Goal: Task Accomplishment & Management: Manage account settings

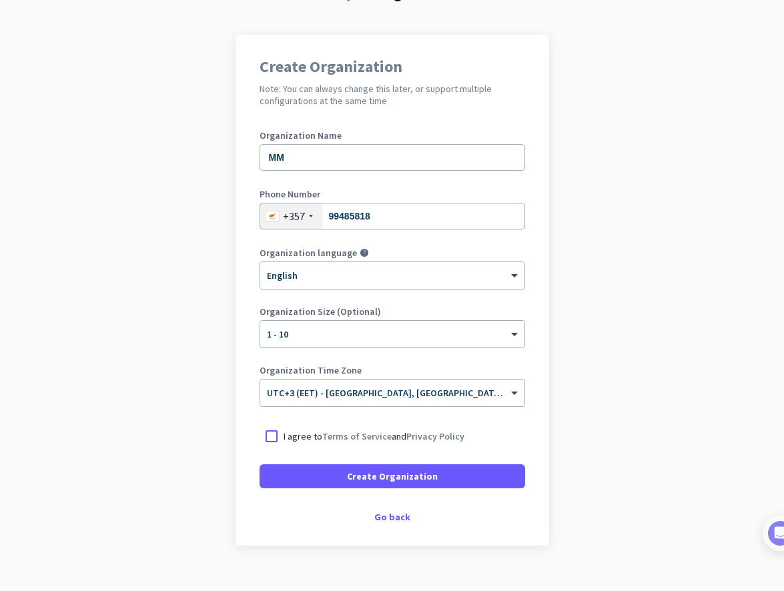
scroll to position [81, 0]
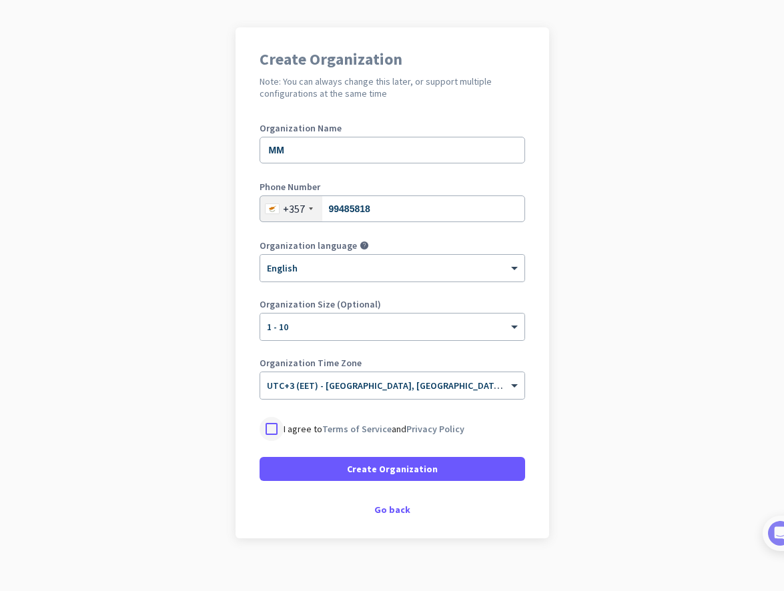
click at [273, 431] on div at bounding box center [272, 429] width 24 height 24
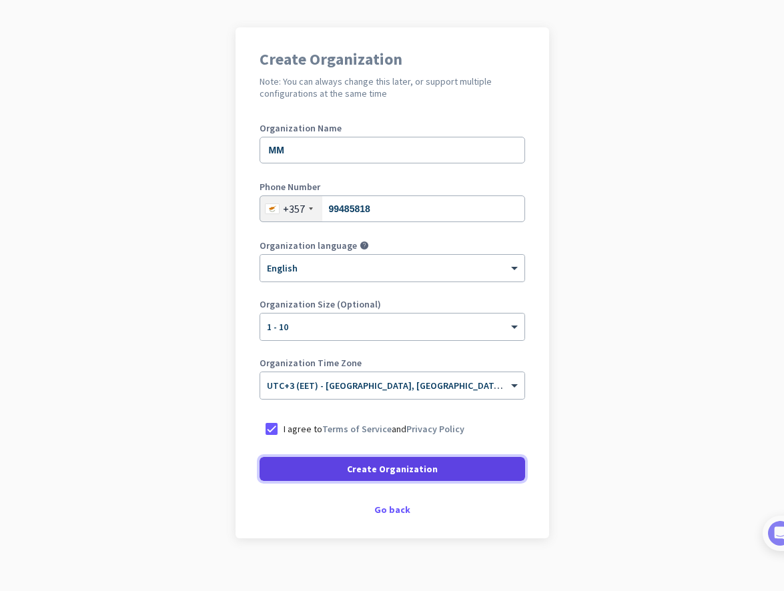
click at [337, 472] on span at bounding box center [393, 469] width 266 height 32
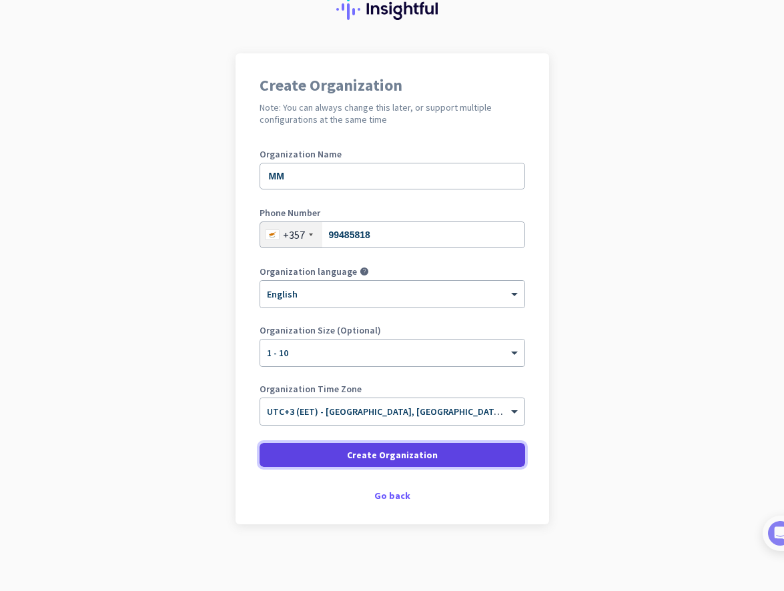
scroll to position [55, 0]
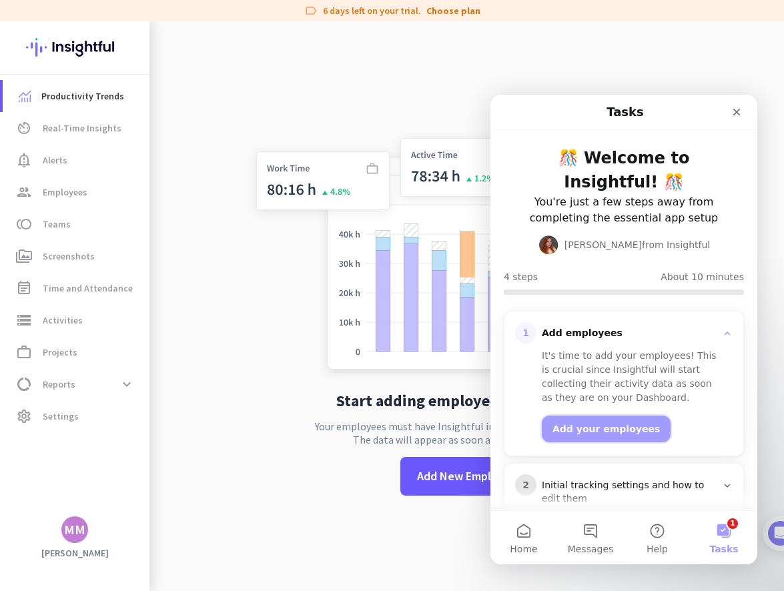
click at [585, 416] on button "Add your employees" at bounding box center [606, 429] width 129 height 27
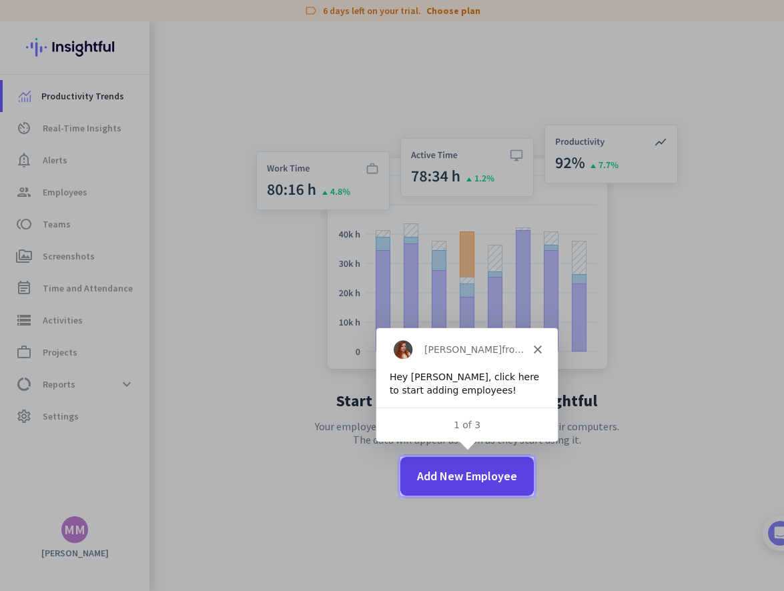
click at [471, 473] on span "Add New Employee" at bounding box center [467, 476] width 100 height 17
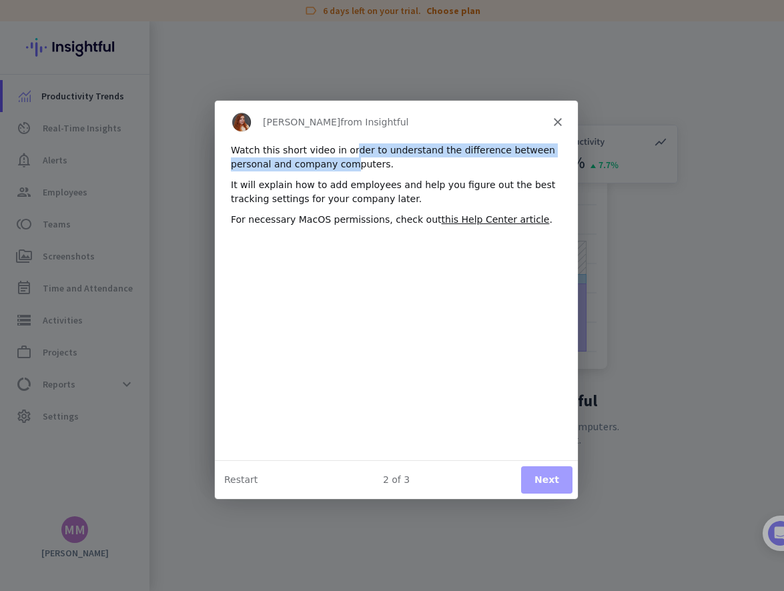
drag, startPoint x: 347, startPoint y: 148, endPoint x: 347, endPoint y: 168, distance: 19.4
click at [347, 168] on div "Watch this short video in order to understand the difference between personal a…" at bounding box center [395, 156] width 331 height 28
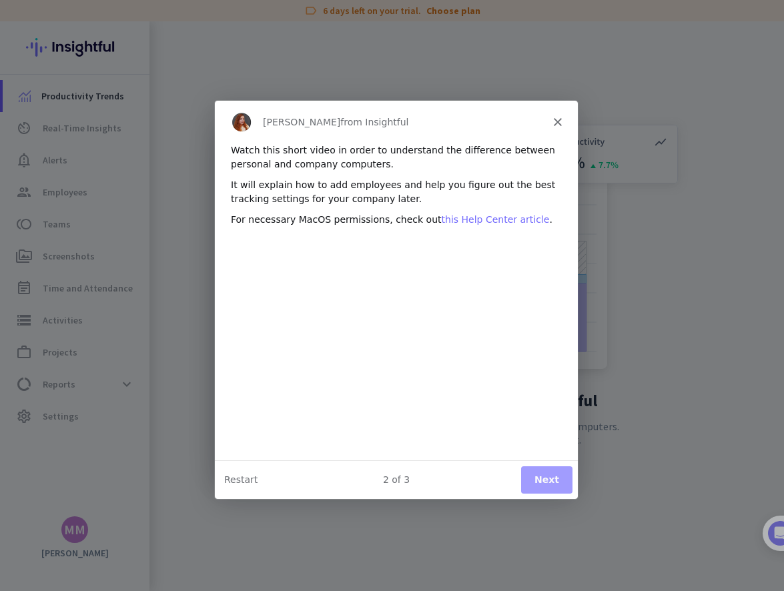
click at [473, 220] on link "this Help Center article" at bounding box center [495, 218] width 108 height 11
click at [537, 477] on button "Next" at bounding box center [545, 478] width 51 height 27
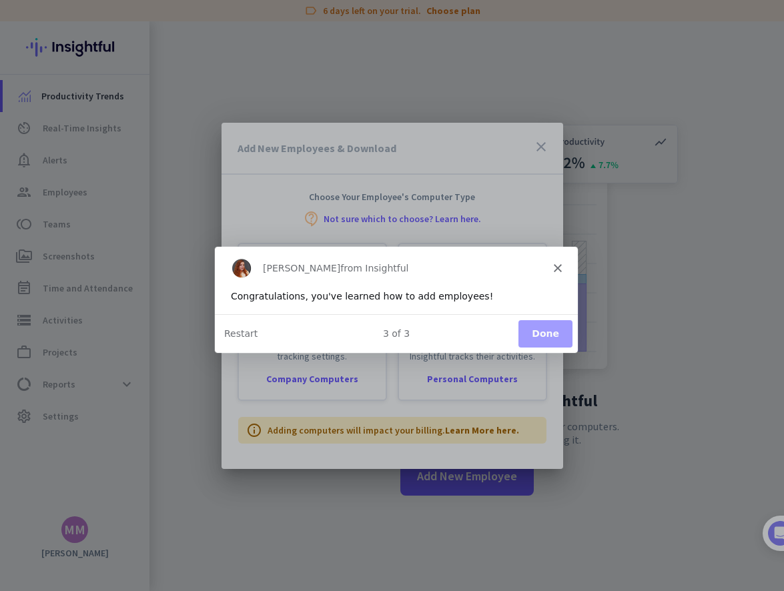
click at [545, 333] on button "Done" at bounding box center [544, 332] width 54 height 27
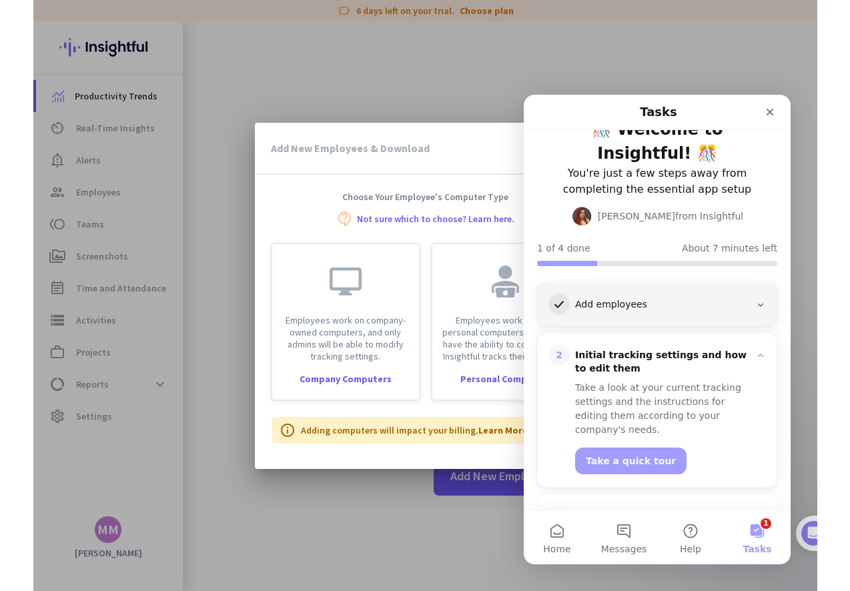
scroll to position [103, 0]
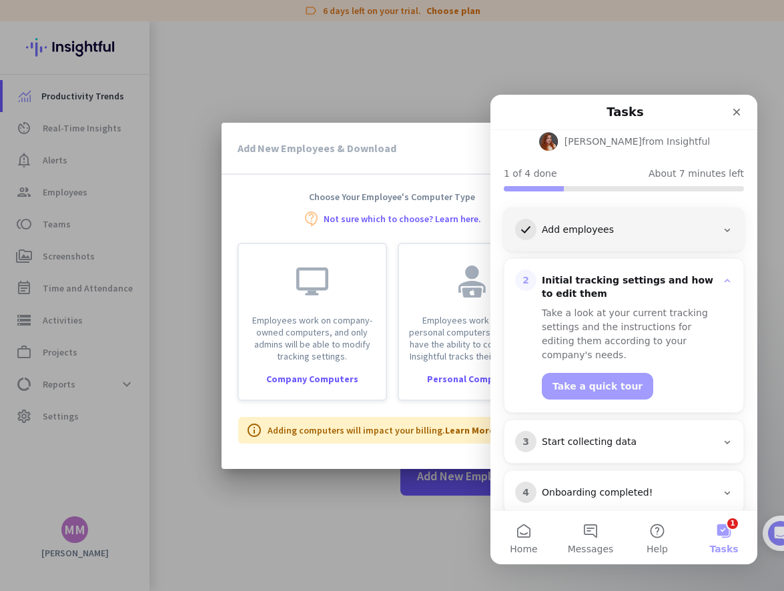
click at [331, 143] on h3 "Add New Employees & Download" at bounding box center [317, 148] width 159 height 11
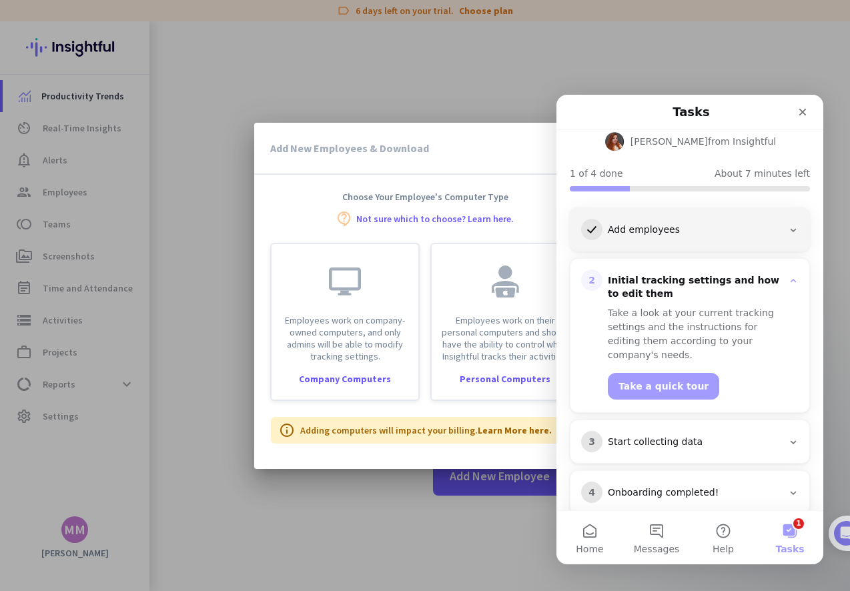
click at [340, 164] on div "Add New Employees & Download close" at bounding box center [425, 149] width 342 height 52
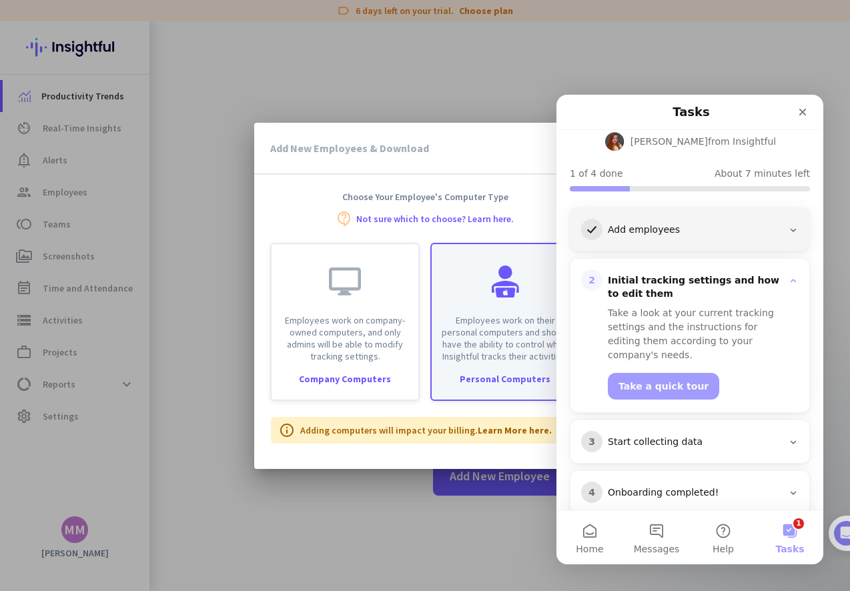
click at [504, 342] on p "Employees work on their personal computers and should have the ability to contr…" at bounding box center [505, 338] width 131 height 48
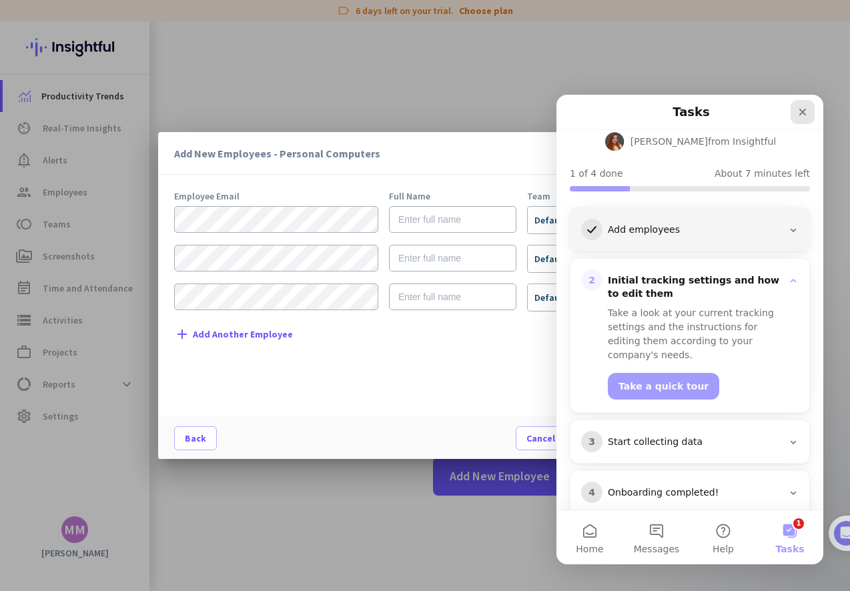
click at [784, 109] on div "Close" at bounding box center [803, 112] width 24 height 24
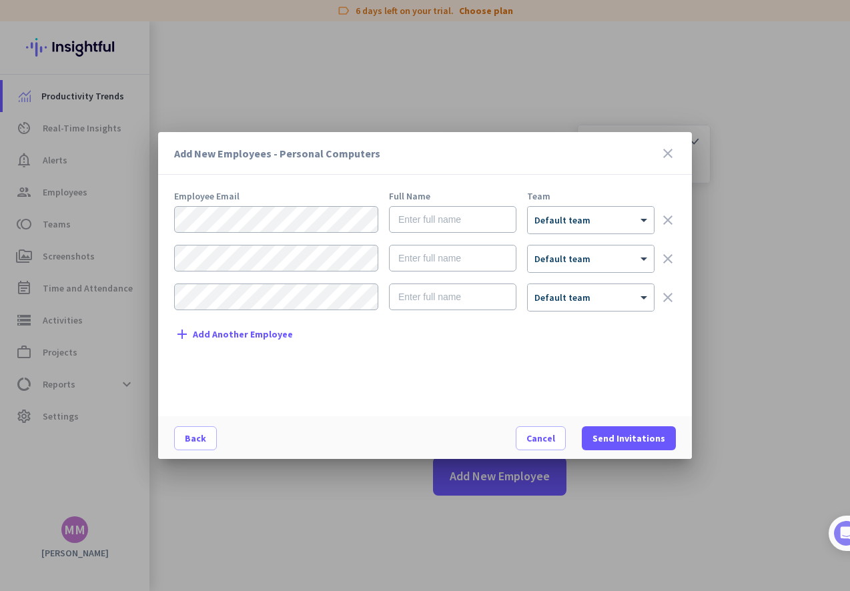
click at [670, 151] on icon "close" at bounding box center [668, 154] width 16 height 16
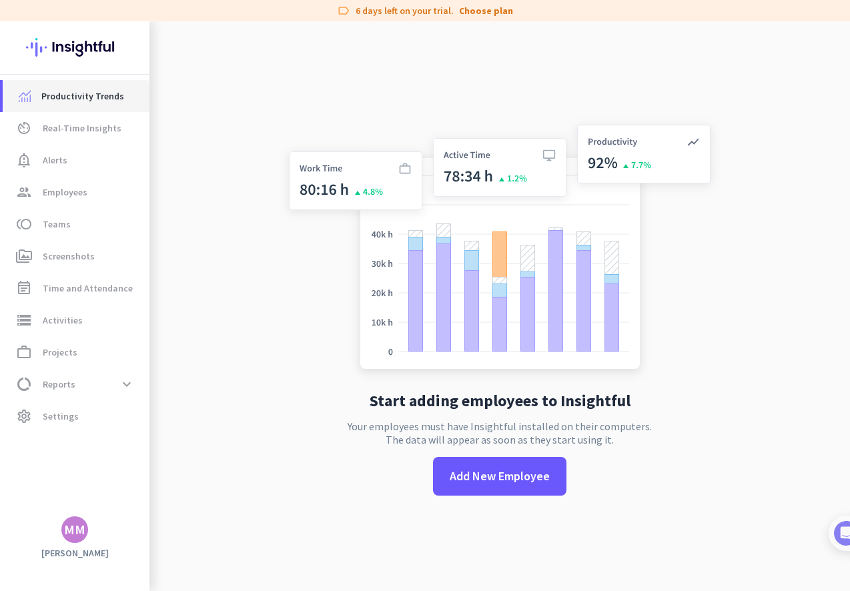
click at [99, 100] on span "Productivity Trends" at bounding box center [82, 96] width 83 height 16
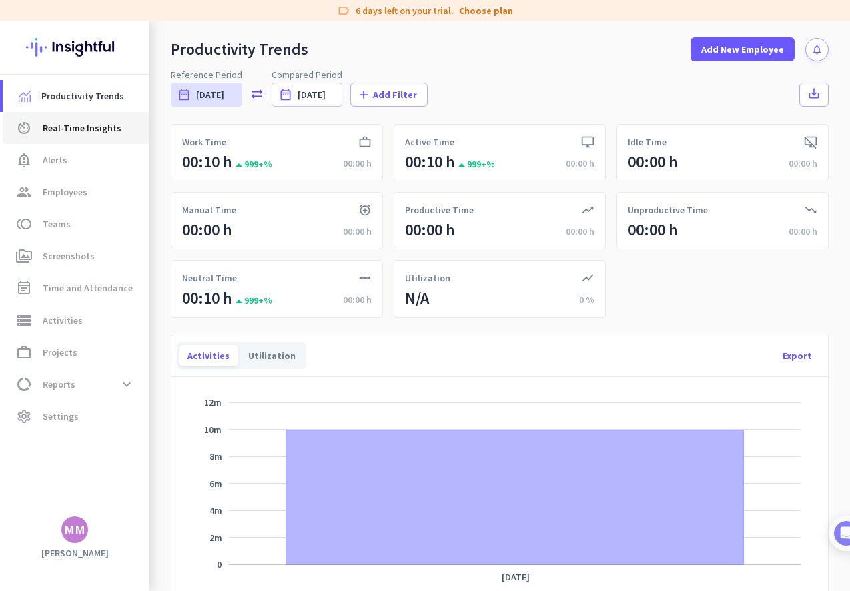
click at [81, 136] on span "Real-Time Insights" at bounding box center [82, 128] width 79 height 16
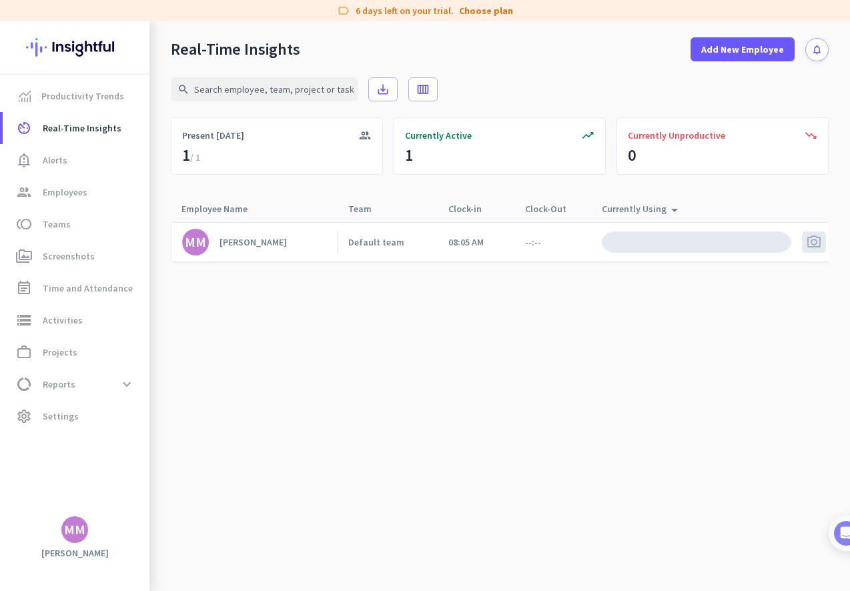
click at [277, 242] on div "[PERSON_NAME]" at bounding box center [253, 242] width 67 height 12
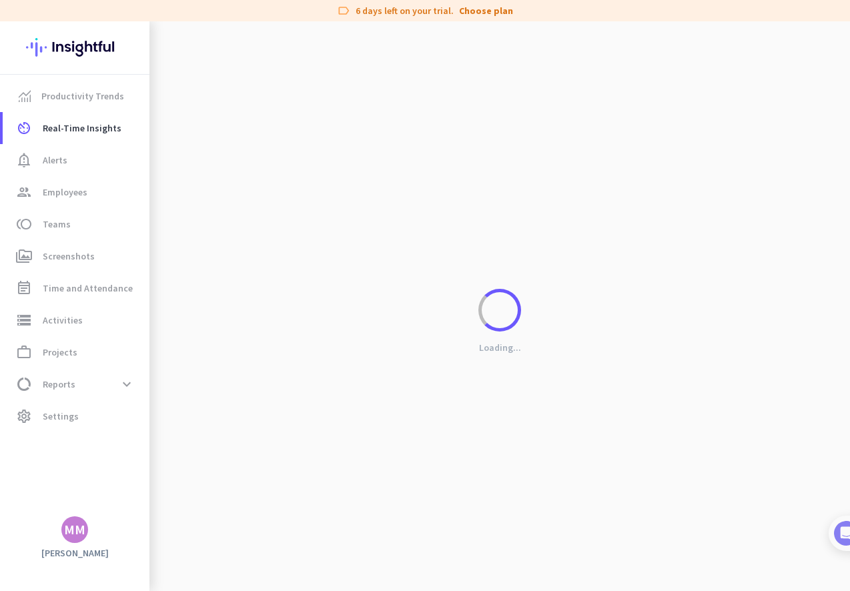
click at [236, 246] on div "Loading..." at bounding box center [500, 316] width 701 height 591
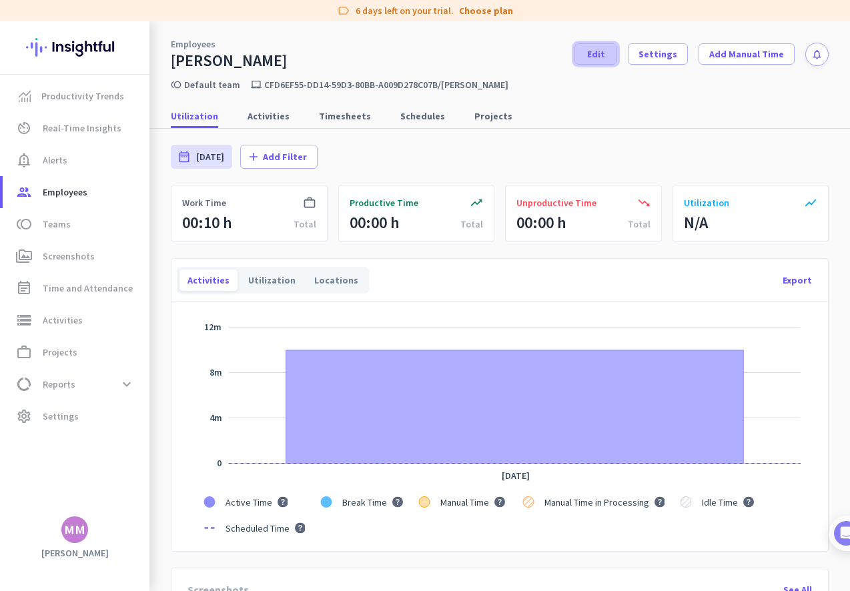
click at [605, 59] on span "Edit" at bounding box center [596, 53] width 18 height 13
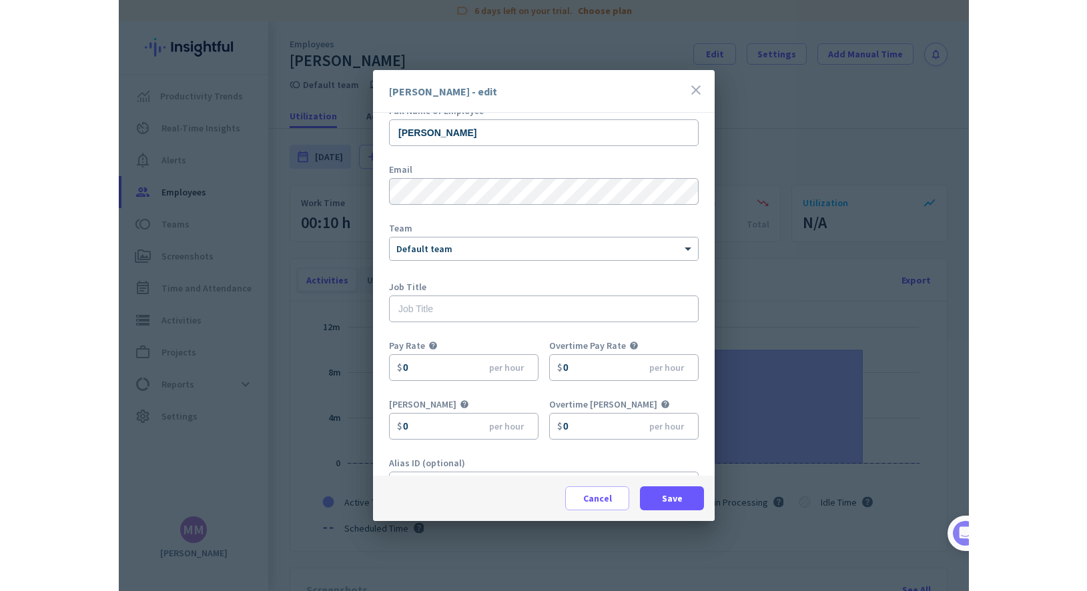
scroll to position [59, 0]
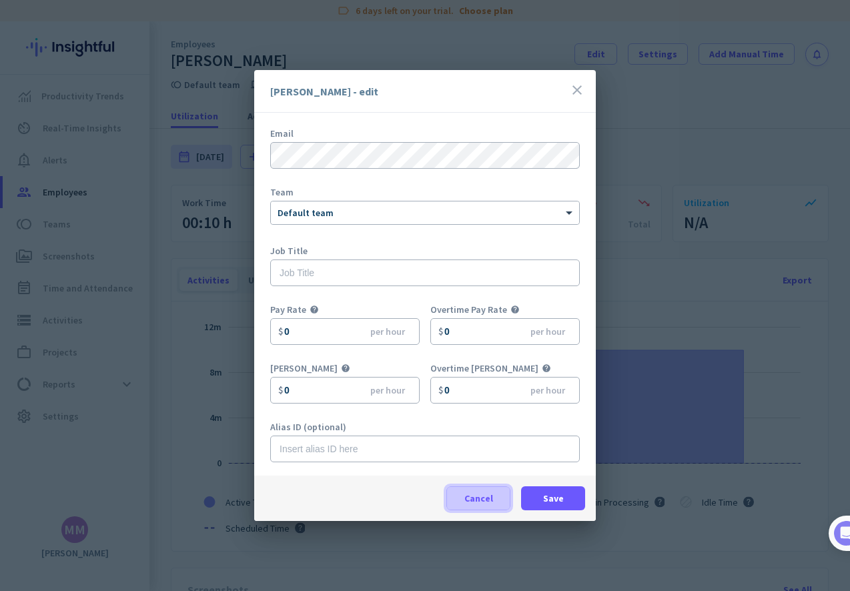
click at [487, 500] on span "Cancel" at bounding box center [479, 498] width 29 height 13
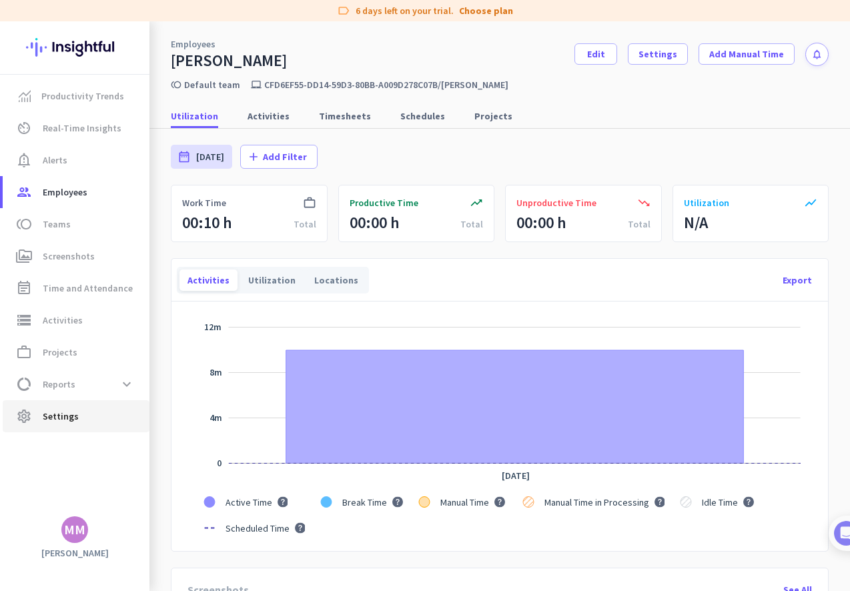
click at [55, 419] on span "Settings" at bounding box center [61, 417] width 36 height 16
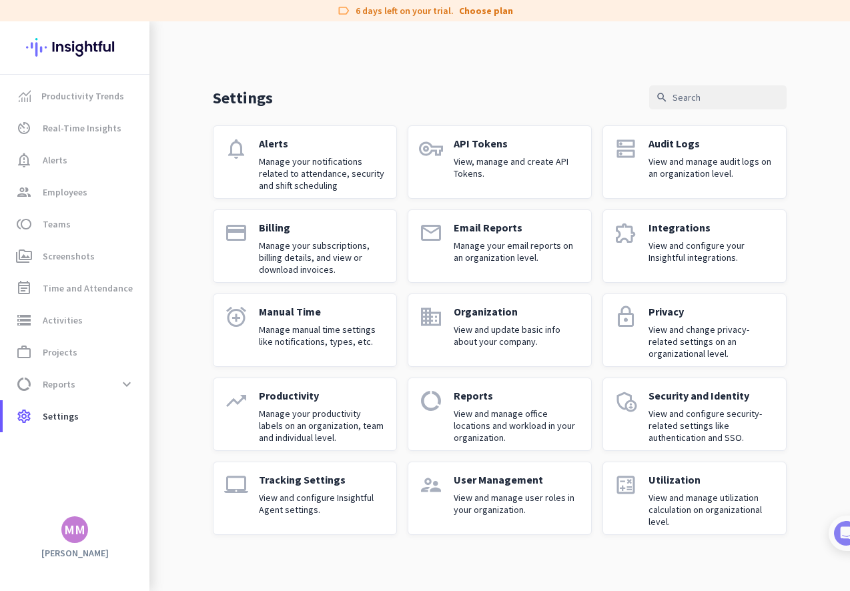
click at [311, 485] on p "Tracking Settings" at bounding box center [322, 479] width 127 height 13
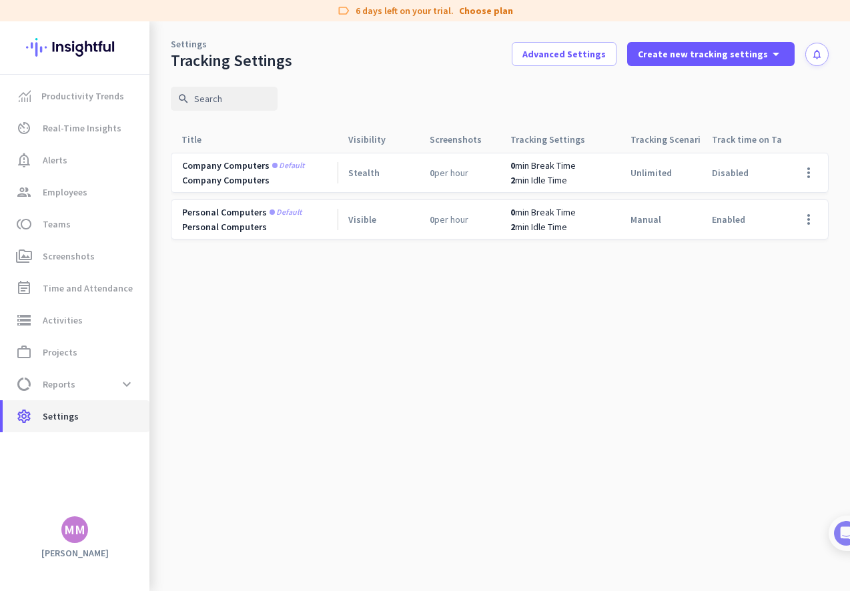
click at [57, 419] on span "Settings" at bounding box center [61, 417] width 36 height 16
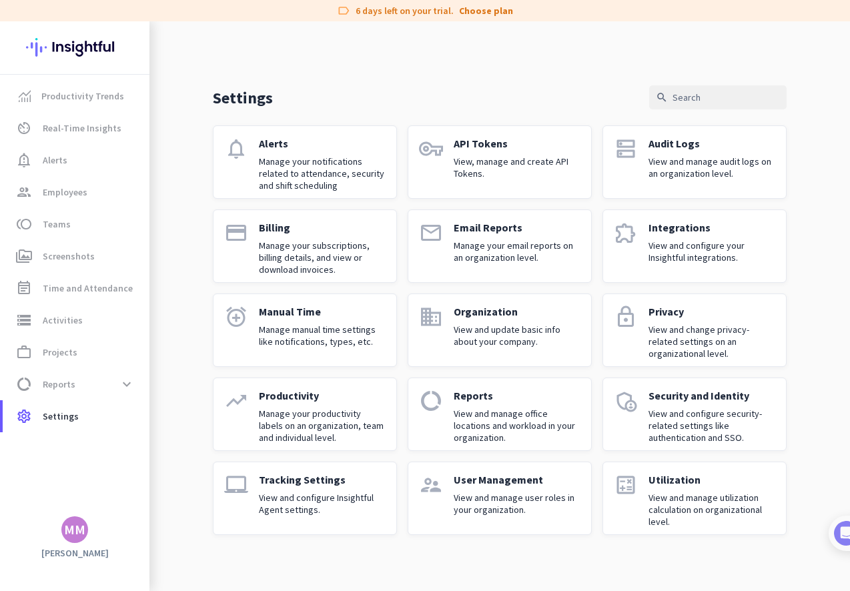
click at [269, 143] on p "Alerts" at bounding box center [322, 143] width 127 height 13
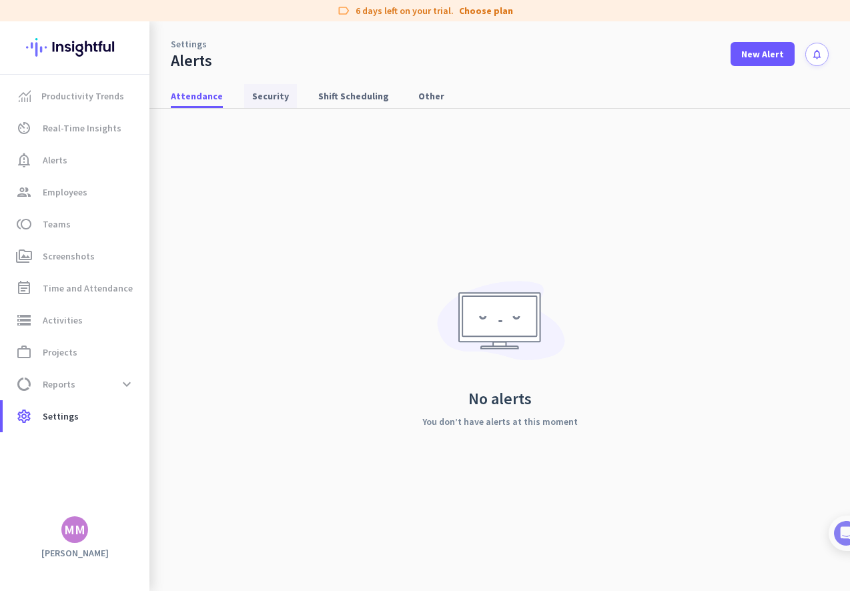
click at [274, 95] on span "Security" at bounding box center [270, 95] width 37 height 13
click at [336, 97] on span "Shift Scheduling" at bounding box center [353, 95] width 71 height 13
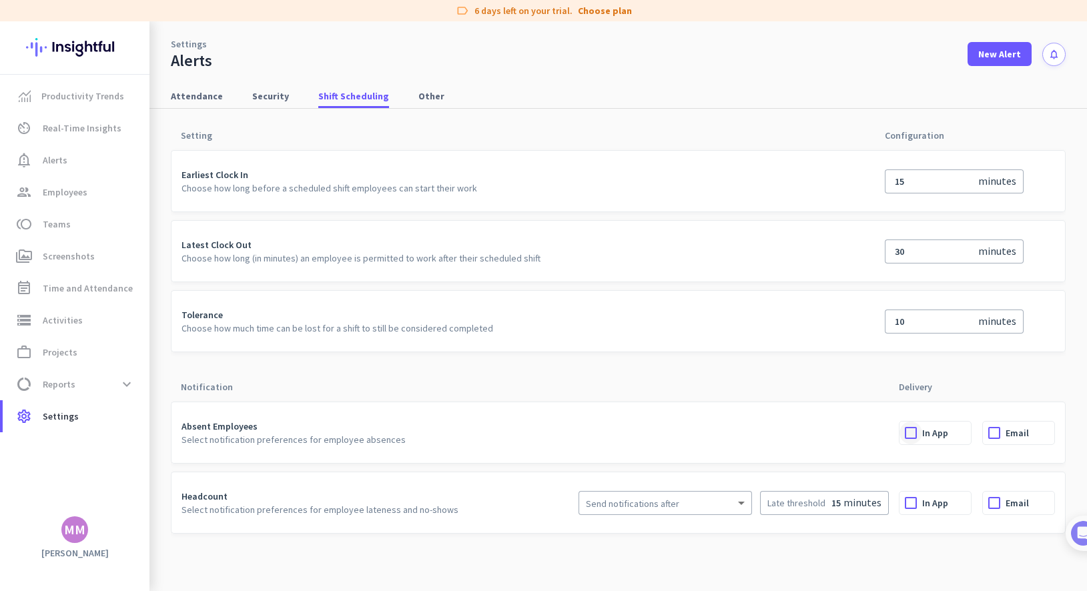
click at [784, 431] on div at bounding box center [911, 433] width 23 height 23
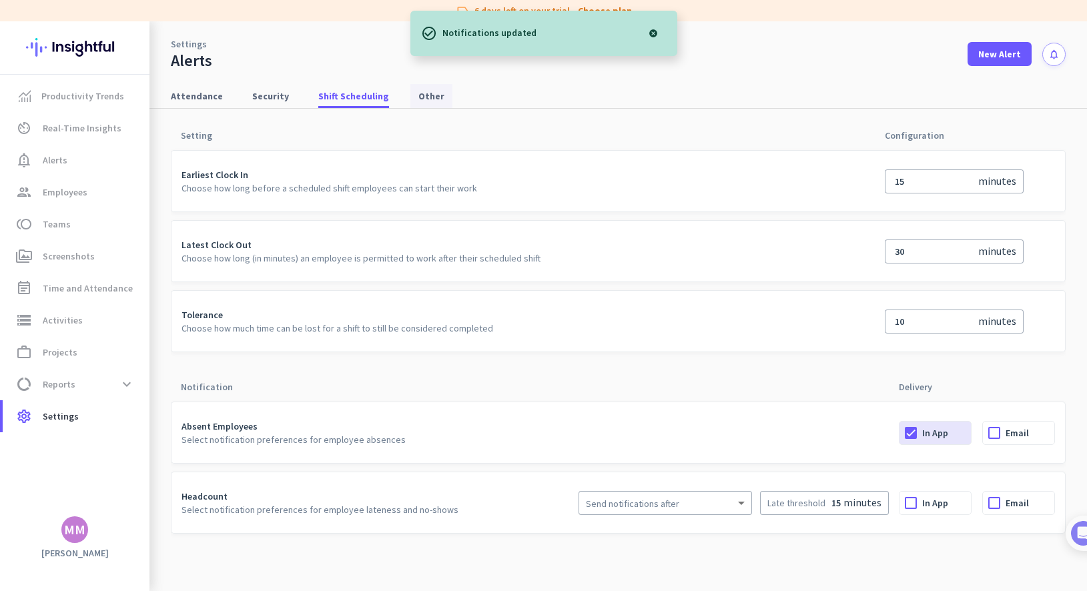
click at [419, 92] on span "Other" at bounding box center [432, 95] width 26 height 13
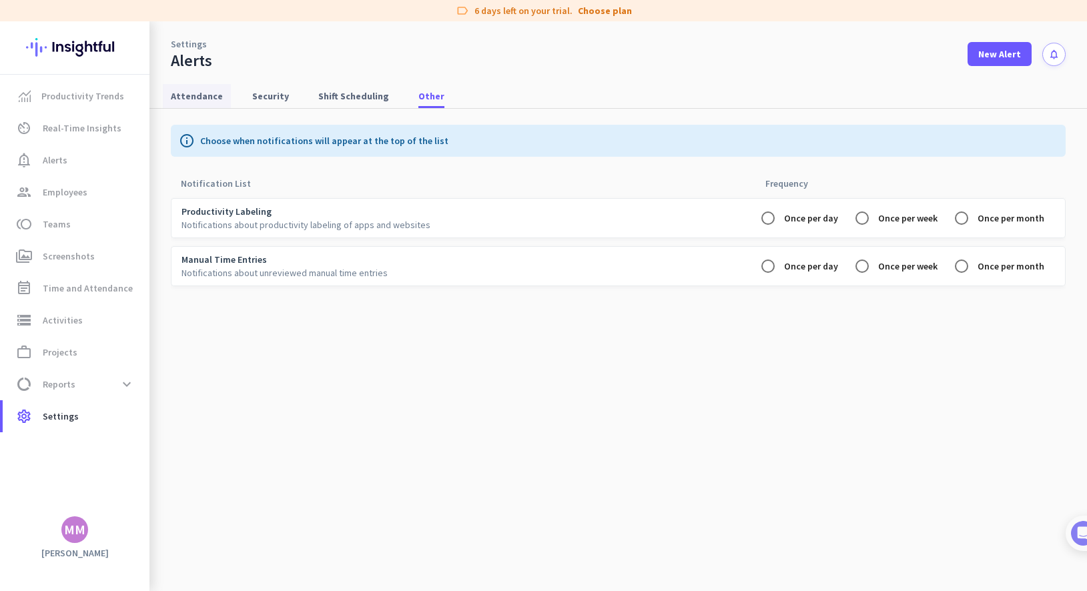
click at [195, 93] on span "Attendance" at bounding box center [197, 95] width 52 height 13
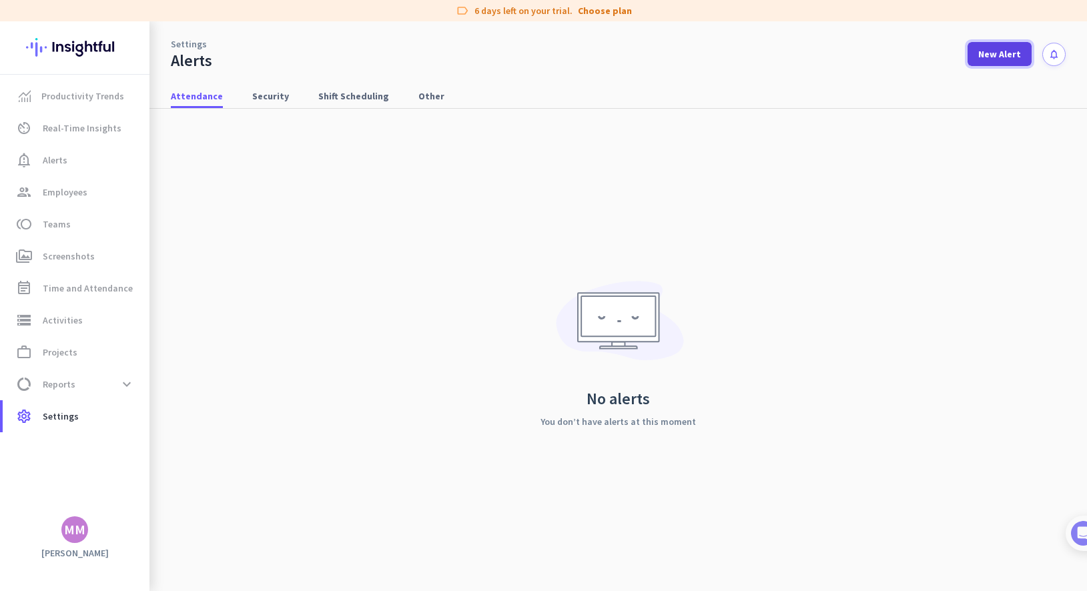
click at [784, 52] on span "New Alert" at bounding box center [1000, 53] width 43 height 13
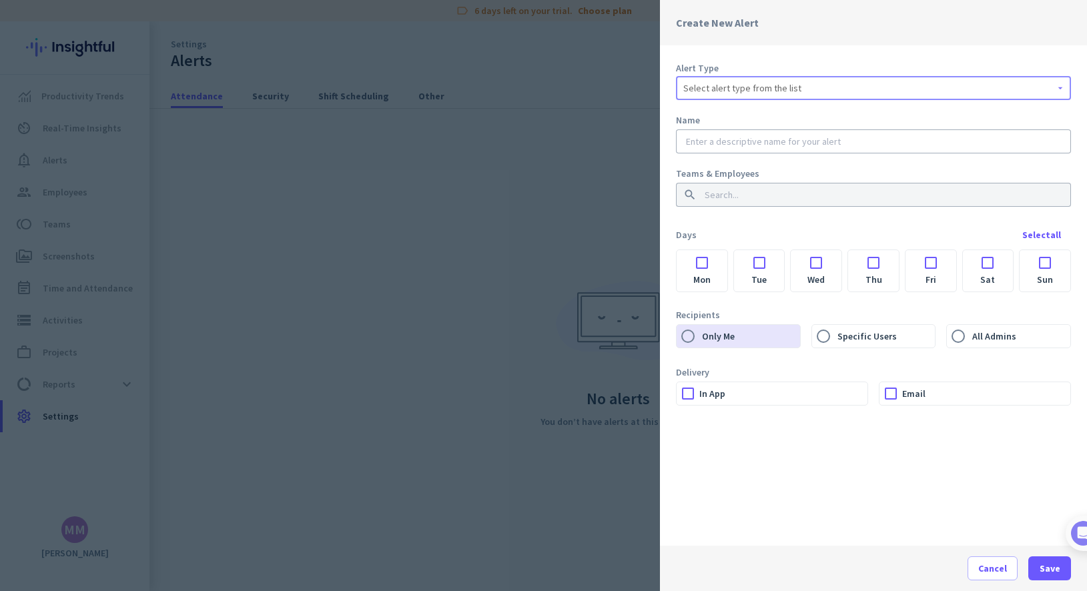
click at [754, 91] on span "Select alert type from the list" at bounding box center [743, 87] width 118 height 13
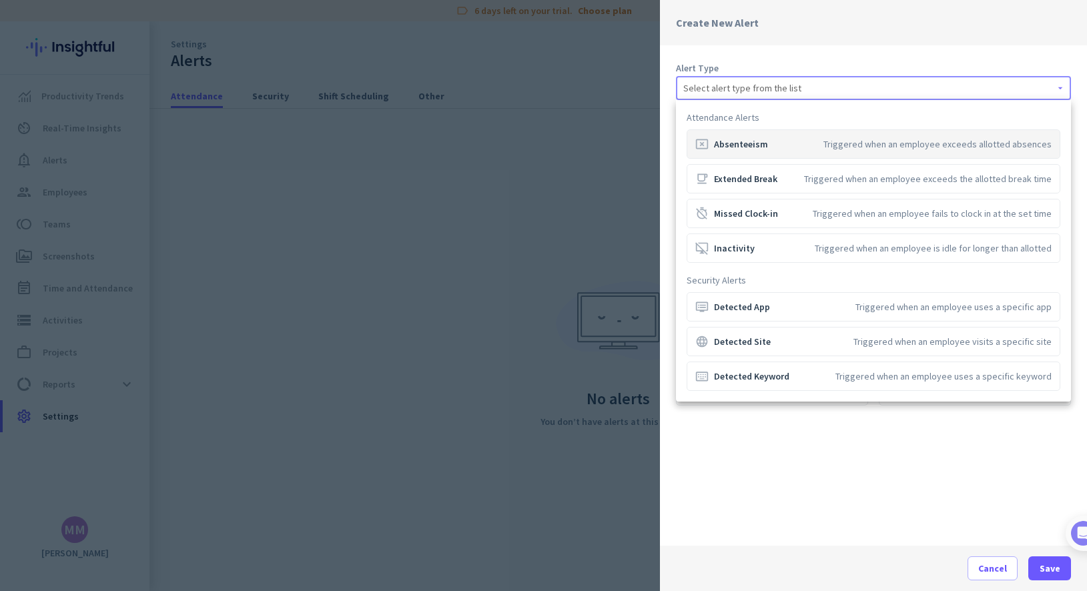
click at [784, 571] on div at bounding box center [543, 295] width 1087 height 591
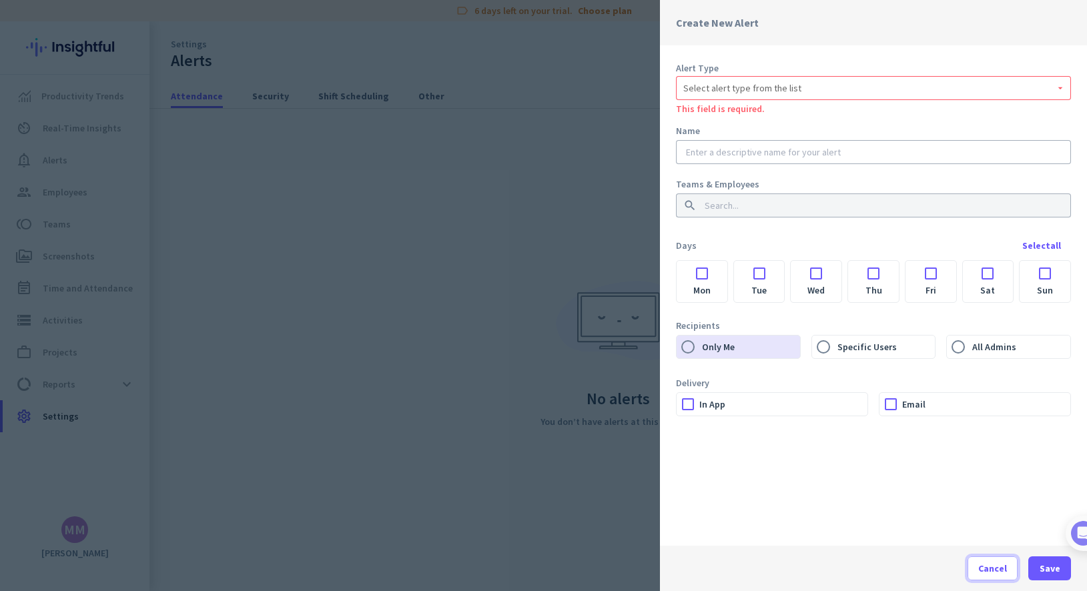
click at [784, 571] on span "Cancel" at bounding box center [993, 568] width 29 height 13
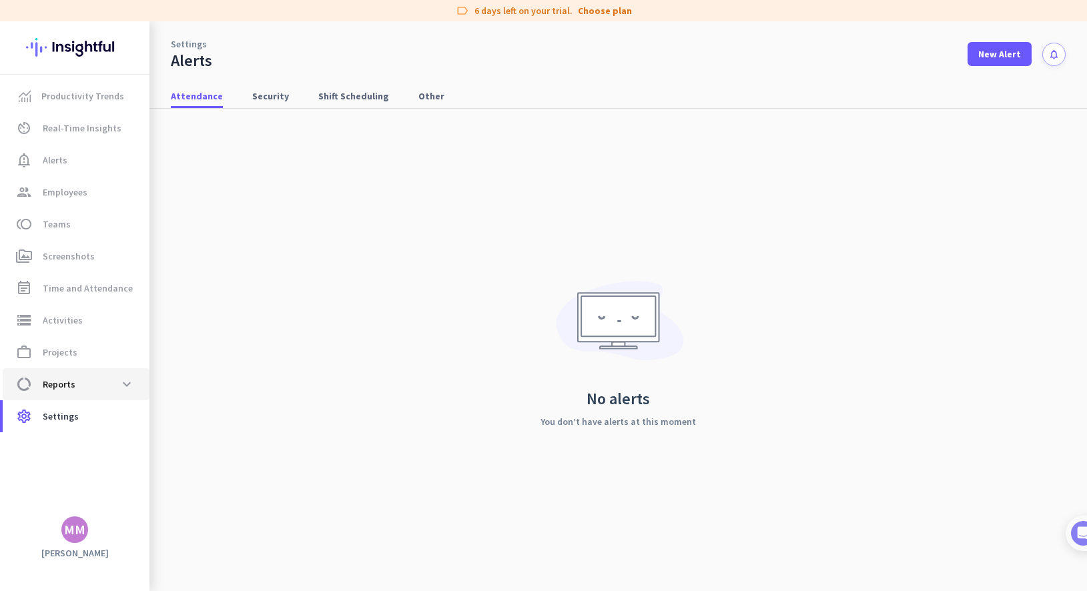
click at [90, 389] on span "data_usage Reports expand_more" at bounding box center [75, 384] width 125 height 24
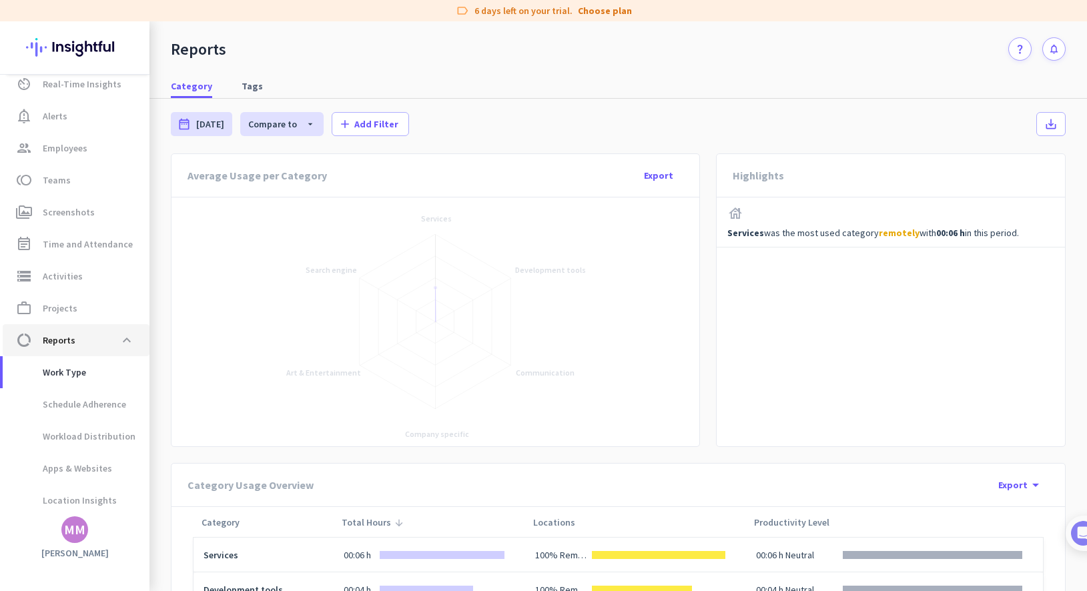
click at [46, 338] on span "Reports" at bounding box center [59, 340] width 33 height 16
click at [126, 338] on span at bounding box center [127, 340] width 24 height 24
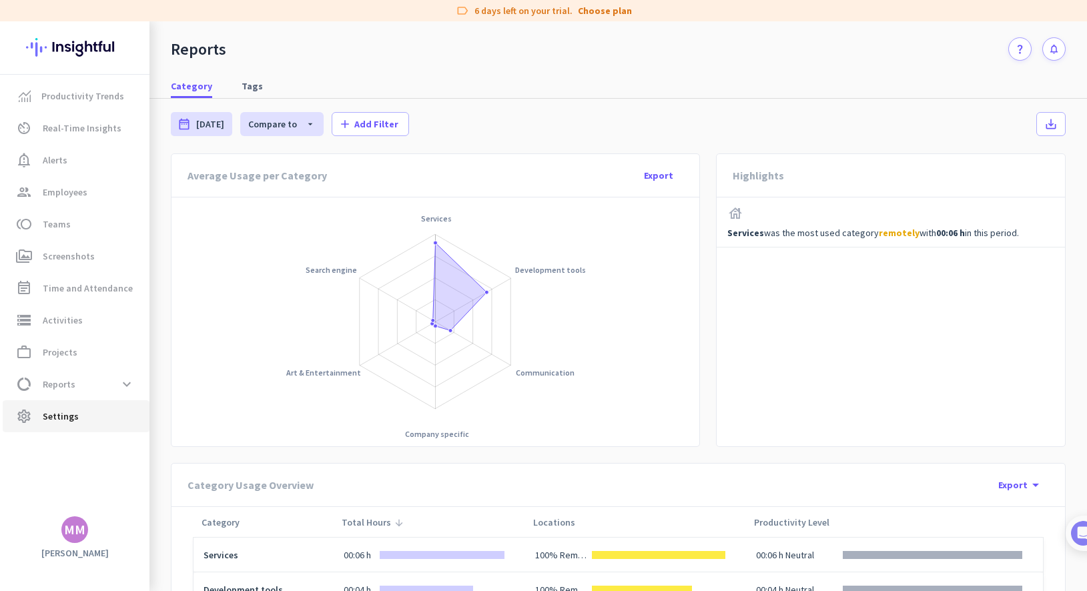
click at [79, 415] on span "settings Settings" at bounding box center [75, 417] width 125 height 16
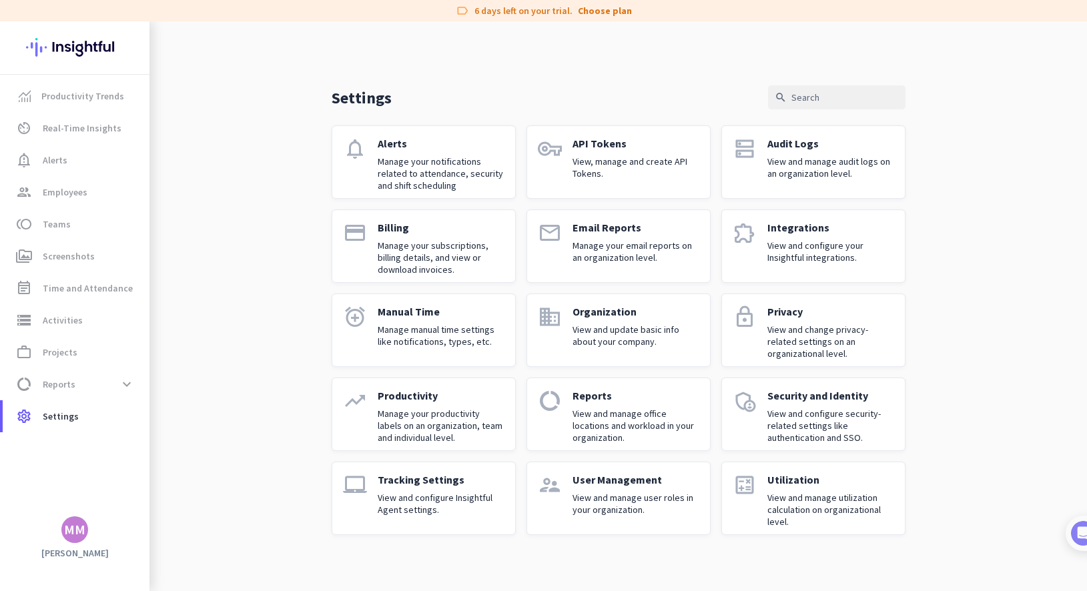
click at [774, 244] on p "View and configure your Insightful integrations." at bounding box center [831, 252] width 127 height 24
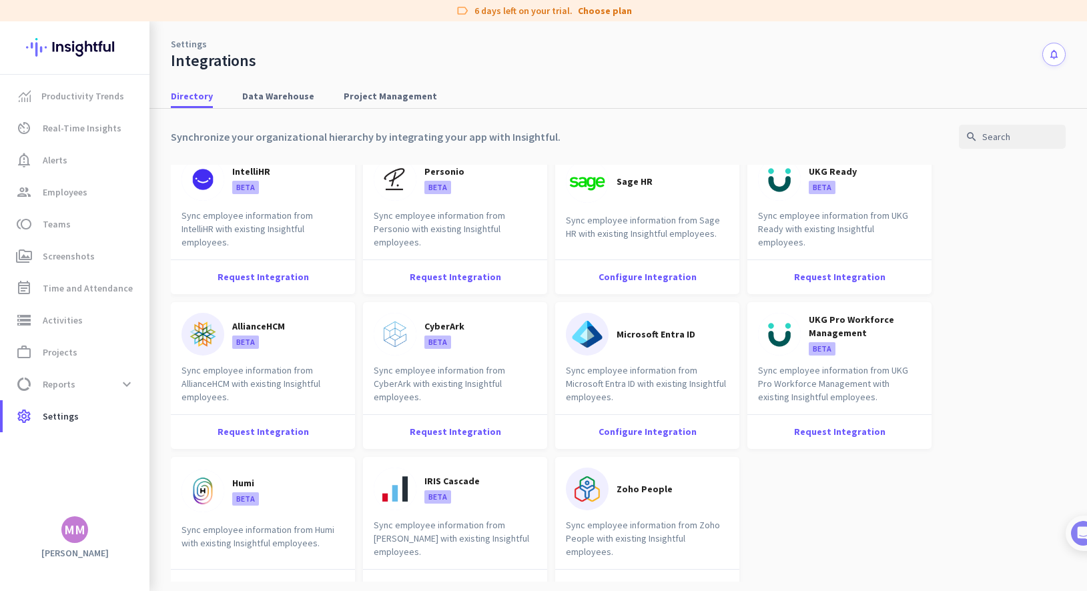
scroll to position [1751, 0]
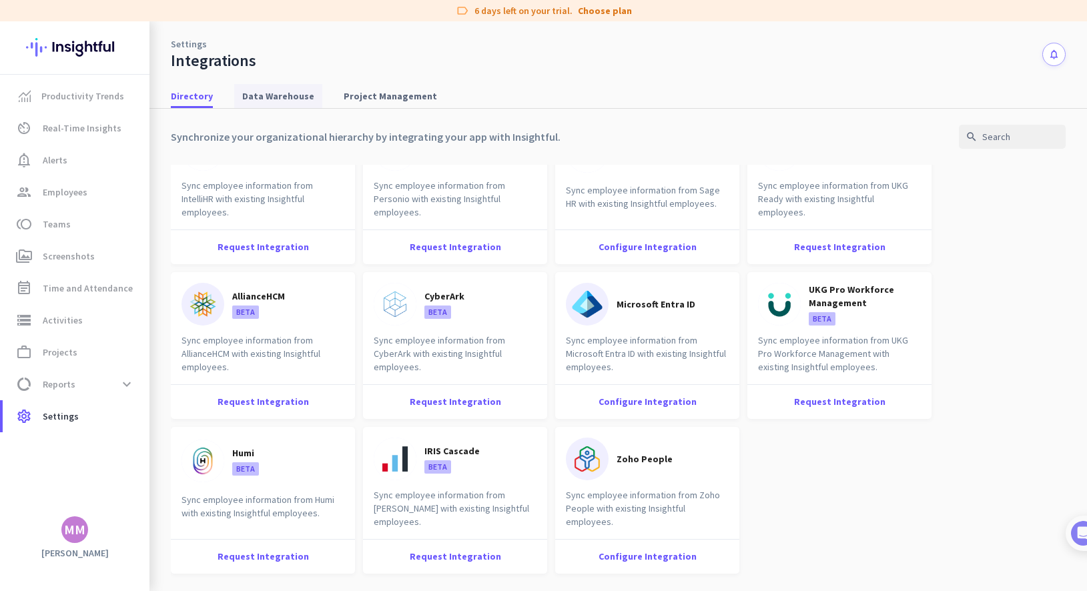
click at [260, 95] on span "Data Warehouse" at bounding box center [278, 95] width 72 height 13
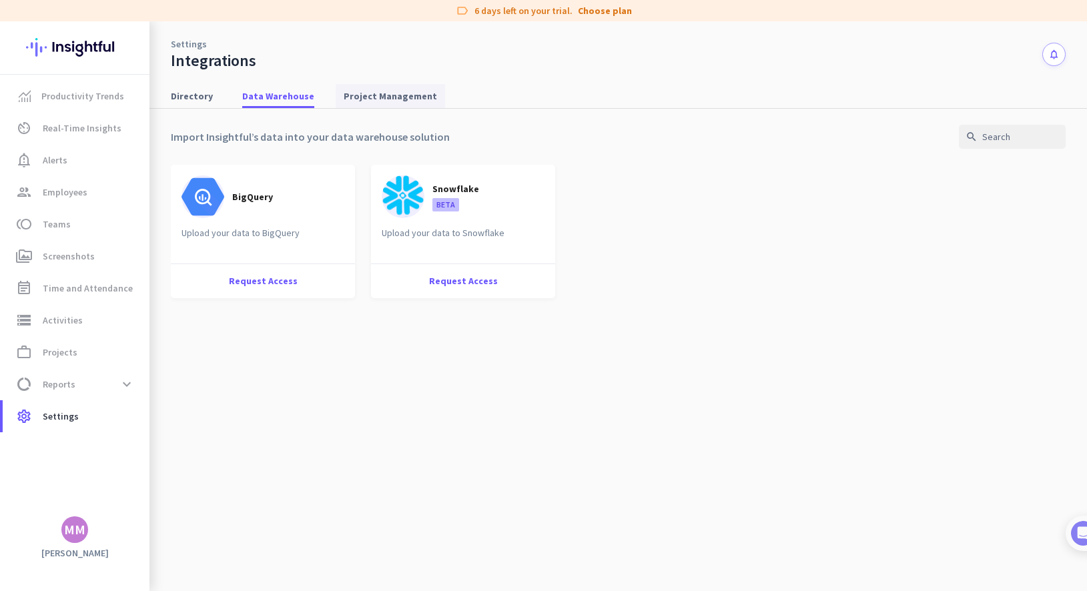
click at [380, 97] on span "Project Management" at bounding box center [390, 95] width 93 height 13
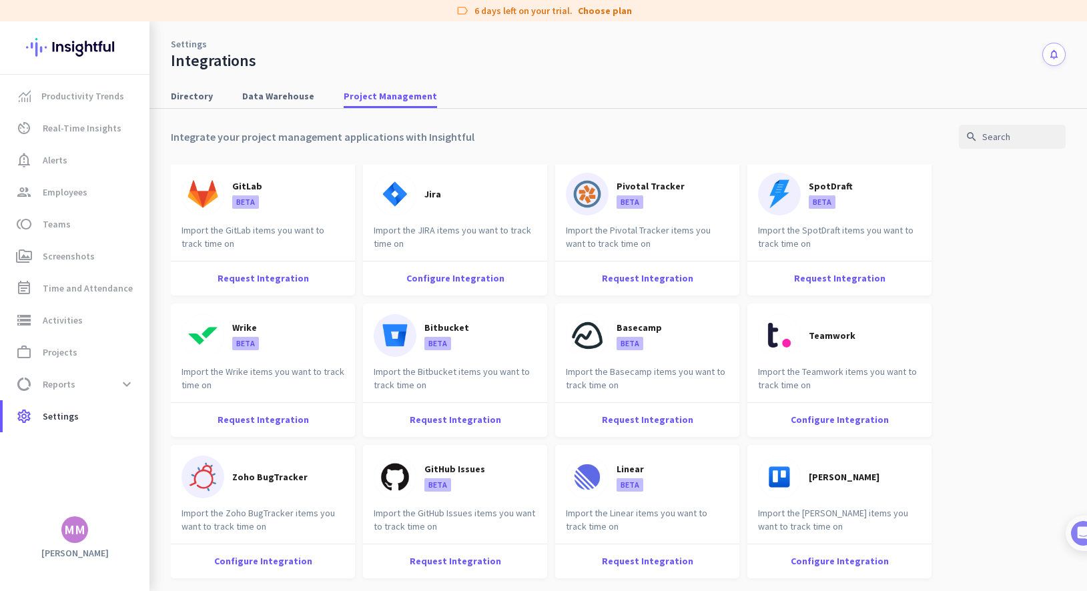
scroll to position [290, 0]
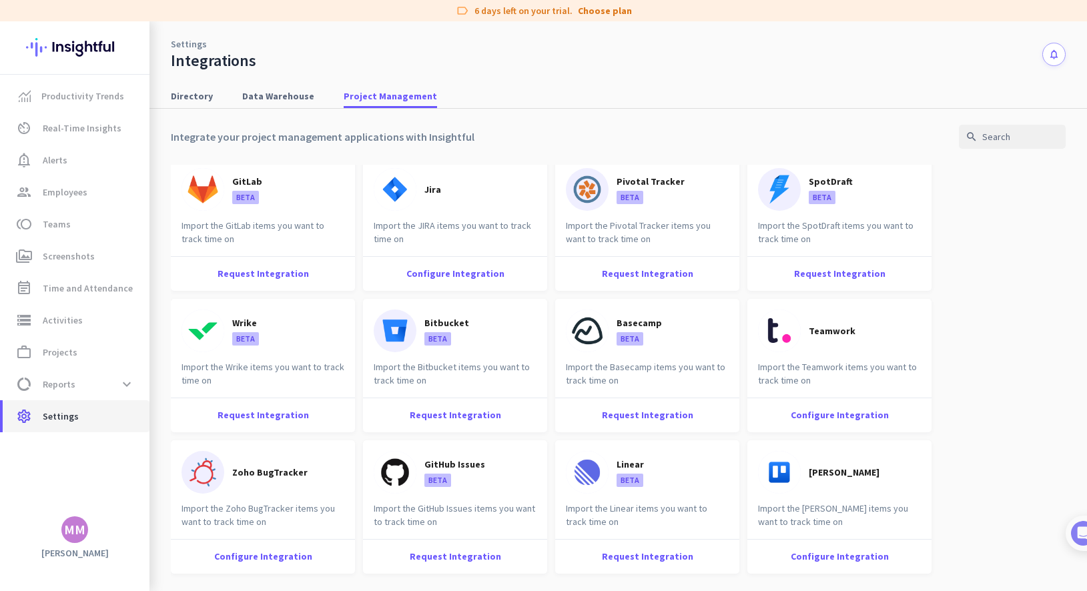
click at [49, 410] on span "Settings" at bounding box center [61, 417] width 36 height 16
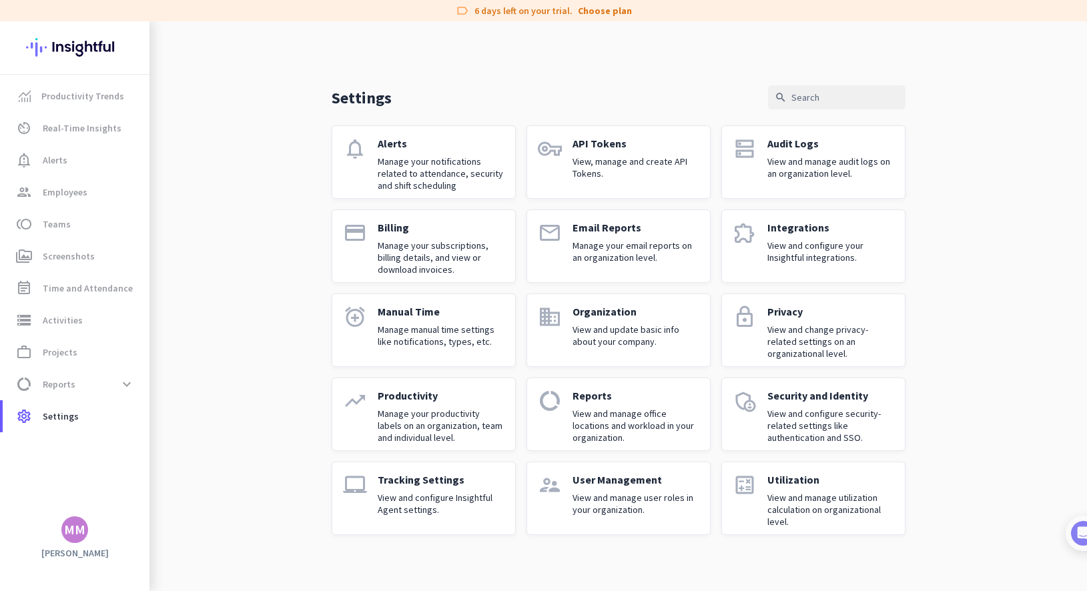
click at [438, 236] on div "Billing Manage your subscriptions, billing details, and view or download invoic…" at bounding box center [441, 246] width 127 height 51
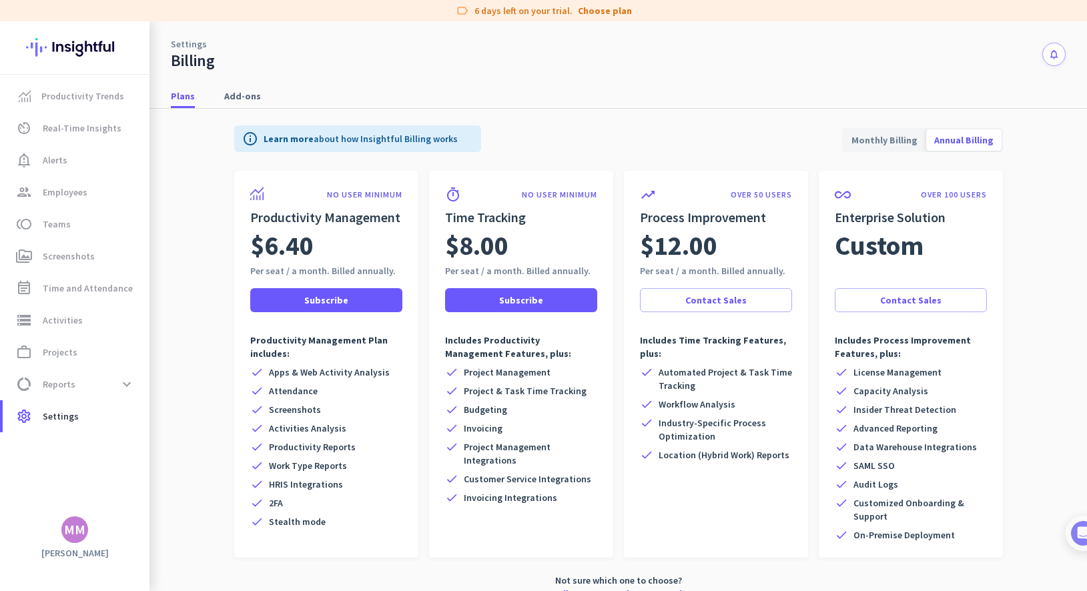
scroll to position [20, 0]
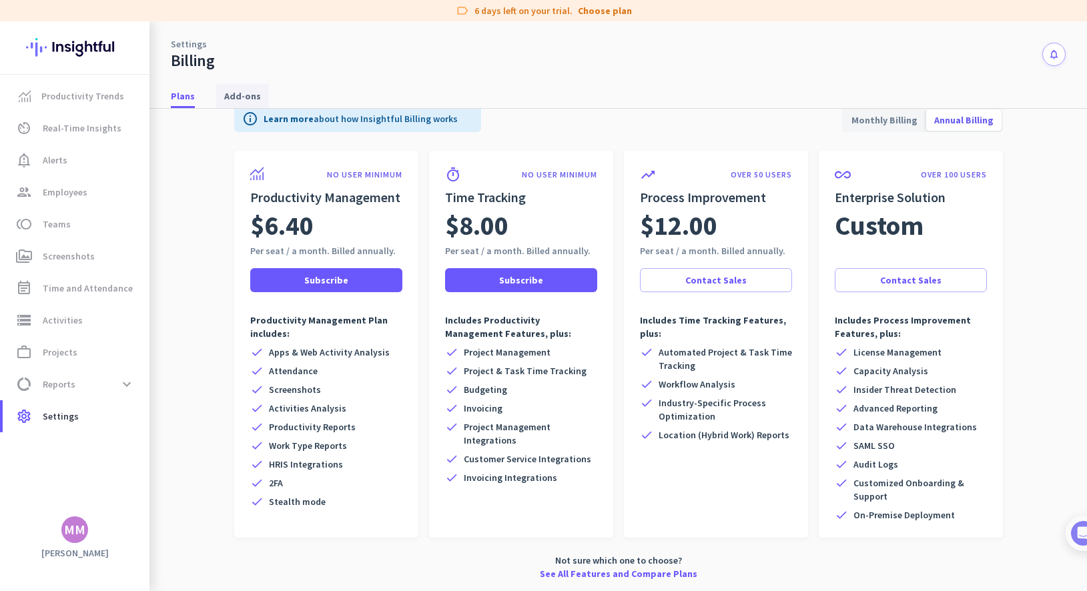
click at [245, 105] on span "Add-ons" at bounding box center [242, 96] width 37 height 24
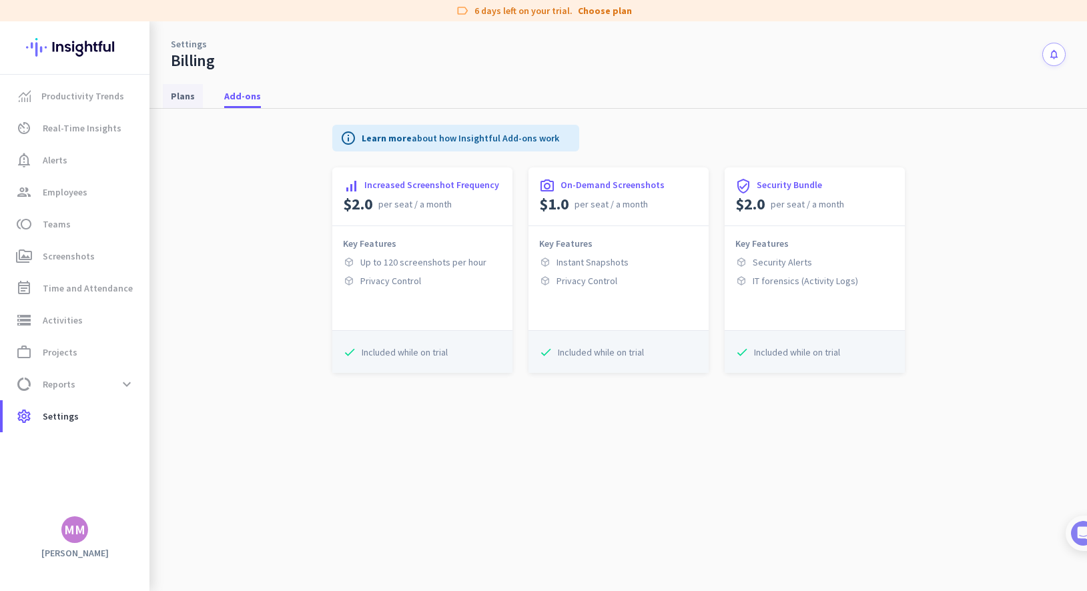
click at [169, 92] on link "Plans" at bounding box center [183, 96] width 40 height 24
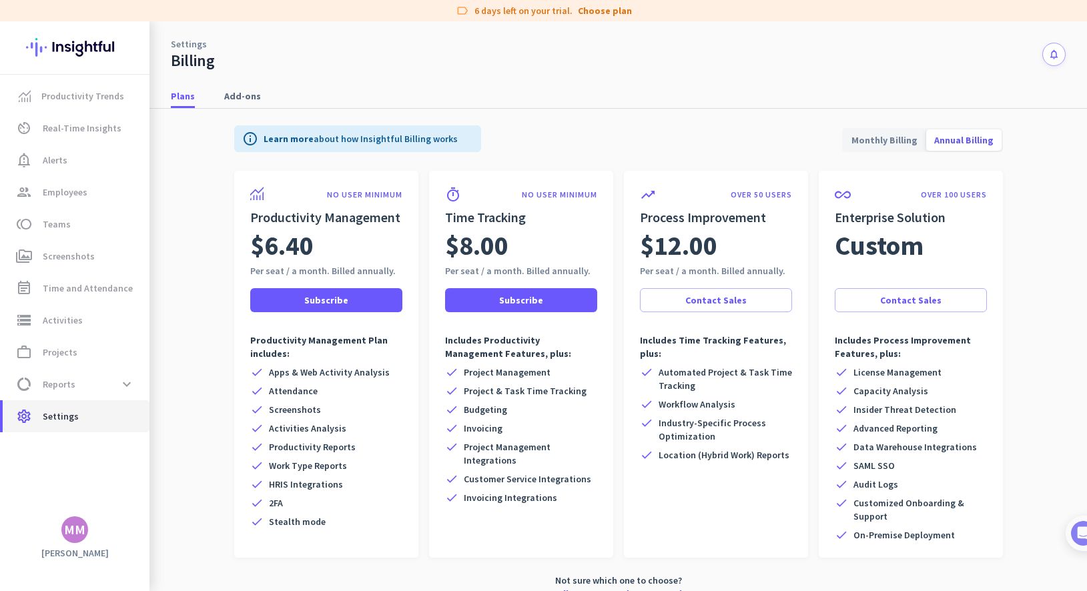
click at [58, 413] on span "Settings" at bounding box center [61, 417] width 36 height 16
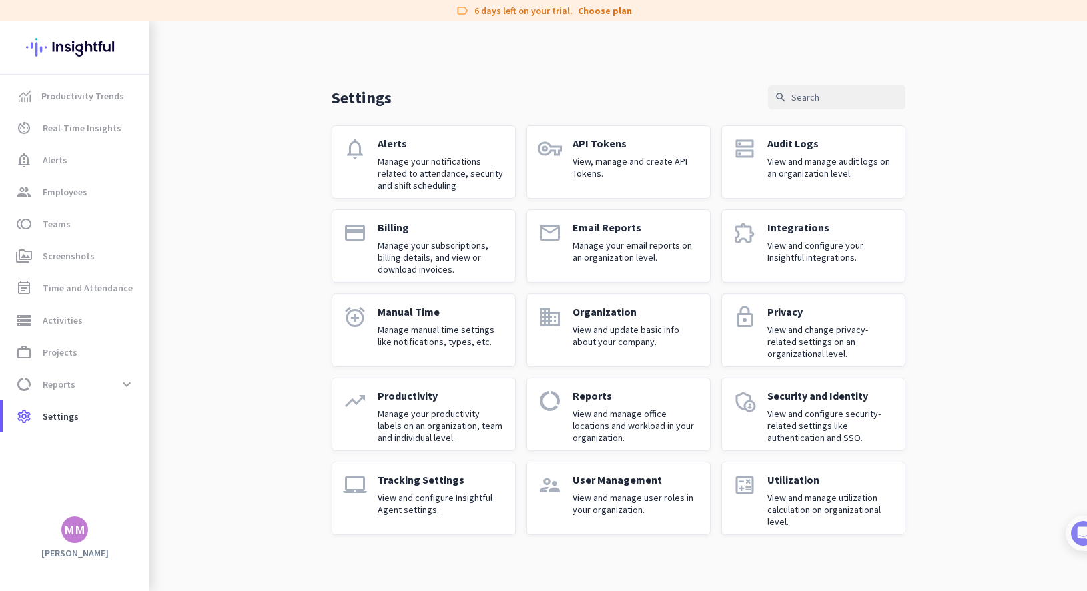
click at [603, 266] on div "Email Reports Manage your email reports on an organization level." at bounding box center [636, 246] width 127 height 51
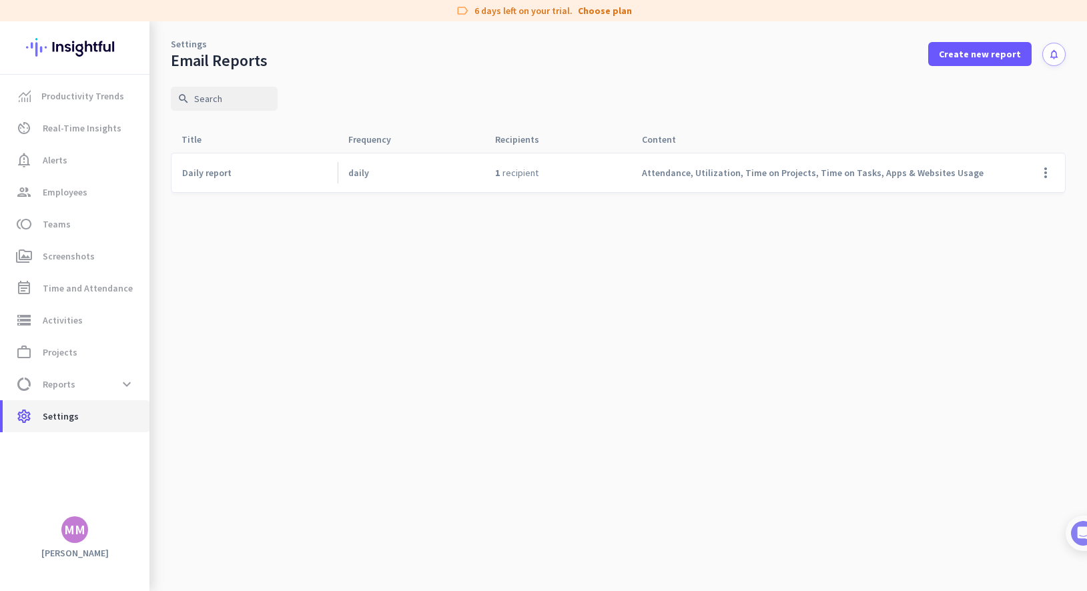
click at [47, 419] on span "Settings" at bounding box center [61, 417] width 36 height 16
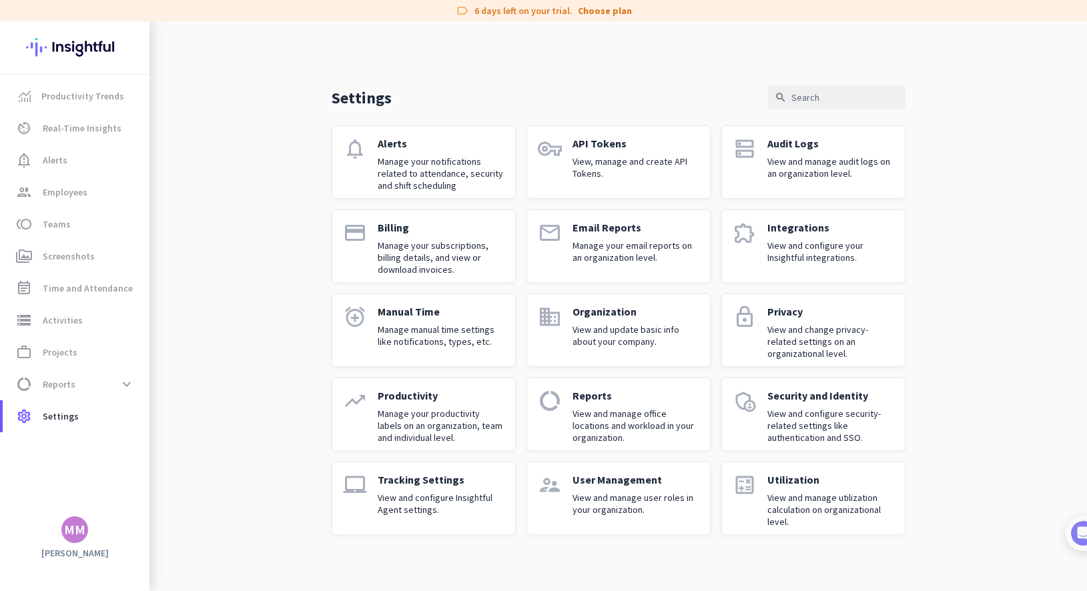
click at [454, 329] on p "Manage manual time settings like notifications, types, etc." at bounding box center [441, 336] width 127 height 24
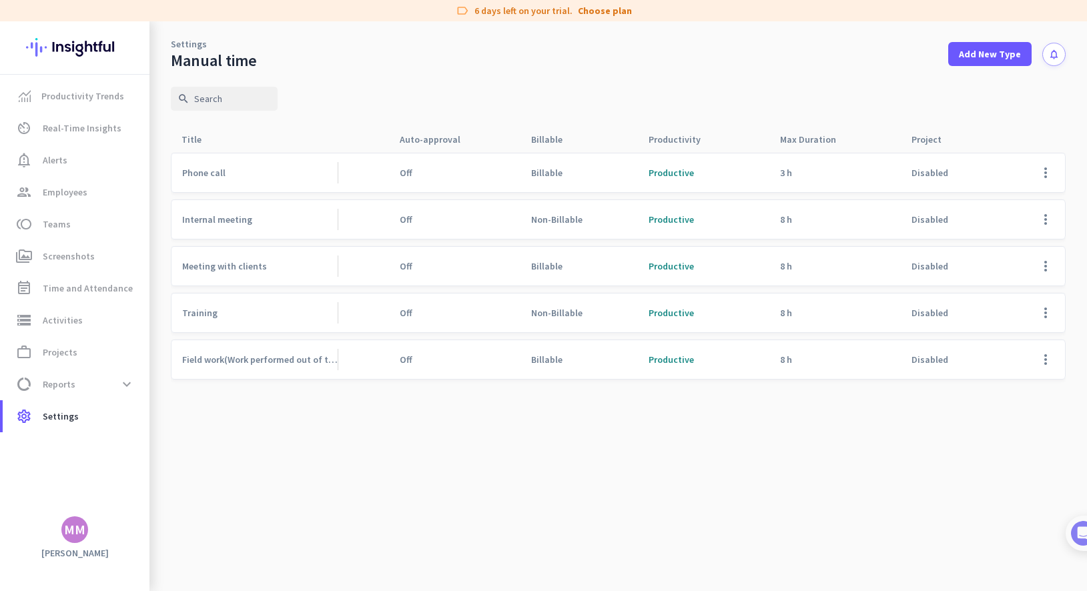
click at [406, 172] on span "Off" at bounding box center [406, 173] width 13 height 12
click at [191, 41] on link "Settings" at bounding box center [189, 43] width 36 height 13
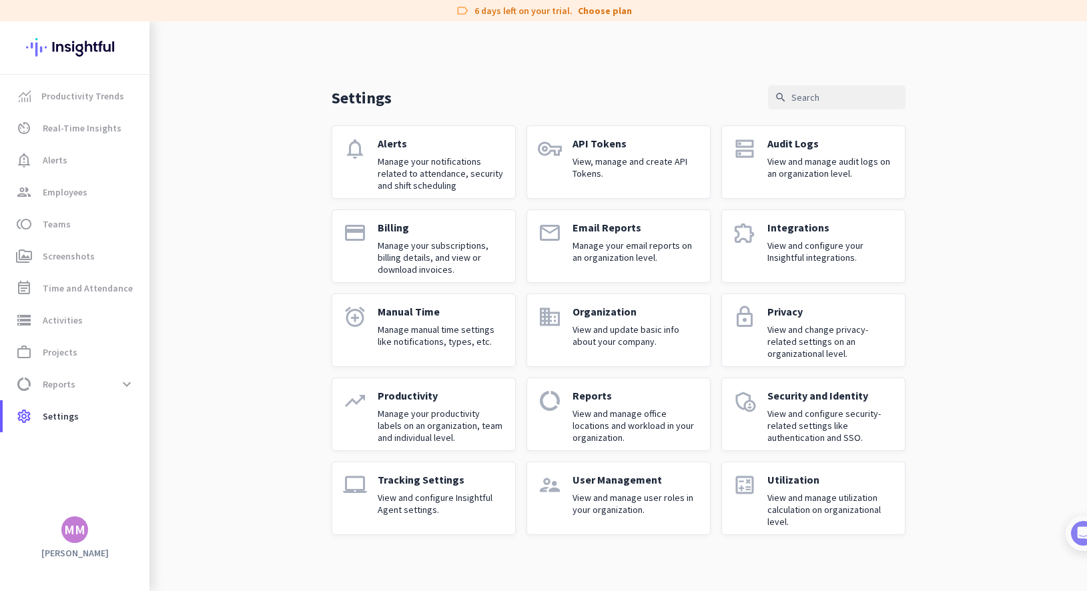
click at [622, 328] on p "View and update basic info about your company." at bounding box center [636, 336] width 127 height 24
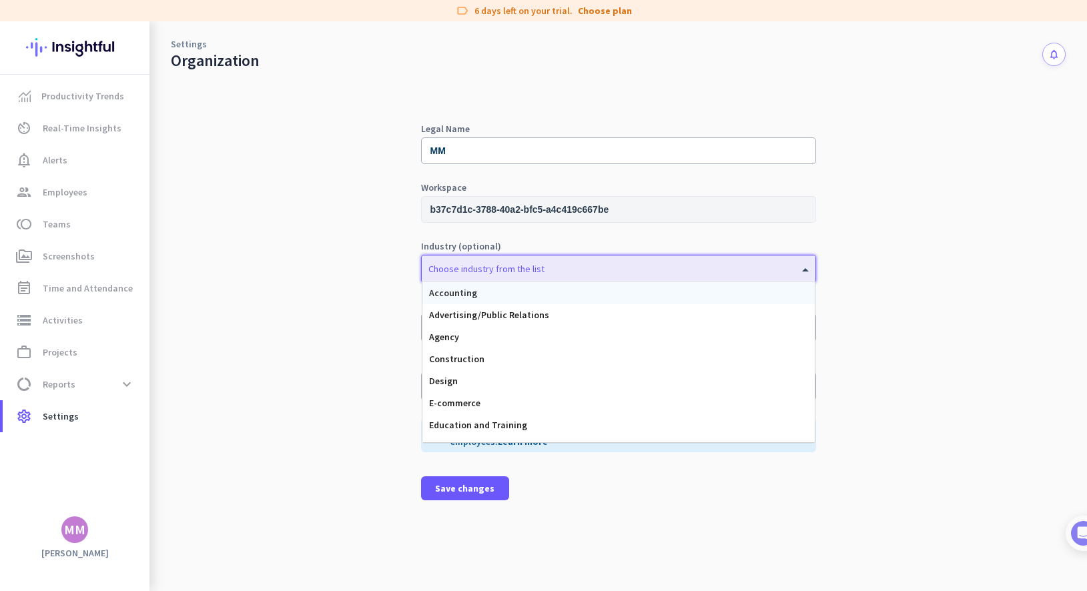
click at [475, 266] on div at bounding box center [619, 265] width 394 height 13
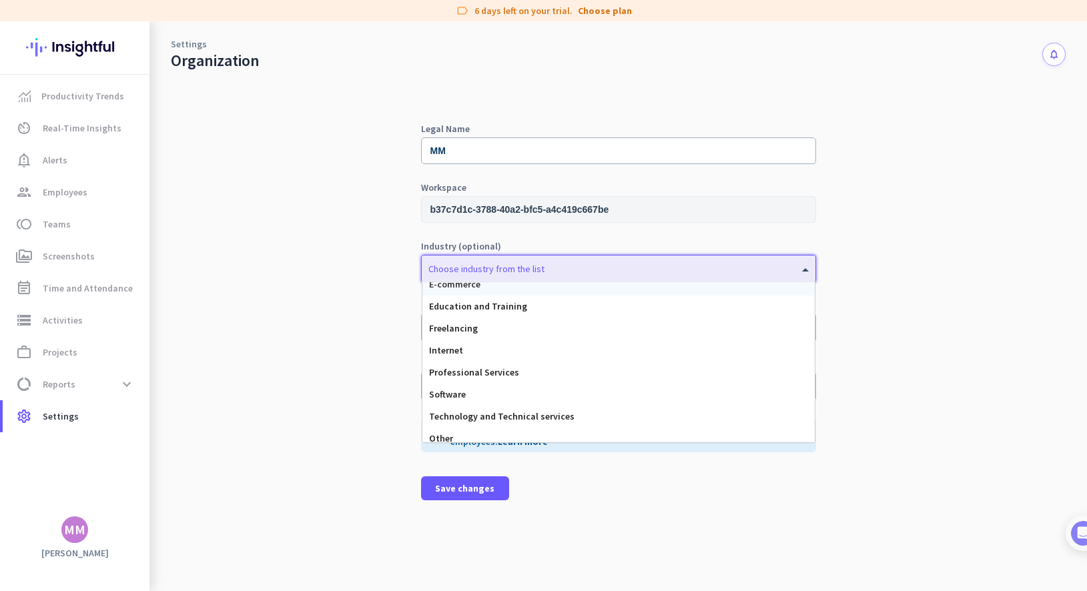
scroll to position [126, 0]
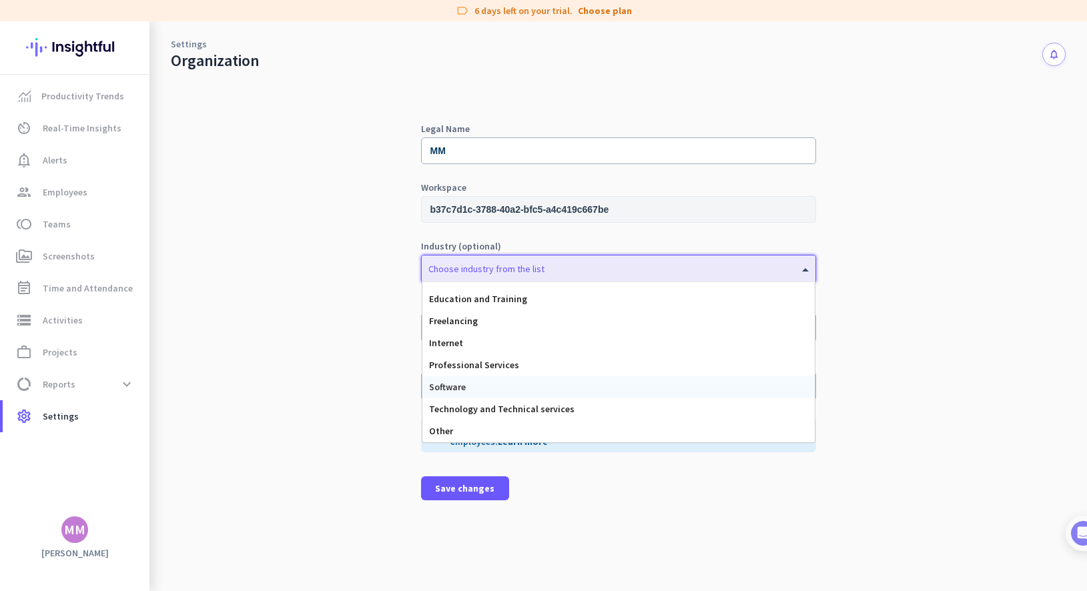
click at [483, 382] on div "Software" at bounding box center [619, 387] width 392 height 22
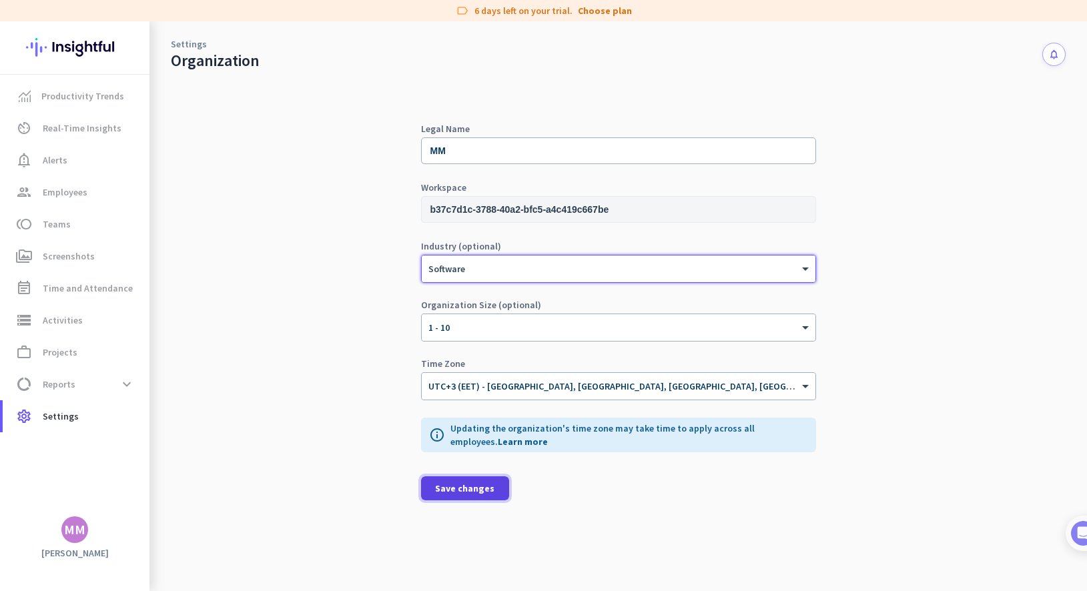
click at [467, 484] on span "Save changes" at bounding box center [464, 488] width 59 height 13
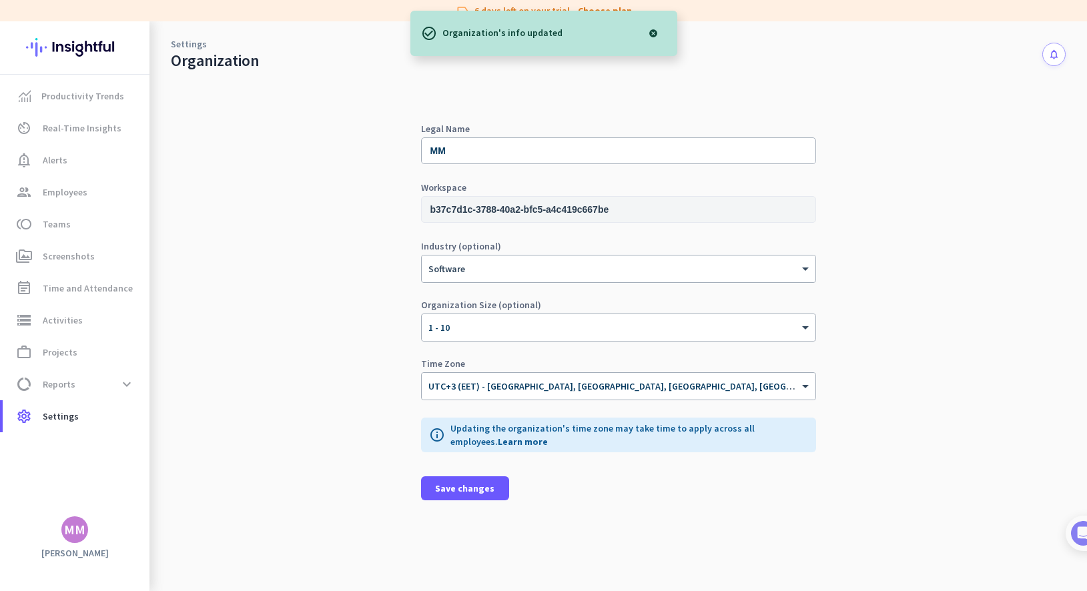
click at [195, 41] on link "Settings" at bounding box center [189, 43] width 36 height 13
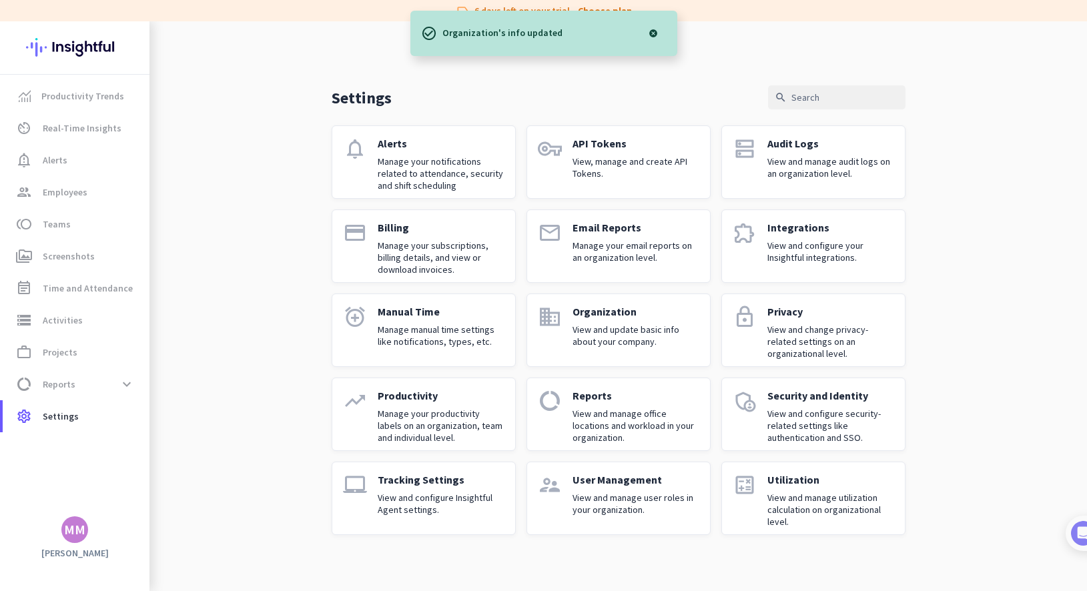
click at [776, 329] on p "View and change privacy-related settings on an organizational level." at bounding box center [831, 342] width 127 height 36
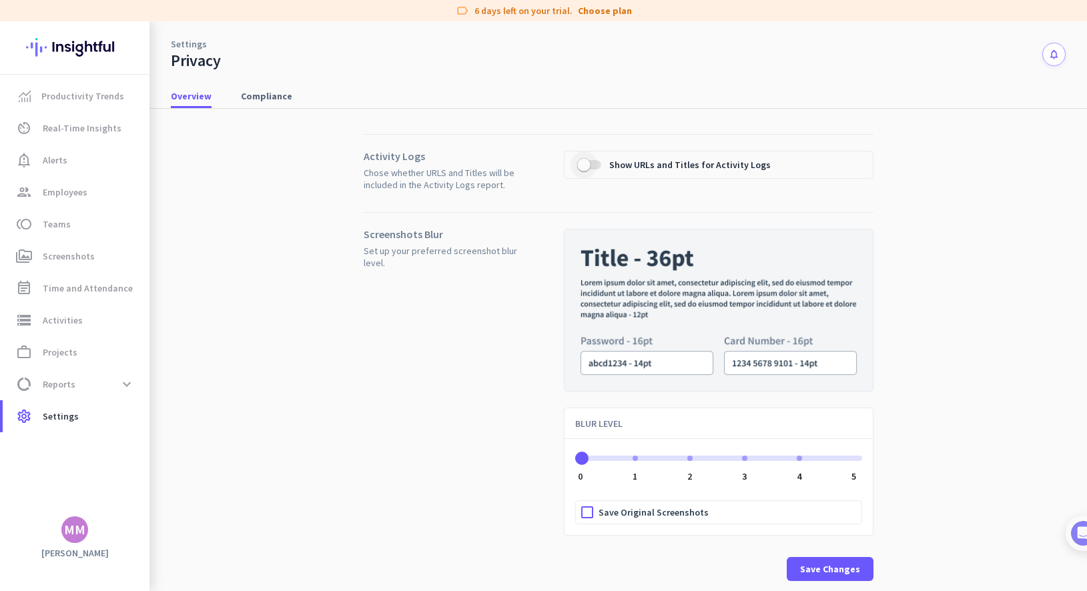
click at [593, 166] on span "button" at bounding box center [584, 165] width 27 height 27
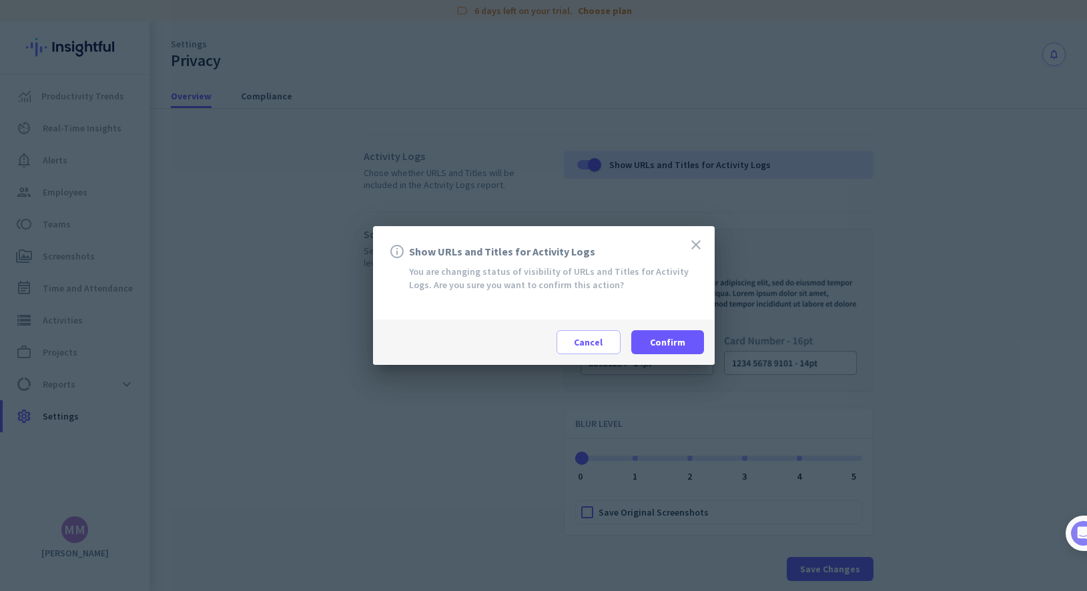
click at [694, 245] on icon "close" at bounding box center [696, 245] width 16 height 16
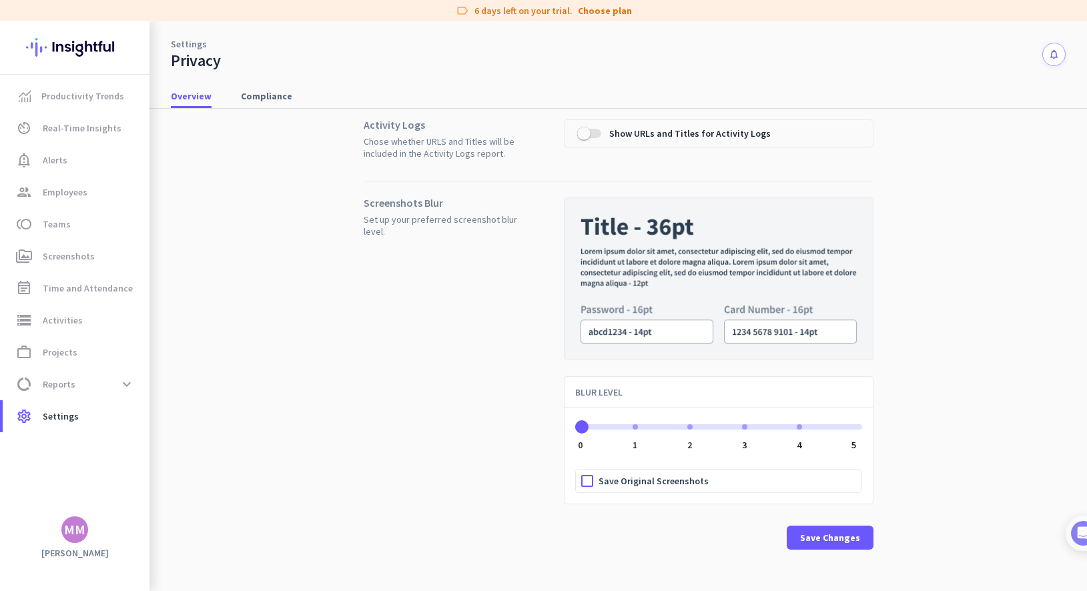
scroll to position [37, 0]
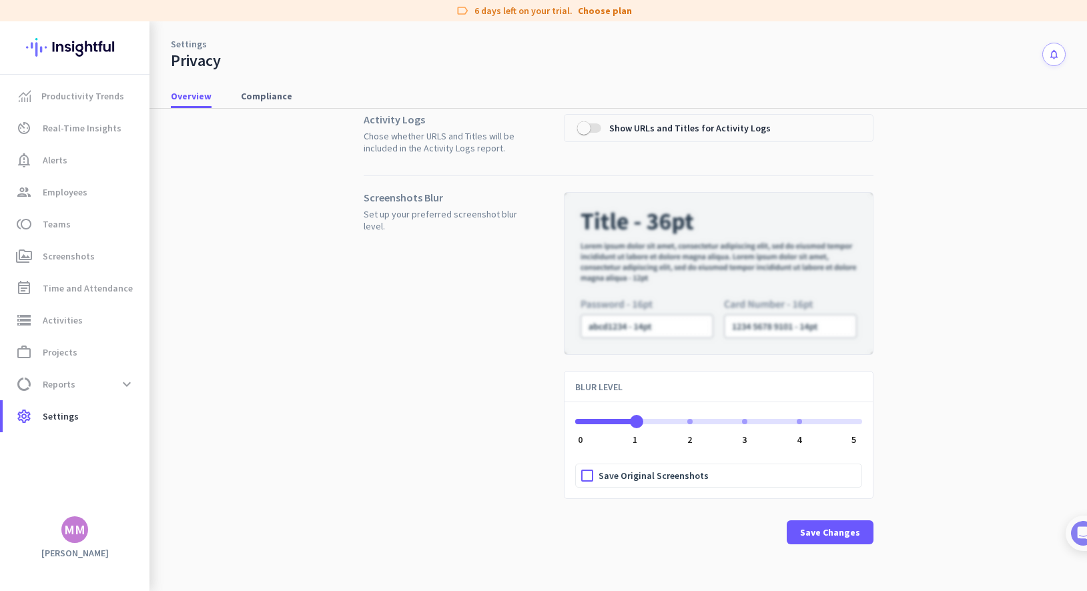
click at [633, 423] on div "ngx-slider" at bounding box center [635, 421] width 5 height 5
click at [581, 427] on span "ngx-slider" at bounding box center [578, 419] width 7 height 21
click at [595, 126] on span "button" at bounding box center [584, 128] width 27 height 27
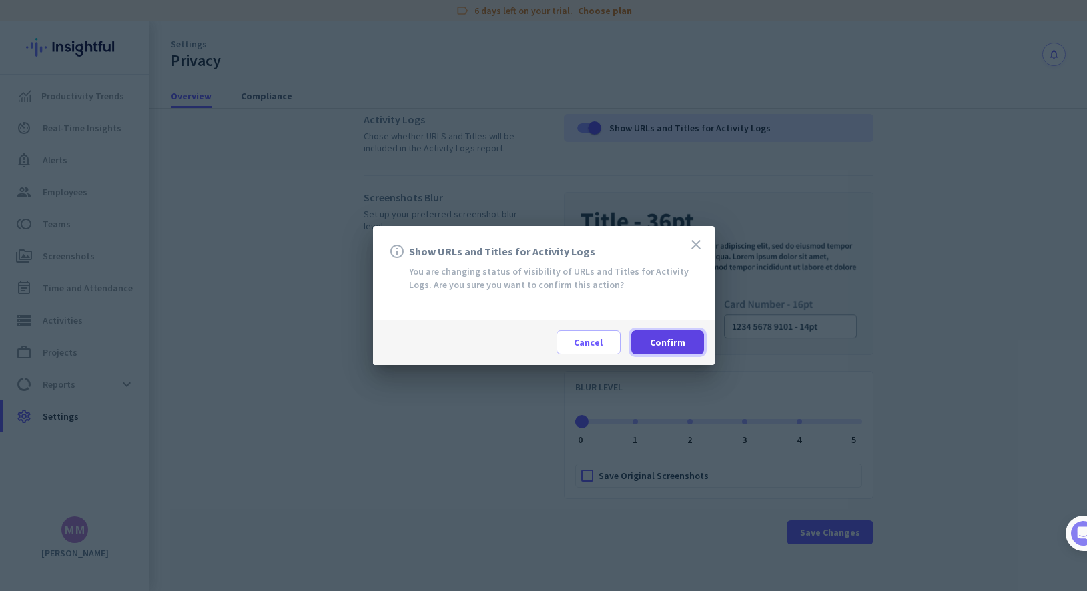
click at [674, 338] on span "Confirm" at bounding box center [667, 342] width 35 height 13
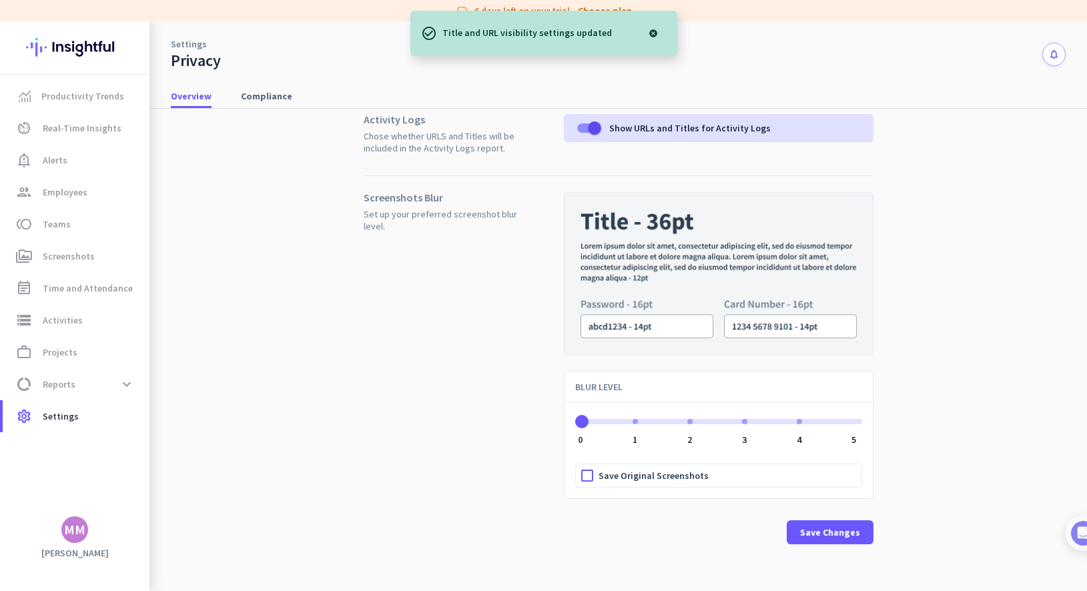
click at [635, 421] on div "ngx-slider" at bounding box center [635, 421] width 5 height 5
click at [688, 422] on div "ngx-slider" at bounding box center [690, 421] width 5 height 5
click at [578, 425] on span "ngx-slider" at bounding box center [633, 419] width 116 height 21
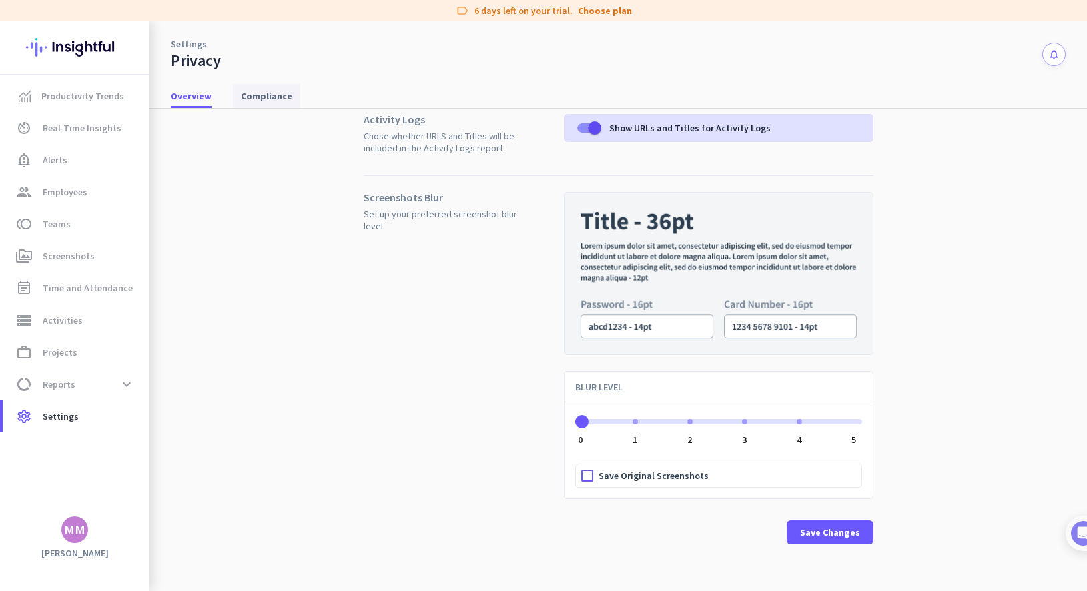
click at [274, 93] on span "Compliance" at bounding box center [266, 95] width 51 height 13
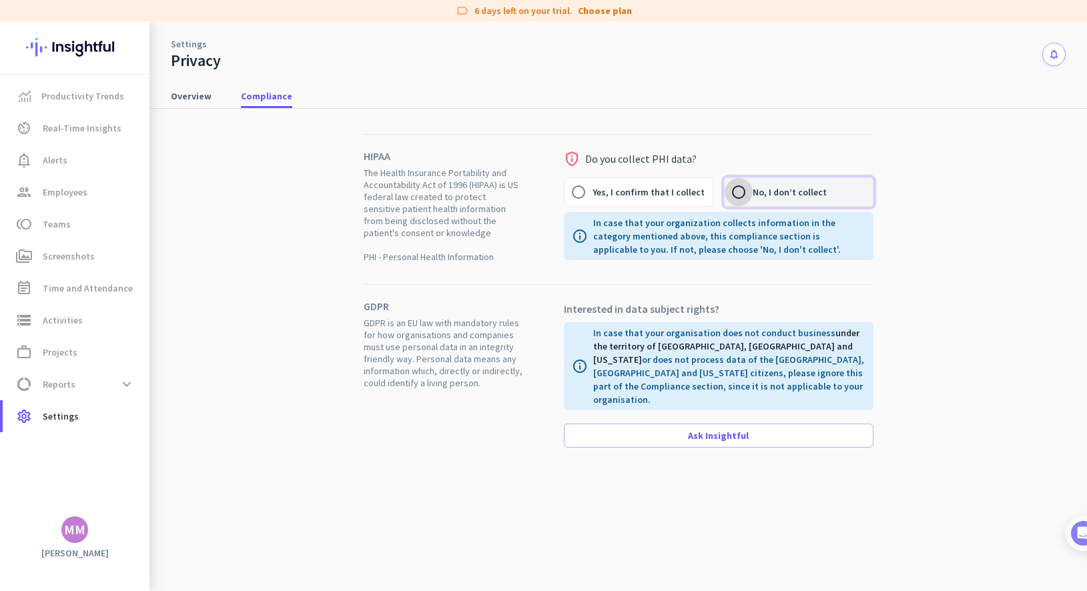
click at [740, 188] on input "No, I don’t collect" at bounding box center [739, 192] width 28 height 28
radio input "true"
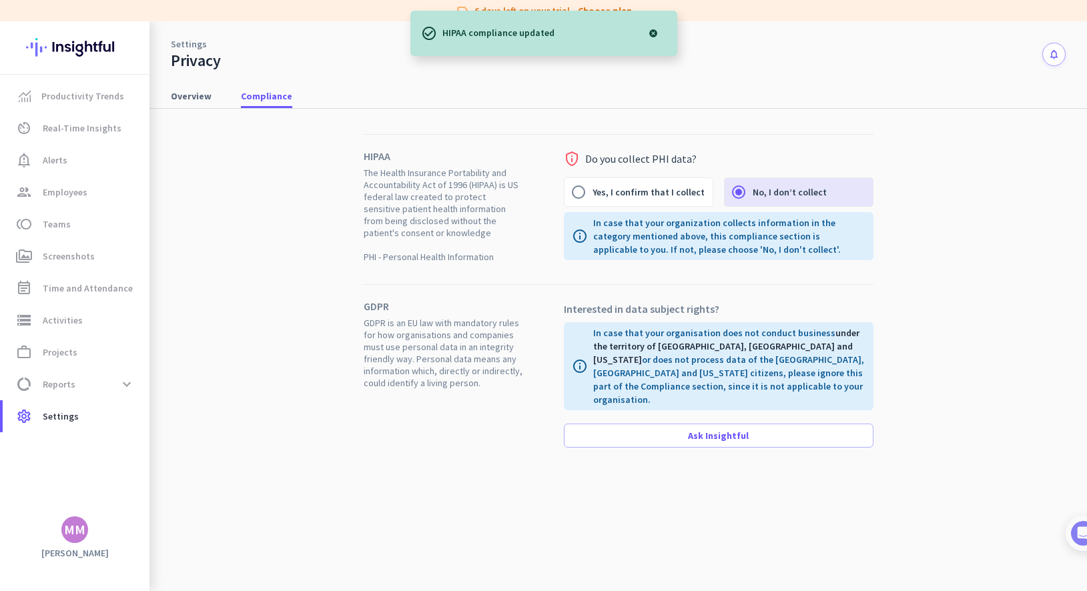
drag, startPoint x: 756, startPoint y: 337, endPoint x: 756, endPoint y: 346, distance: 9.3
click at [756, 346] on p "In case that your organisation does not conduct business under the territory of…" at bounding box center [729, 366] width 272 height 80
click at [712, 356] on p "In case that your organisation does not conduct business under the territory of…" at bounding box center [729, 366] width 272 height 80
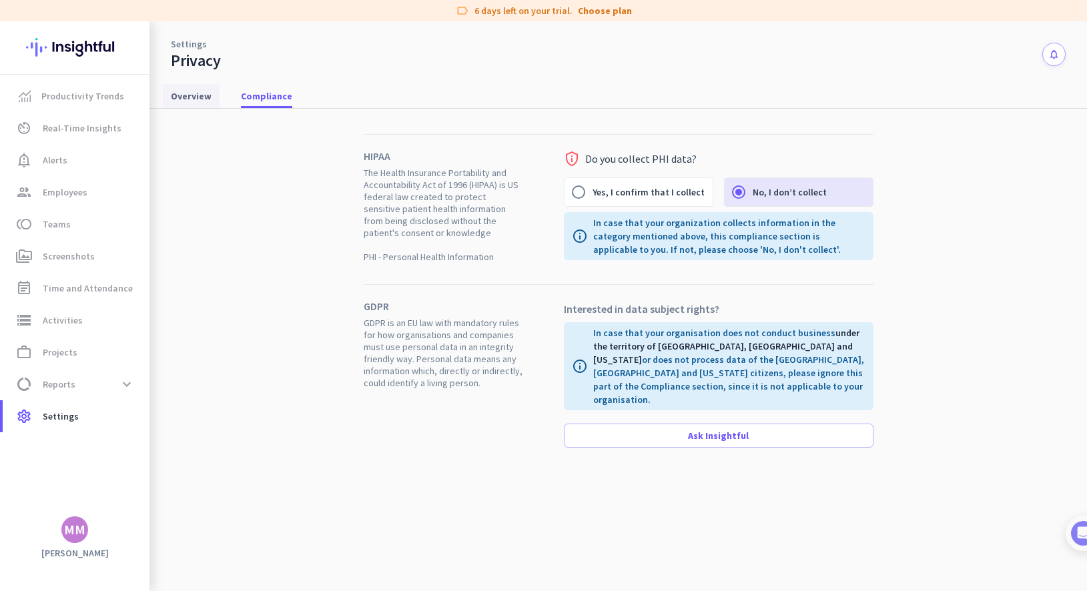
click at [184, 103] on span "Overview" at bounding box center [191, 96] width 41 height 24
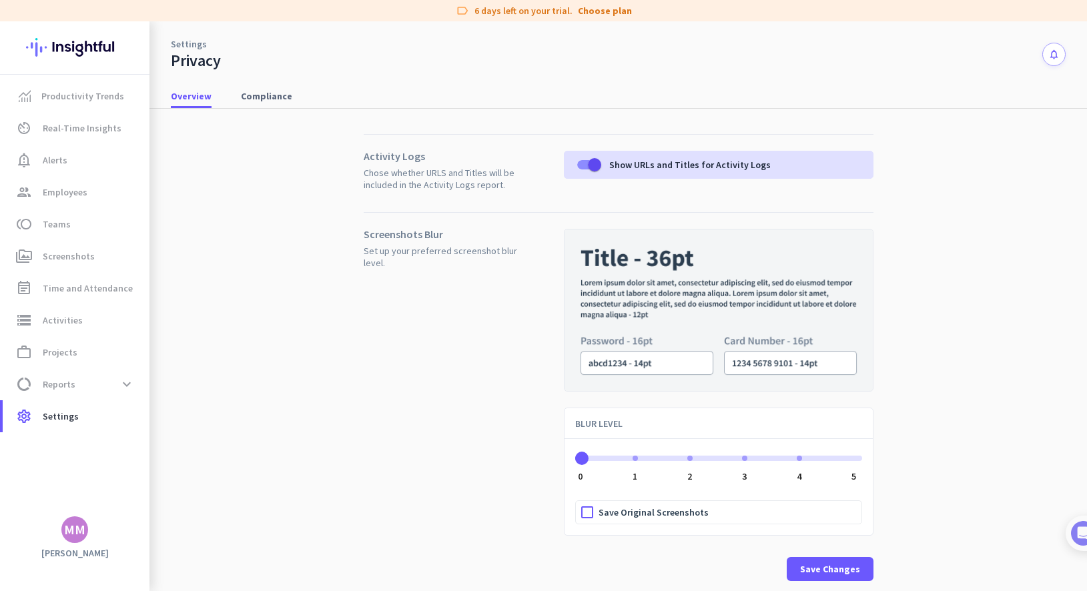
click at [190, 39] on link "Settings" at bounding box center [189, 43] width 36 height 13
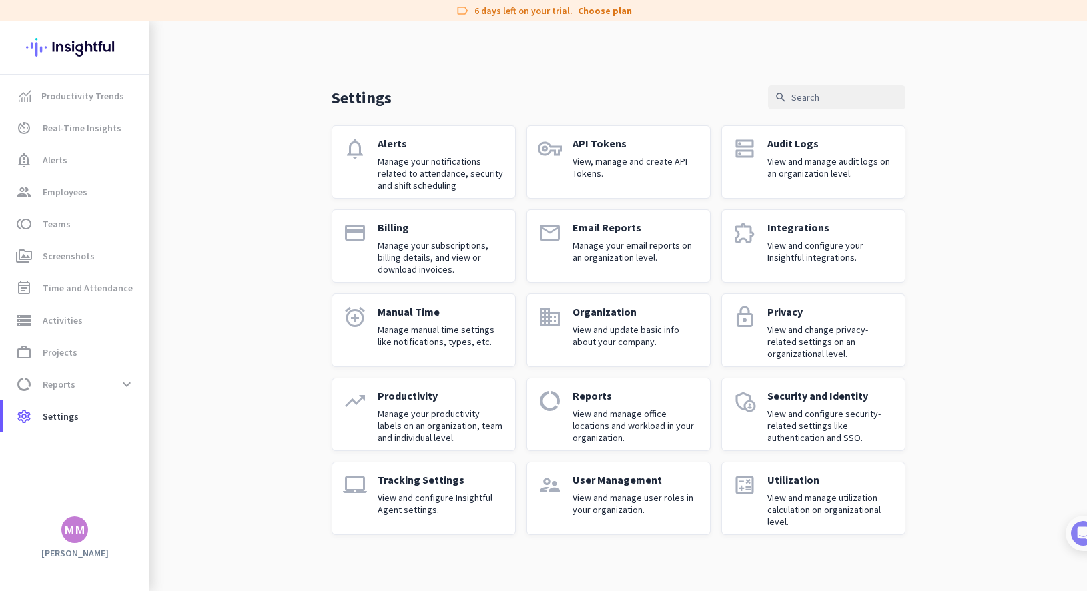
click at [447, 386] on link "trending_up Productivity Manage your productivity labels on an organization, te…" at bounding box center [424, 414] width 184 height 73
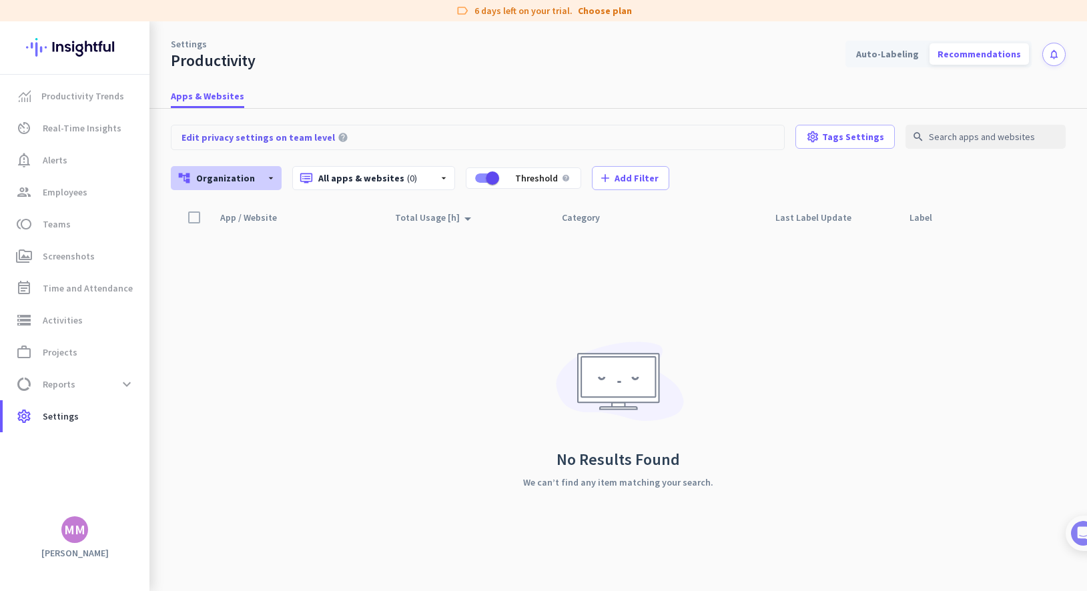
click at [243, 184] on span "Organization" at bounding box center [225, 178] width 59 height 12
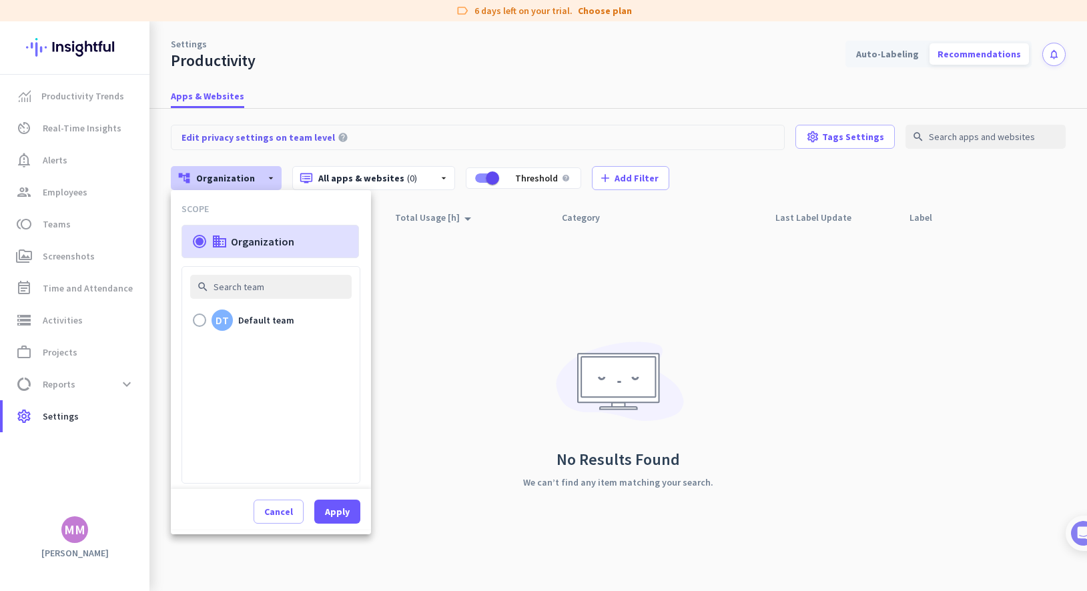
click at [243, 183] on div at bounding box center [543, 295] width 1087 height 591
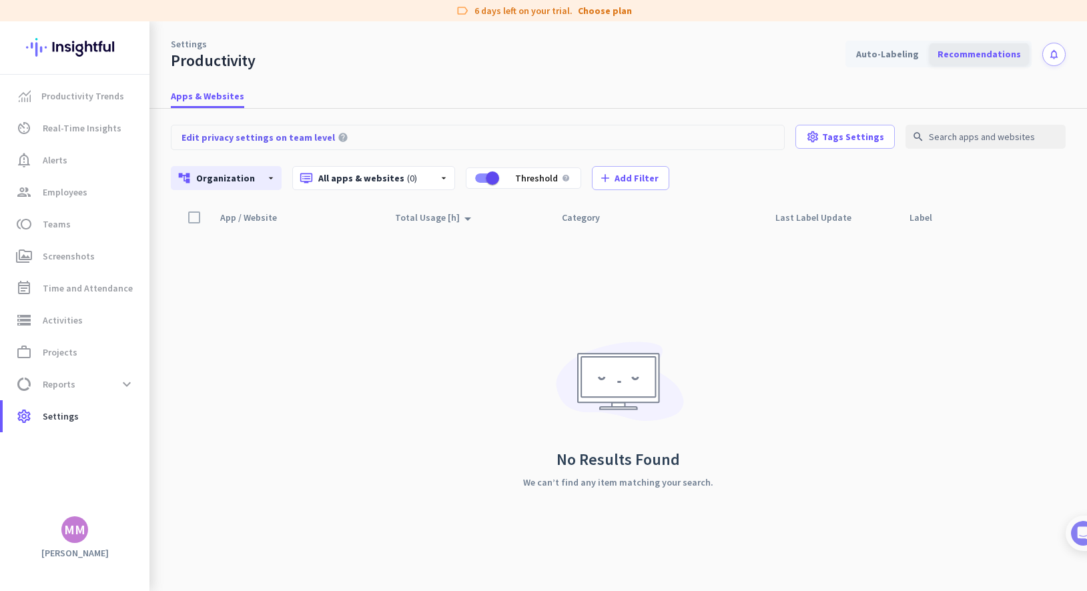
click at [784, 46] on div "Recommendations" at bounding box center [979, 53] width 99 height 21
click at [784, 57] on div "Recommendations" at bounding box center [979, 53] width 99 height 21
click at [192, 41] on link "Settings" at bounding box center [189, 43] width 36 height 13
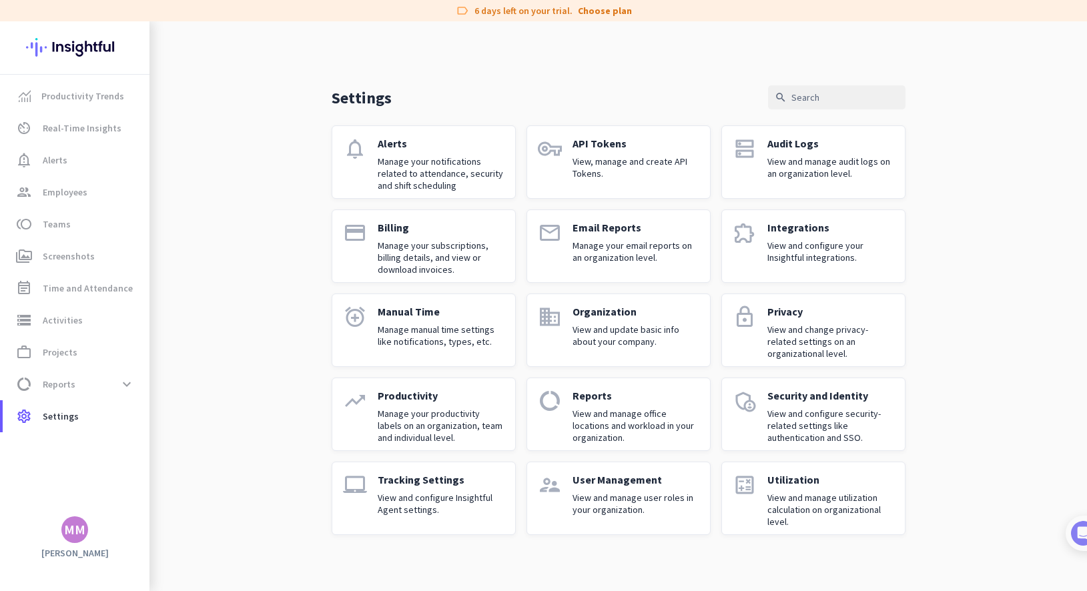
click at [629, 407] on div "Reports View and manage office locations and workload in your organization." at bounding box center [636, 414] width 127 height 51
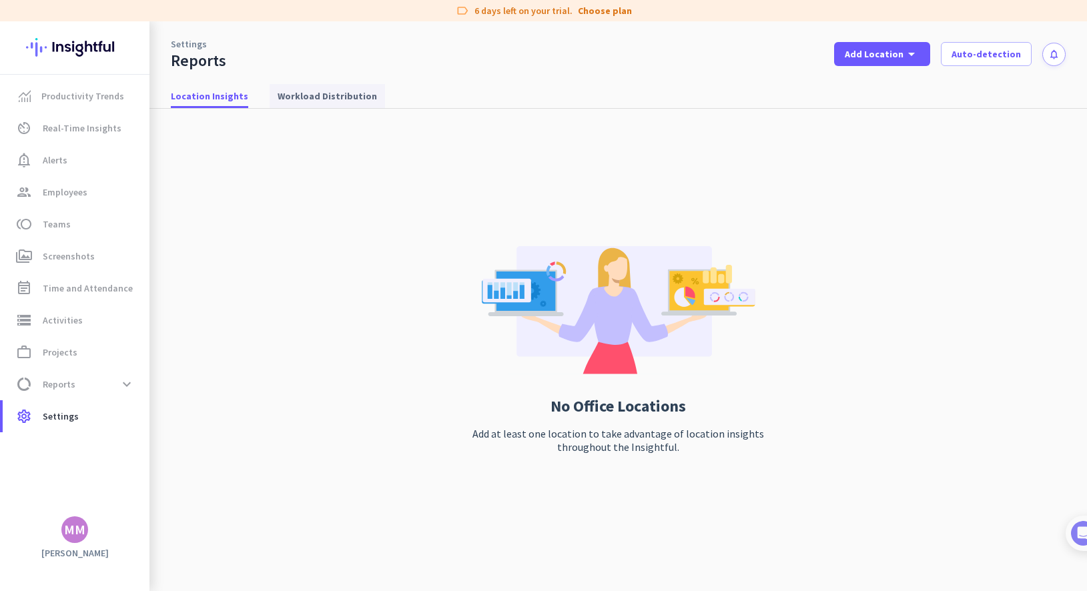
click at [317, 95] on span "Workload Distribution" at bounding box center [327, 95] width 99 height 13
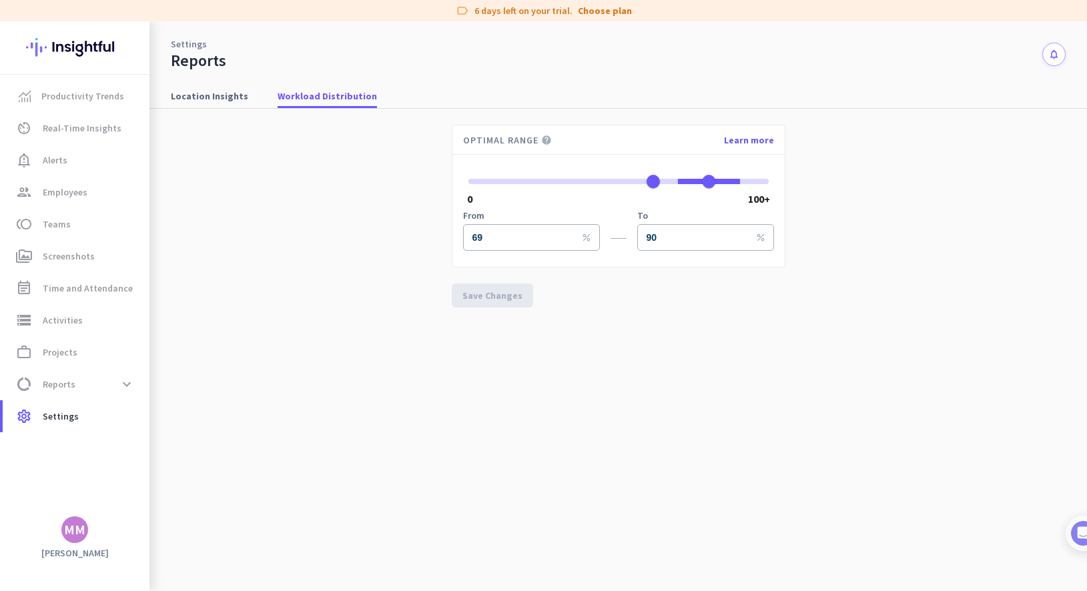
click at [180, 43] on link "Settings" at bounding box center [189, 43] width 36 height 13
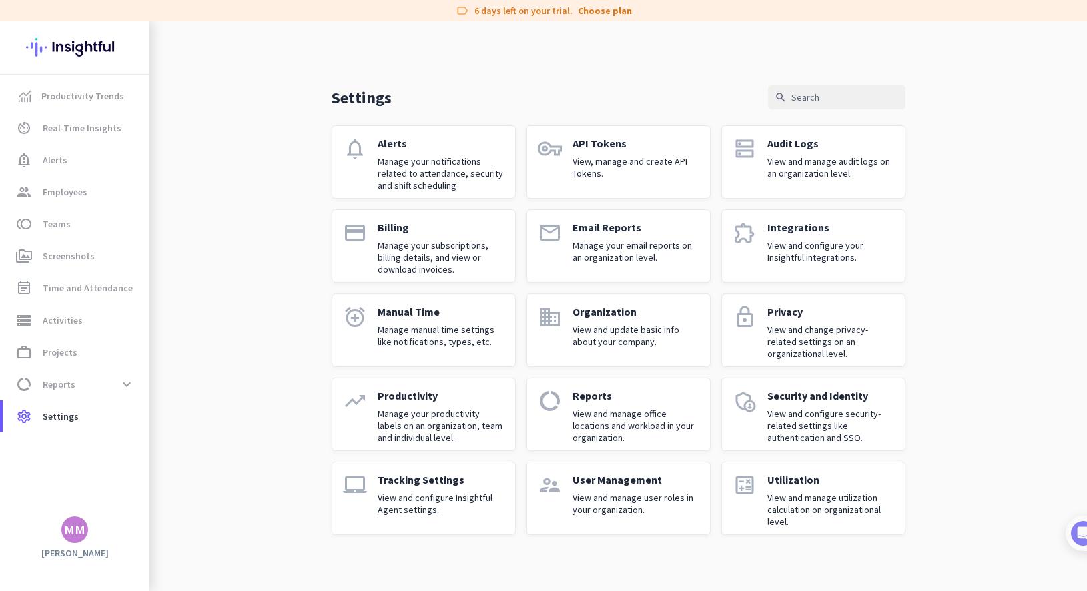
click at [784, 397] on p "Security and Identity" at bounding box center [831, 395] width 127 height 13
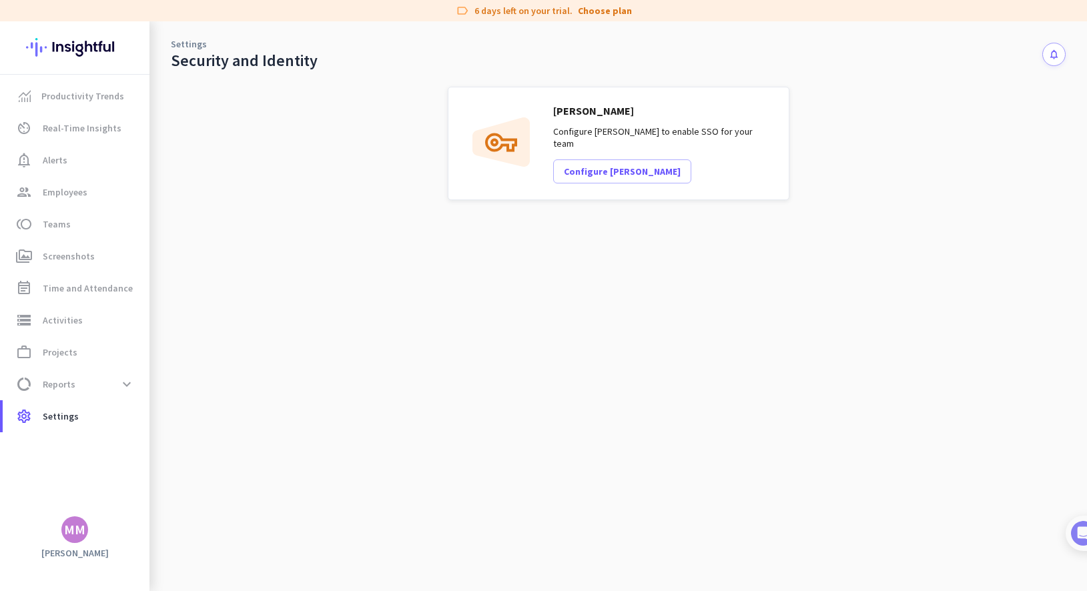
click at [201, 49] on link "Settings" at bounding box center [189, 43] width 36 height 13
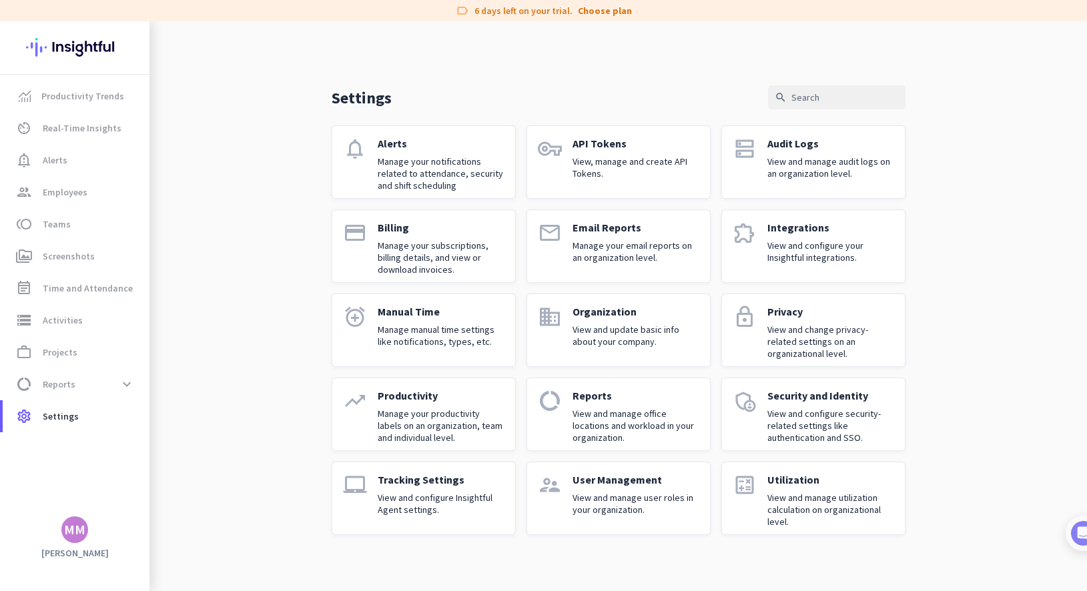
click at [439, 476] on p "Tracking Settings" at bounding box center [441, 479] width 127 height 13
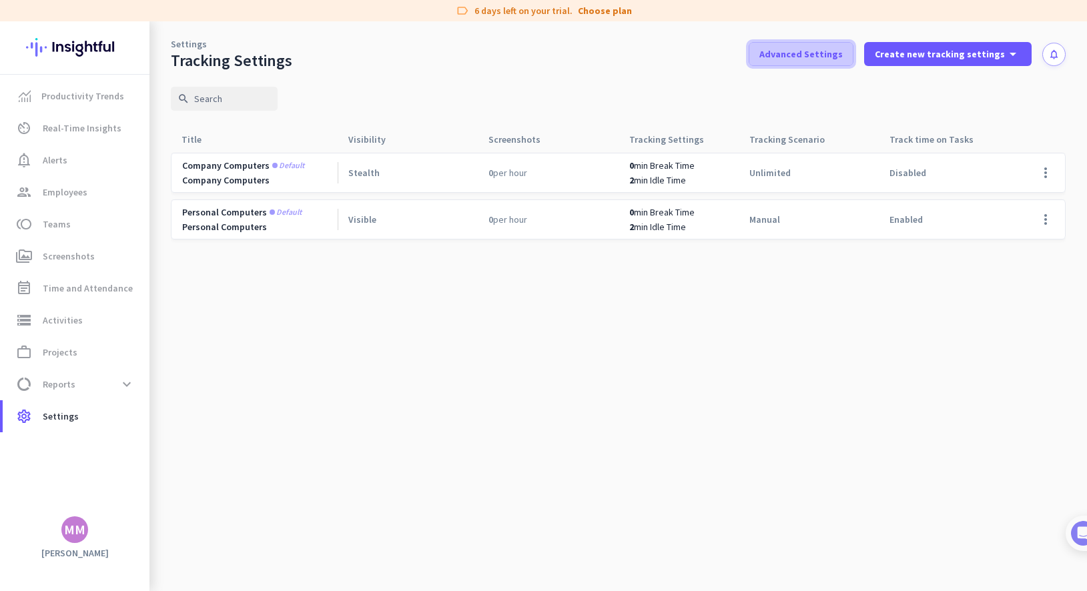
click at [784, 61] on span at bounding box center [801, 54] width 103 height 32
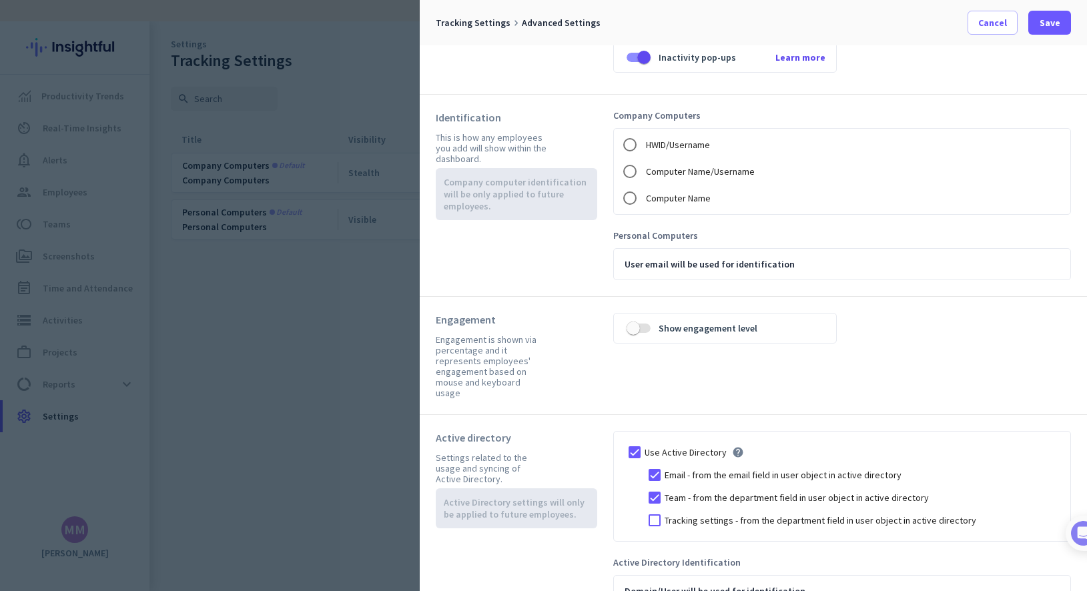
scroll to position [172, 0]
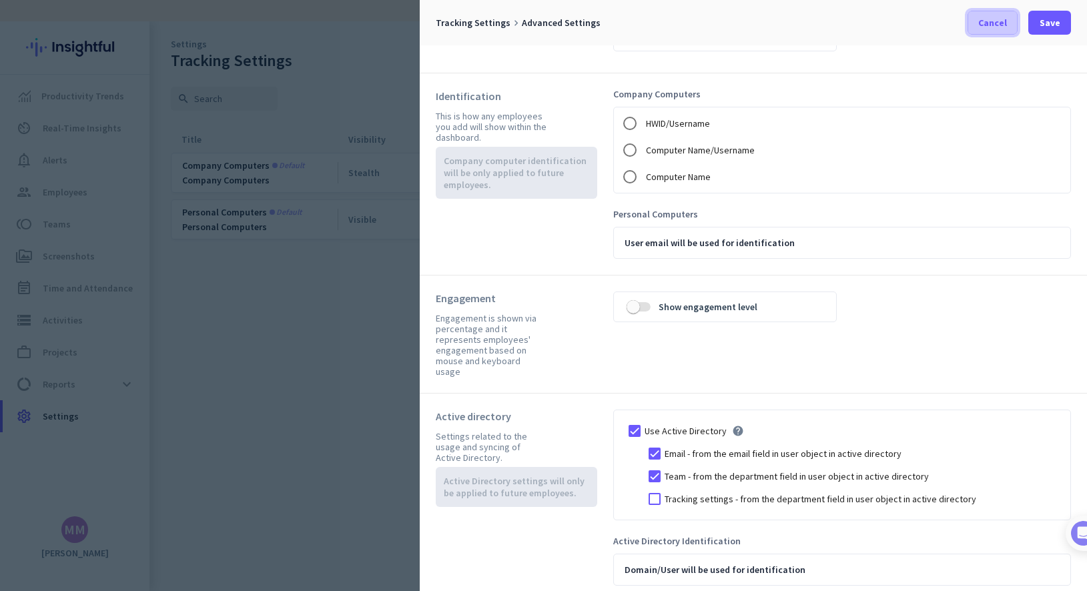
click at [784, 22] on span "Cancel" at bounding box center [993, 22] width 29 height 13
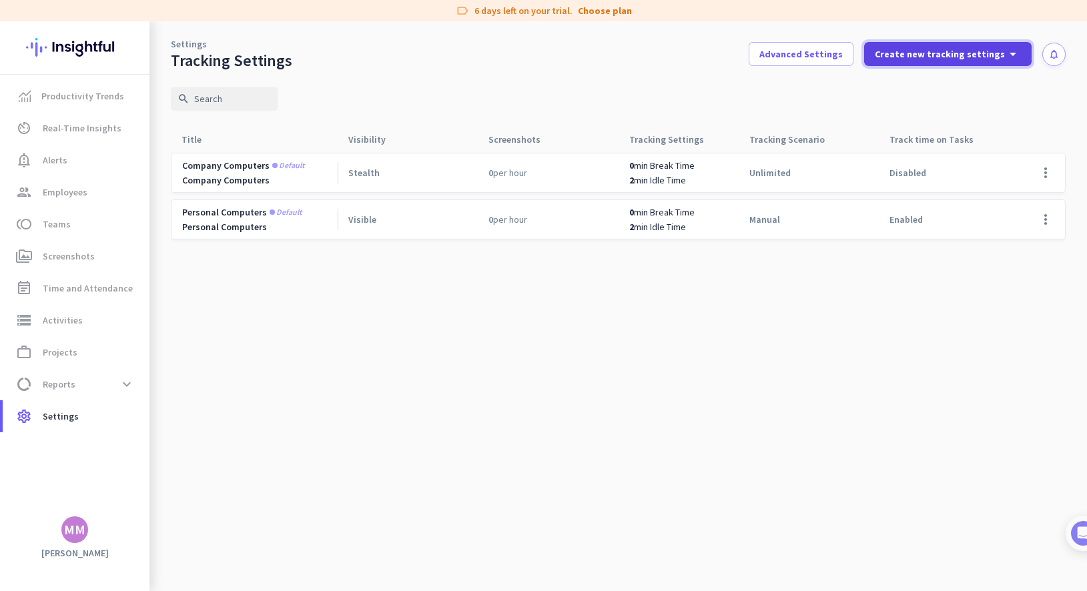
click at [784, 59] on span "Create new tracking settings" at bounding box center [940, 53] width 130 height 13
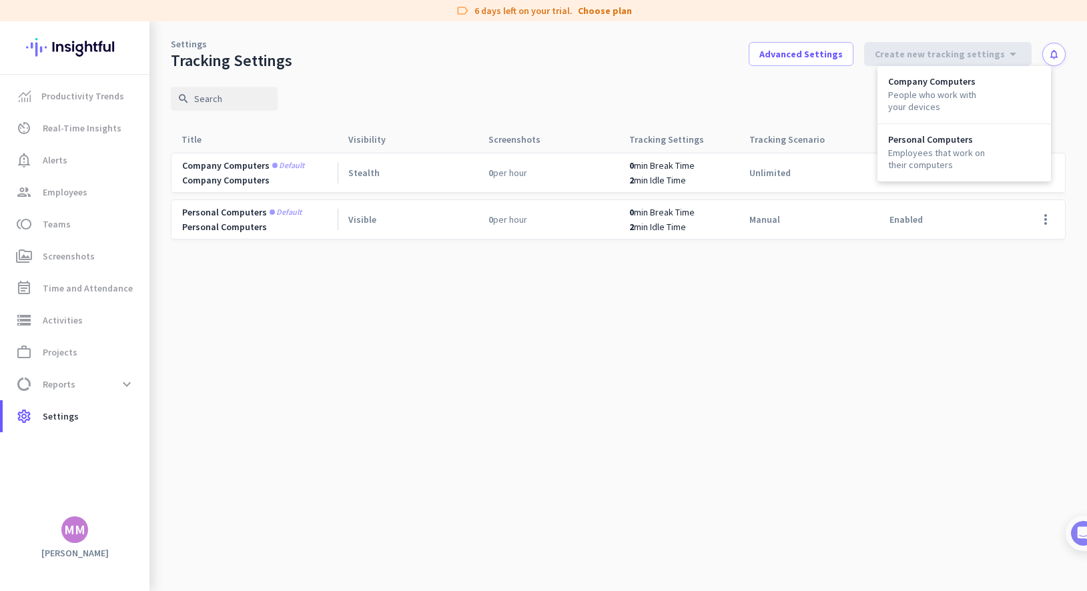
click at [784, 77] on div at bounding box center [543, 295] width 1087 height 591
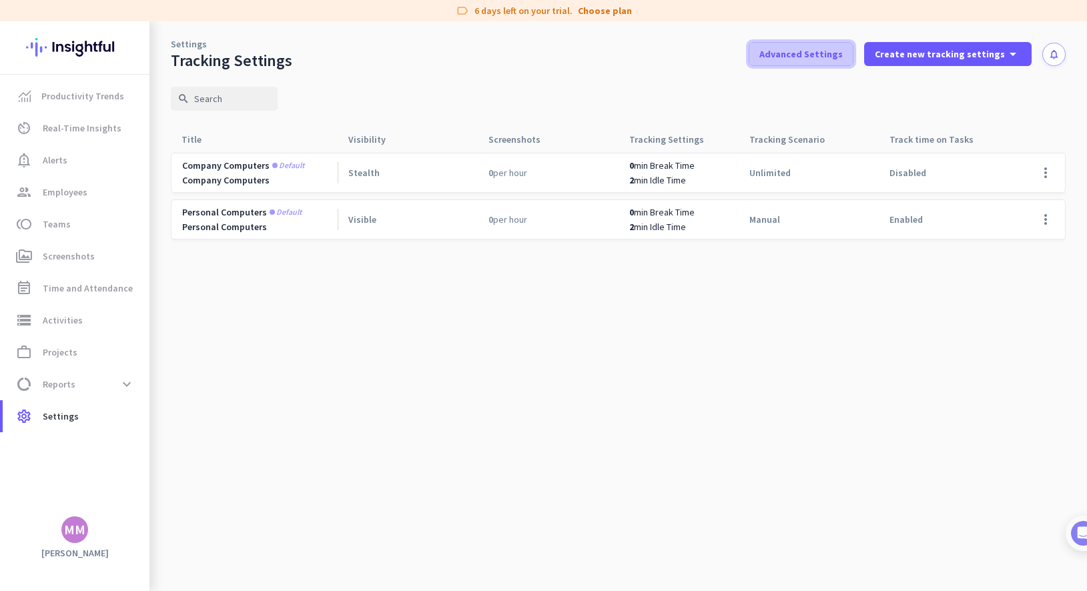
click at [784, 53] on span "Advanced Settings" at bounding box center [801, 53] width 83 height 13
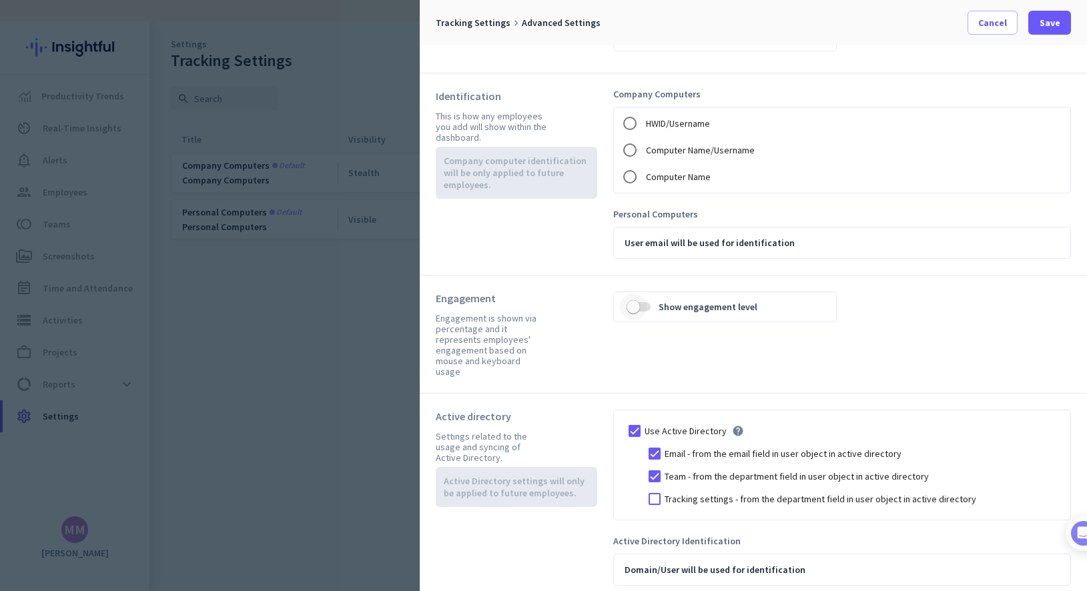
click at [644, 307] on span "button" at bounding box center [633, 307] width 27 height 27
click at [658, 495] on div at bounding box center [655, 499] width 20 height 20
click at [784, 22] on span "Save" at bounding box center [1050, 22] width 21 height 13
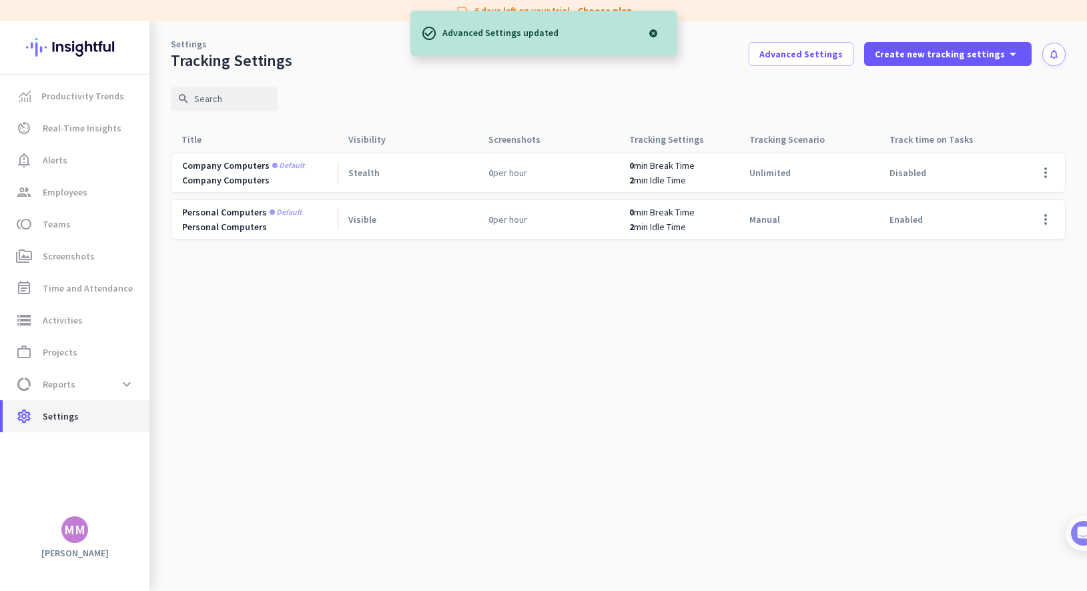
click at [72, 420] on span "Settings" at bounding box center [61, 417] width 36 height 16
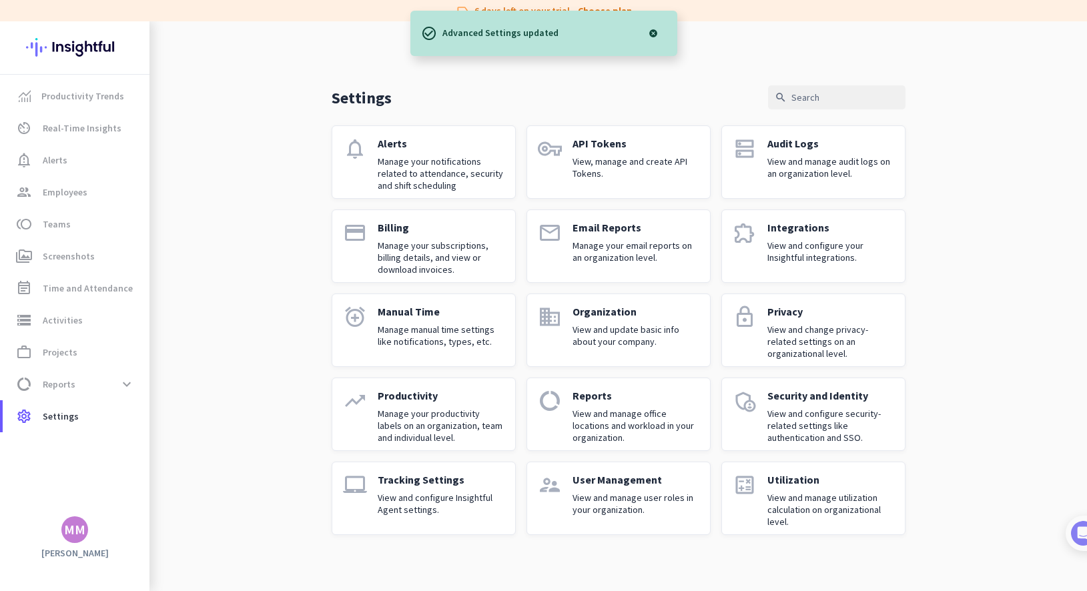
click at [618, 483] on p "User Management" at bounding box center [636, 479] width 127 height 13
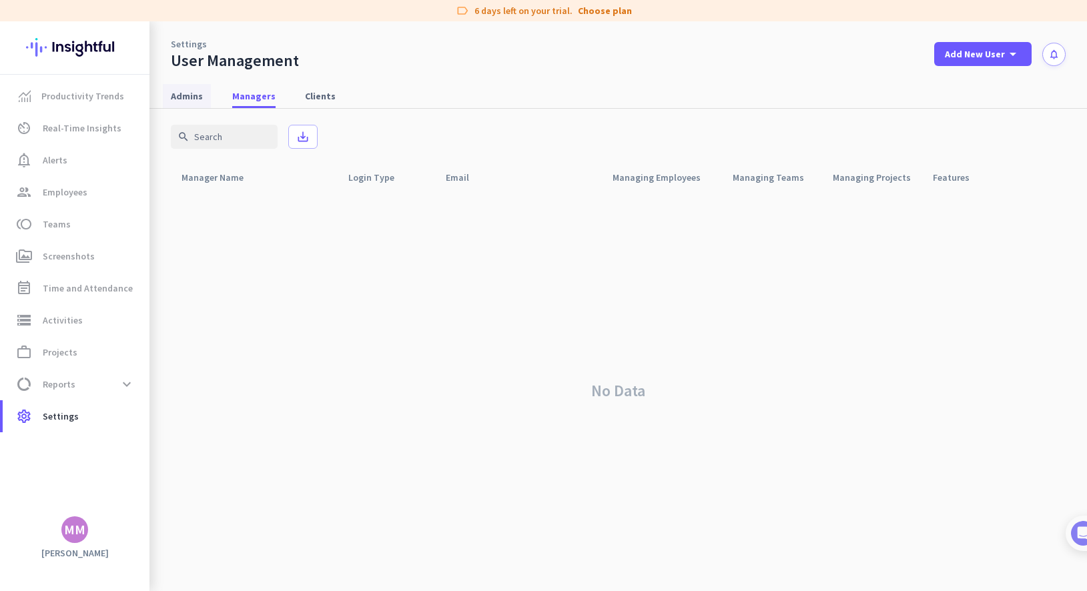
click at [187, 102] on span "Admins" at bounding box center [187, 95] width 32 height 13
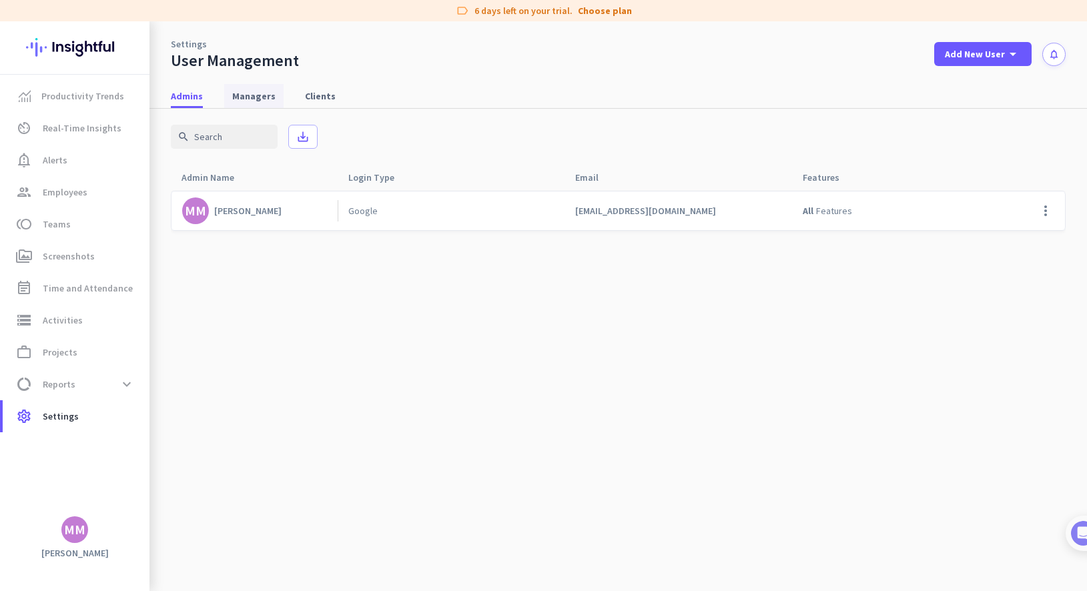
click at [238, 99] on span "Managers" at bounding box center [253, 95] width 43 height 13
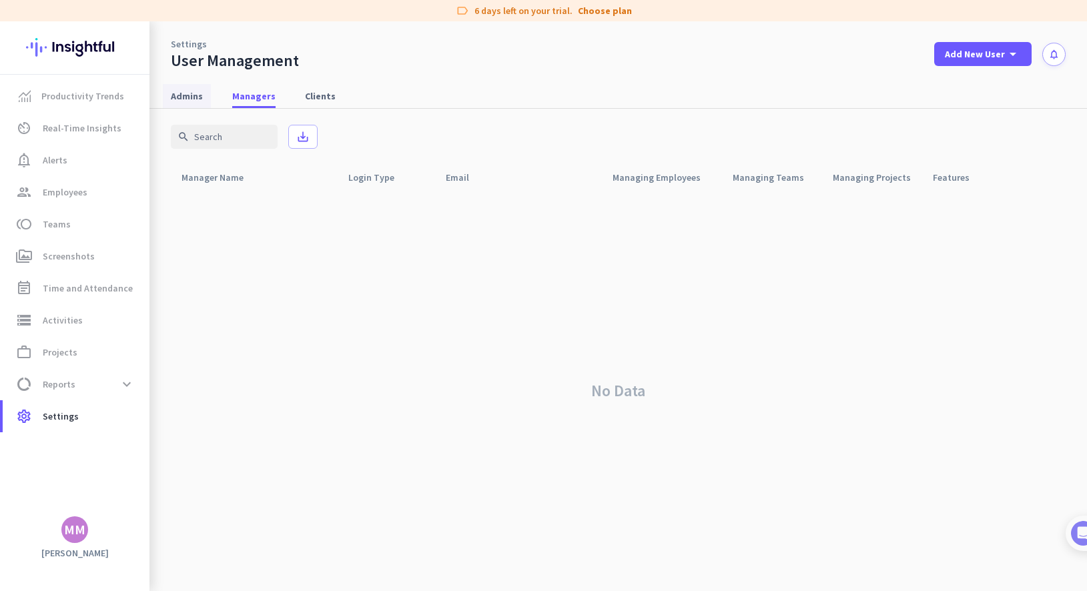
click at [196, 99] on span "Admins" at bounding box center [187, 95] width 32 height 13
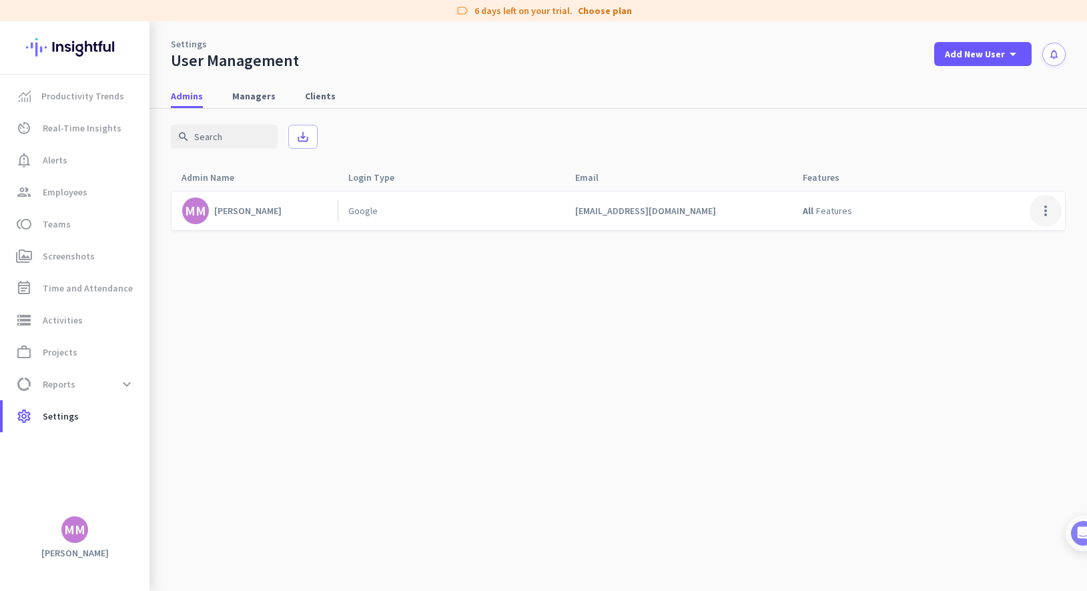
click at [784, 212] on span at bounding box center [1046, 211] width 32 height 32
click at [784, 238] on span "Edit" at bounding box center [1019, 238] width 64 height 13
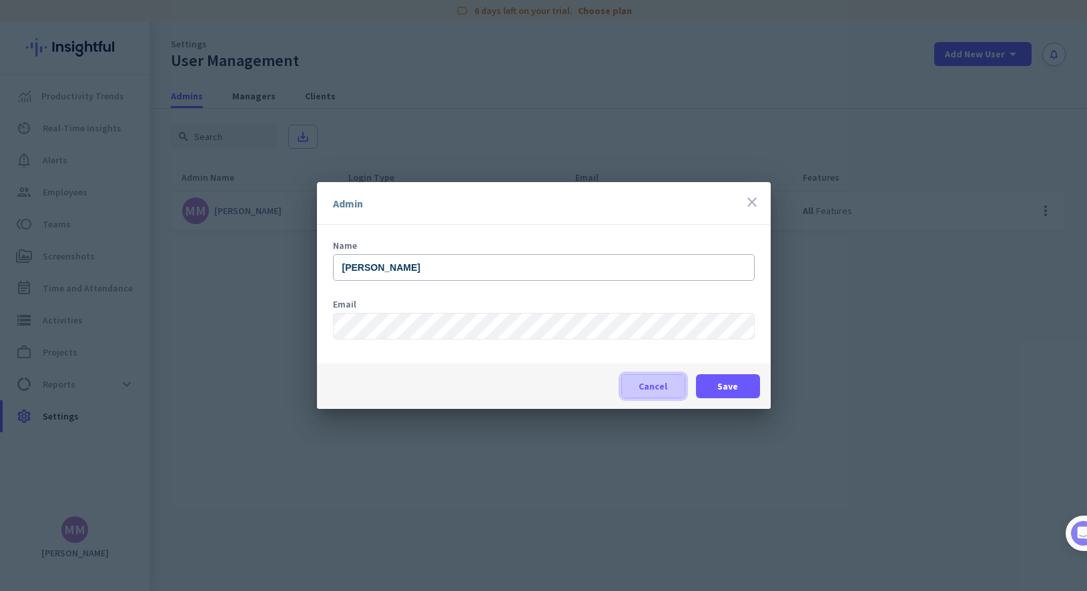
click at [662, 390] on span "Cancel" at bounding box center [653, 386] width 29 height 13
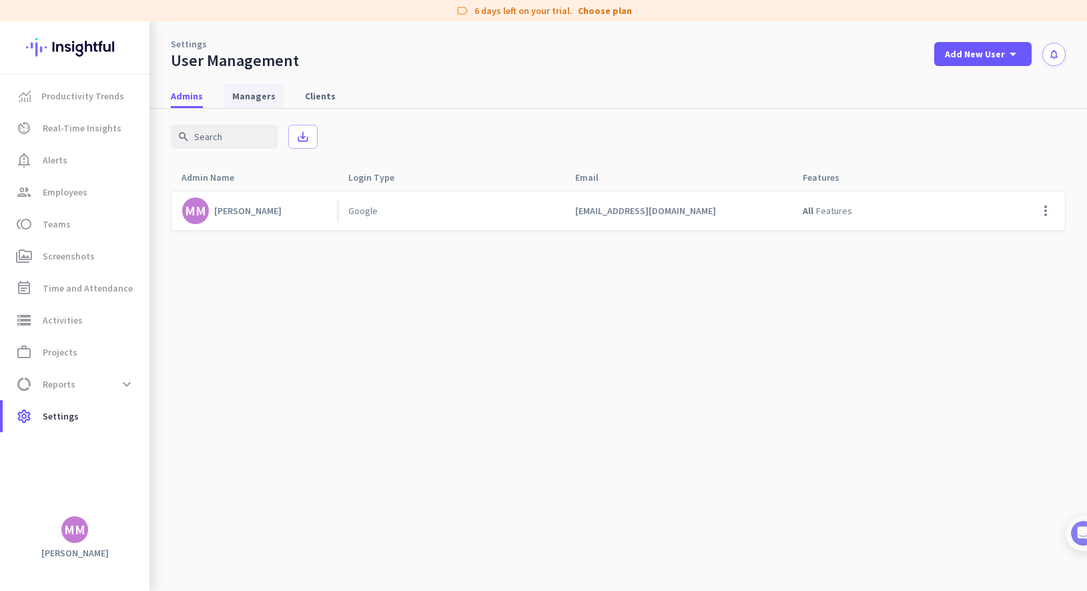
click at [251, 96] on span "Managers" at bounding box center [253, 95] width 43 height 13
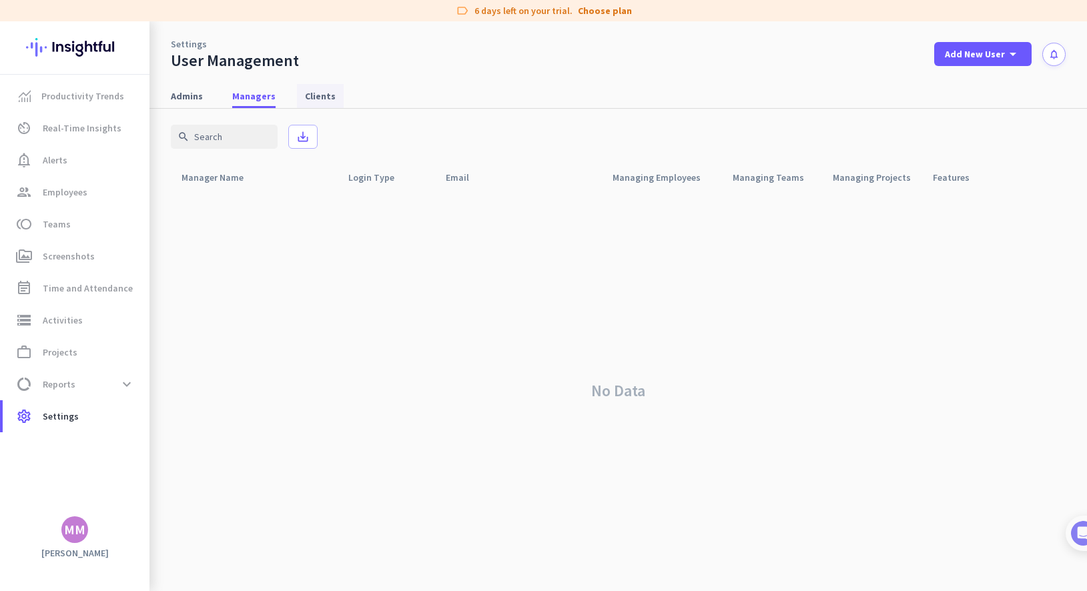
click at [314, 89] on span "Clients" at bounding box center [320, 95] width 31 height 13
click at [65, 413] on span "Settings" at bounding box center [61, 417] width 36 height 16
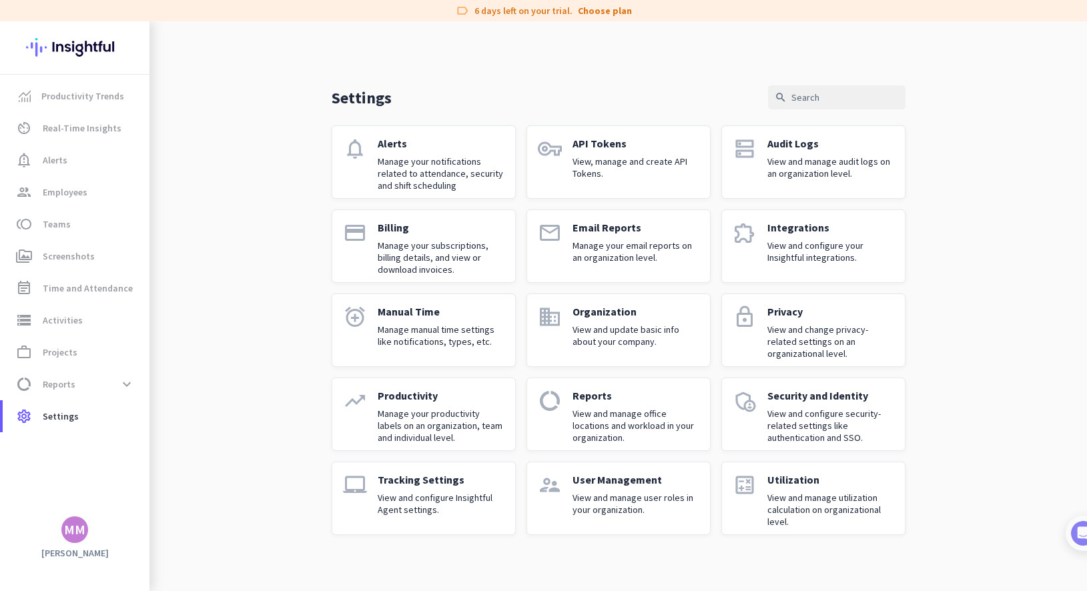
click at [784, 500] on p "View and manage utilization calculation on organizational level." at bounding box center [831, 510] width 127 height 36
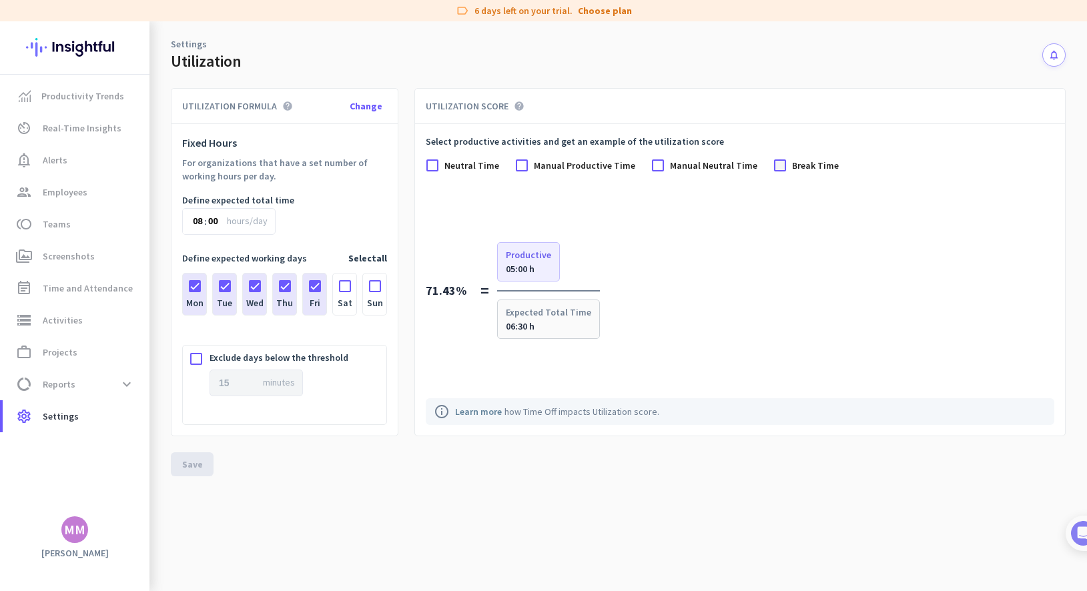
click at [774, 166] on div at bounding box center [780, 165] width 13 height 13
click at [602, 271] on time "00:30 h" at bounding box center [602, 269] width 29 height 12
click at [677, 161] on span "Manual Neutral Time" at bounding box center [713, 165] width 87 height 13
click at [0, 0] on input "Manual Neutral Time" at bounding box center [0, 0] width 0 height 0
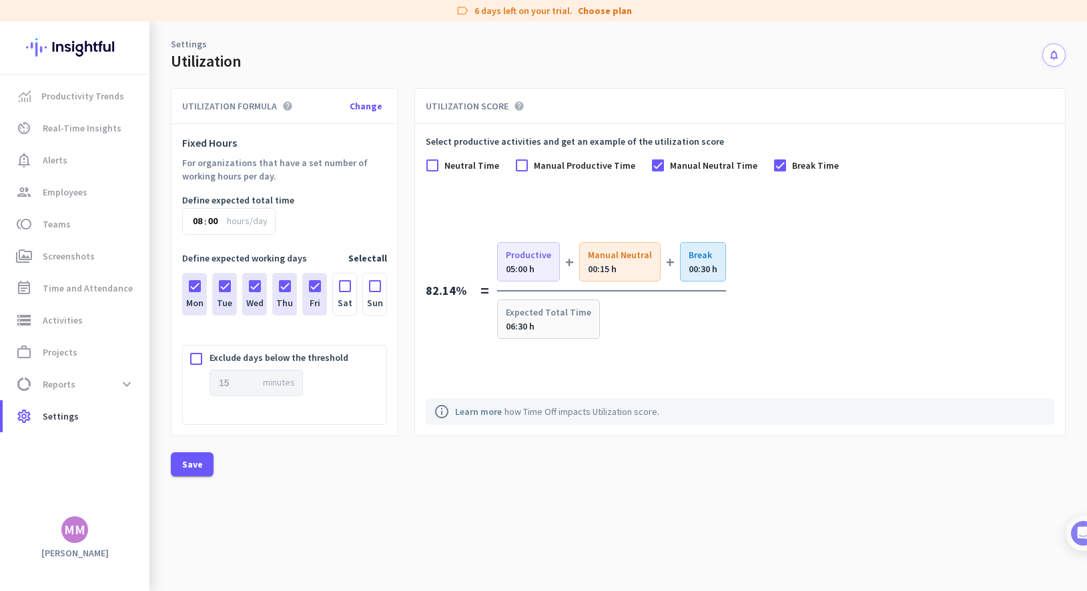
click at [677, 161] on span "Manual Neutral Time" at bounding box center [713, 165] width 87 height 13
click at [0, 0] on input "Manual Neutral Time" at bounding box center [0, 0] width 0 height 0
click at [475, 165] on span "Neutral Time" at bounding box center [472, 165] width 55 height 13
click at [0, 0] on input "Neutral Time" at bounding box center [0, 0] width 0 height 0
click at [522, 164] on div at bounding box center [521, 165] width 13 height 13
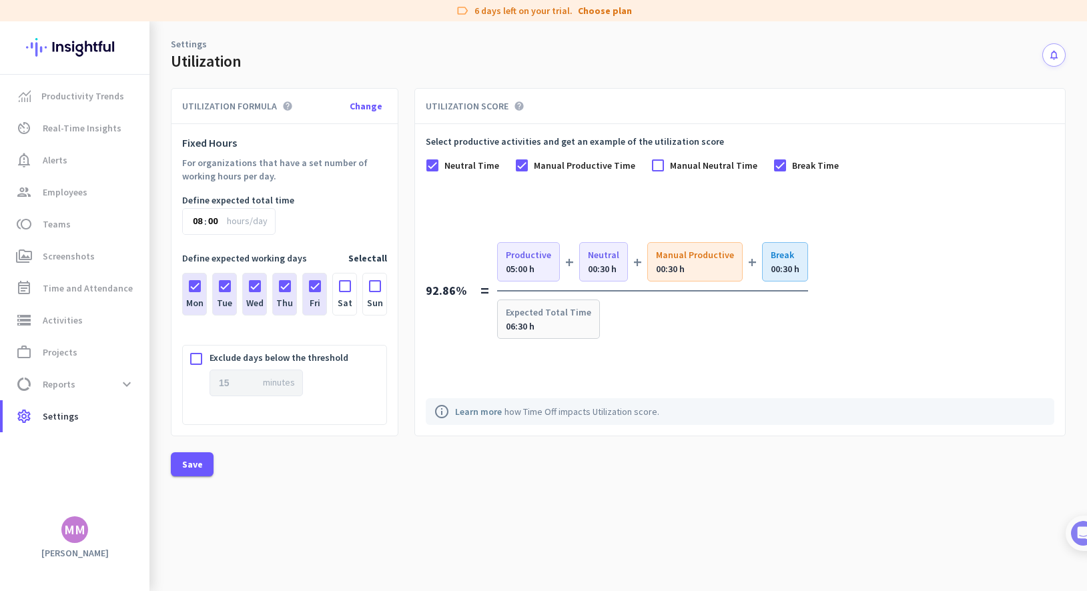
click at [686, 168] on span "Manual Neutral Time" at bounding box center [713, 165] width 87 height 13
click at [0, 0] on input "Manual Neutral Time" at bounding box center [0, 0] width 0 height 0
click at [358, 107] on span "Change" at bounding box center [366, 106] width 33 height 12
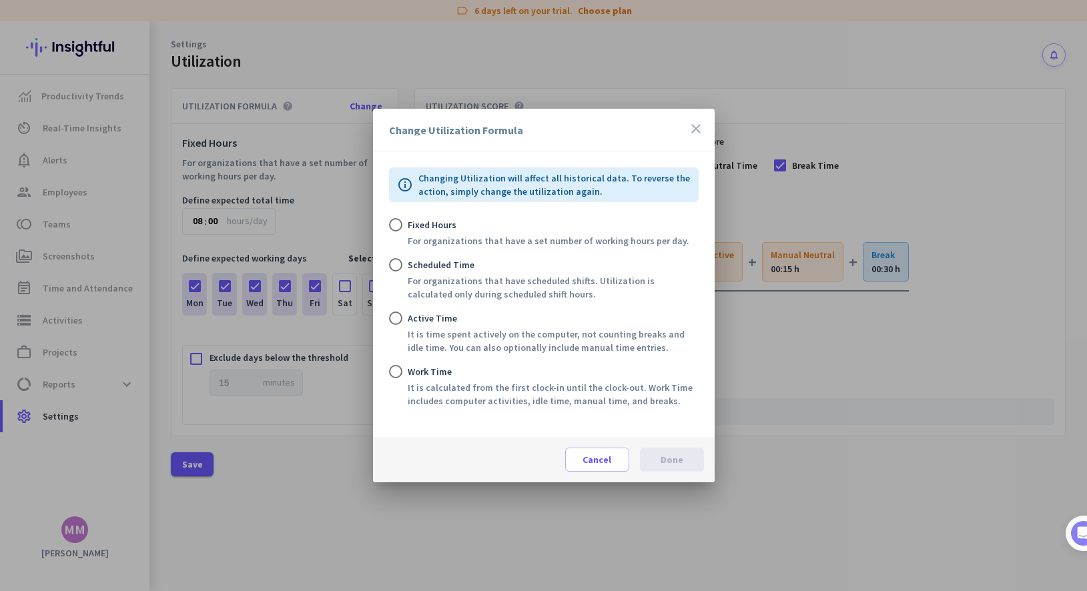
click at [507, 394] on div "It is calculated from the first clock-in until the clock-out. Work Time include…" at bounding box center [553, 394] width 291 height 27
click at [403, 378] on input "Work Time It is calculated from the first clock-in until the clock-out. Work Ti…" at bounding box center [395, 371] width 13 height 13
radio input "true"
click at [676, 457] on span "Done" at bounding box center [672, 459] width 23 height 13
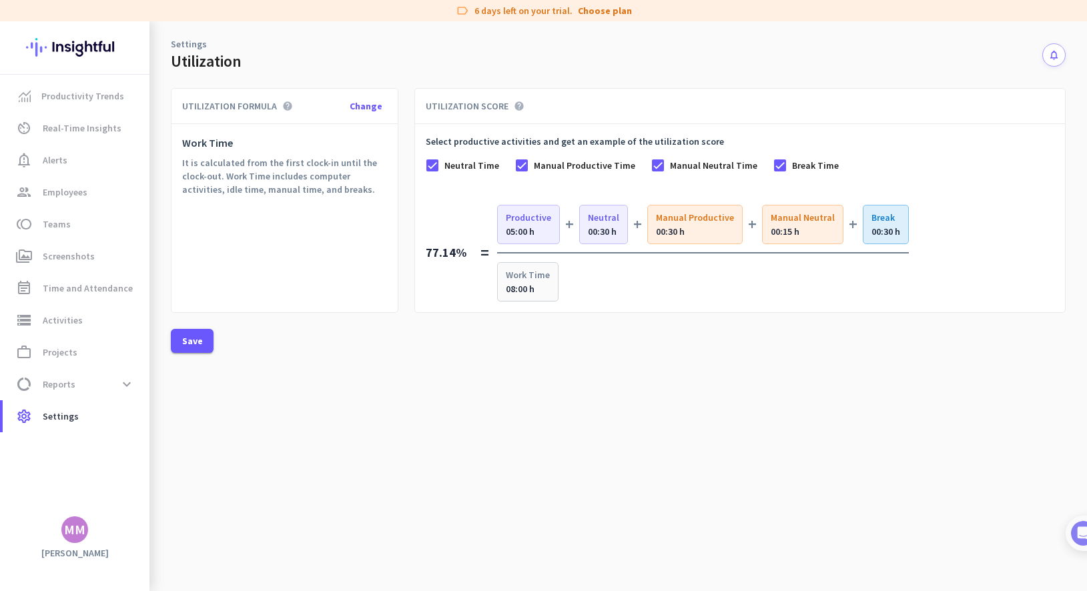
click at [517, 105] on icon "help" at bounding box center [519, 106] width 11 height 11
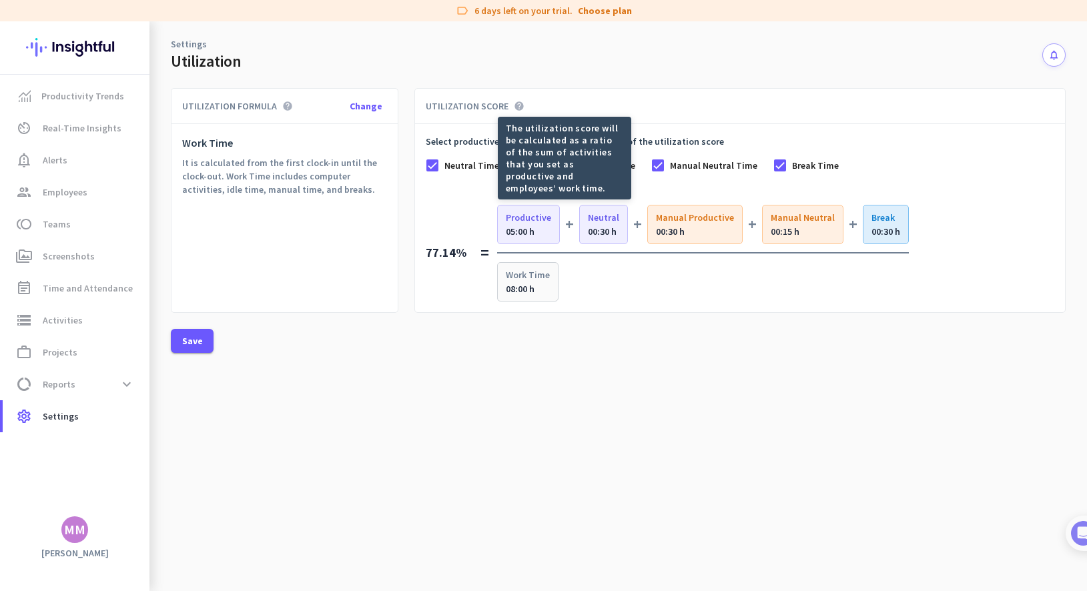
click at [445, 218] on div "77.14% = Productive 05:00 h + Neutral 00:30 h + Manual Productive 00:30 h + Man…" at bounding box center [740, 252] width 629 height 97
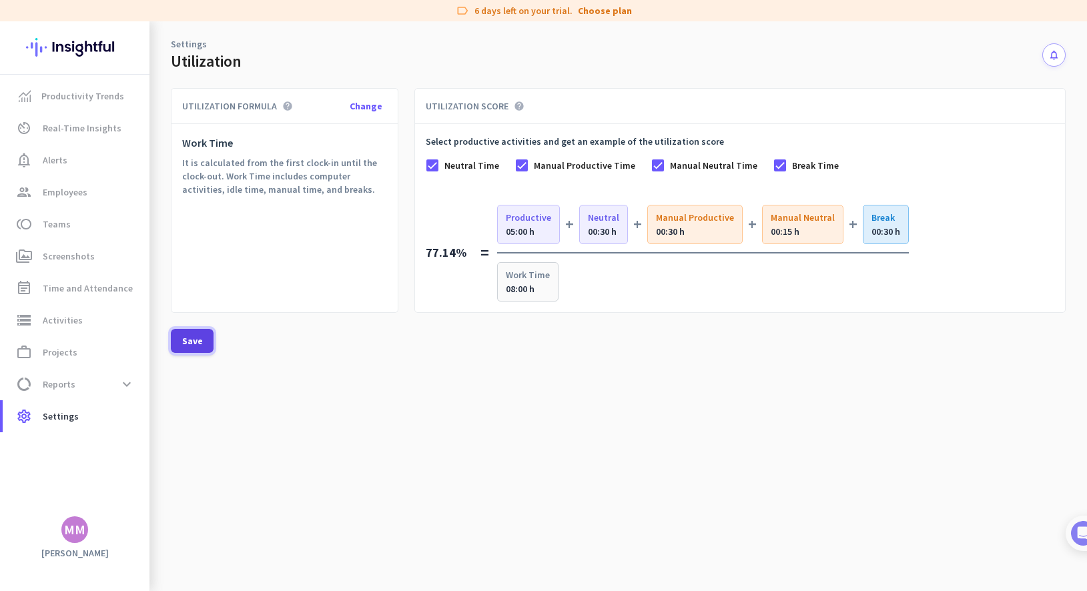
click at [187, 351] on span at bounding box center [192, 341] width 43 height 32
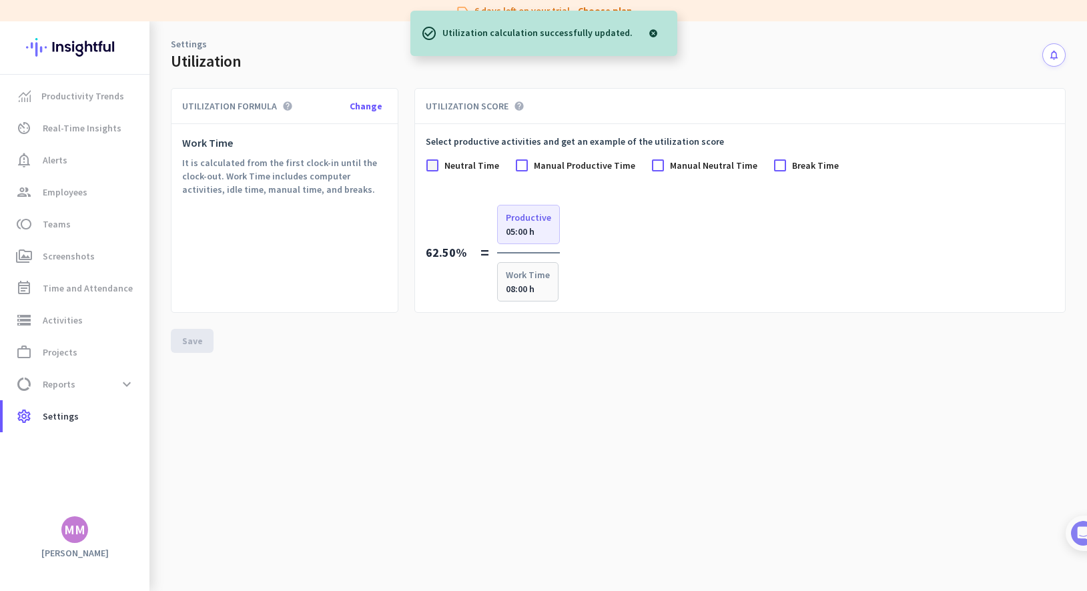
click at [430, 166] on div at bounding box center [432, 165] width 13 height 13
click at [521, 170] on div at bounding box center [521, 165] width 13 height 13
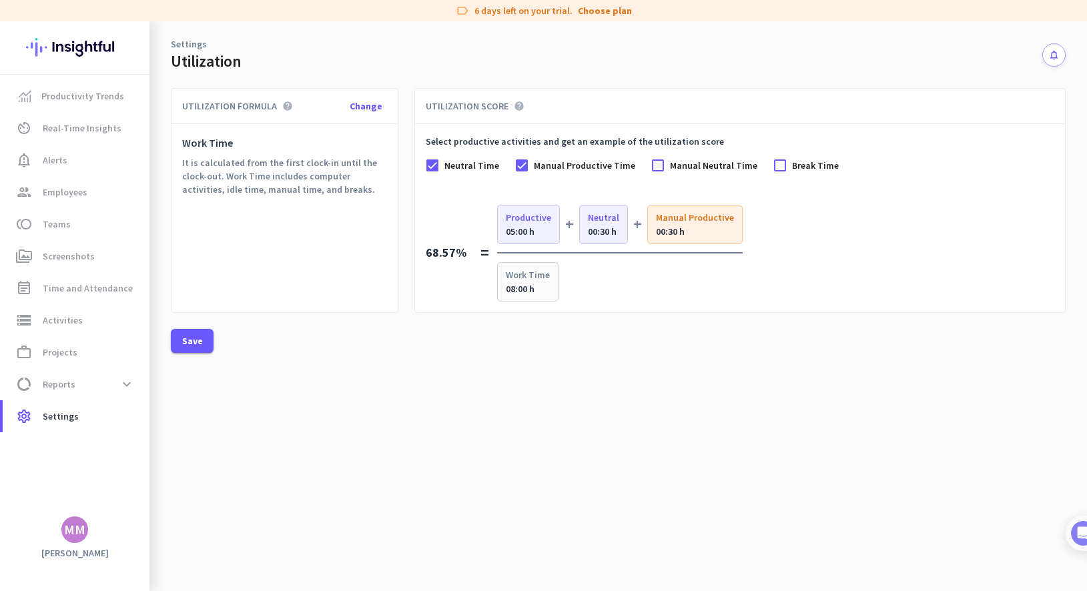
click at [651, 166] on div at bounding box center [657, 165] width 13 height 13
click at [774, 164] on div at bounding box center [780, 165] width 13 height 13
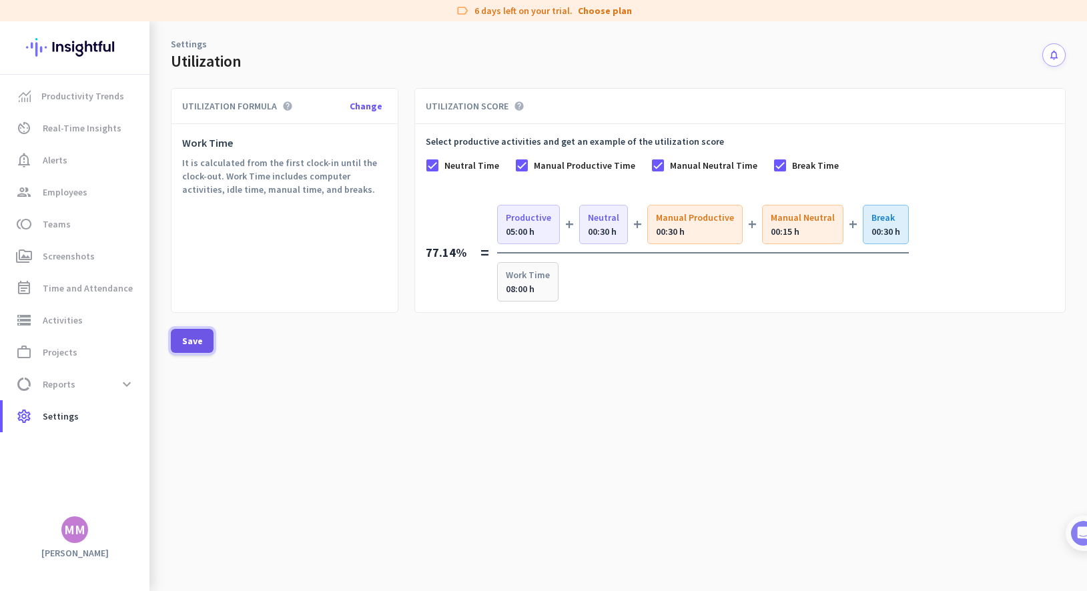
click at [186, 344] on span "Save" at bounding box center [192, 340] width 21 height 13
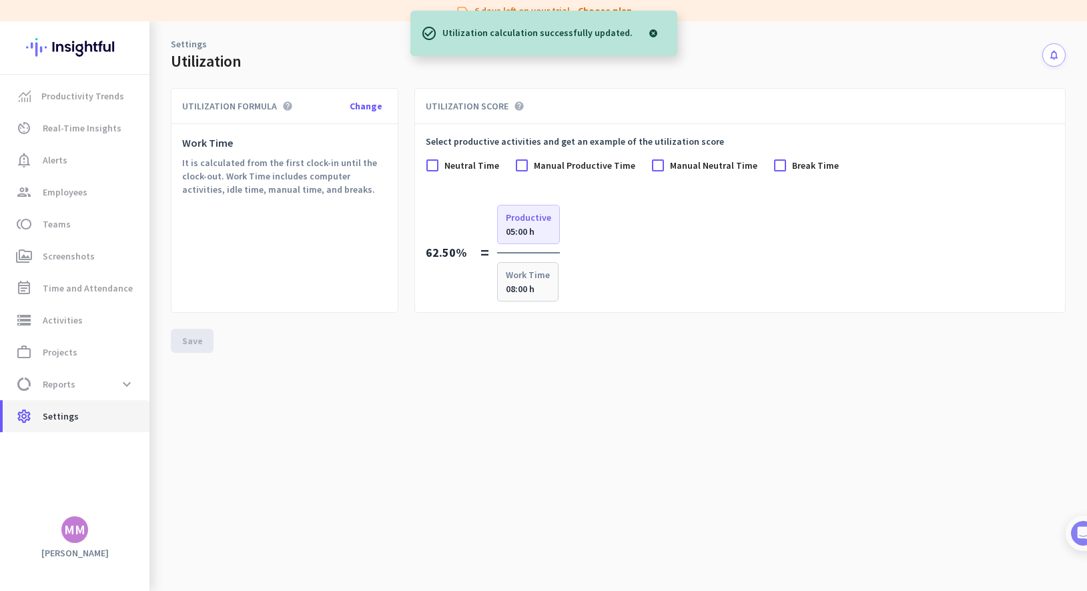
click at [53, 412] on span "Settings" at bounding box center [61, 417] width 36 height 16
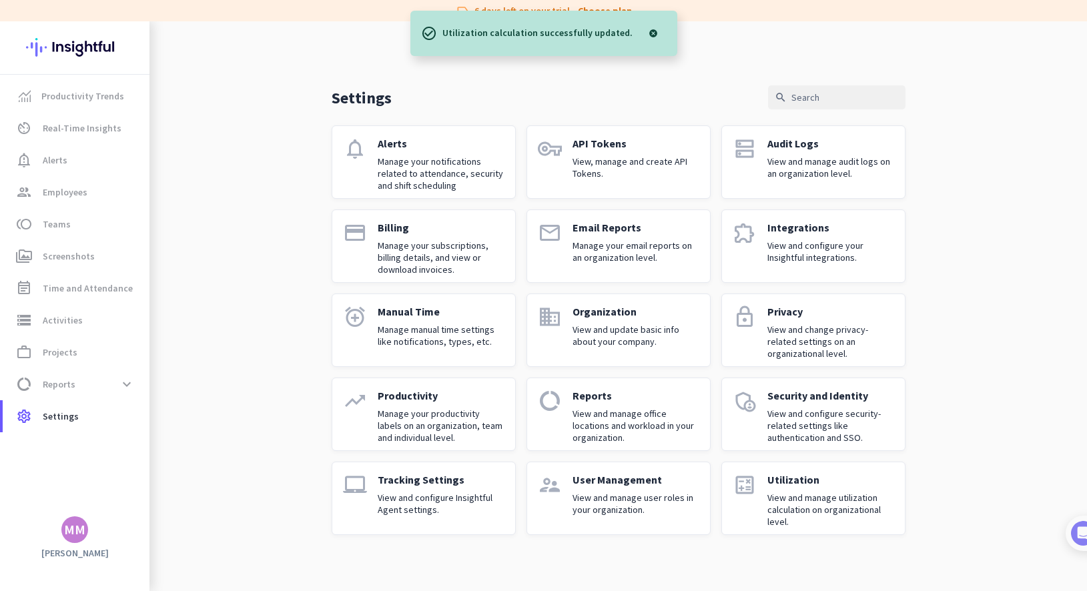
click at [417, 145] on p "Alerts" at bounding box center [441, 143] width 127 height 13
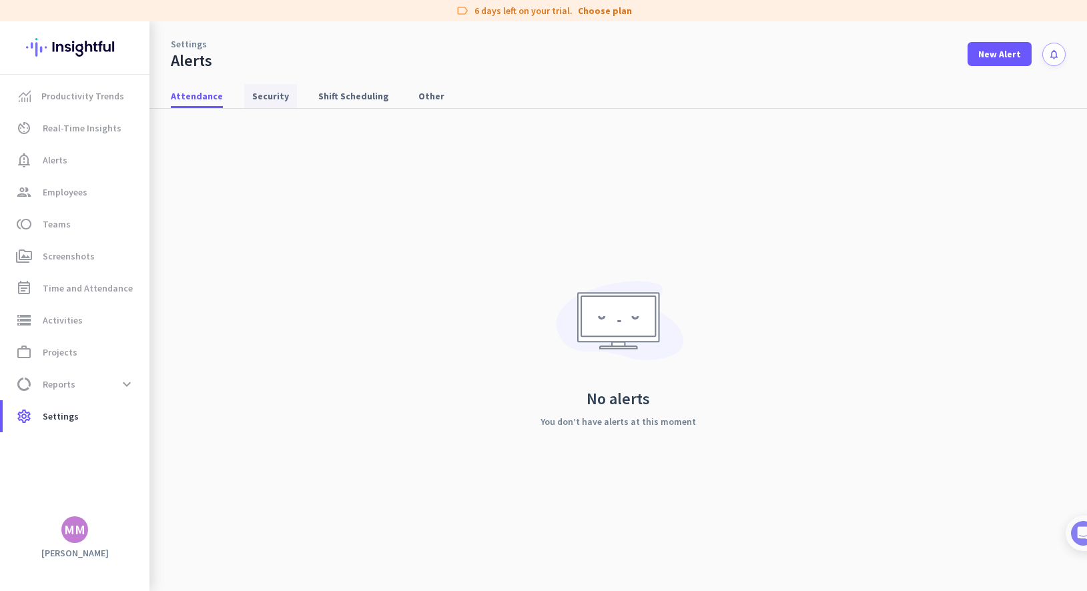
click at [272, 90] on span "Security" at bounding box center [270, 95] width 37 height 13
click at [195, 95] on span "Attendance" at bounding box center [197, 95] width 52 height 13
click at [784, 48] on span "New Alert" at bounding box center [1000, 53] width 43 height 13
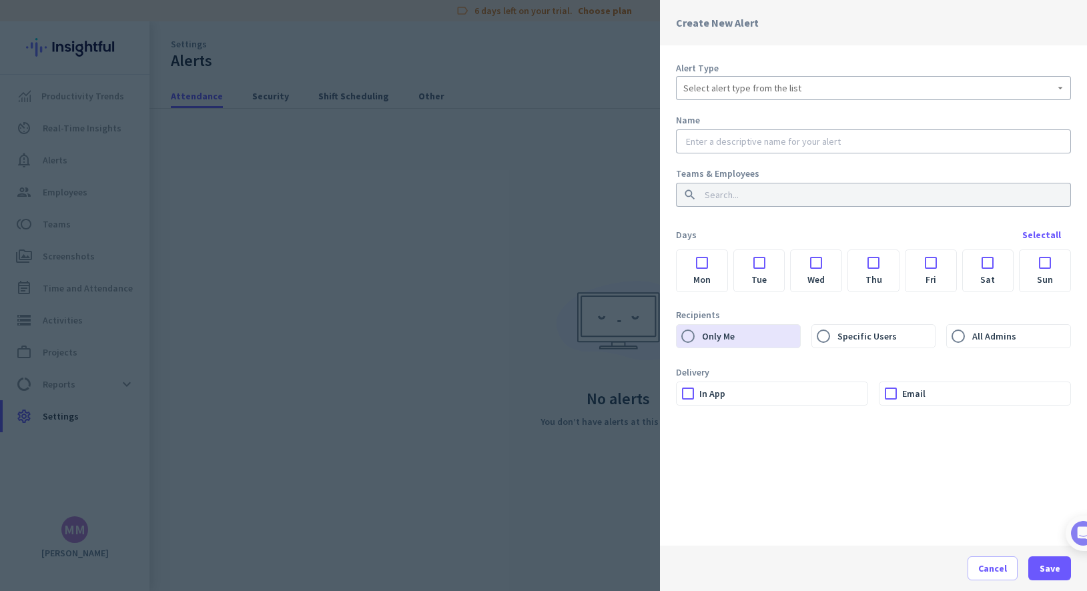
click at [706, 266] on div at bounding box center [702, 259] width 51 height 18
click at [760, 265] on div at bounding box center [759, 259] width 51 height 18
click at [784, 266] on div at bounding box center [816, 259] width 51 height 18
click at [784, 265] on div at bounding box center [873, 259] width 51 height 18
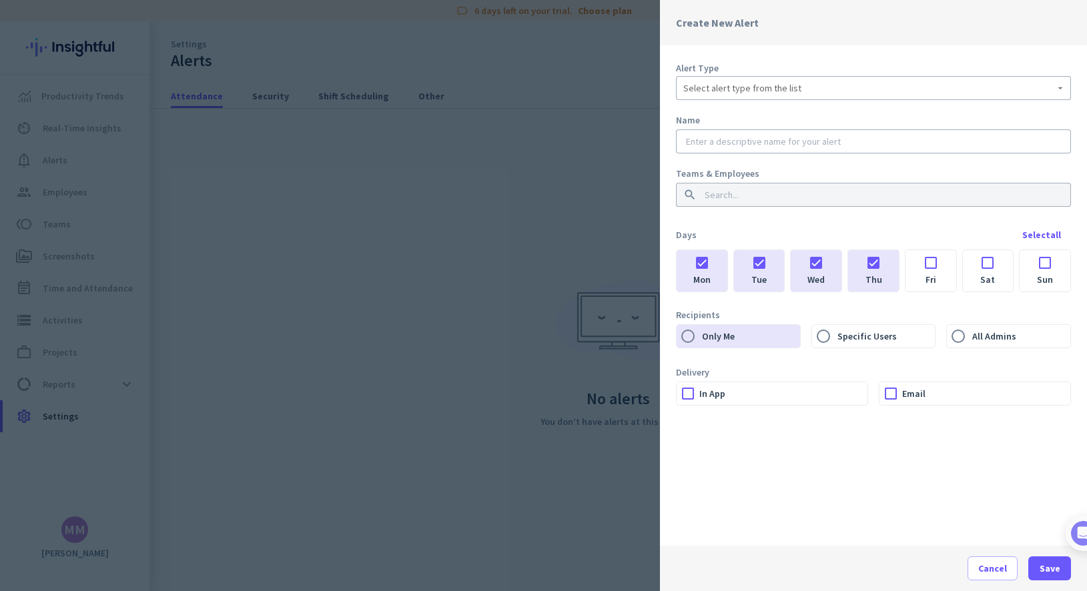
click at [784, 265] on div at bounding box center [931, 259] width 51 height 18
click at [724, 85] on span "Select alert type from the list" at bounding box center [743, 87] width 118 height 13
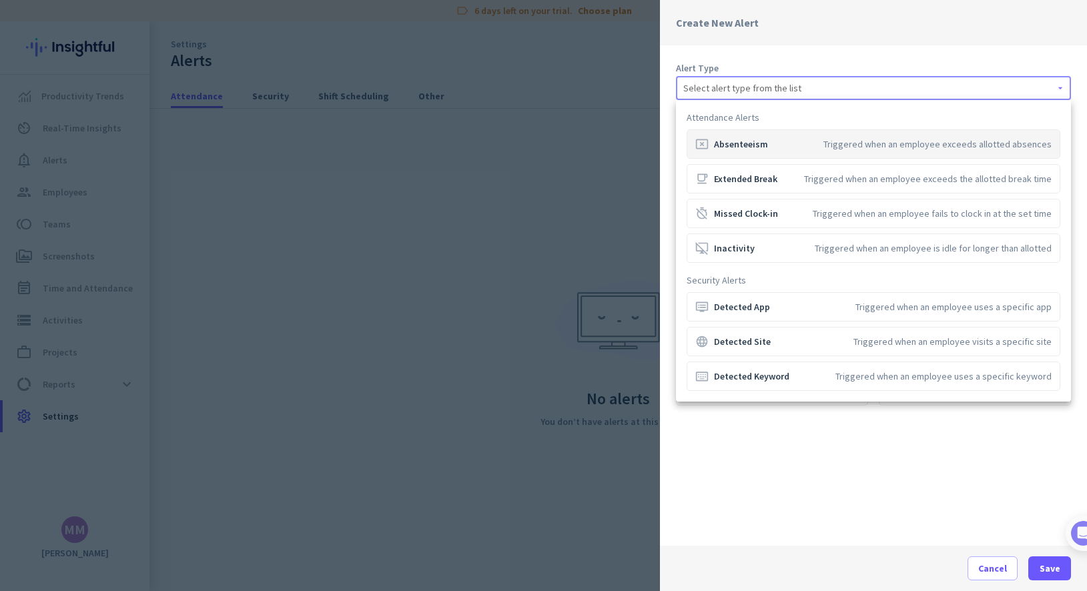
click at [746, 148] on div "cancel_presentation Absenteeism" at bounding box center [732, 144] width 73 height 13
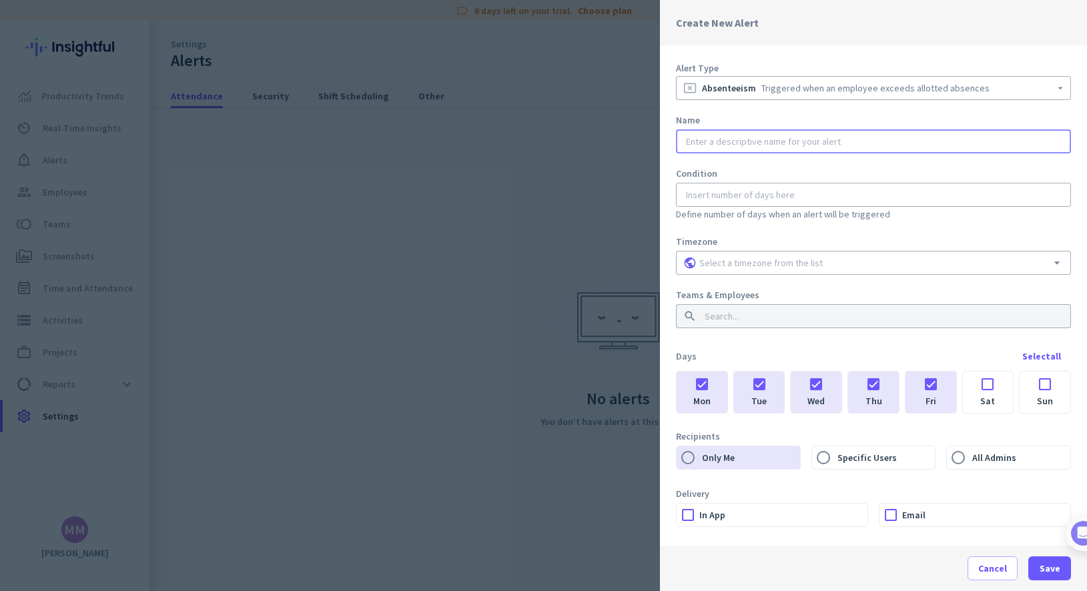
click at [740, 146] on input "text" at bounding box center [874, 141] width 380 height 13
click at [734, 192] on div "Condition Define number of days when an alert will be triggered" at bounding box center [873, 194] width 395 height 55
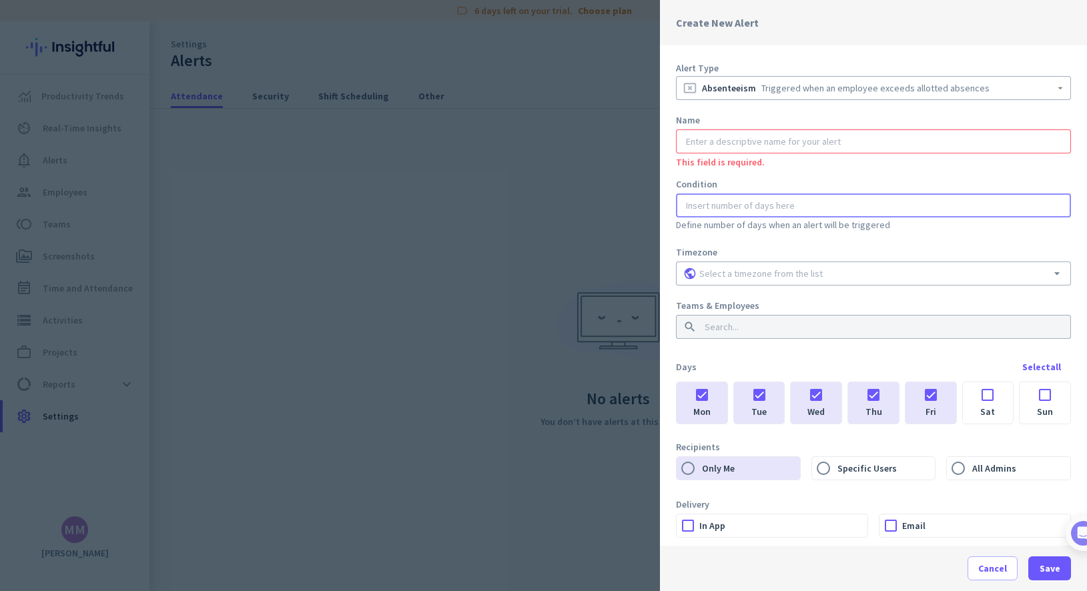
click at [721, 276] on input at bounding box center [874, 273] width 354 height 13
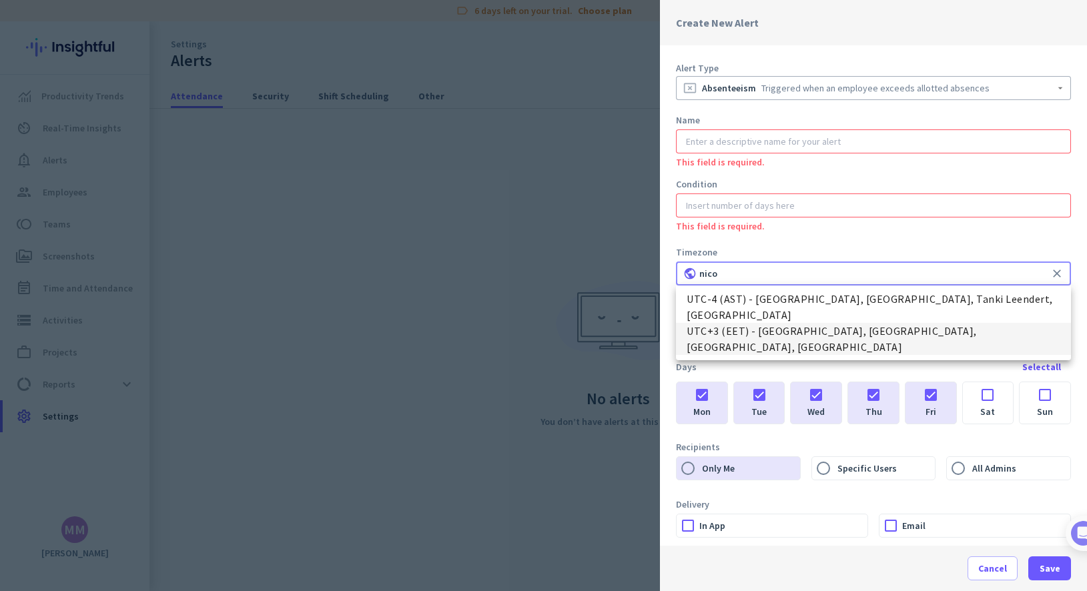
click at [772, 329] on span "UTC+3 (EET) - [GEOGRAPHIC_DATA], [GEOGRAPHIC_DATA], [GEOGRAPHIC_DATA], [GEOGRAP…" at bounding box center [874, 339] width 374 height 32
type input "UTC+3 (EET) - [GEOGRAPHIC_DATA], [GEOGRAPHIC_DATA], [GEOGRAPHIC_DATA], [GEOGRAP…"
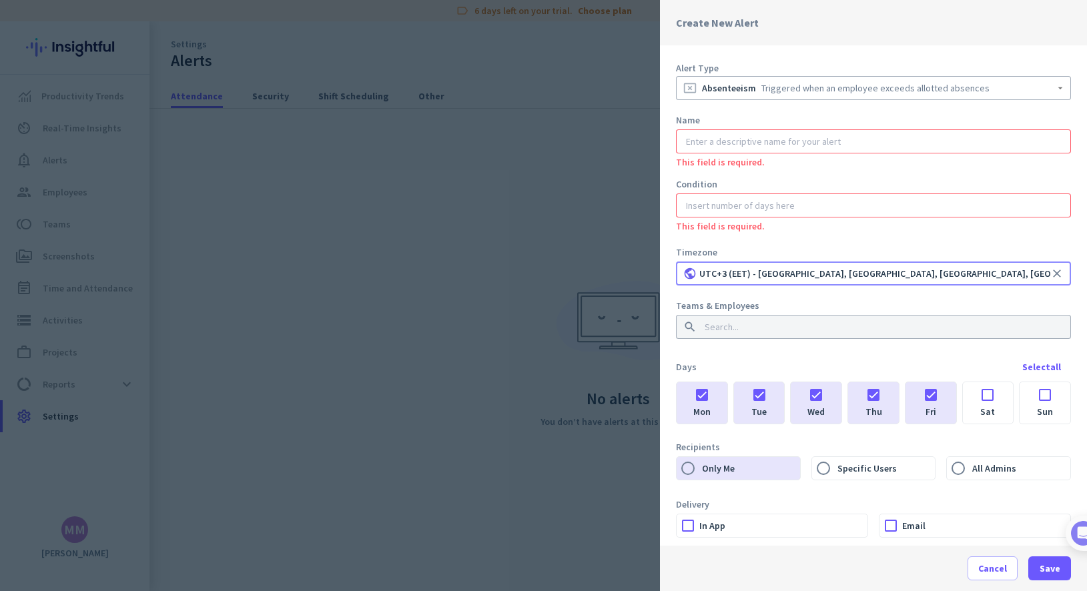
click at [772, 329] on input at bounding box center [869, 326] width 335 height 13
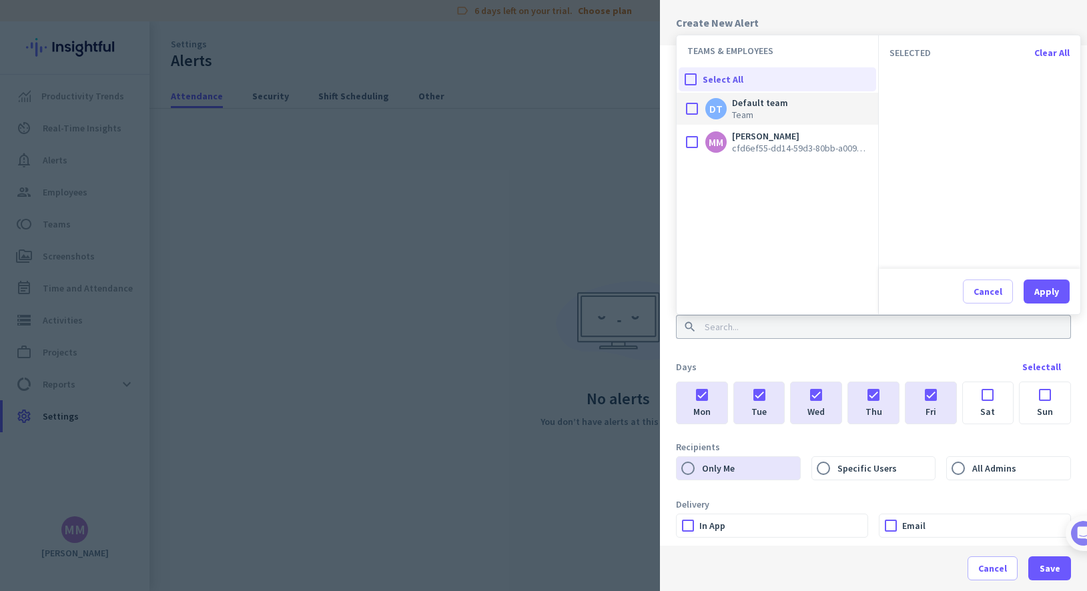
click at [693, 114] on div at bounding box center [692, 108] width 27 height 27
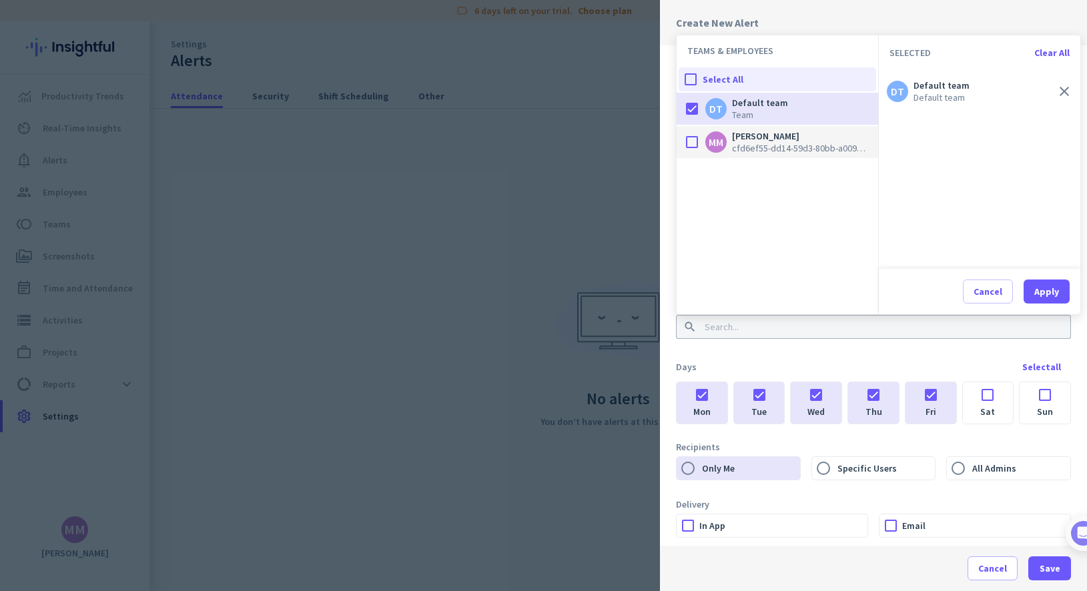
click at [692, 143] on div at bounding box center [692, 142] width 27 height 27
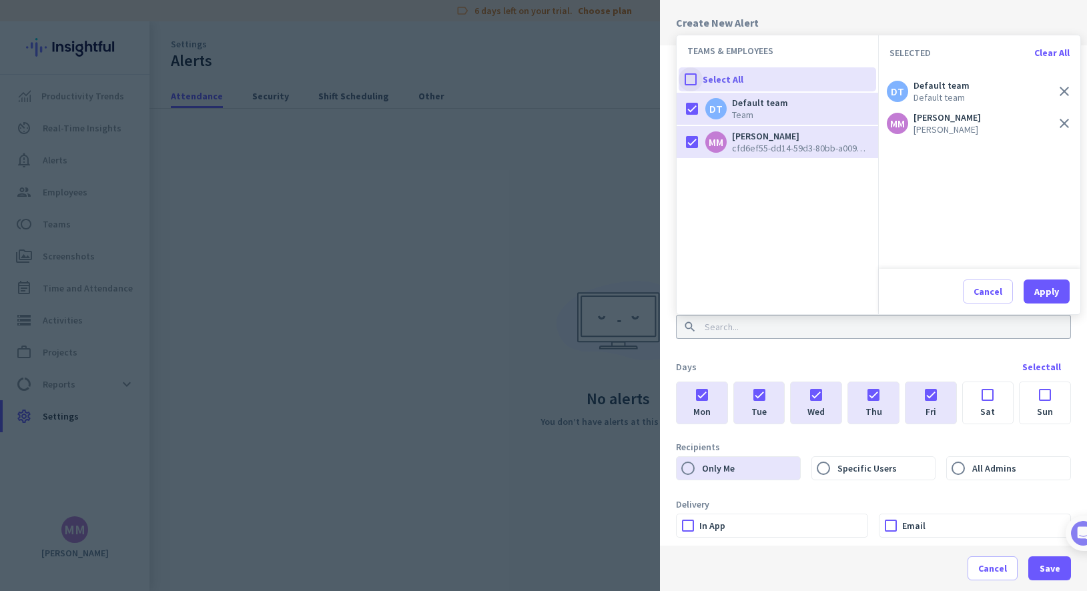
click at [693, 81] on div at bounding box center [691, 79] width 24 height 24
click at [784, 285] on button "Apply" at bounding box center [1047, 292] width 46 height 24
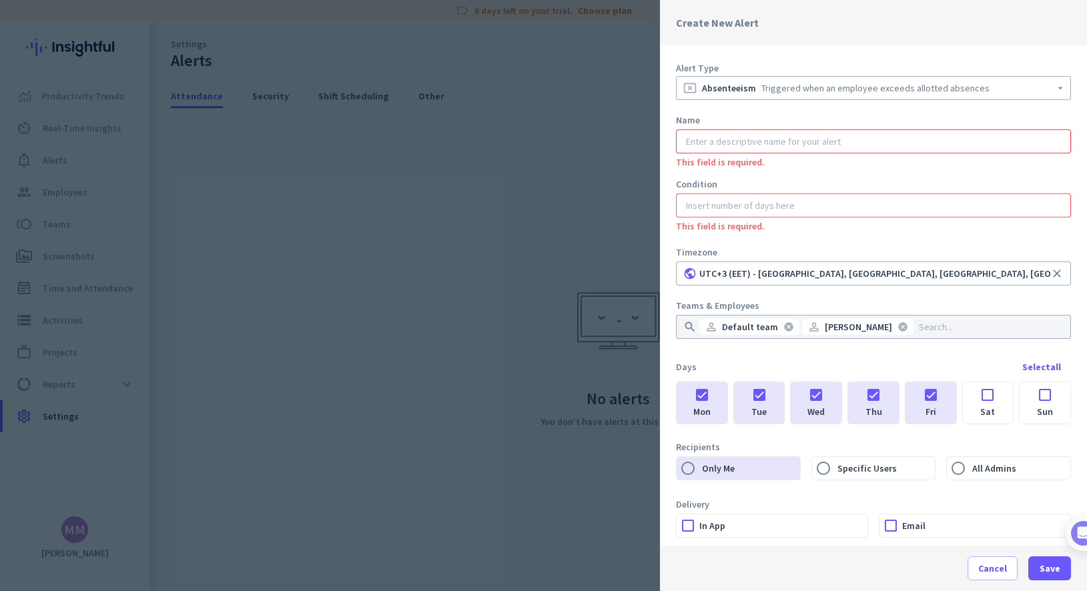
click at [784, 142] on input "text" at bounding box center [874, 141] width 380 height 13
click at [693, 203] on input "number" at bounding box center [874, 205] width 380 height 13
type input "1"
click at [726, 141] on input "text" at bounding box center [874, 141] width 380 height 13
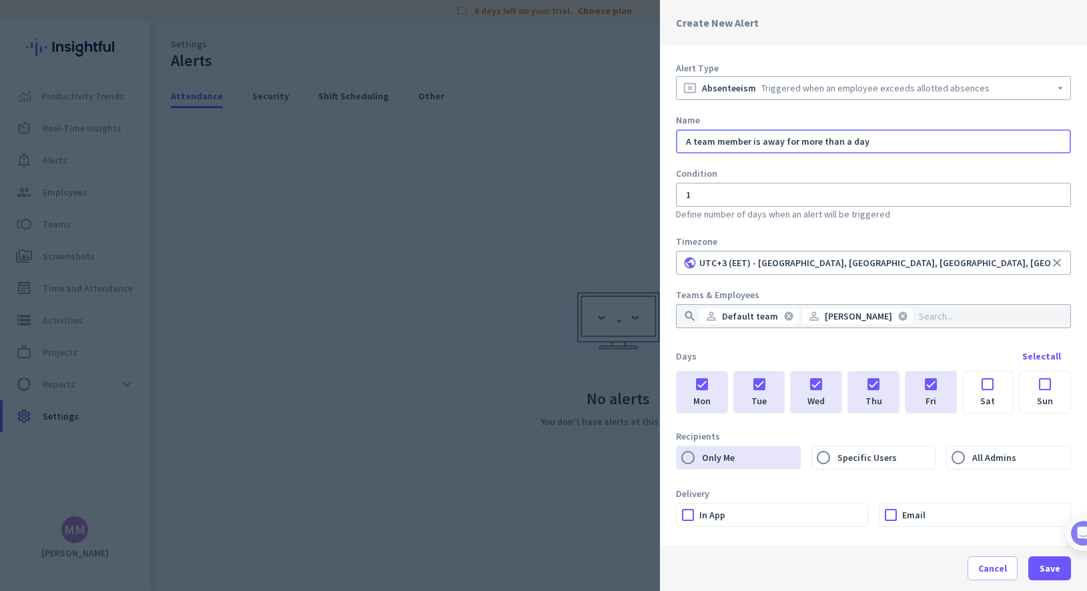
scroll to position [13, 0]
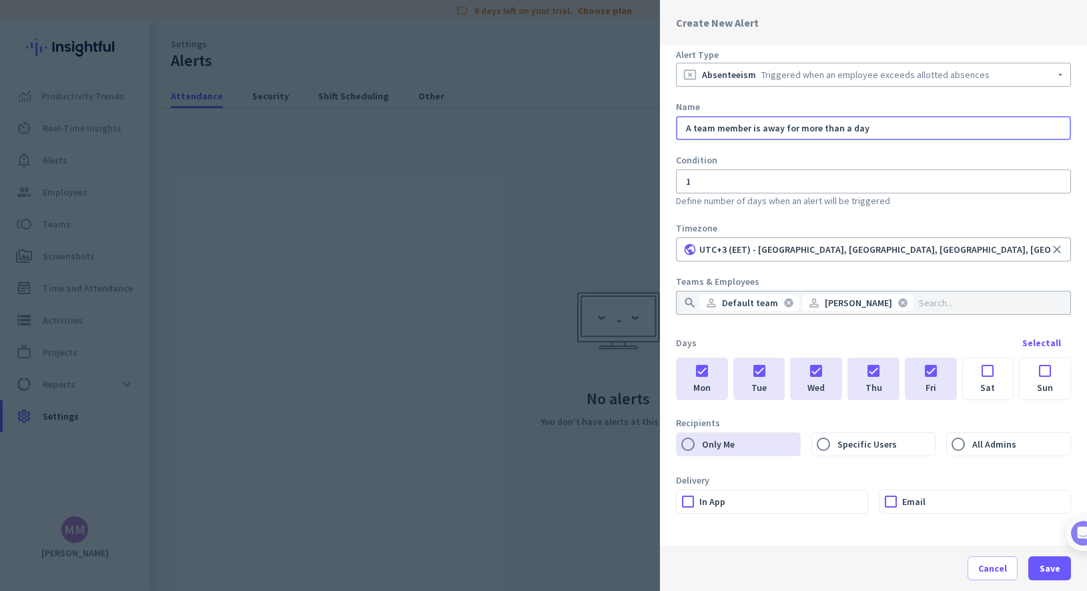
type input "A team member is away for more than a day"
click at [784, 502] on label "In App" at bounding box center [784, 502] width 168 height 23
click at [0, 0] on input "In App" at bounding box center [0, 0] width 0 height 0
click at [784, 565] on span "button" at bounding box center [1050, 569] width 43 height 32
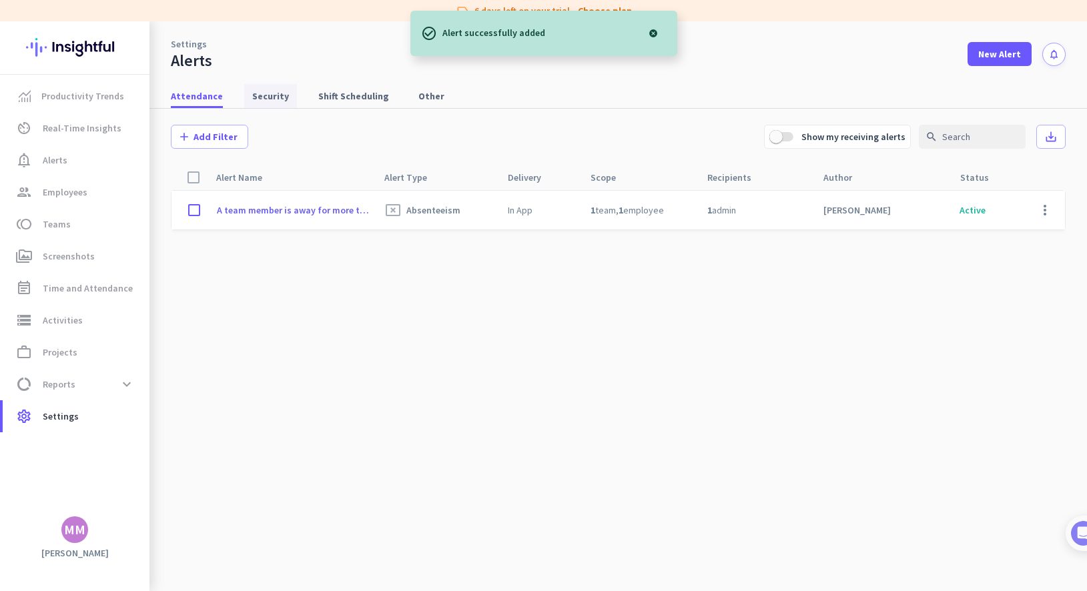
click at [272, 99] on span "Security" at bounding box center [270, 95] width 37 height 13
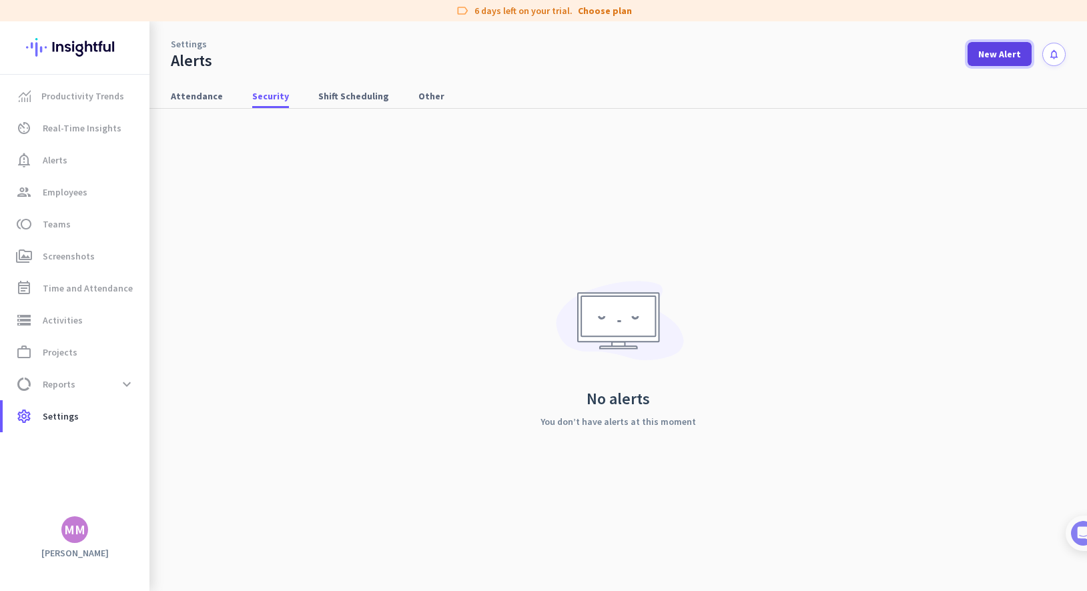
click at [784, 53] on span "New Alert" at bounding box center [1000, 53] width 43 height 13
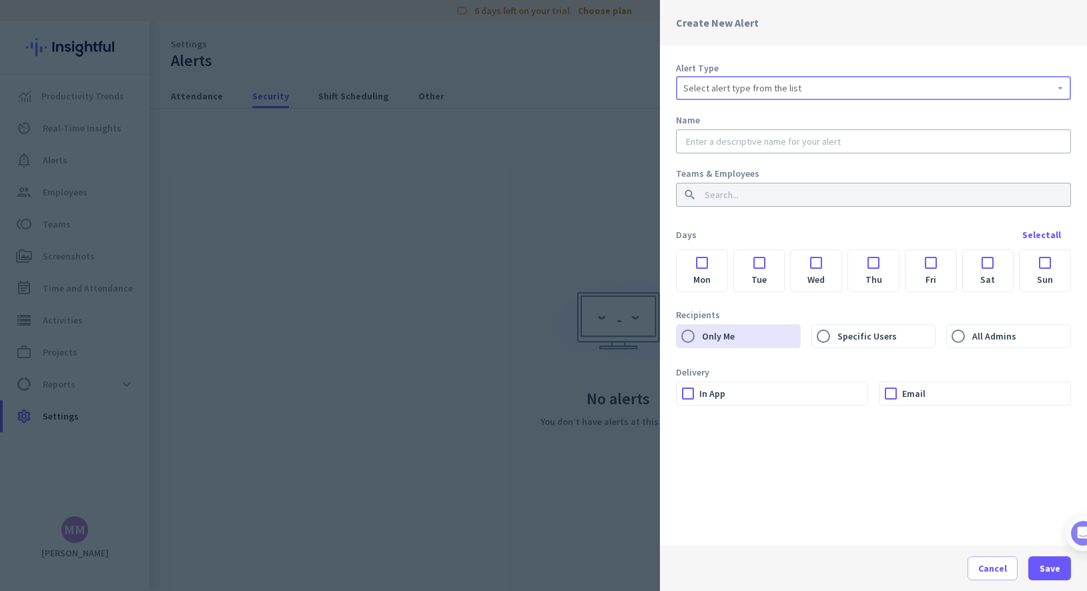
click at [700, 81] on div "Select alert type from the list" at bounding box center [874, 88] width 380 height 16
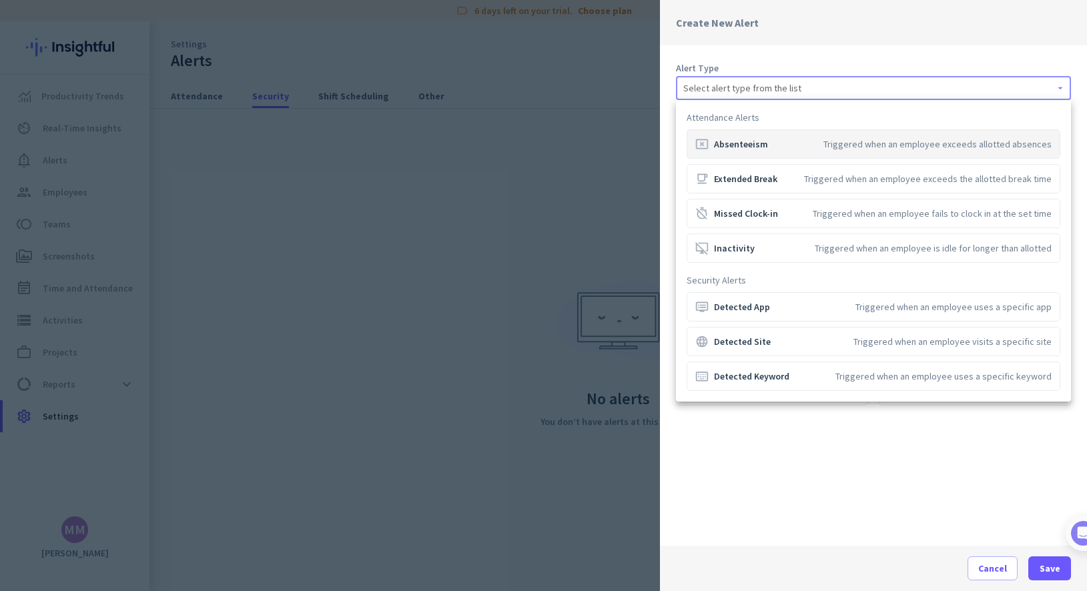
click at [784, 567] on div at bounding box center [543, 295] width 1087 height 591
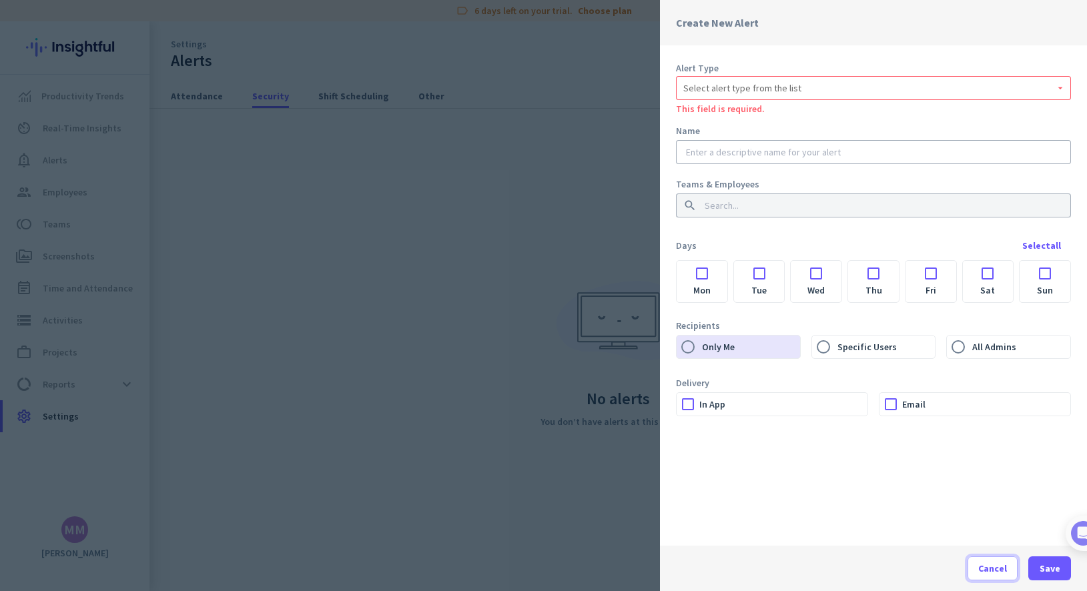
click at [784, 567] on span "Cancel" at bounding box center [993, 568] width 29 height 13
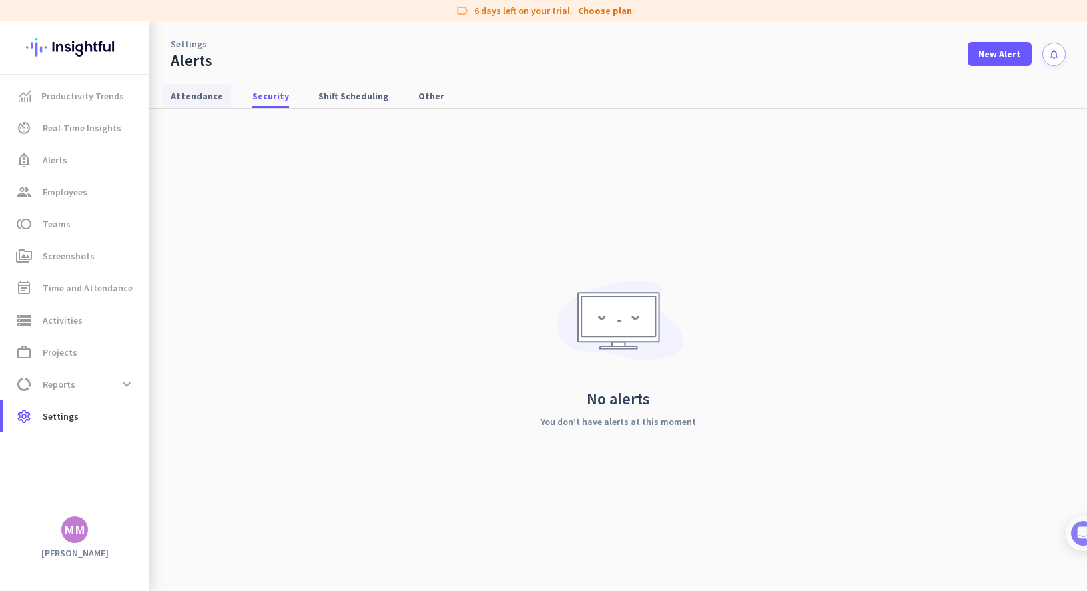
click at [195, 97] on span "Attendance" at bounding box center [197, 95] width 52 height 13
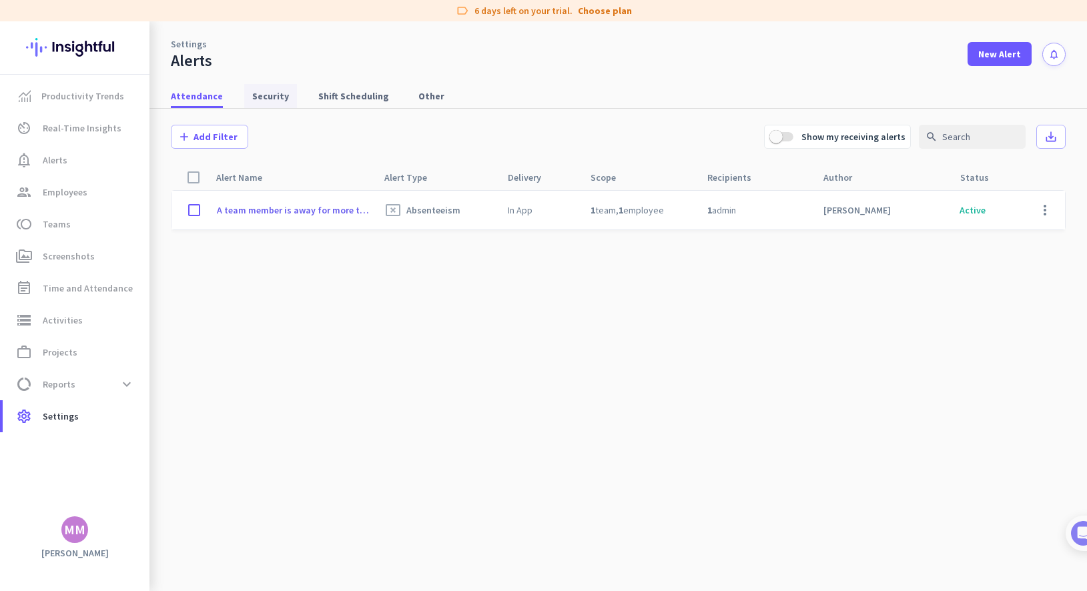
click at [273, 97] on span "Security" at bounding box center [270, 95] width 37 height 13
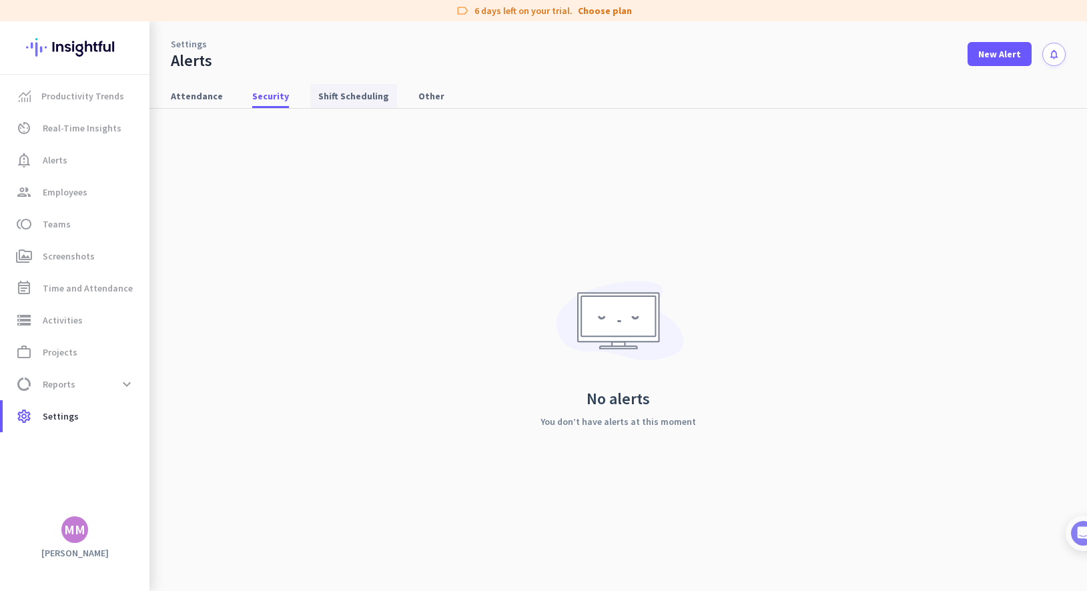
click at [322, 99] on span "Shift Scheduling" at bounding box center [353, 95] width 71 height 13
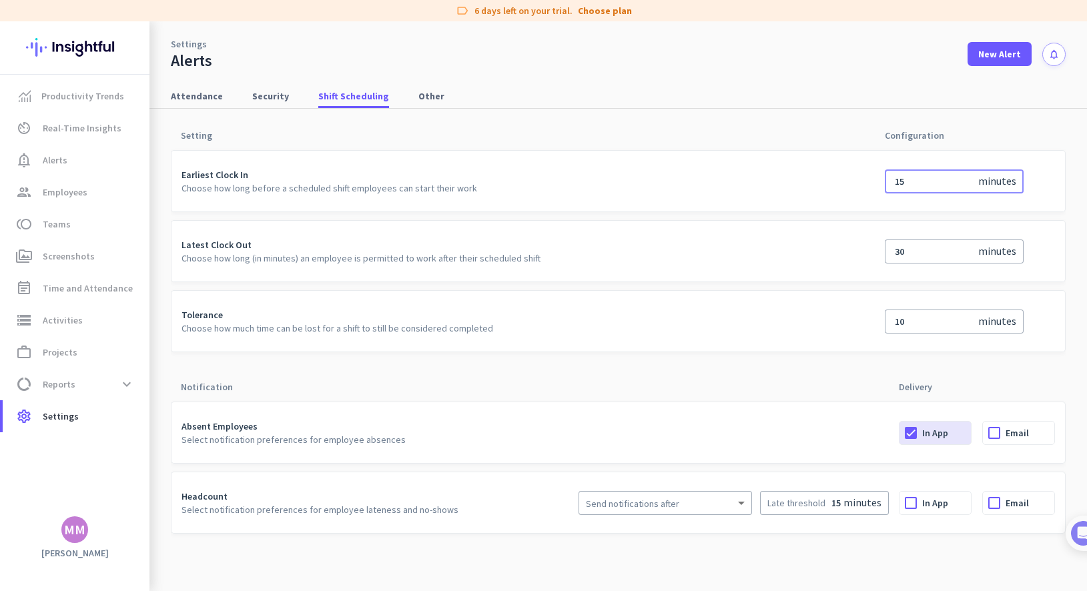
click at [784, 179] on input "15" at bounding box center [935, 181] width 86 height 13
click at [784, 500] on label "In App" at bounding box center [947, 503] width 49 height 23
click at [0, 0] on input "In App" at bounding box center [0, 0] width 0 height 0
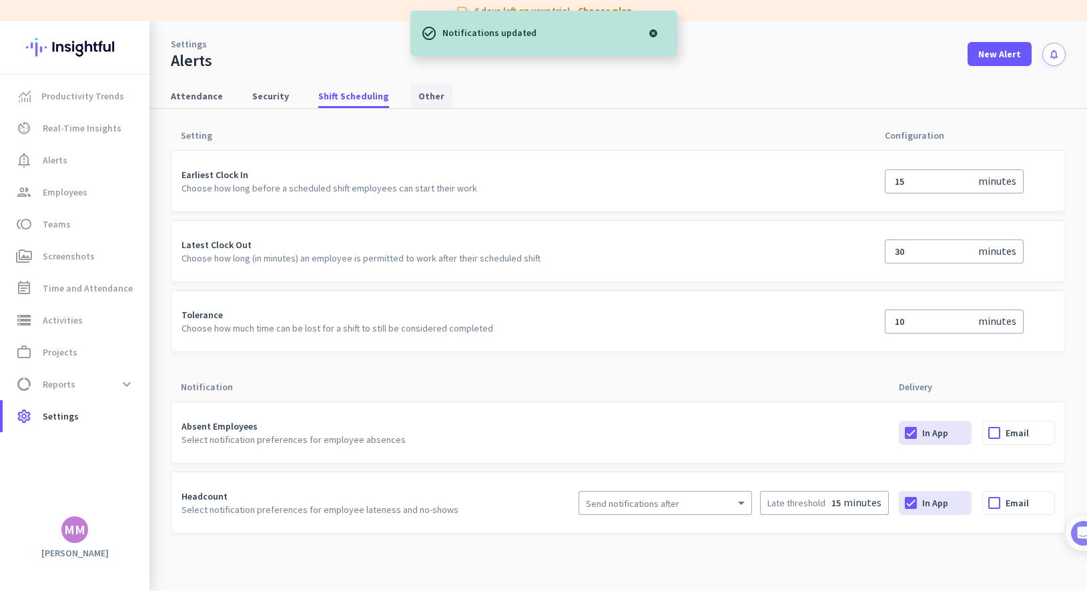
click at [419, 90] on span "Other" at bounding box center [432, 95] width 26 height 13
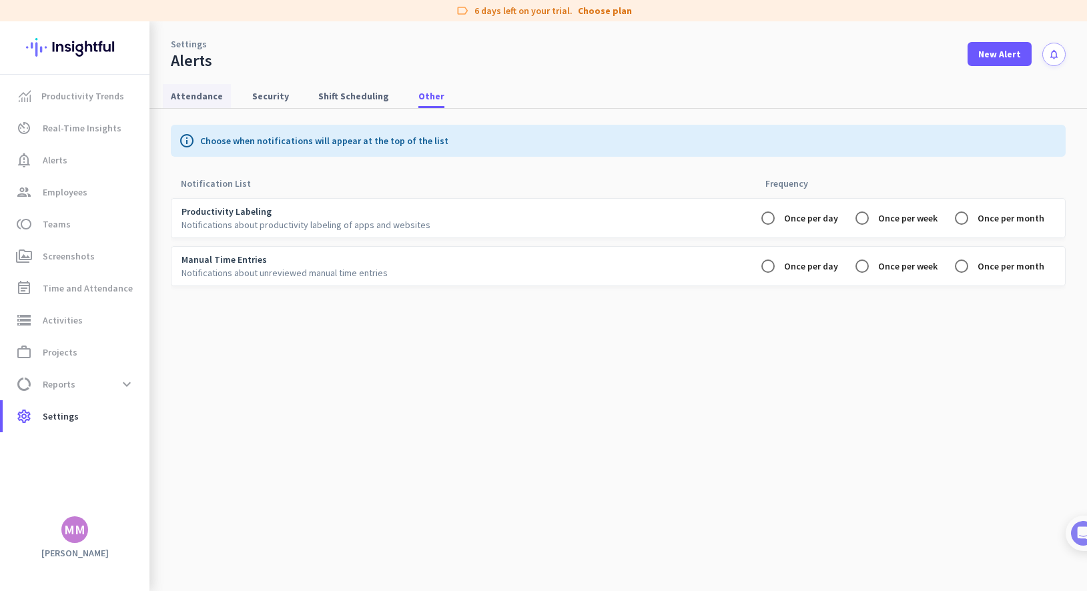
click at [191, 106] on span "Attendance" at bounding box center [197, 96] width 52 height 24
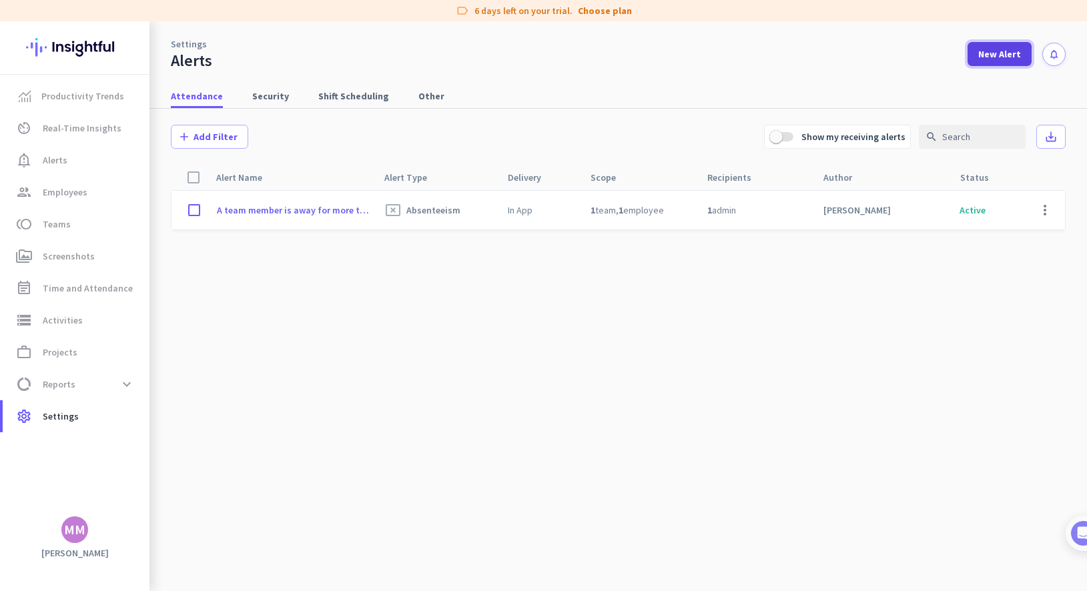
click at [784, 49] on span "New Alert" at bounding box center [1000, 53] width 43 height 13
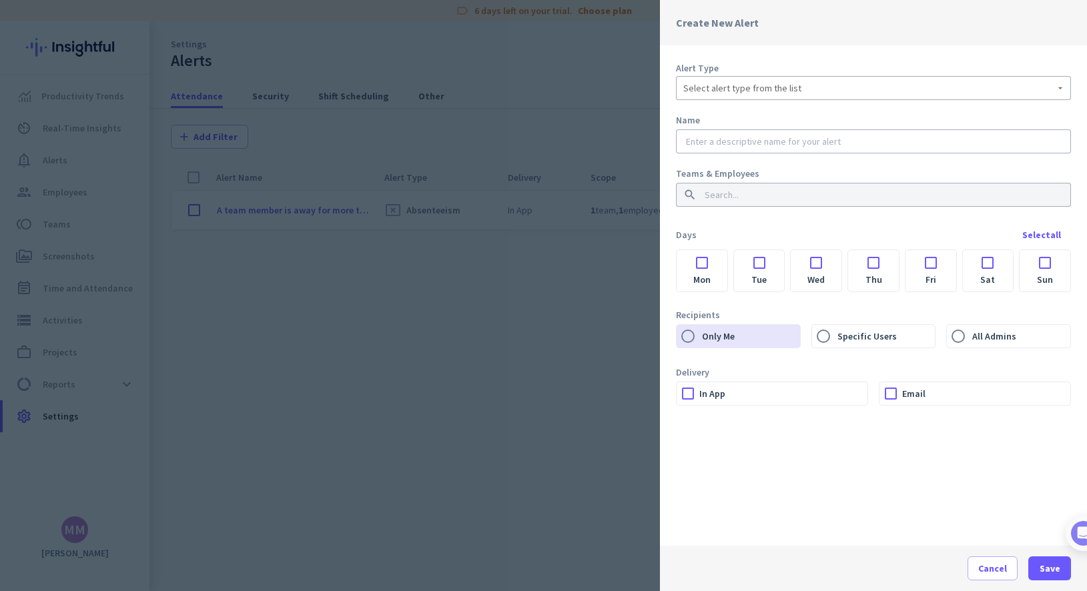
click at [725, 91] on span "Select alert type from the list" at bounding box center [743, 87] width 118 height 13
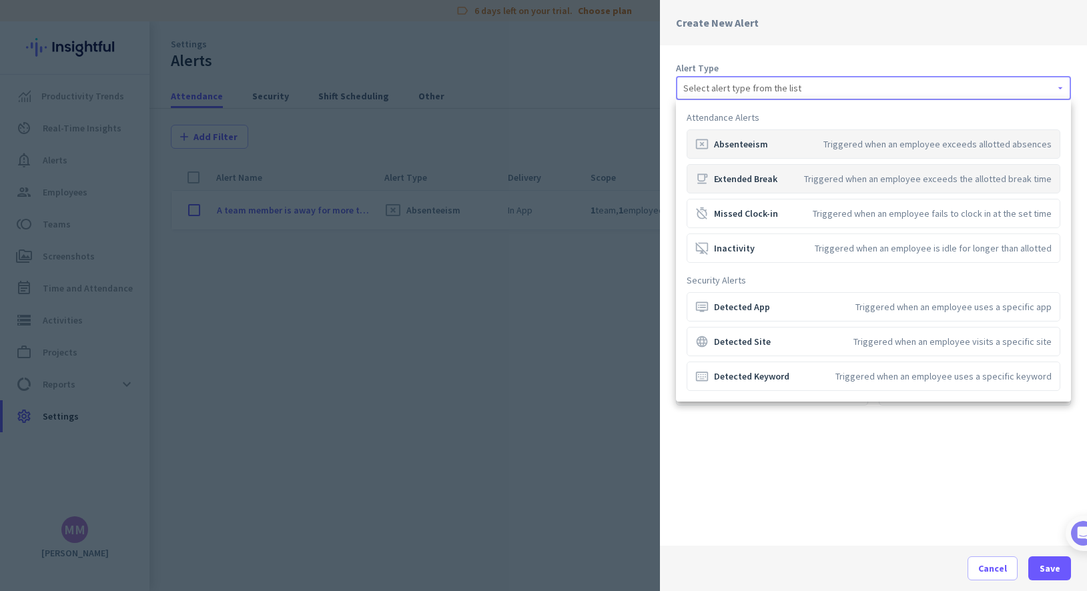
click at [739, 180] on div "free_breakfast Extended Break" at bounding box center [737, 178] width 82 height 13
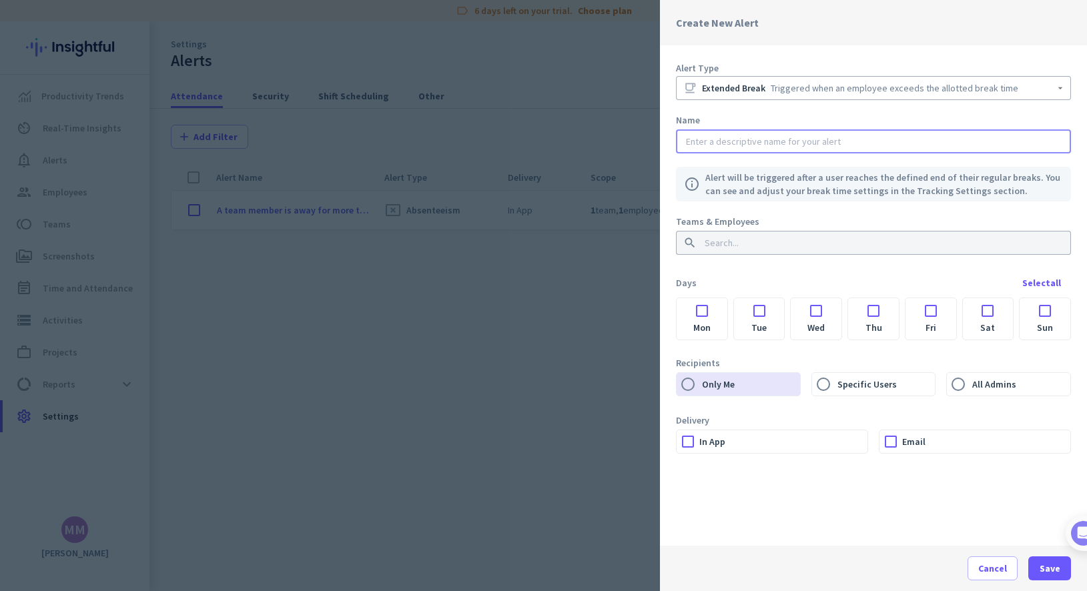
click at [732, 145] on input "text" at bounding box center [874, 141] width 380 height 13
click at [744, 237] on div "Teams & Employees search" at bounding box center [873, 236] width 395 height 43
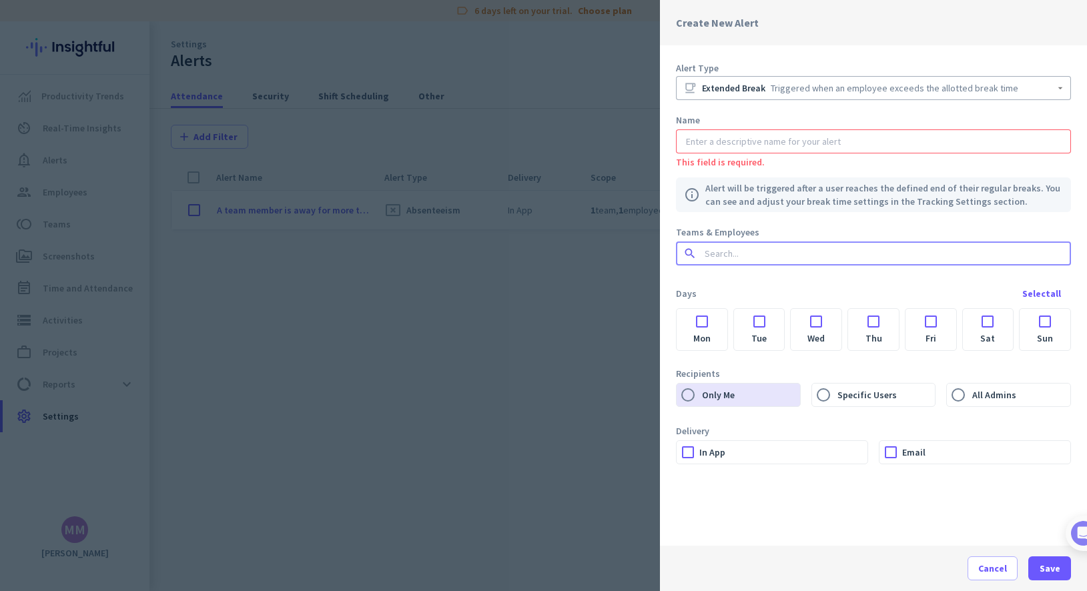
click at [702, 324] on div at bounding box center [702, 318] width 51 height 18
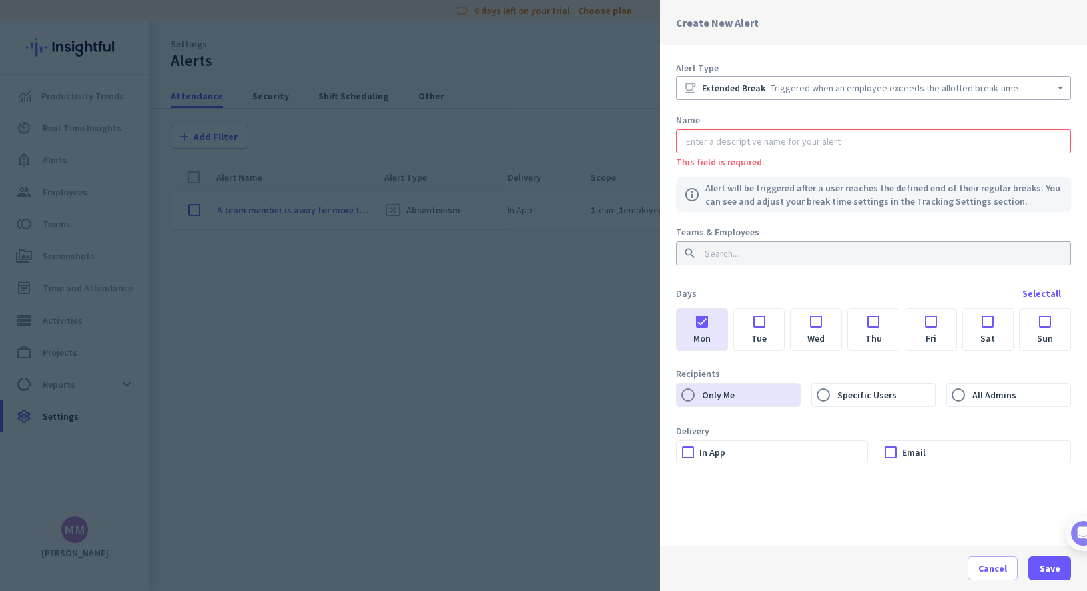
click at [753, 324] on div at bounding box center [759, 318] width 51 height 18
click at [784, 322] on div at bounding box center [816, 318] width 51 height 18
click at [784, 322] on div at bounding box center [873, 318] width 51 height 18
click at [784, 322] on div at bounding box center [931, 318] width 51 height 18
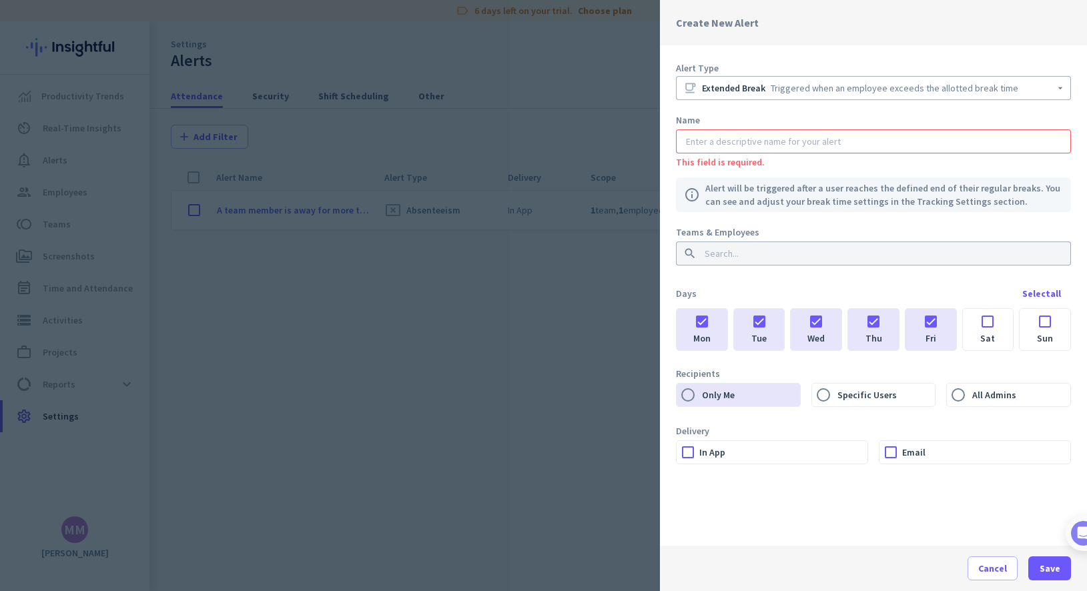
click at [784, 250] on input at bounding box center [869, 253] width 335 height 13
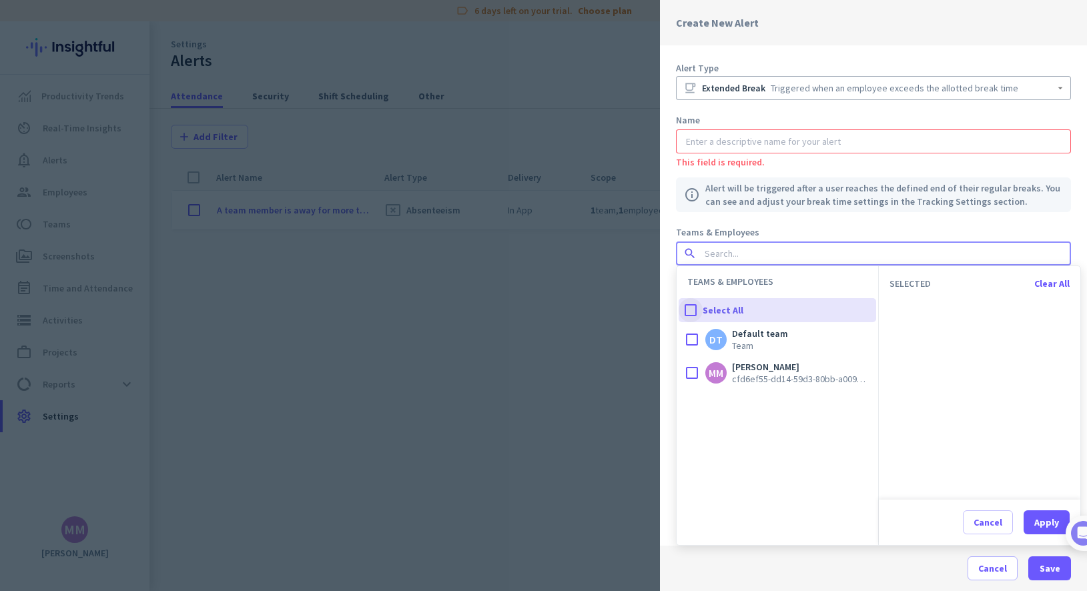
click at [692, 306] on div at bounding box center [691, 310] width 24 height 24
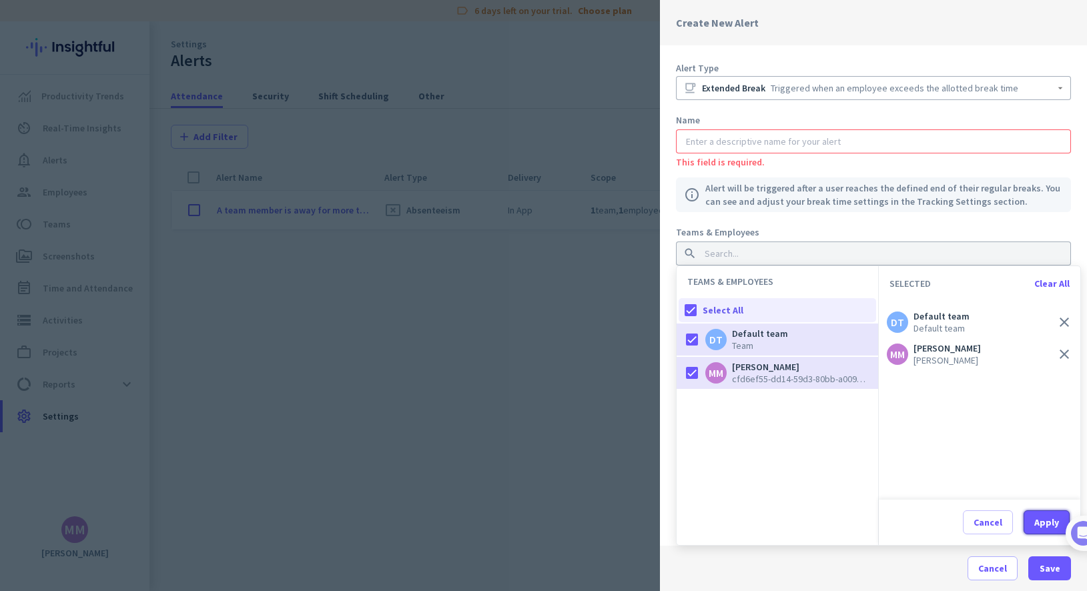
click at [784, 519] on div "Apply" at bounding box center [1047, 522] width 25 height 9
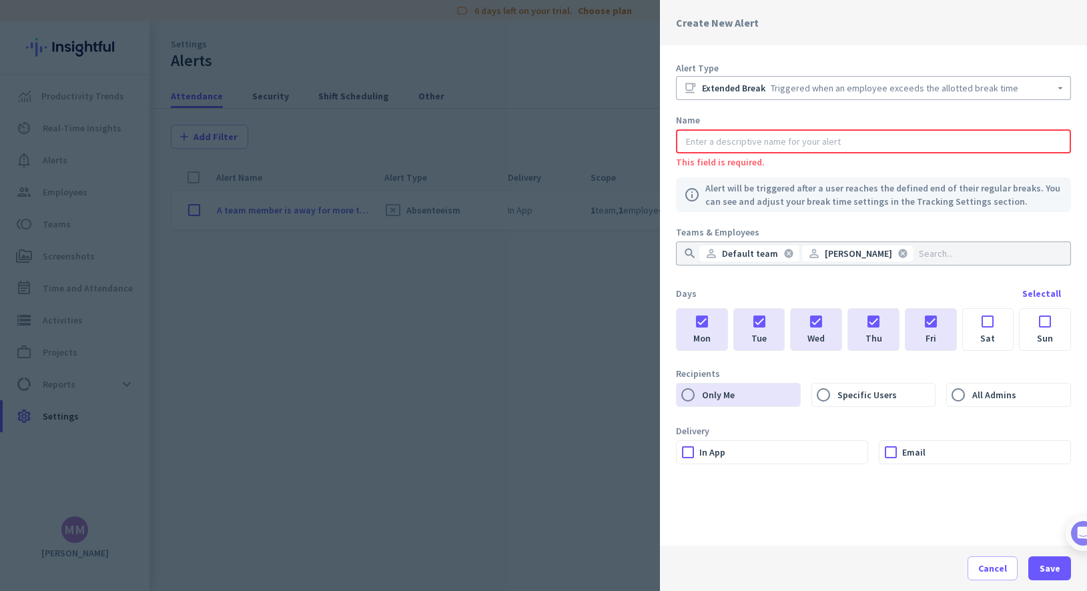
click at [784, 144] on input "text" at bounding box center [874, 141] width 380 height 13
type input "A"
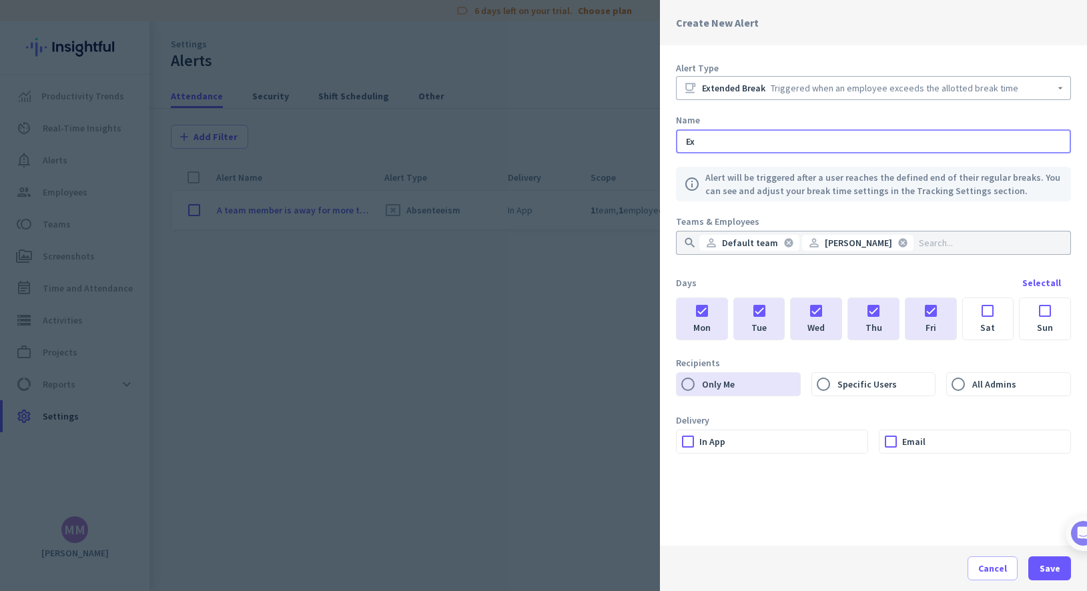
type input "E"
type input "A team member has extended break"
click at [784, 450] on label "In App" at bounding box center [784, 442] width 168 height 23
click at [0, 0] on input "In App" at bounding box center [0, 0] width 0 height 0
click at [784, 573] on span "Save" at bounding box center [1050, 568] width 21 height 13
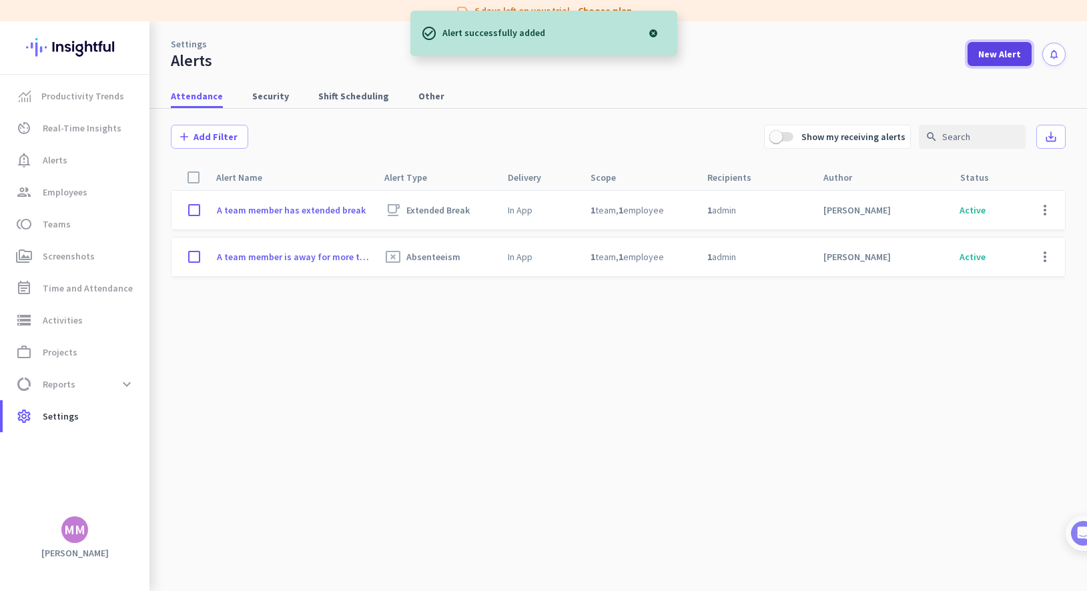
click at [784, 58] on span "New Alert" at bounding box center [1000, 53] width 43 height 13
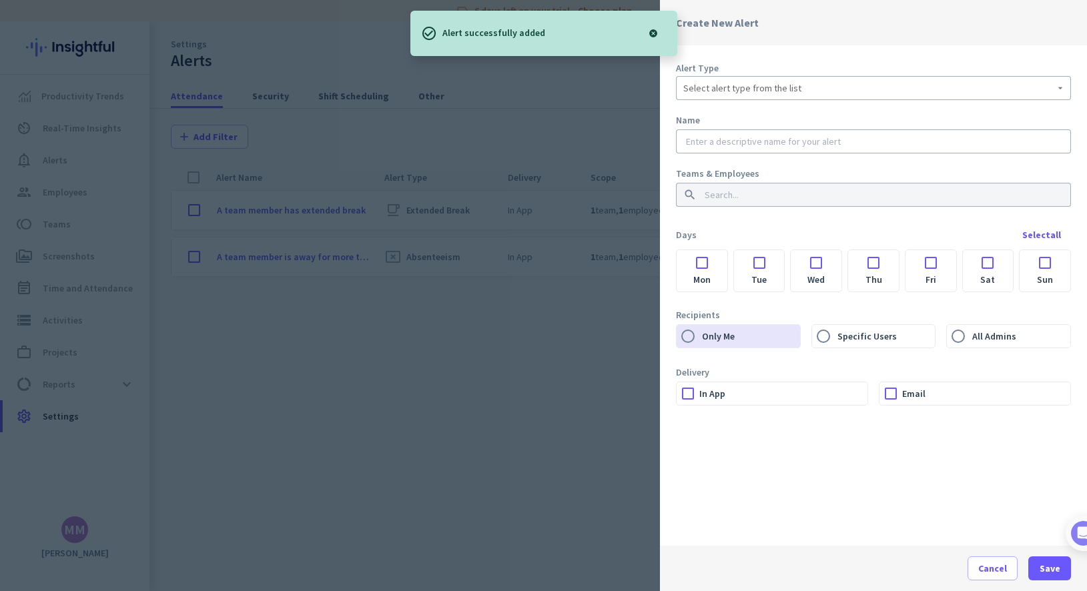
click at [701, 87] on span "Select alert type from the list" at bounding box center [743, 87] width 118 height 13
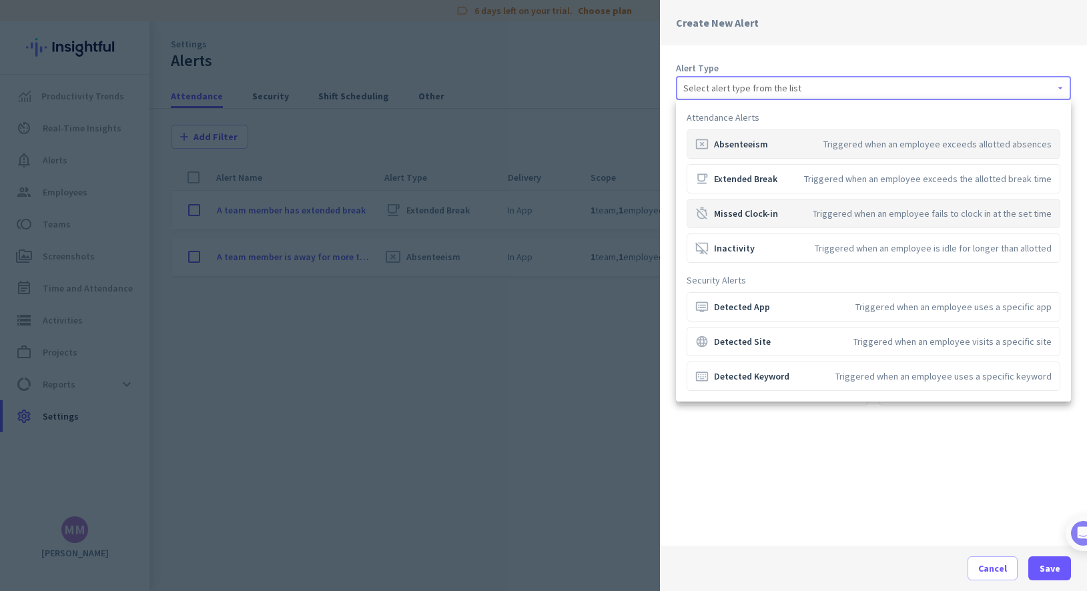
click at [743, 216] on div "timer_off Missed Clock-in" at bounding box center [737, 213] width 83 height 13
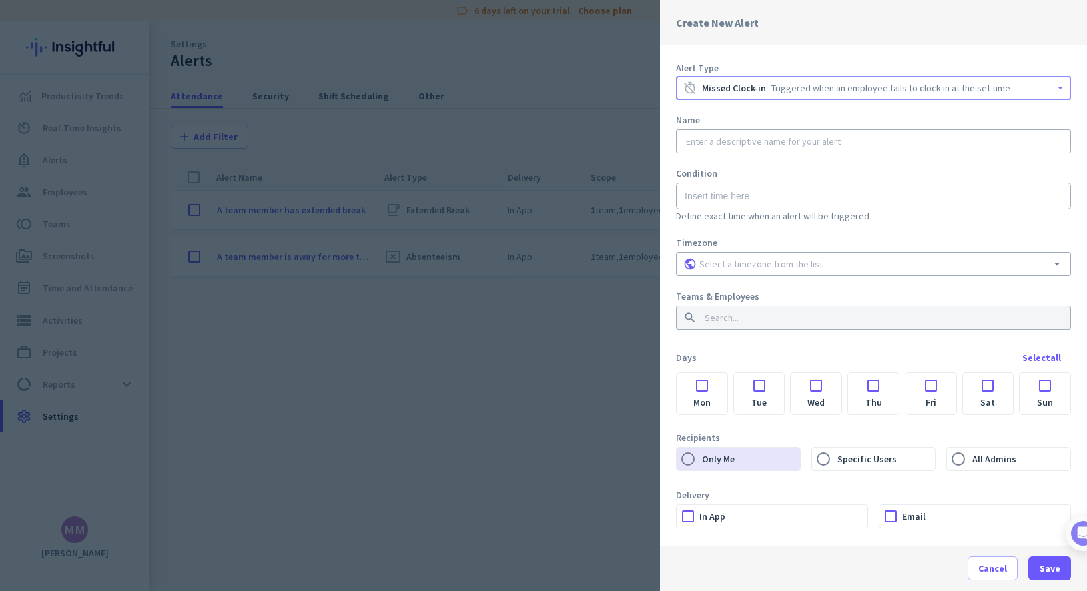
click at [709, 142] on input "text" at bounding box center [874, 141] width 380 height 13
paste input "A team member has extended break"
drag, startPoint x: 840, startPoint y: 142, endPoint x: 768, endPoint y: 144, distance: 72.8
click at [768, 144] on input "A team member has extended break" at bounding box center [874, 141] width 380 height 13
type input "A team member has missed clock-in"
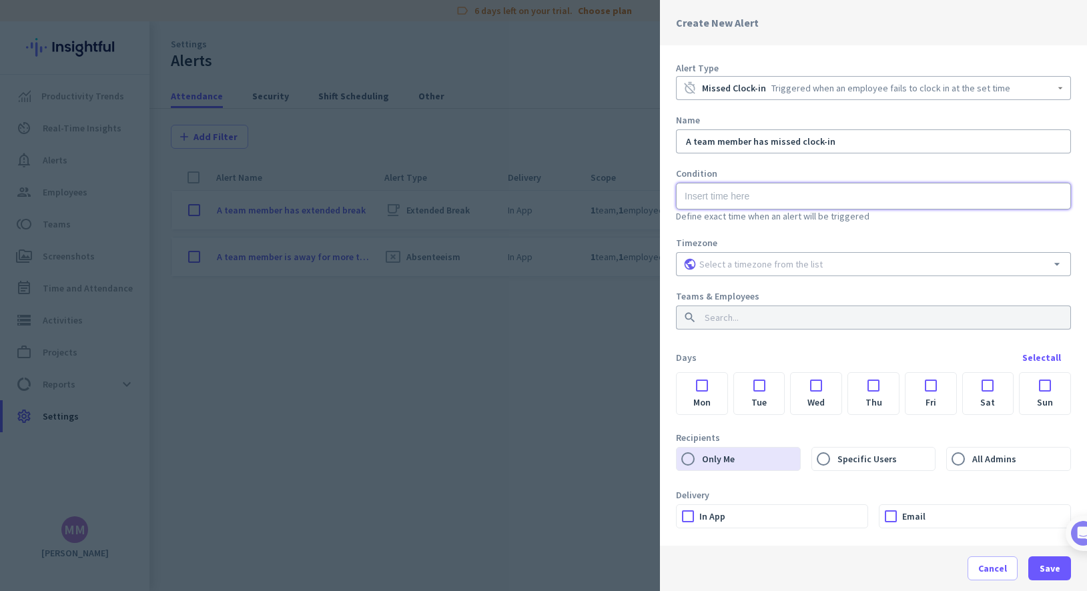
click at [784, 200] on input "text" at bounding box center [873, 196] width 395 height 27
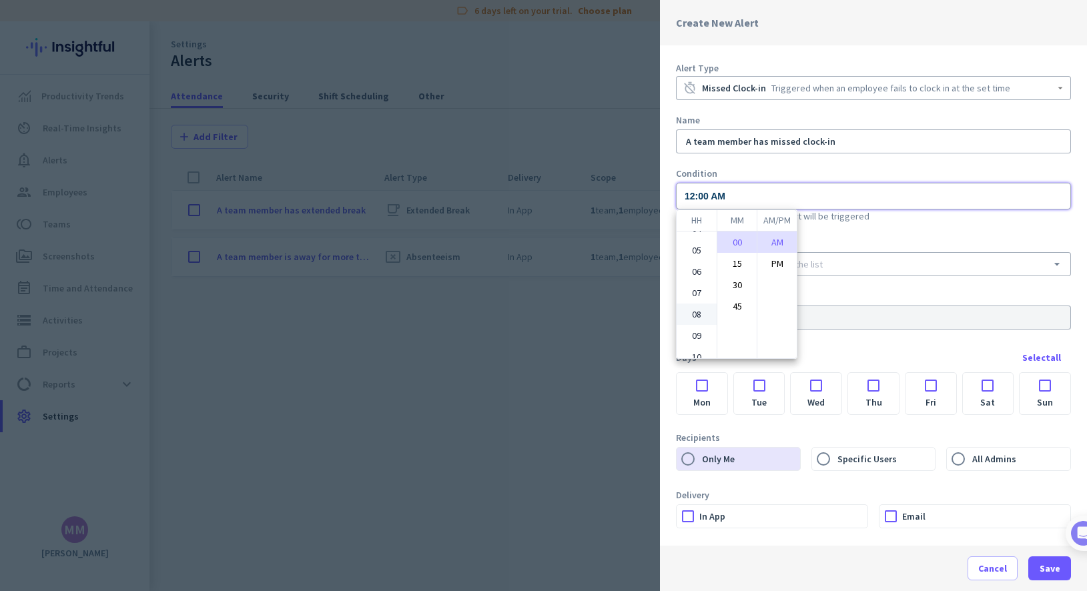
scroll to position [129, 0]
click at [697, 316] on ul "01 02 03 04 05 06 07 08 09 10 11 12" at bounding box center [697, 295] width 40 height 127
click at [735, 286] on li "30" at bounding box center [737, 284] width 39 height 21
click at [784, 239] on div at bounding box center [543, 295] width 1087 height 591
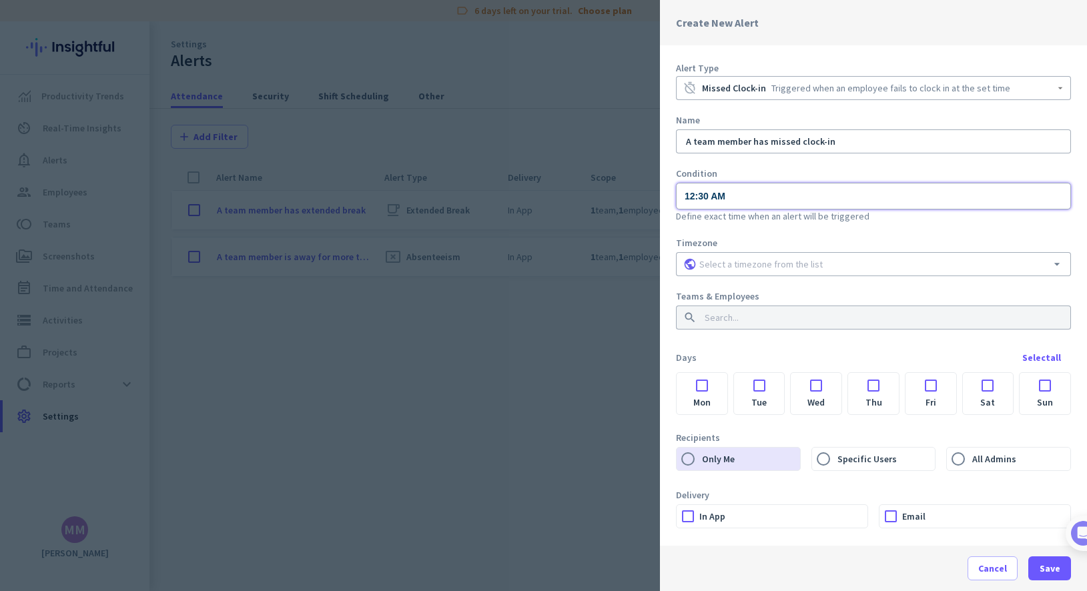
click at [691, 200] on input "12:30 AM" at bounding box center [873, 196] width 395 height 27
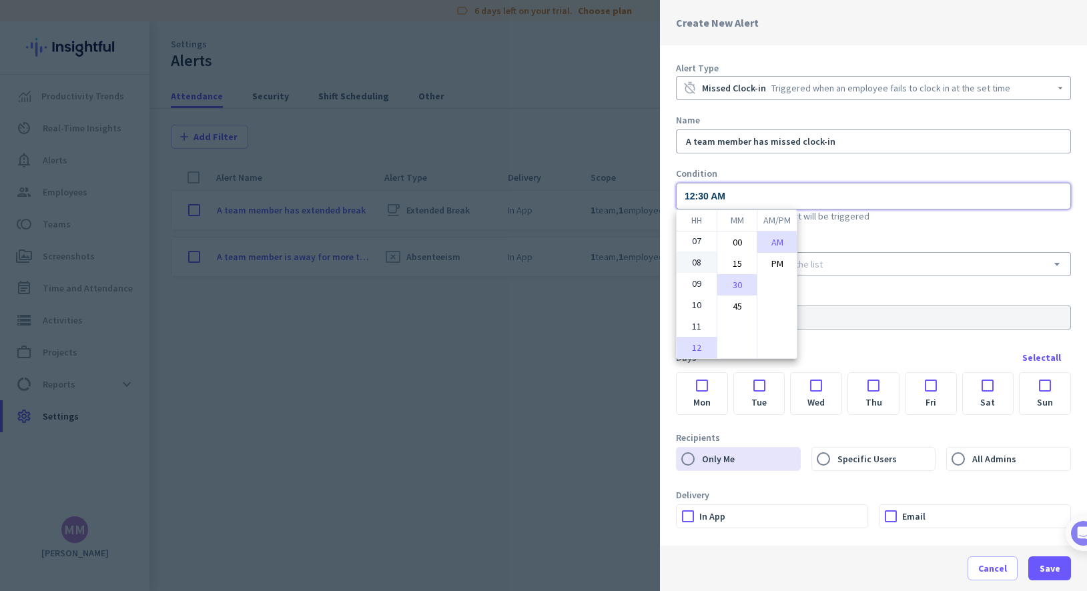
click at [700, 262] on li "08" at bounding box center [697, 262] width 40 height 21
type input "08:30 AM"
click at [784, 235] on div at bounding box center [543, 295] width 1087 height 591
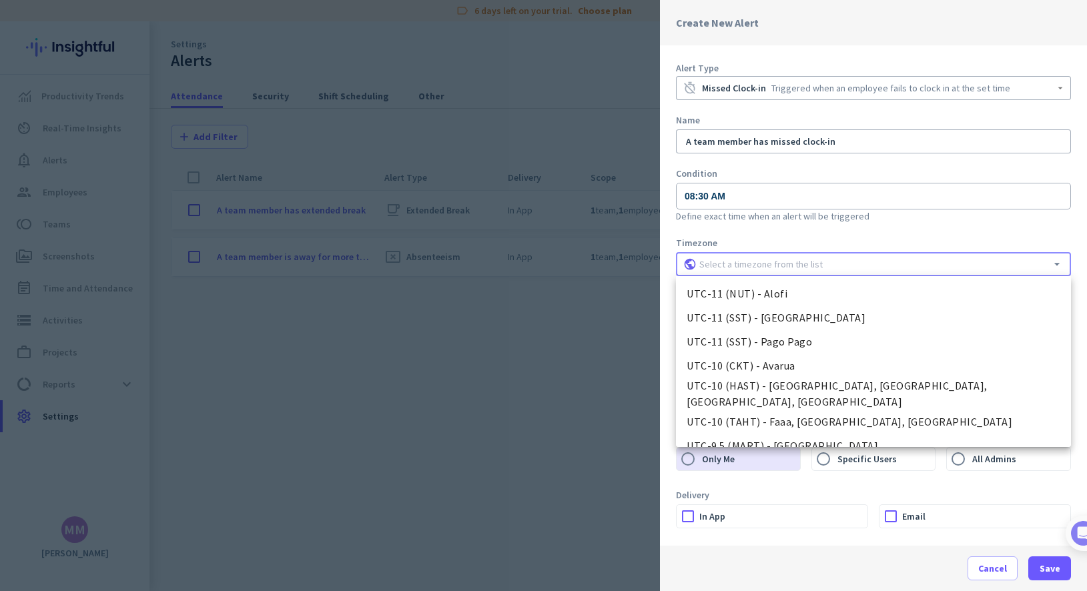
click at [753, 267] on input at bounding box center [874, 264] width 354 height 13
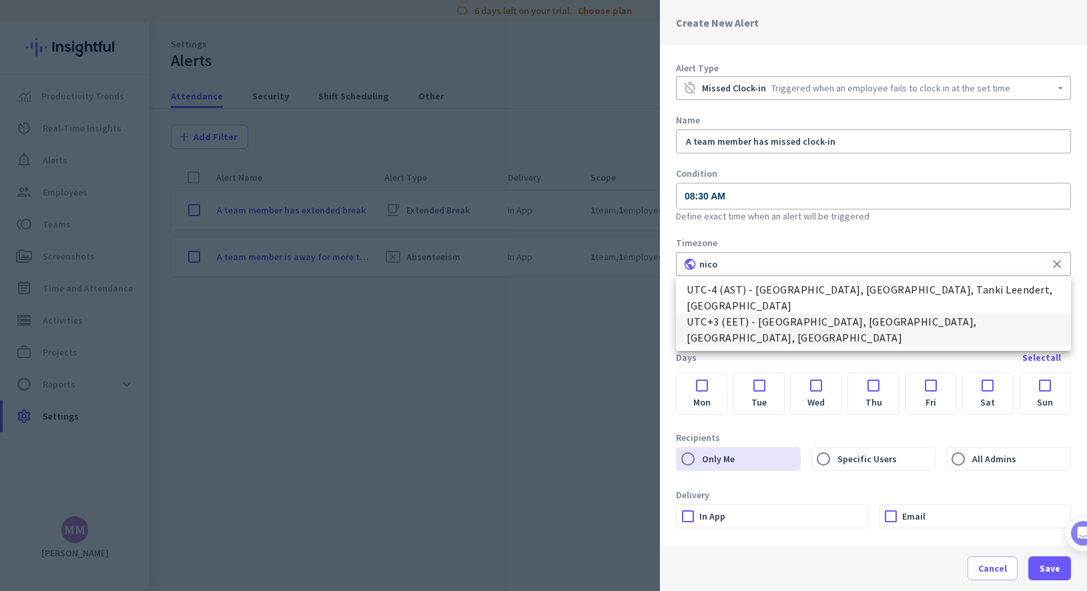
click at [758, 317] on span "UTC+3 (EET) - [GEOGRAPHIC_DATA], [GEOGRAPHIC_DATA], [GEOGRAPHIC_DATA], [GEOGRAP…" at bounding box center [874, 330] width 374 height 32
type input "UTC+3 (EET) - [GEOGRAPHIC_DATA], [GEOGRAPHIC_DATA], [GEOGRAPHIC_DATA], [GEOGRAP…"
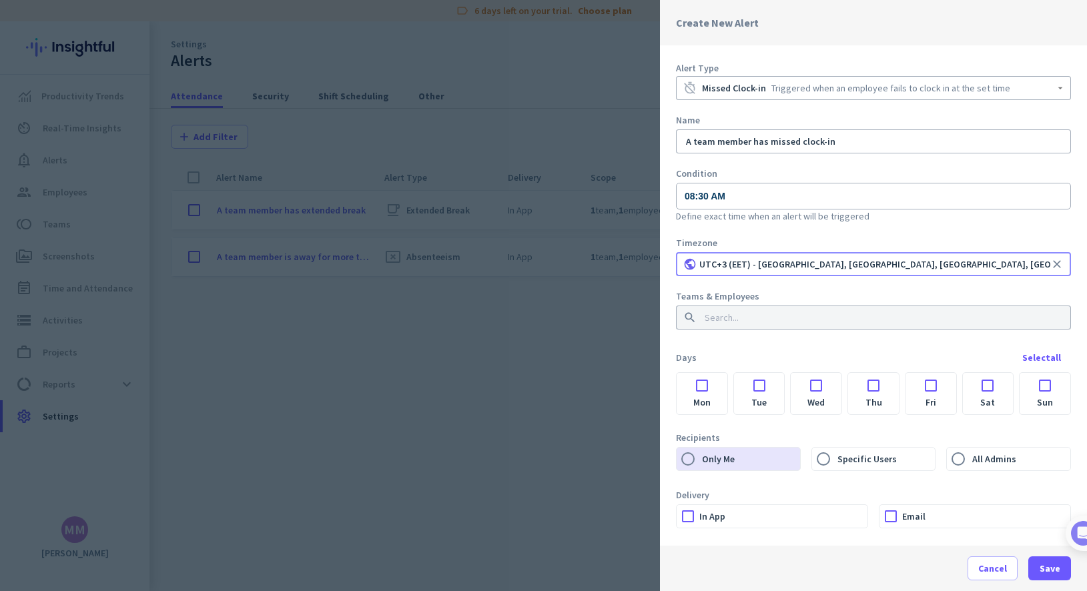
click at [744, 320] on input at bounding box center [869, 317] width 335 height 13
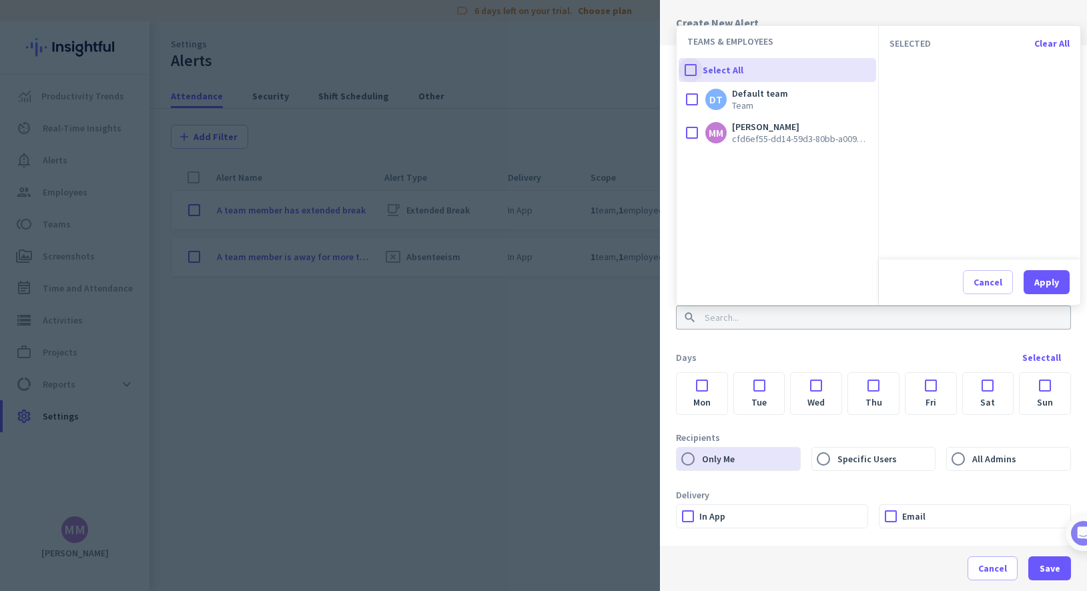
click at [692, 72] on div at bounding box center [691, 70] width 24 height 24
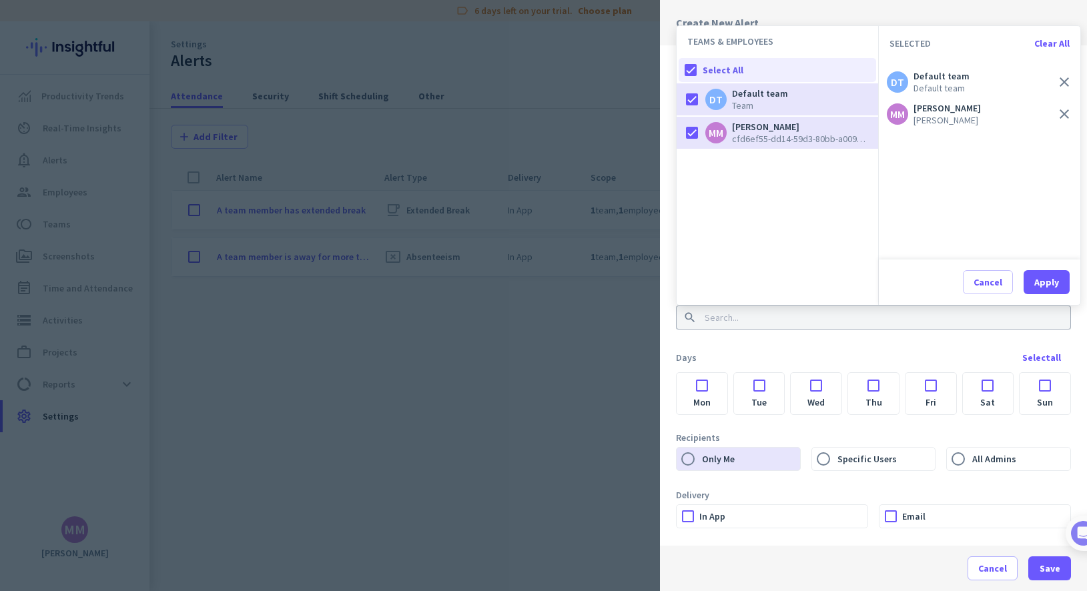
click at [699, 387] on div at bounding box center [702, 382] width 51 height 18
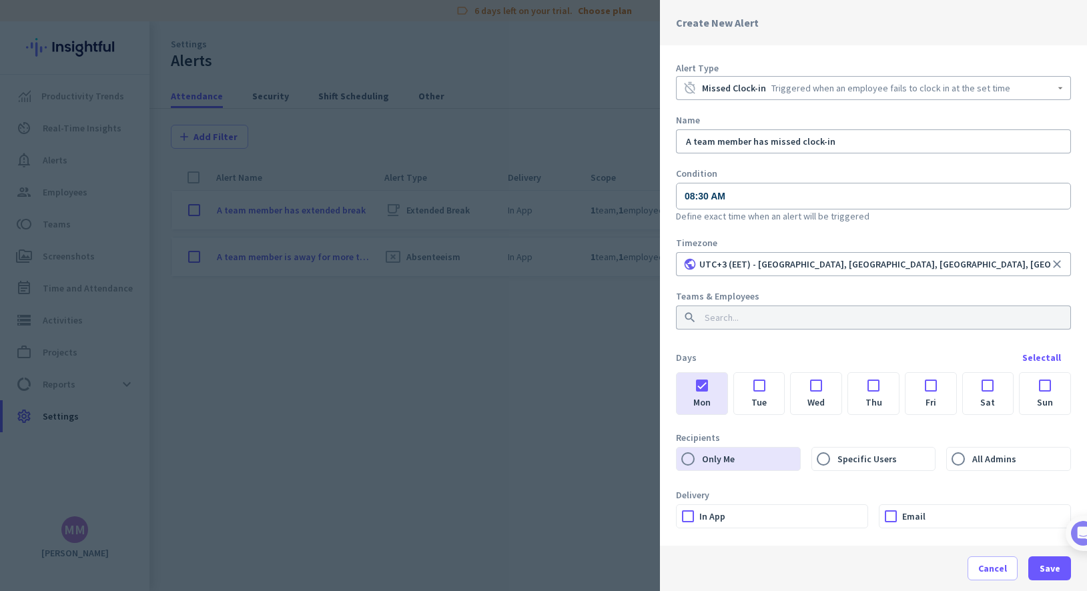
click at [760, 385] on div at bounding box center [759, 382] width 51 height 18
click at [784, 383] on div at bounding box center [816, 382] width 51 height 18
click at [784, 391] on label "Thu" at bounding box center [873, 402] width 51 height 23
click at [0, 0] on input "Thu" at bounding box center [0, 0] width 0 height 0
click at [784, 388] on div at bounding box center [931, 382] width 51 height 18
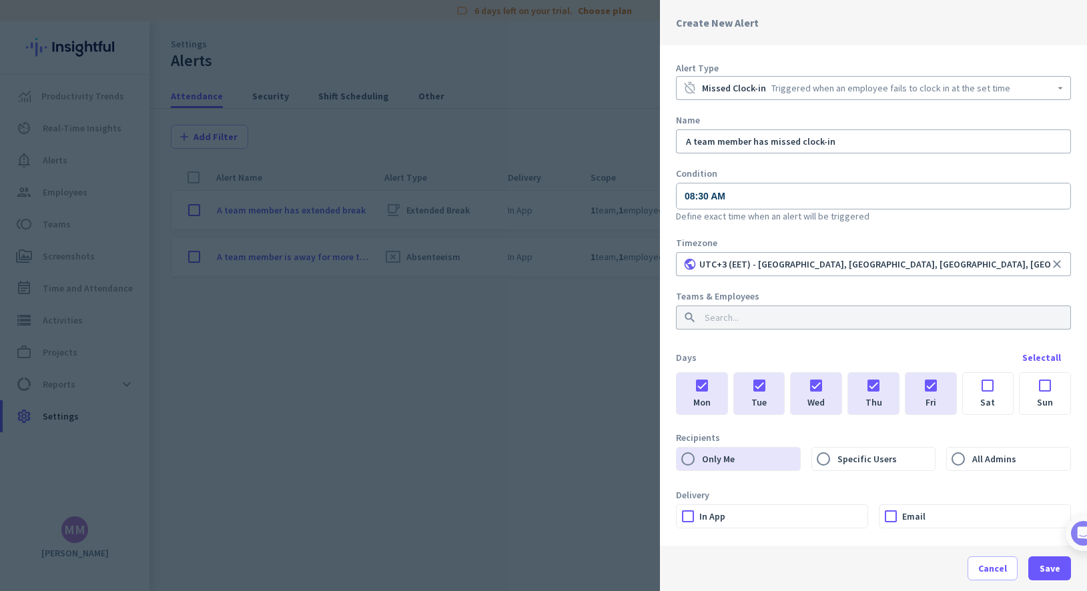
click at [725, 519] on label "In App" at bounding box center [784, 516] width 168 height 23
click at [0, 0] on input "In App" at bounding box center [0, 0] width 0 height 0
click at [784, 566] on span "Save" at bounding box center [1050, 568] width 21 height 13
click at [784, 326] on div at bounding box center [882, 318] width 364 height 24
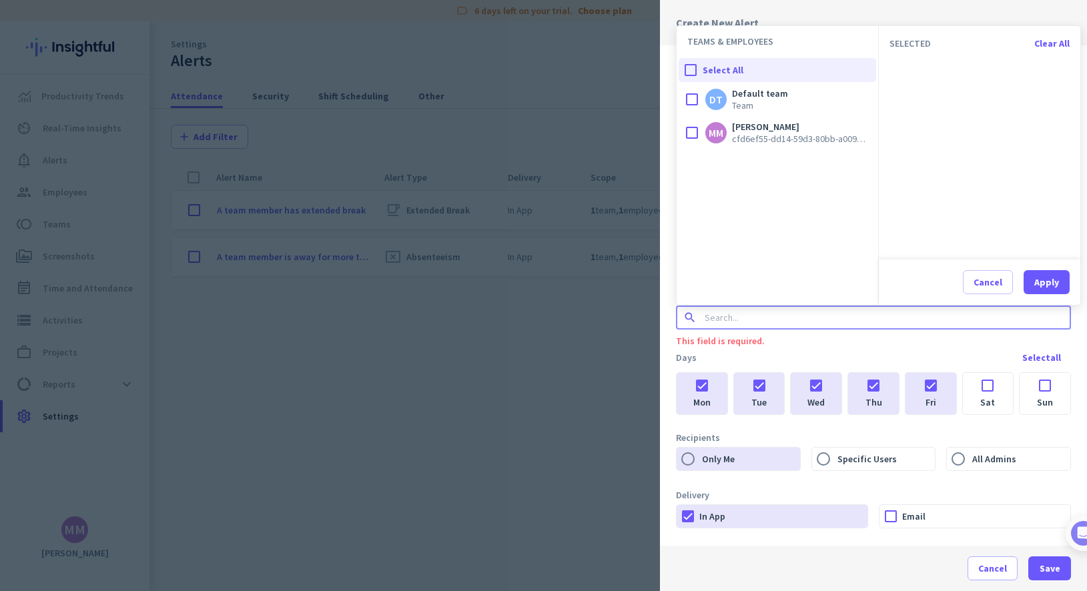
click at [784, 319] on input at bounding box center [869, 317] width 335 height 13
click at [690, 67] on div at bounding box center [691, 70] width 24 height 24
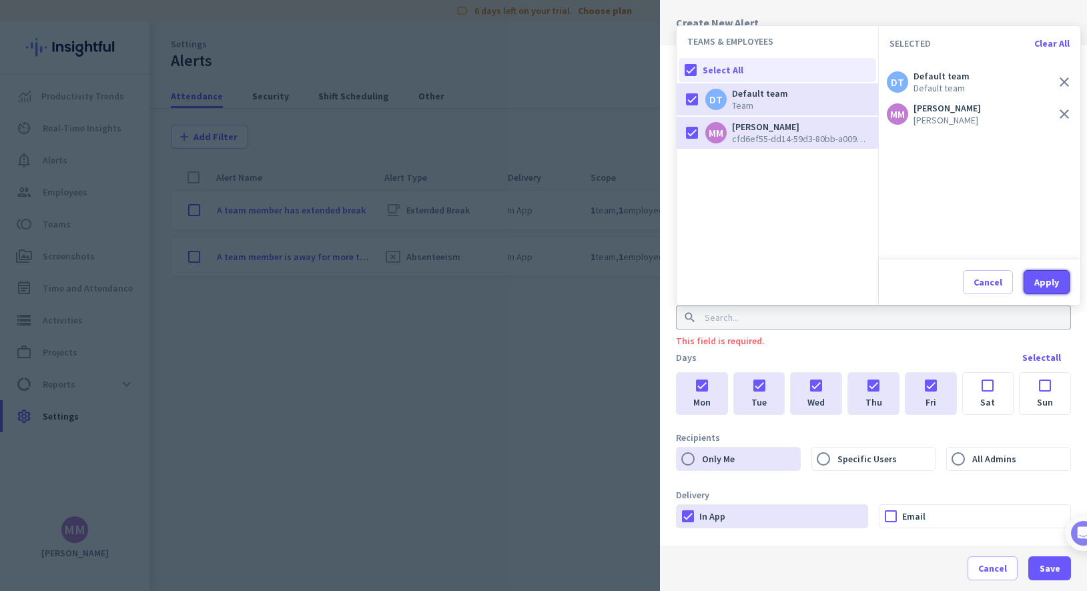
click at [784, 280] on div "Apply" at bounding box center [1047, 282] width 25 height 9
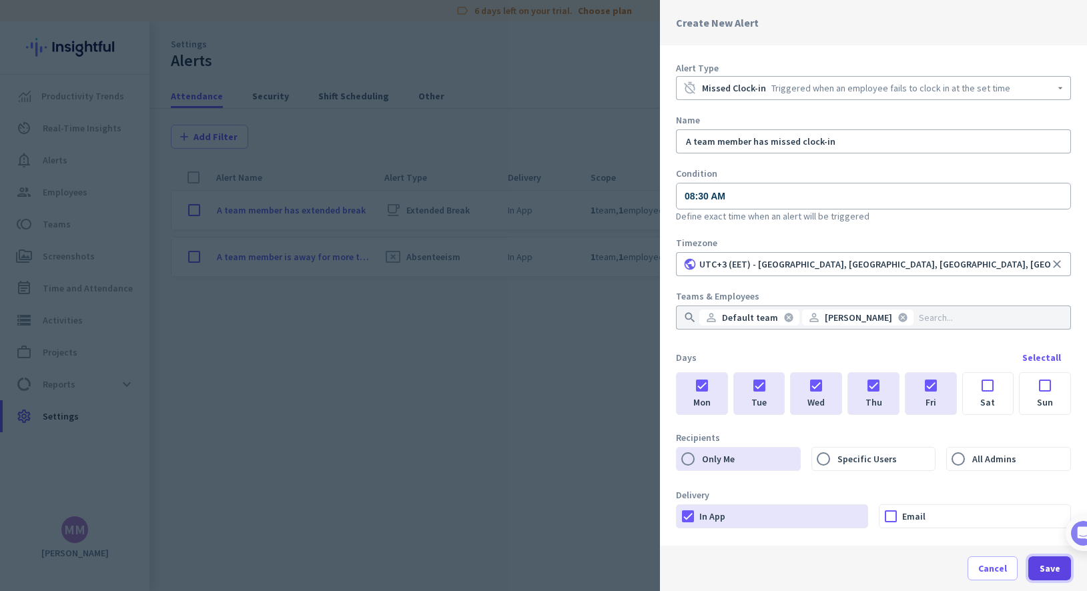
click at [784, 567] on span "Save" at bounding box center [1050, 568] width 21 height 13
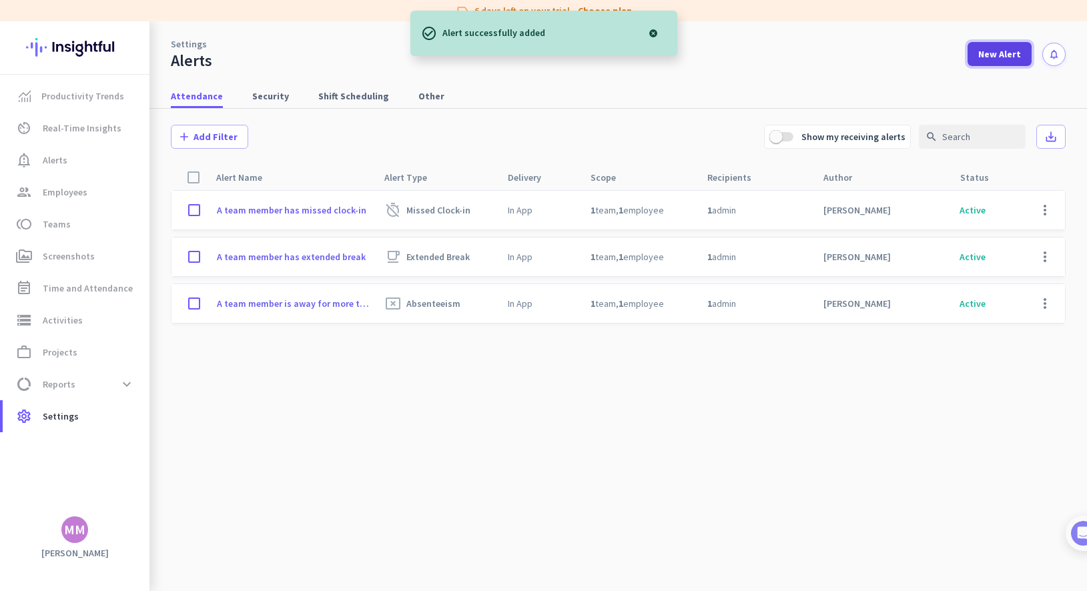
click at [784, 51] on span "New Alert" at bounding box center [1000, 53] width 43 height 13
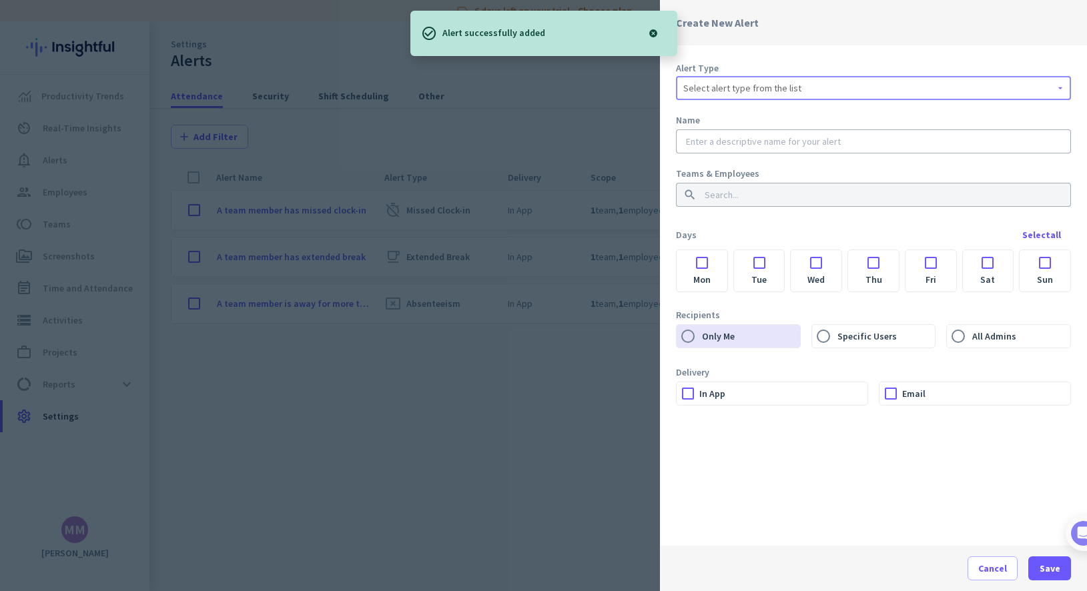
click at [765, 83] on span "Select alert type from the list" at bounding box center [743, 87] width 118 height 13
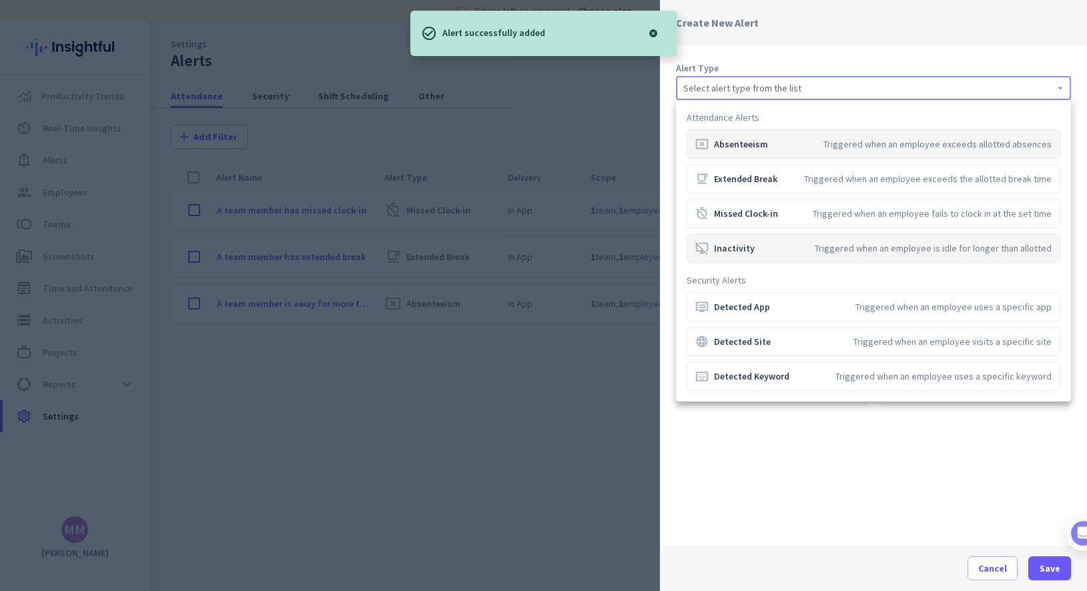
click at [734, 246] on div "desktop_access_disabled Inactivity" at bounding box center [725, 248] width 59 height 13
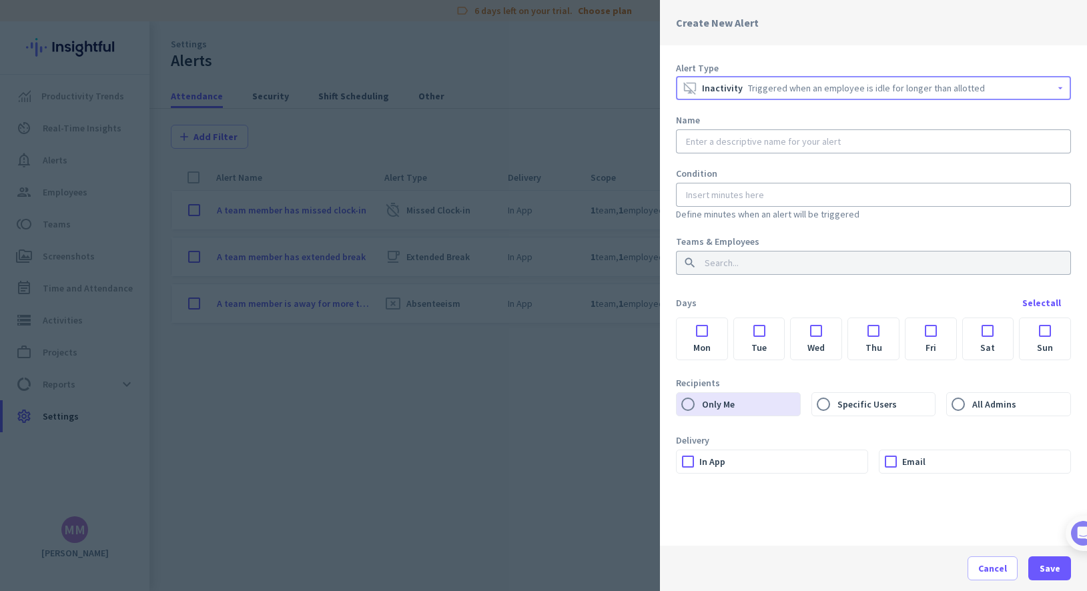
click at [702, 143] on input "text" at bounding box center [874, 141] width 380 height 13
paste input "A team member has extended break"
drag, startPoint x: 836, startPoint y: 141, endPoint x: 767, endPoint y: 138, distance: 69.5
click at [767, 138] on input "A team member has extended break" at bounding box center [874, 141] width 380 height 13
click at [784, 140] on input "A team member has been inactive for more 30 min" at bounding box center [874, 141] width 380 height 13
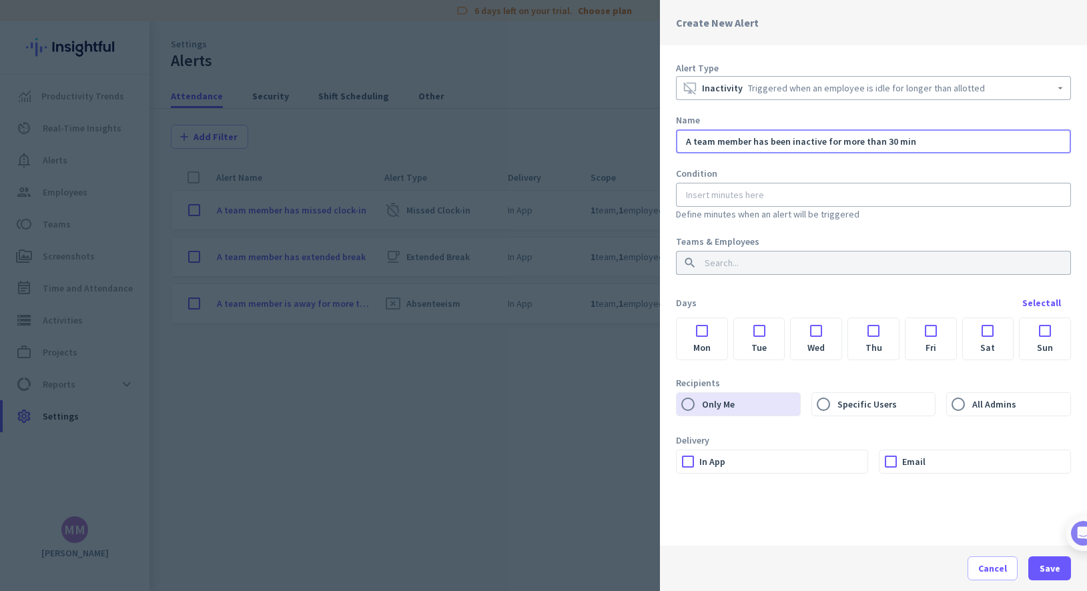
type input "A team member has been inactive for more than 30 min"
click at [784, 193] on input "number" at bounding box center [874, 194] width 380 height 13
type input "30"
click at [784, 270] on div at bounding box center [882, 263] width 364 height 24
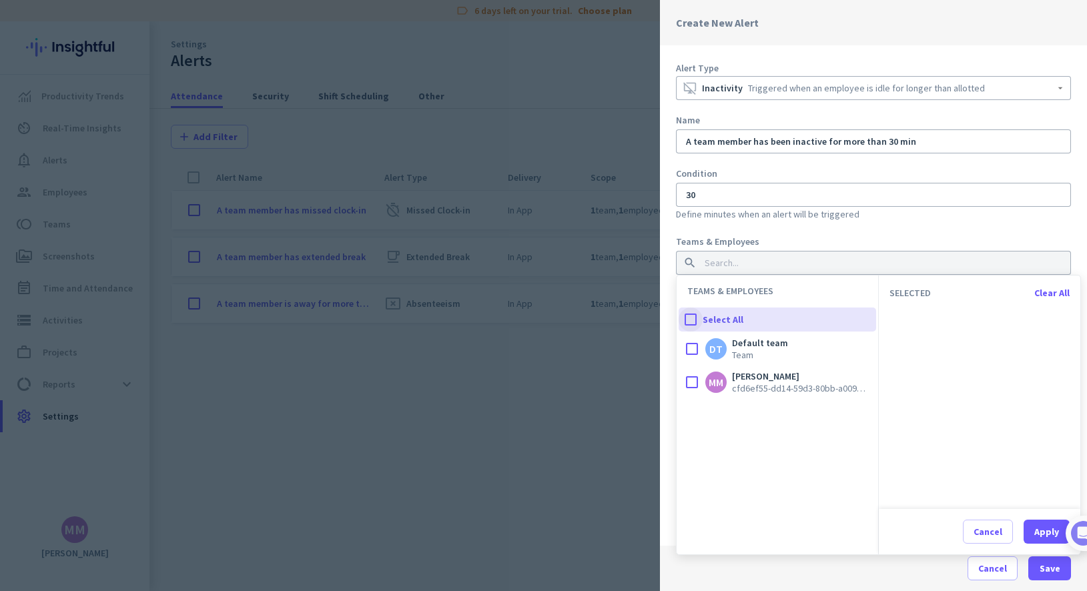
click at [693, 317] on div at bounding box center [691, 320] width 24 height 24
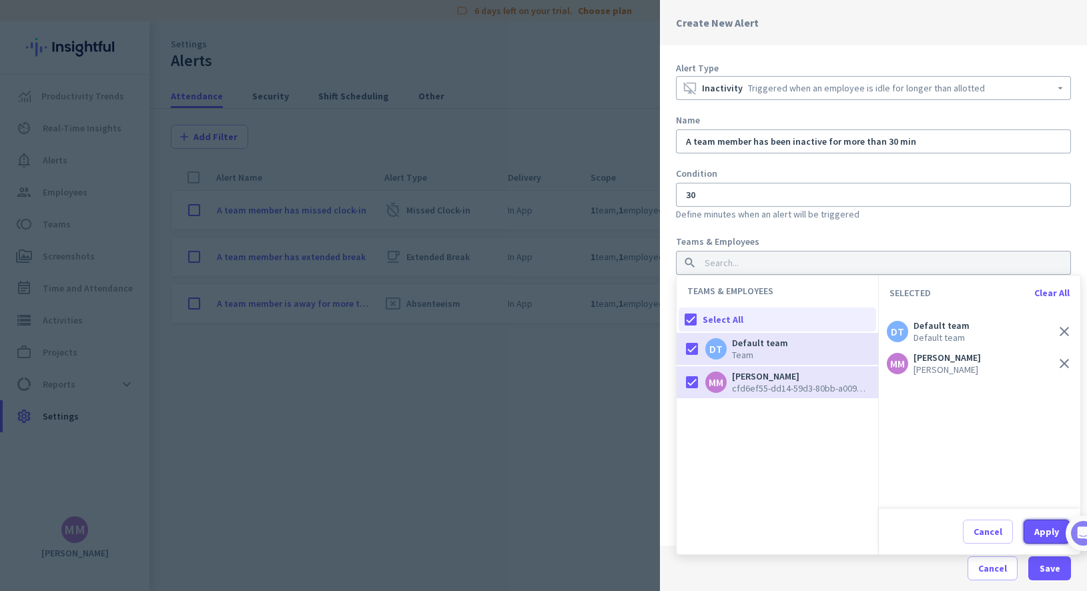
click at [784, 537] on div "Apply" at bounding box center [1047, 531] width 25 height 9
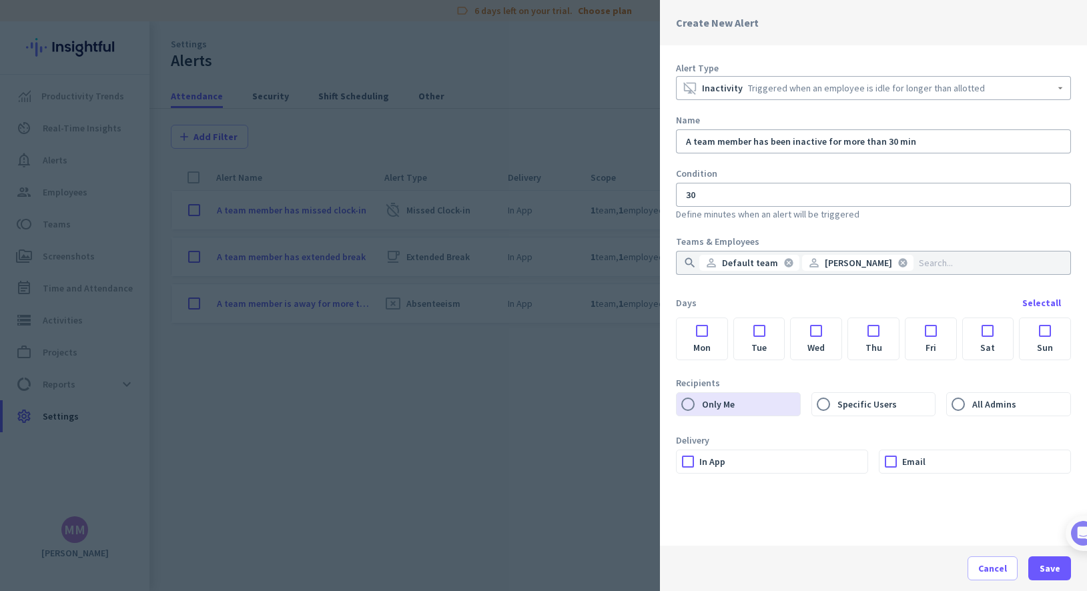
click at [784, 463] on label "In App" at bounding box center [784, 462] width 168 height 23
click at [0, 0] on input "In App" at bounding box center [0, 0] width 0 height 0
click at [784, 575] on span "button" at bounding box center [1050, 569] width 43 height 32
click at [704, 334] on div at bounding box center [702, 327] width 51 height 18
click at [760, 336] on div at bounding box center [759, 327] width 51 height 18
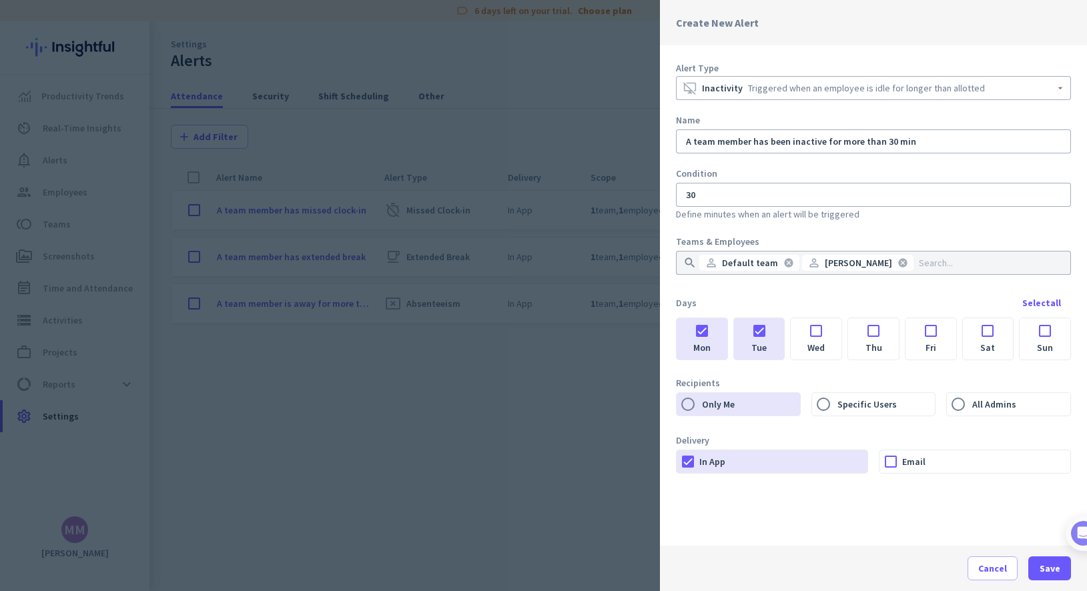
click at [784, 336] on label "Wed" at bounding box center [816, 347] width 51 height 23
click at [0, 0] on input "Wed" at bounding box center [0, 0] width 0 height 0
click at [784, 330] on div at bounding box center [873, 327] width 51 height 18
click at [784, 328] on div at bounding box center [931, 327] width 51 height 18
click at [784, 577] on span "button" at bounding box center [1050, 569] width 43 height 32
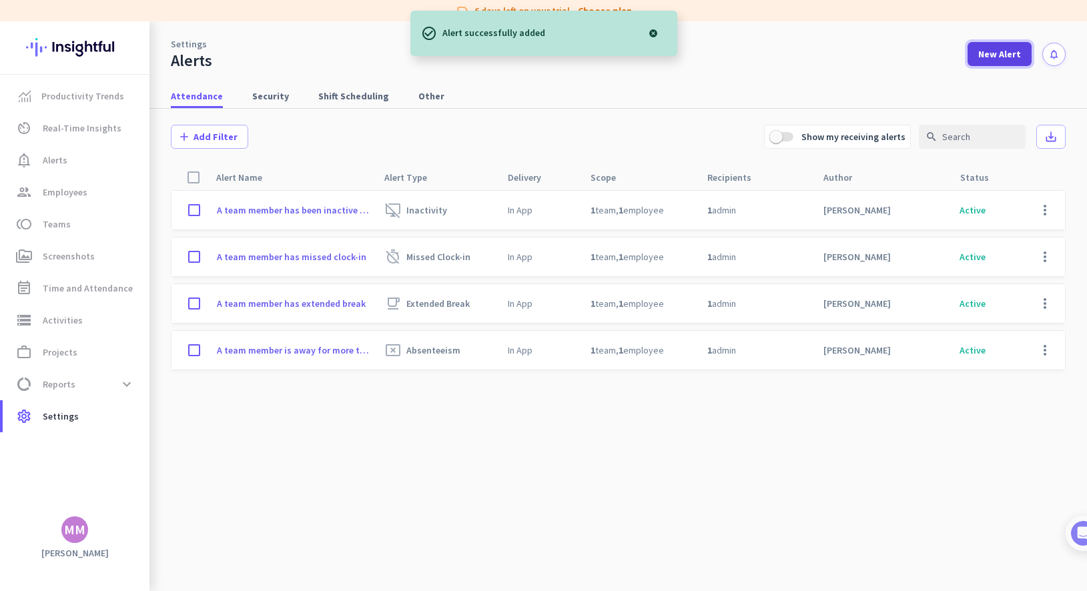
click at [784, 59] on span "New Alert" at bounding box center [1000, 53] width 43 height 13
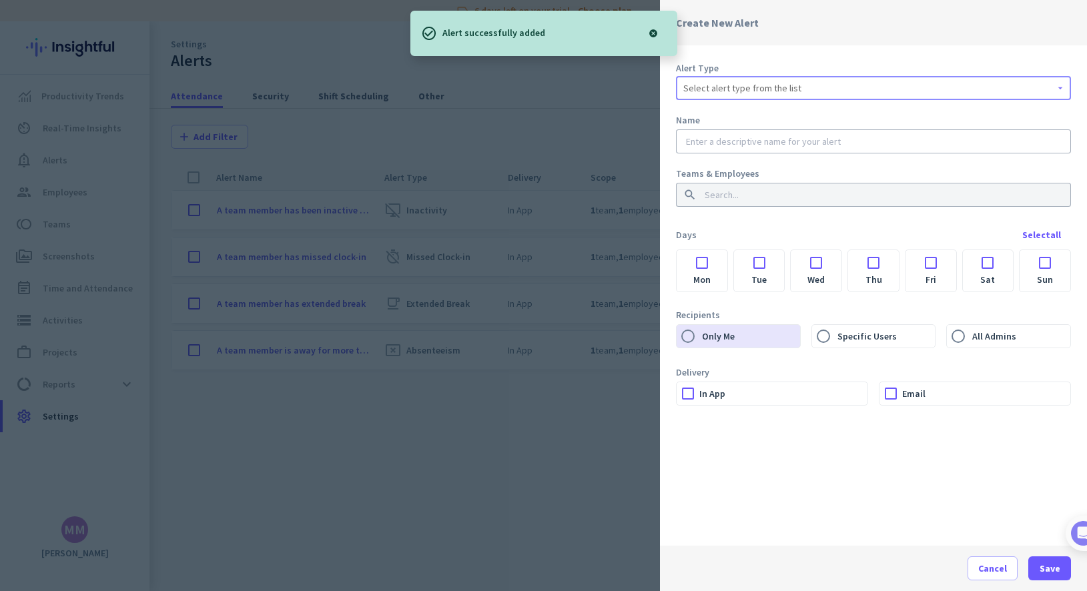
click at [769, 88] on span "Select alert type from the list" at bounding box center [743, 87] width 118 height 13
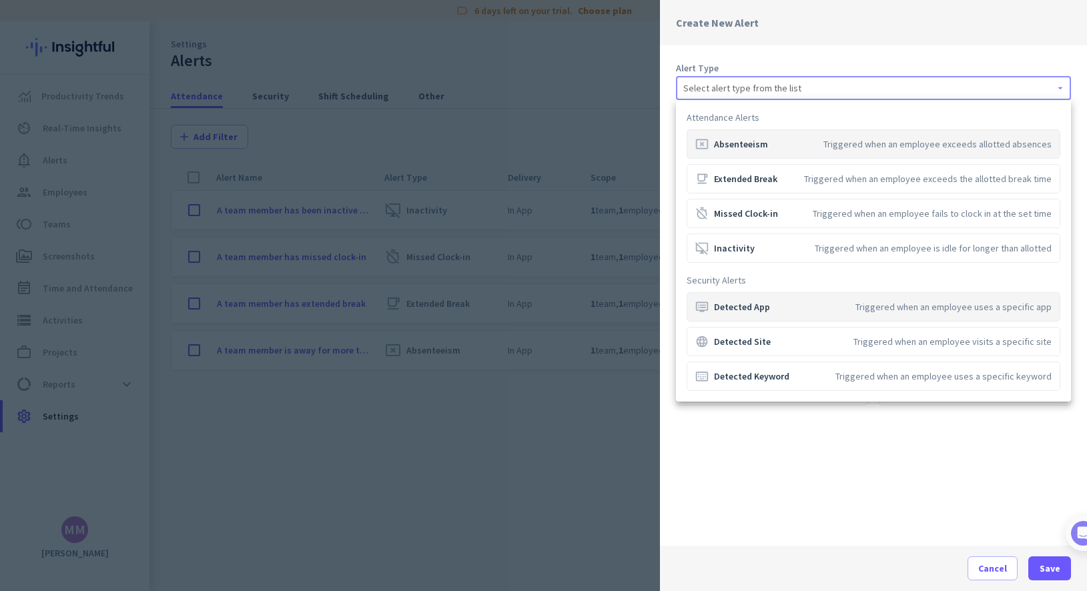
click at [740, 309] on div "dvr Detected App" at bounding box center [733, 306] width 75 height 13
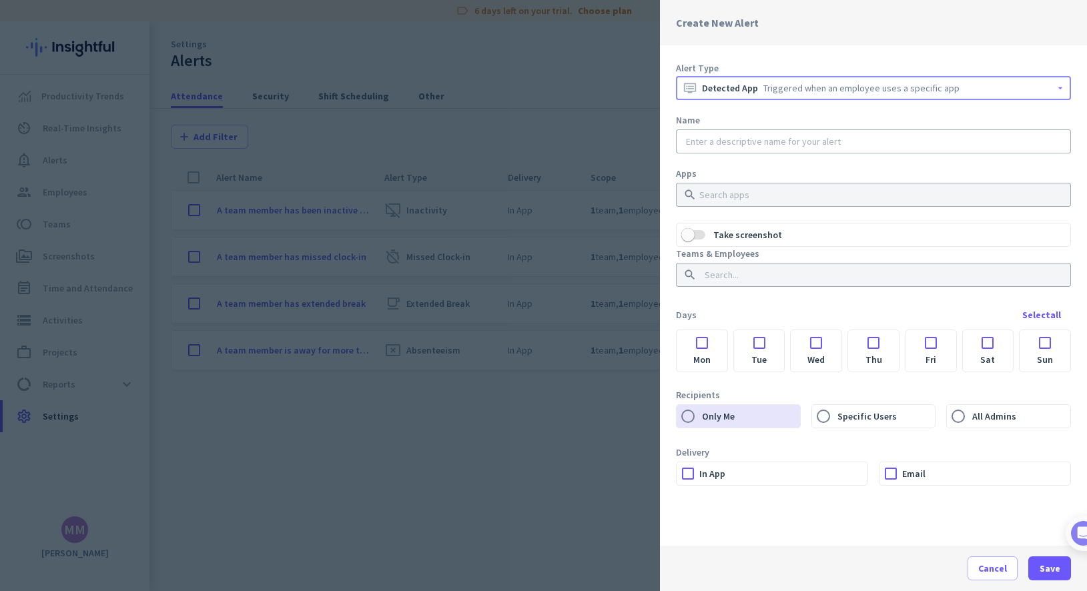
click at [743, 144] on input "text" at bounding box center [874, 141] width 380 height 13
paste input "A team member has extended break"
drag, startPoint x: 850, startPoint y: 140, endPoint x: 768, endPoint y: 140, distance: 82.1
click at [768, 140] on input "A team member has extended break" at bounding box center [874, 141] width 380 height 13
type input "A team member has used Microsoft Word app"
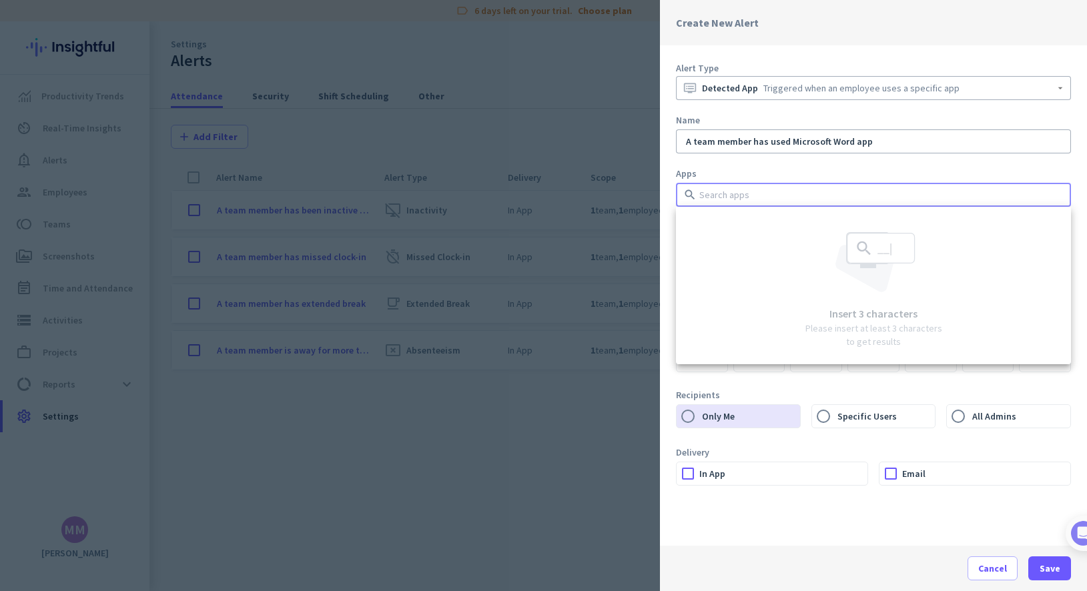
click at [723, 195] on input at bounding box center [880, 194] width 367 height 13
type input "Microsoft"
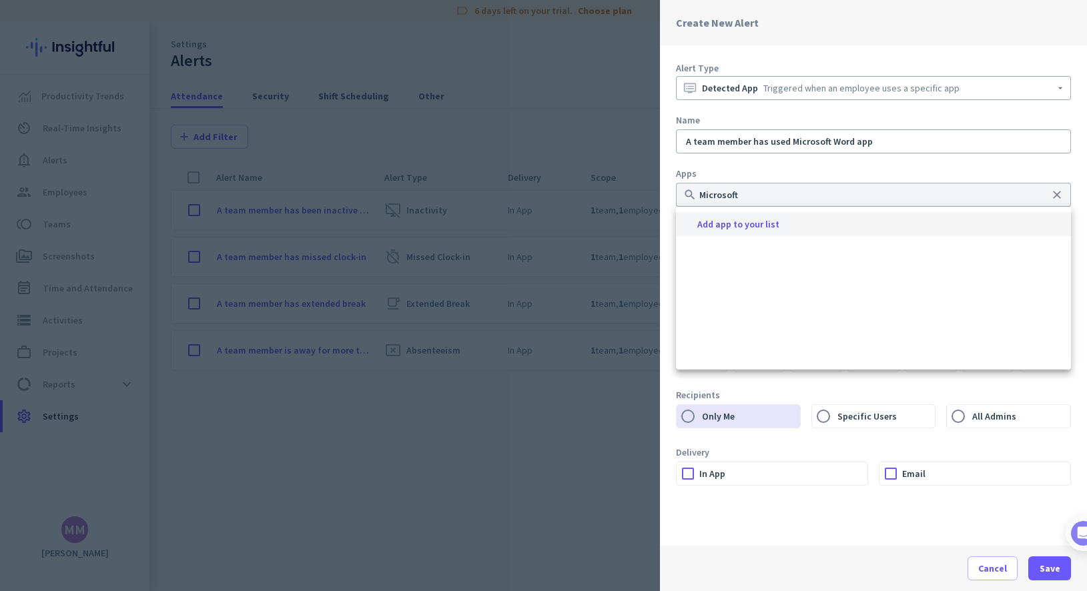
click at [713, 224] on span "Add app to your list" at bounding box center [739, 224] width 82 height 16
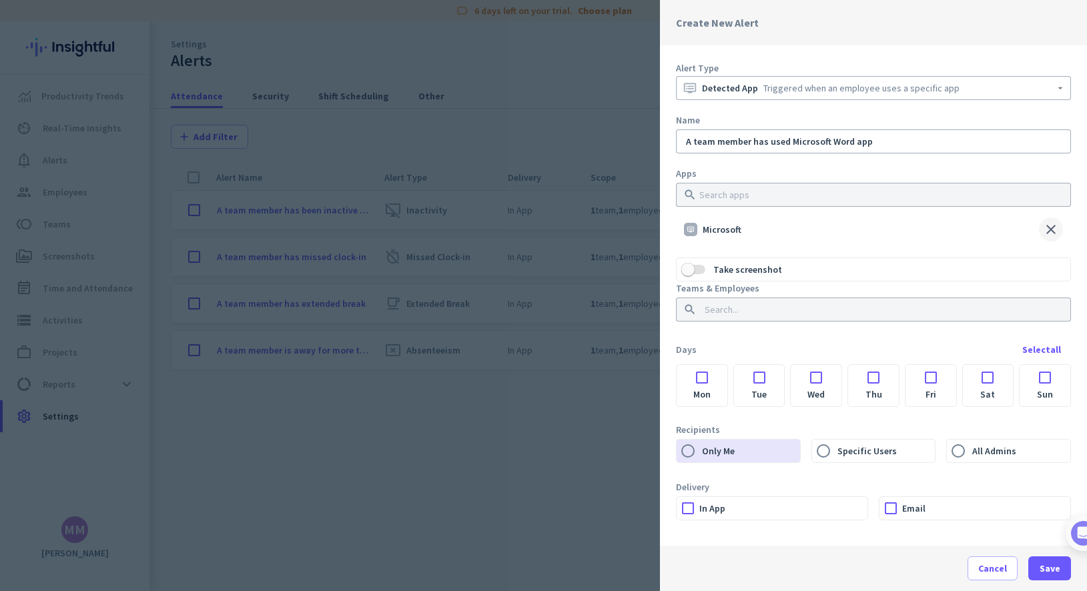
click at [784, 229] on span at bounding box center [1051, 230] width 24 height 24
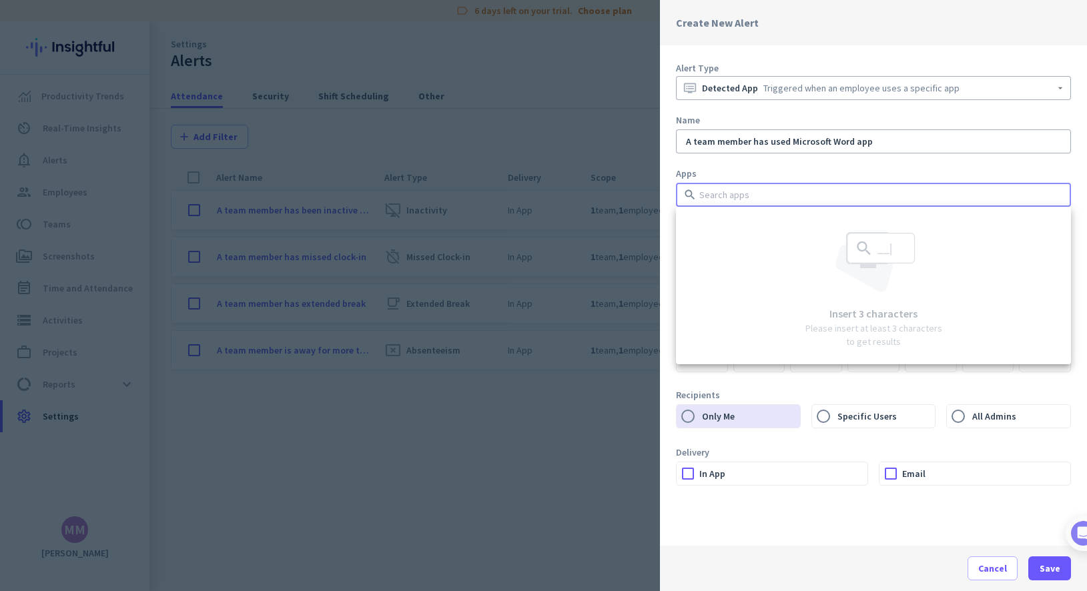
click at [784, 196] on input at bounding box center [880, 194] width 367 height 13
type input "Microsoft Word"
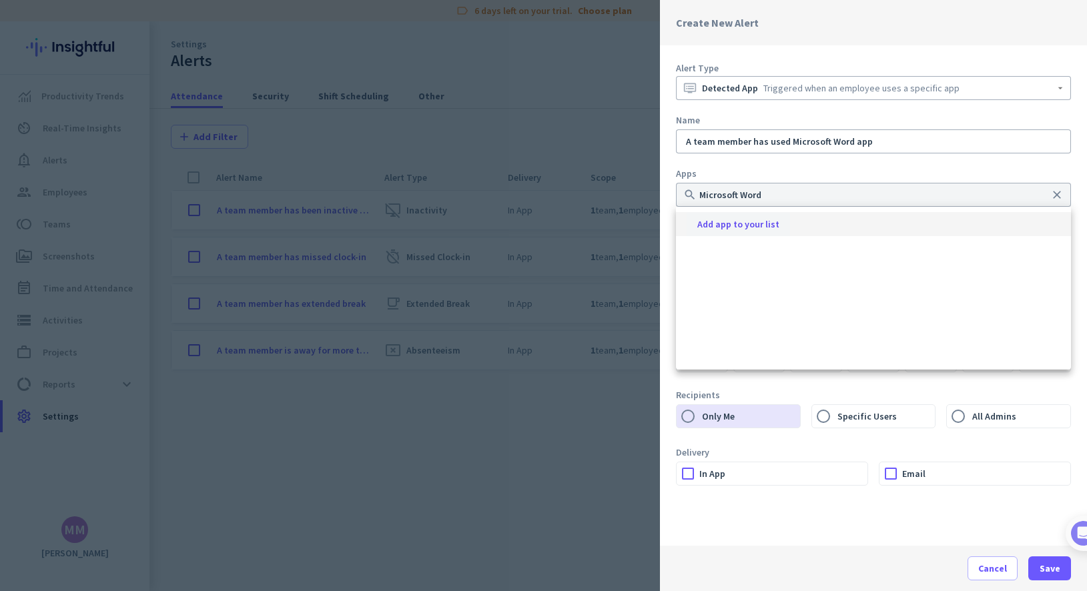
click at [760, 228] on span "Add app to your list" at bounding box center [739, 224] width 82 height 16
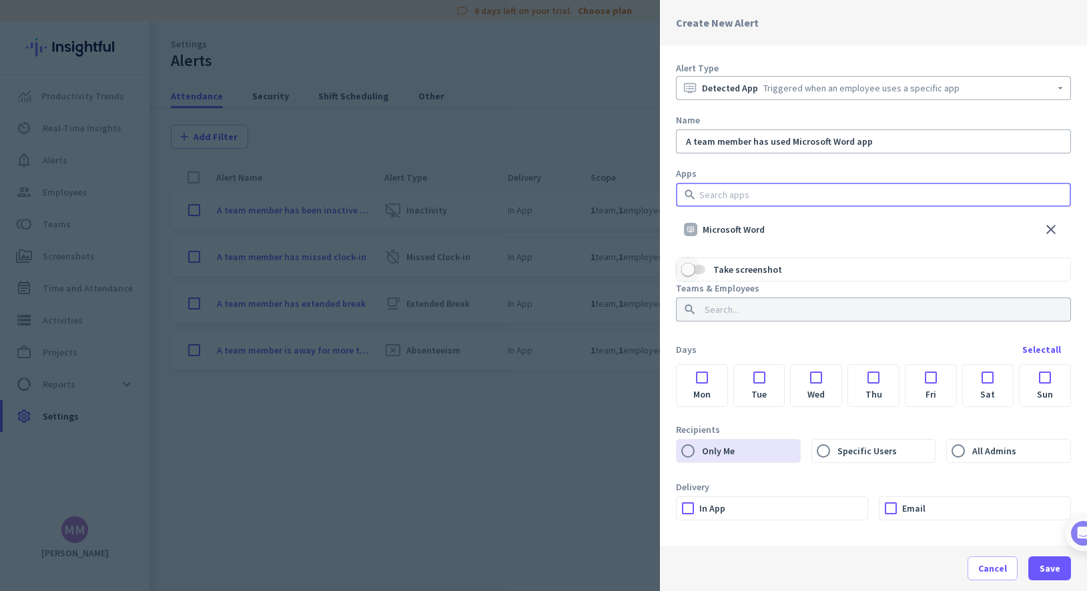
click at [704, 270] on span "button" at bounding box center [694, 269] width 24 height 9
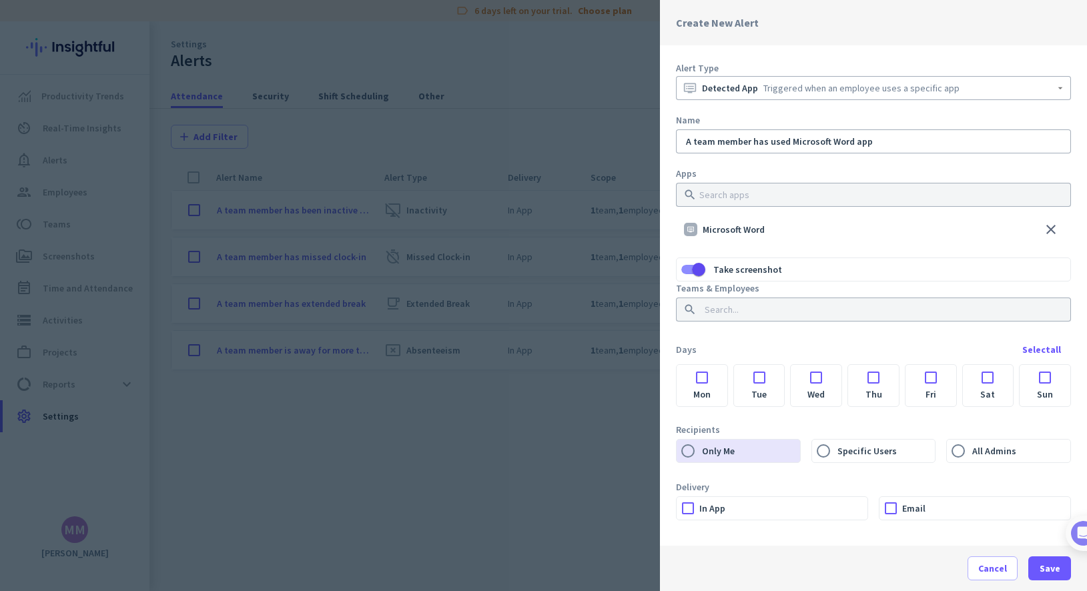
click at [706, 306] on input at bounding box center [869, 309] width 335 height 13
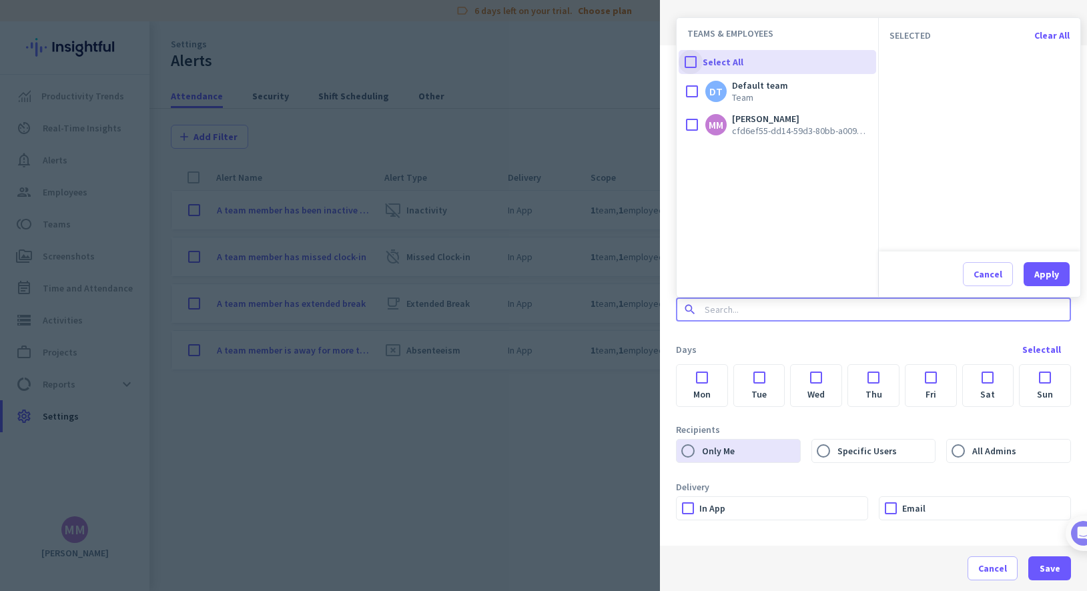
click at [694, 58] on div at bounding box center [691, 62] width 24 height 24
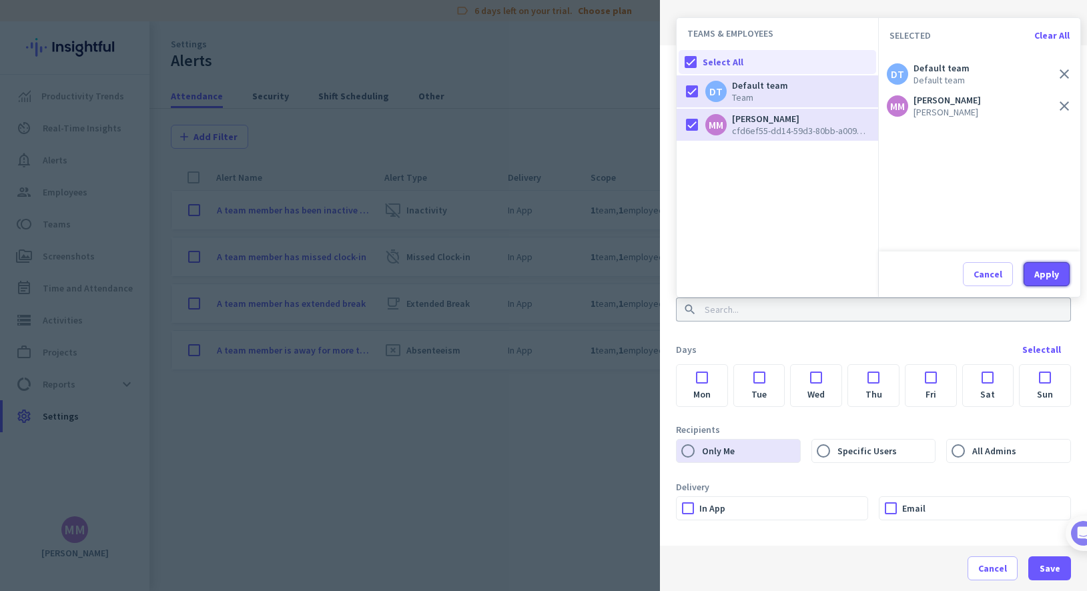
click at [784, 272] on div "Apply" at bounding box center [1047, 274] width 25 height 9
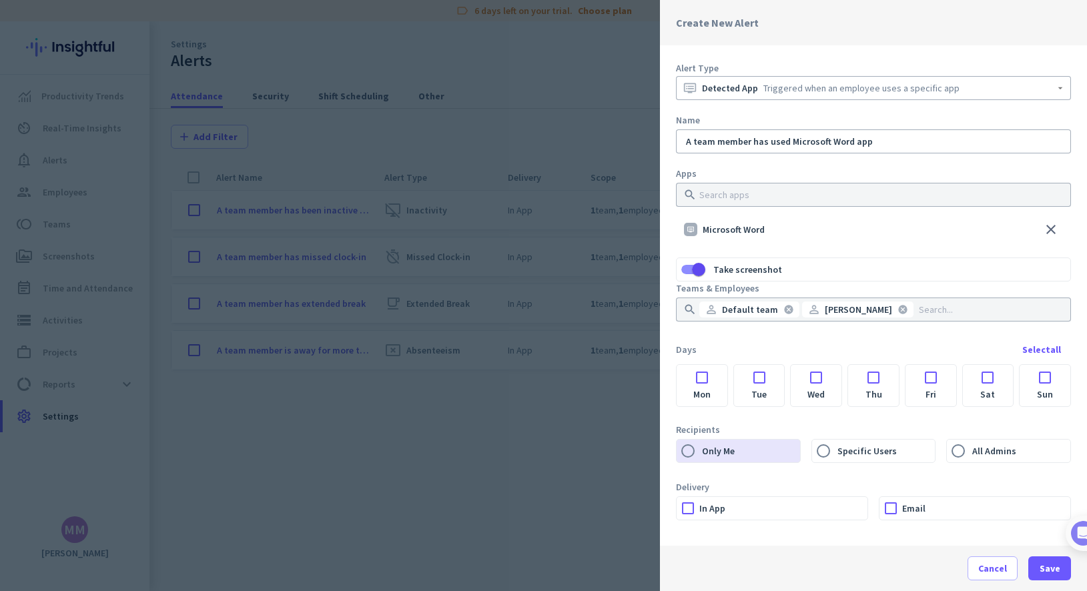
click at [708, 371] on div at bounding box center [702, 374] width 51 height 18
click at [781, 379] on div at bounding box center [759, 374] width 51 height 18
click at [784, 378] on div at bounding box center [816, 374] width 51 height 18
click at [784, 376] on div at bounding box center [873, 374] width 51 height 18
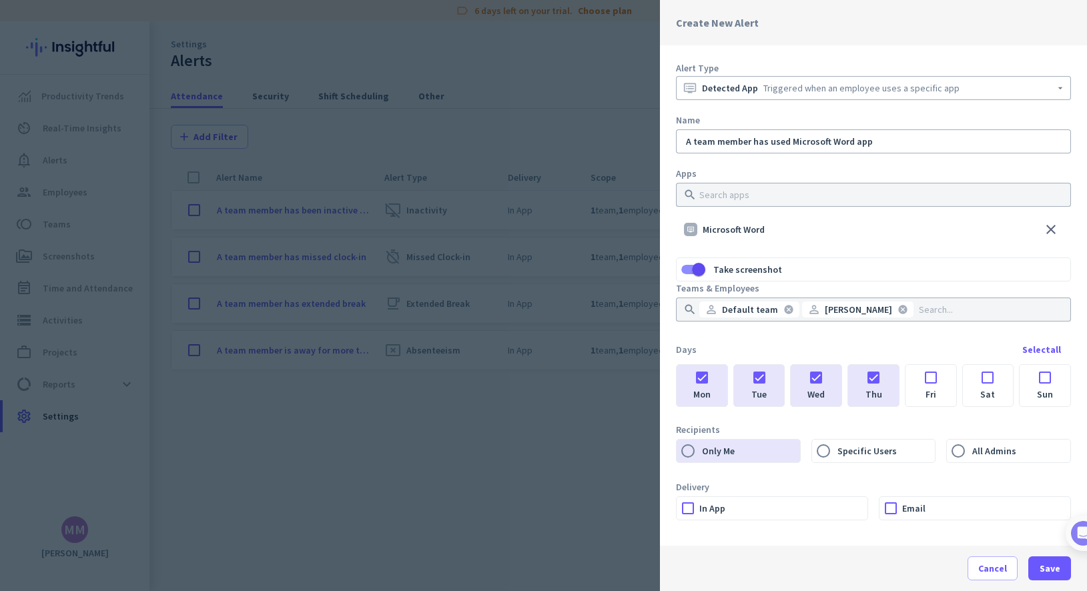
click at [784, 373] on div at bounding box center [931, 374] width 51 height 18
click at [746, 513] on label "In App" at bounding box center [784, 508] width 168 height 23
click at [0, 0] on input "In App" at bounding box center [0, 0] width 0 height 0
click at [784, 569] on span "Save" at bounding box center [1050, 568] width 21 height 13
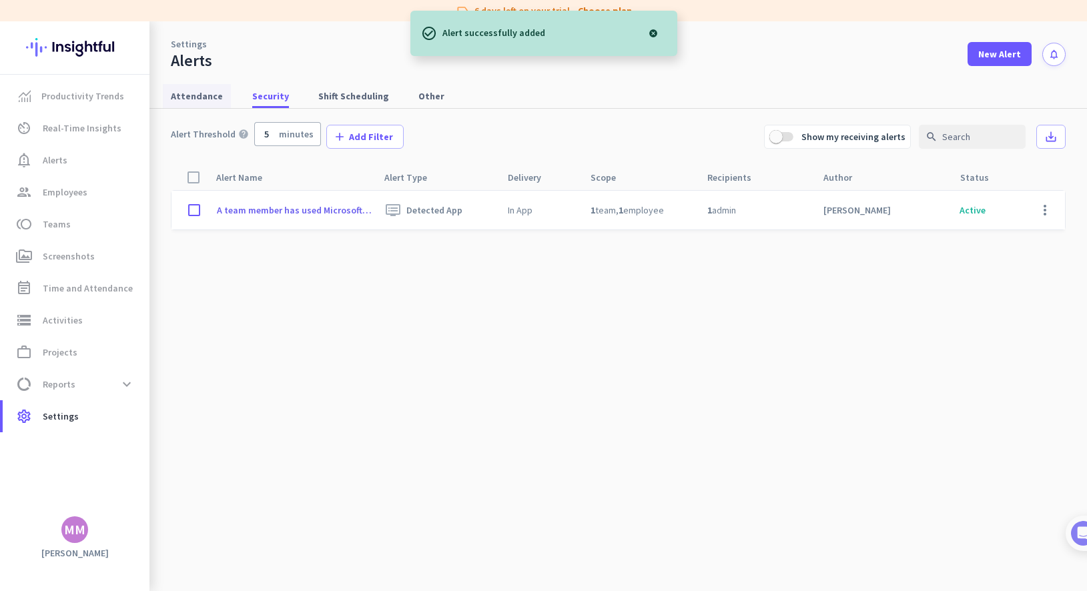
click at [207, 103] on span "Attendance" at bounding box center [197, 96] width 52 height 24
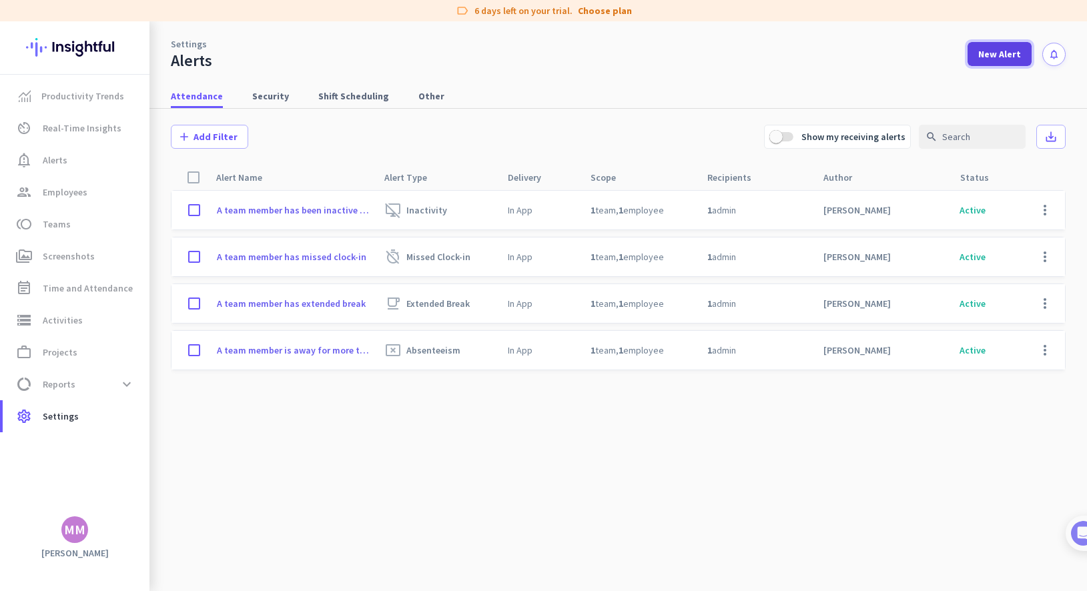
click at [784, 55] on span "New Alert" at bounding box center [1000, 53] width 43 height 13
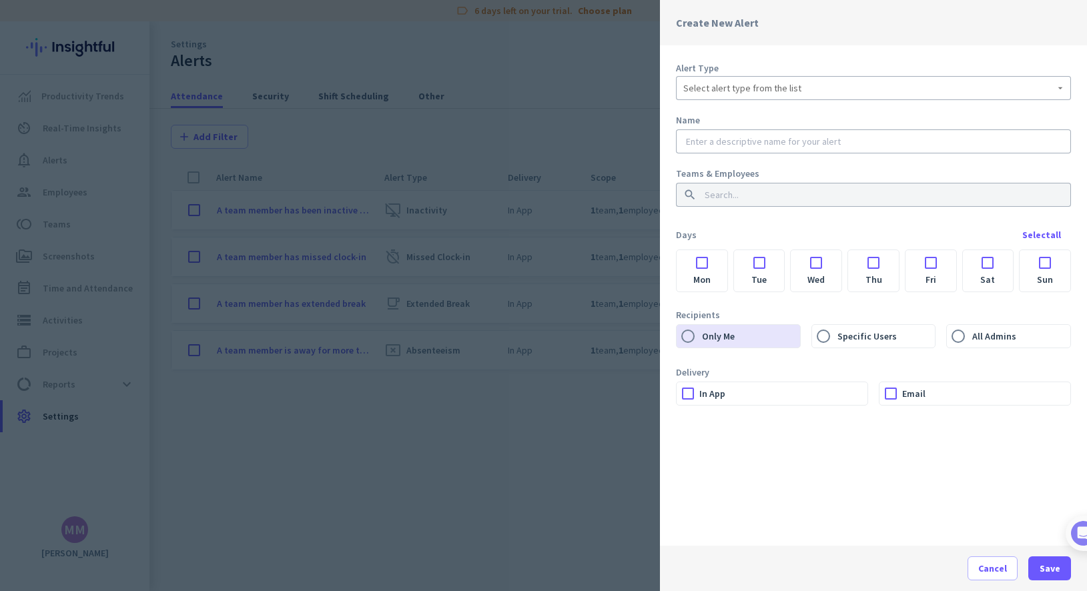
click at [746, 90] on span "Select alert type from the list" at bounding box center [743, 87] width 118 height 13
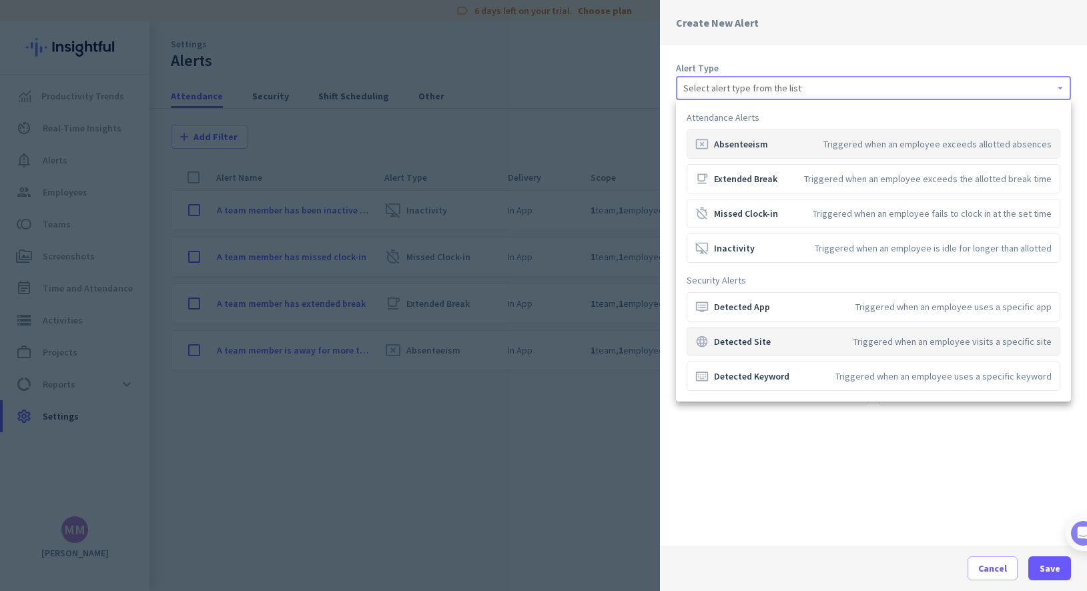
click at [734, 342] on div "language Detected Site" at bounding box center [733, 341] width 75 height 13
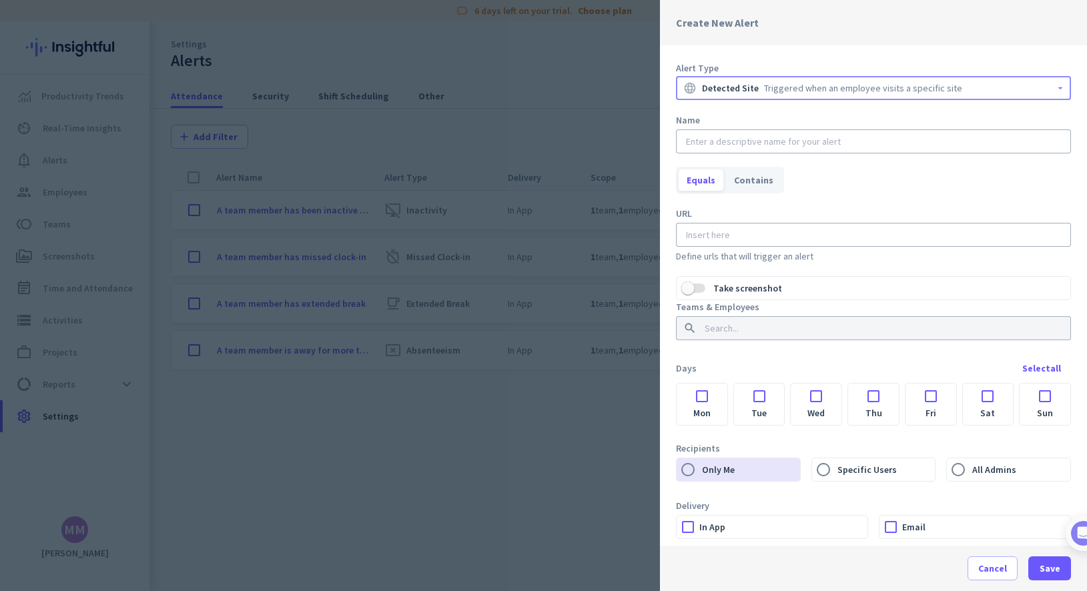
click at [733, 135] on input "text" at bounding box center [874, 141] width 380 height 13
paste input "A team member has extended break"
drag, startPoint x: 838, startPoint y: 141, endPoint x: 768, endPoint y: 139, distance: 70.8
click at [768, 139] on input "A team member has extended break" at bounding box center [874, 141] width 380 height 13
paste input "[URL][DOMAIN_NAME]"
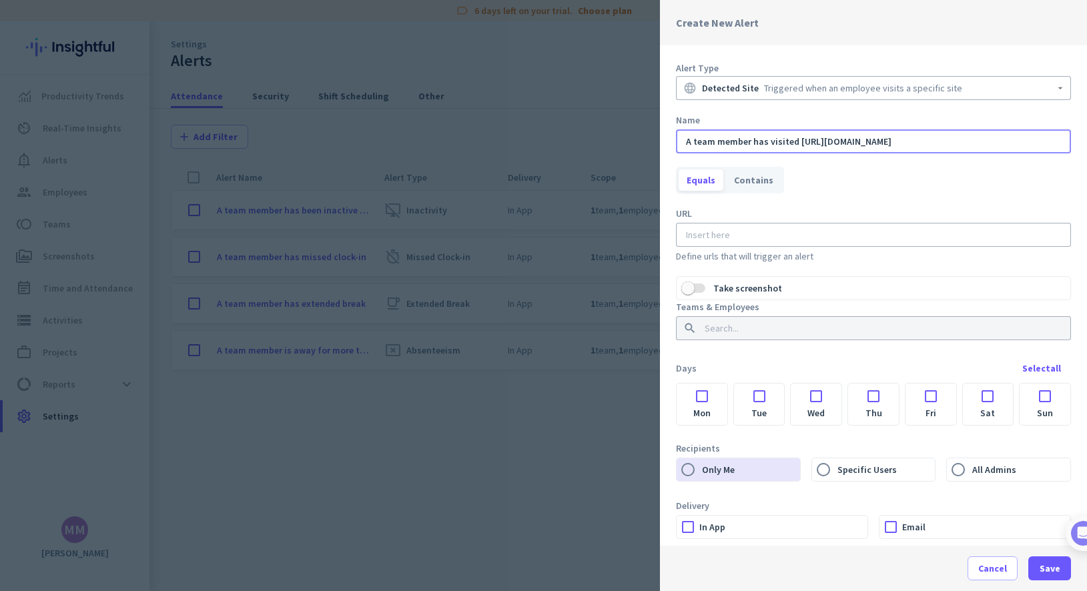
type input "A team member has visited [URL][DOMAIN_NAME]"
click at [731, 238] on input at bounding box center [871, 234] width 375 height 13
paste input "[URL][DOMAIN_NAME]"
type input "[URL][DOMAIN_NAME]"
click at [700, 284] on span "button" at bounding box center [688, 288] width 27 height 27
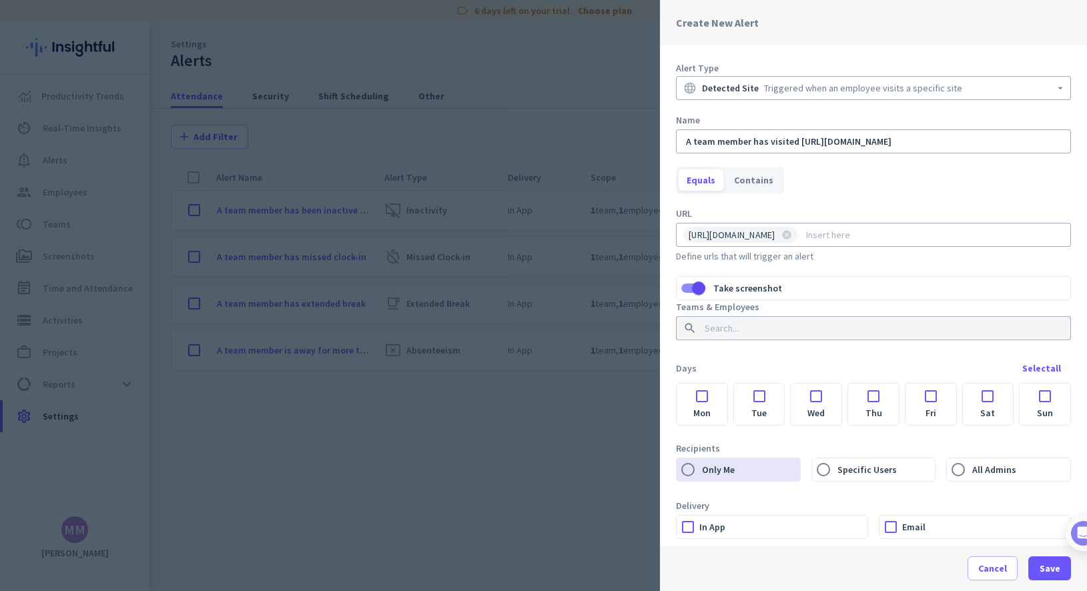
click at [722, 334] on input at bounding box center [869, 328] width 335 height 13
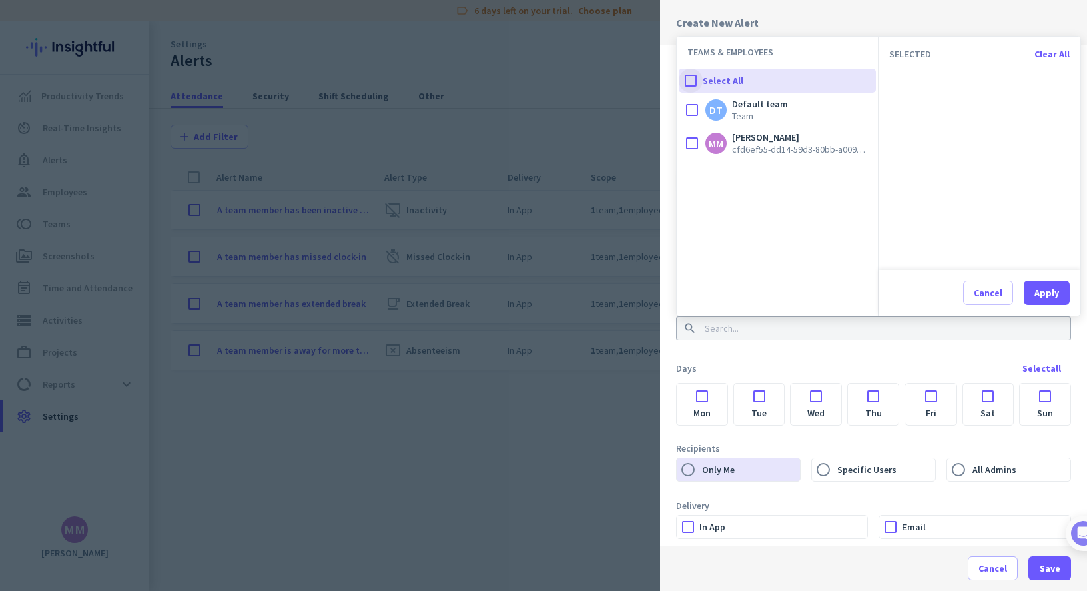
click at [694, 76] on div at bounding box center [691, 81] width 24 height 24
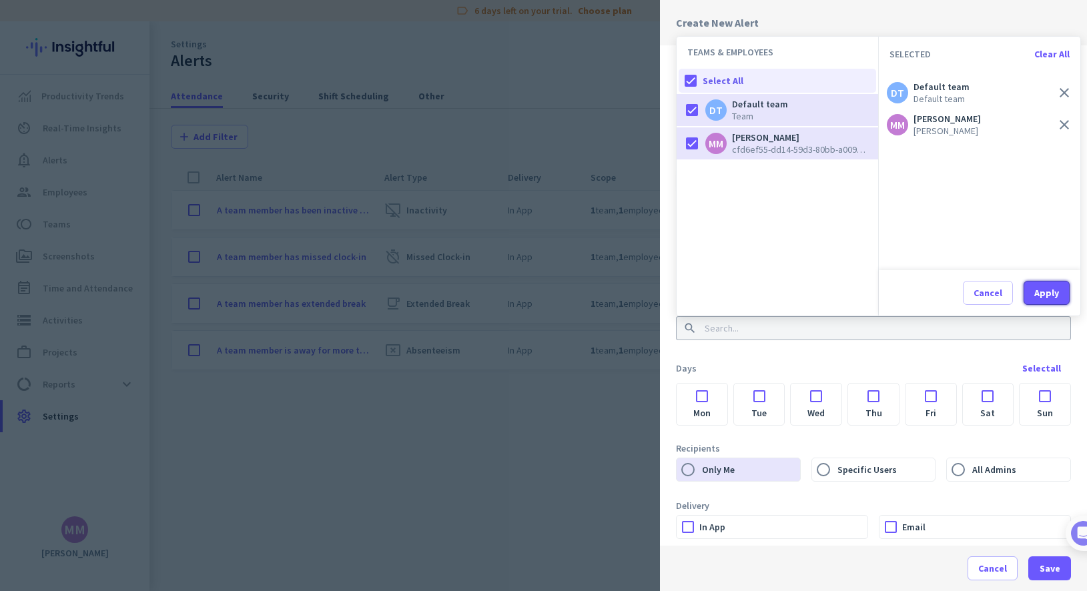
click at [784, 293] on div "Apply" at bounding box center [1047, 292] width 25 height 9
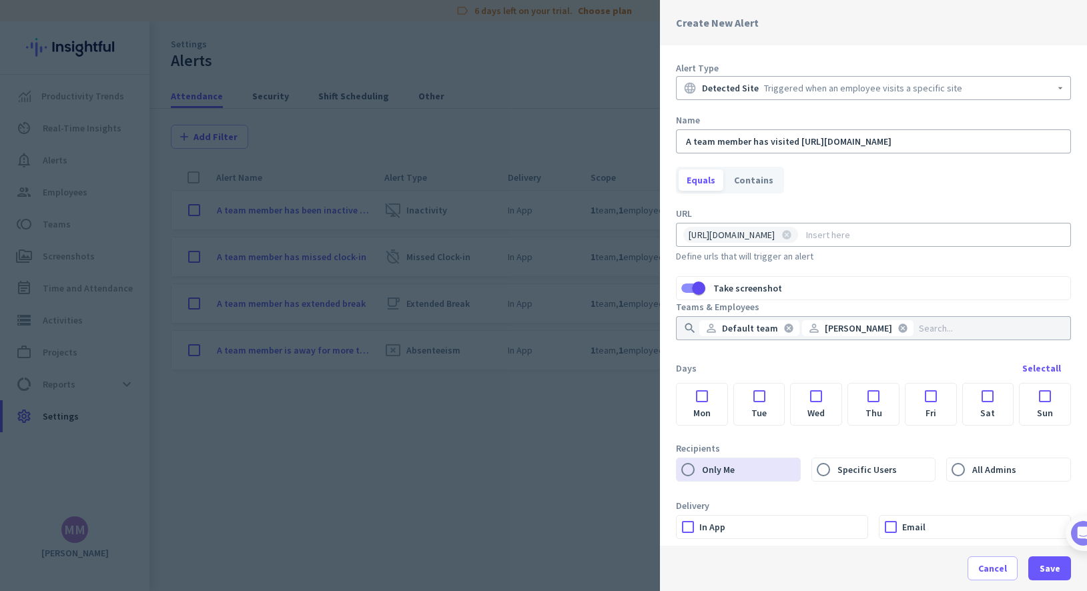
click at [704, 395] on div at bounding box center [702, 393] width 51 height 18
click at [758, 394] on div at bounding box center [759, 393] width 51 height 18
click at [784, 401] on div at bounding box center [816, 393] width 51 height 18
click at [784, 401] on div at bounding box center [873, 393] width 51 height 18
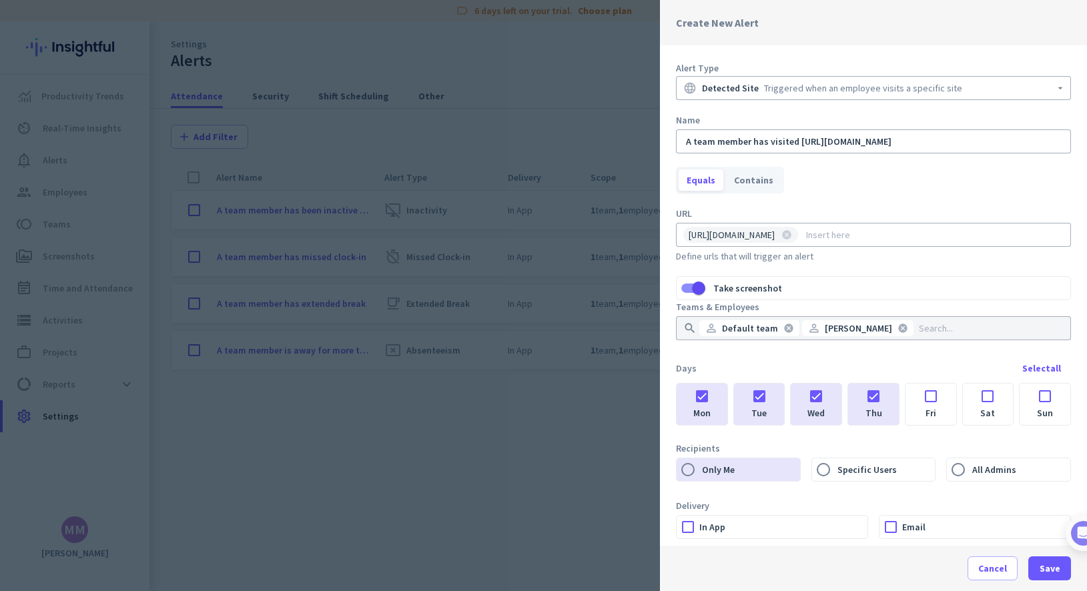
click at [784, 398] on div at bounding box center [931, 393] width 51 height 18
click at [784, 529] on label "In App" at bounding box center [784, 527] width 168 height 23
click at [0, 0] on input "In App" at bounding box center [0, 0] width 0 height 0
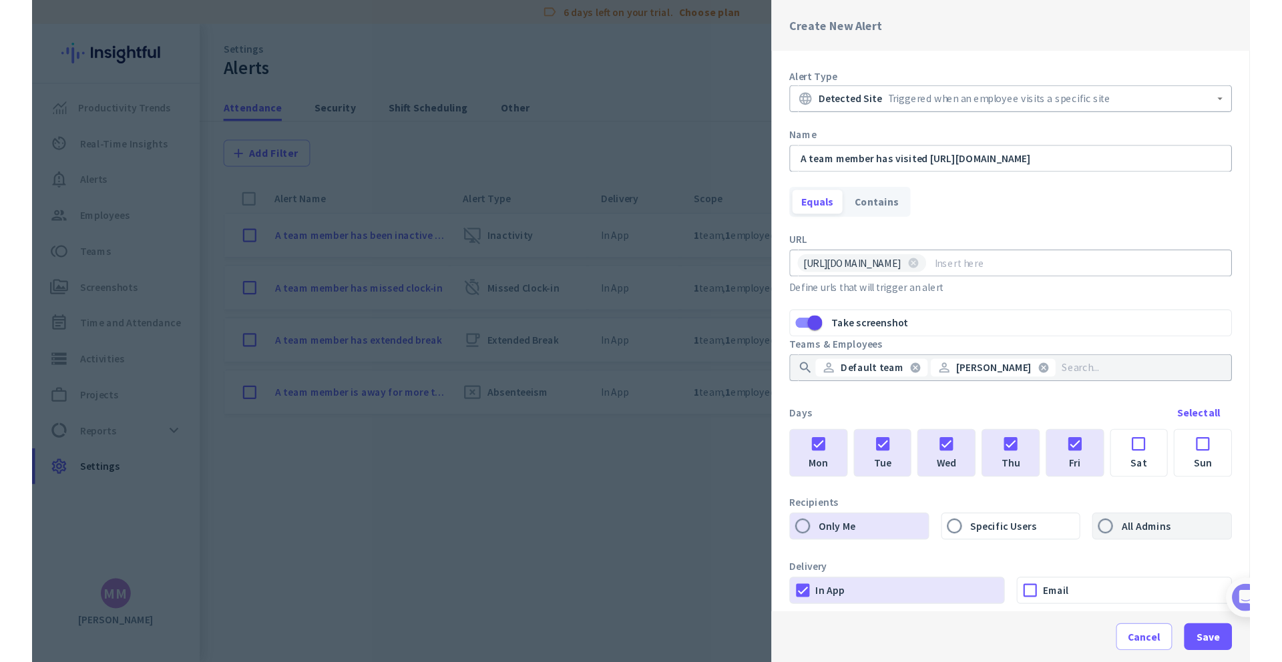
scroll to position [25, 0]
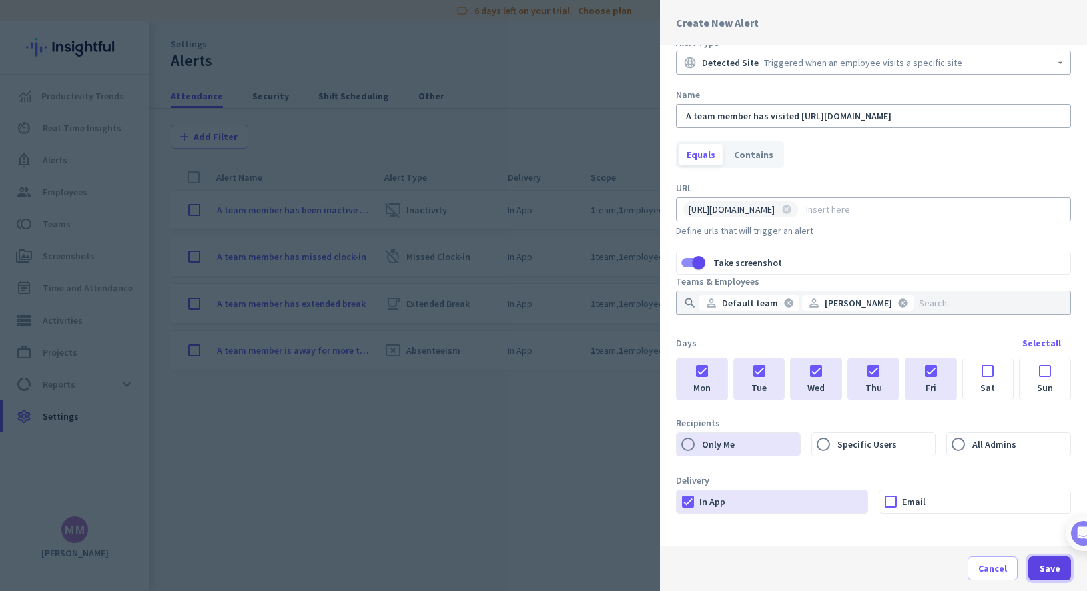
click at [784, 566] on span "Save" at bounding box center [1050, 568] width 21 height 13
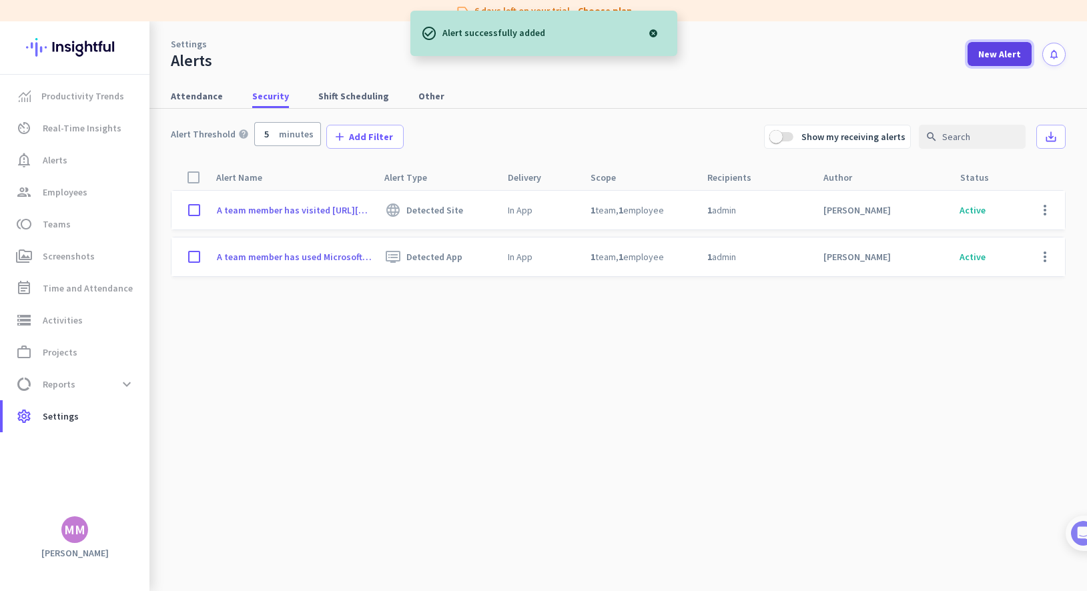
click at [784, 57] on span "New Alert" at bounding box center [1000, 53] width 43 height 13
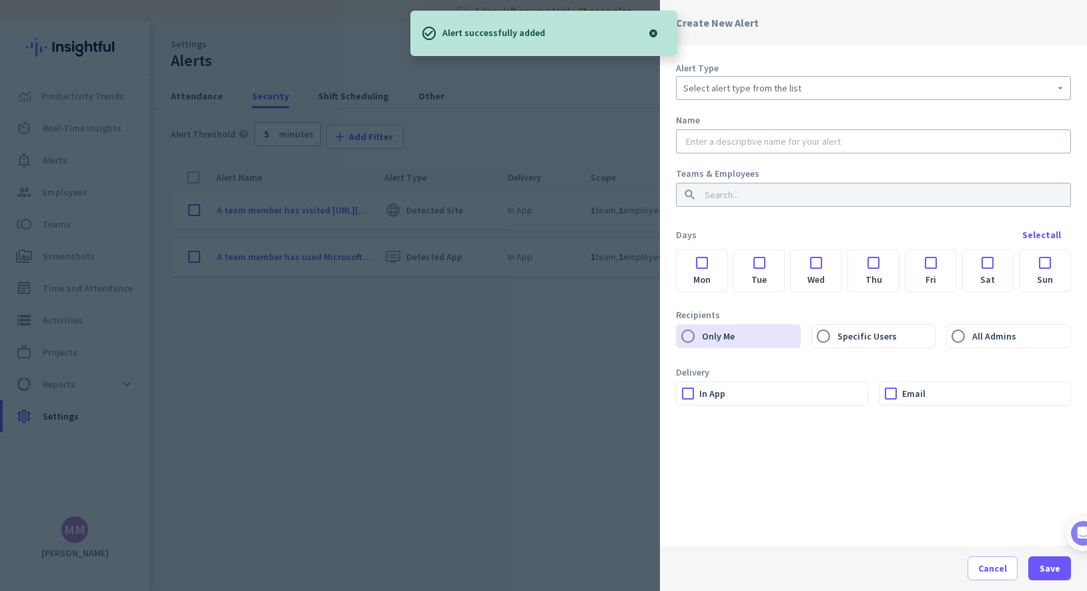
click at [725, 74] on label "Alert Type" at bounding box center [873, 67] width 395 height 13
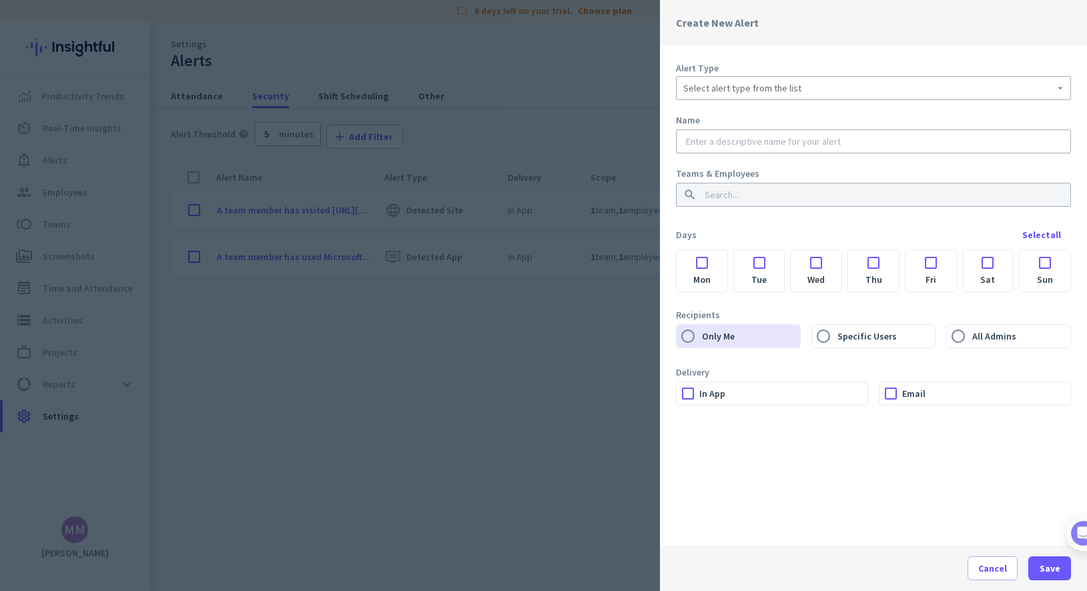
click at [725, 80] on div "Select alert type from the list" at bounding box center [874, 88] width 380 height 16
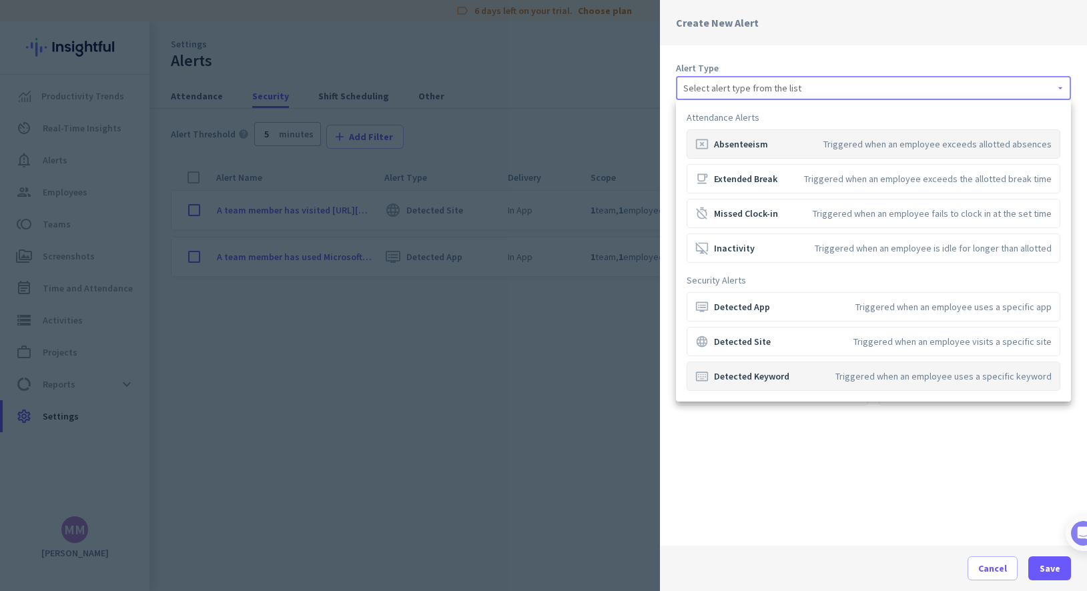
click at [770, 376] on div "keyboard_alt Detected Keyword" at bounding box center [743, 376] width 94 height 13
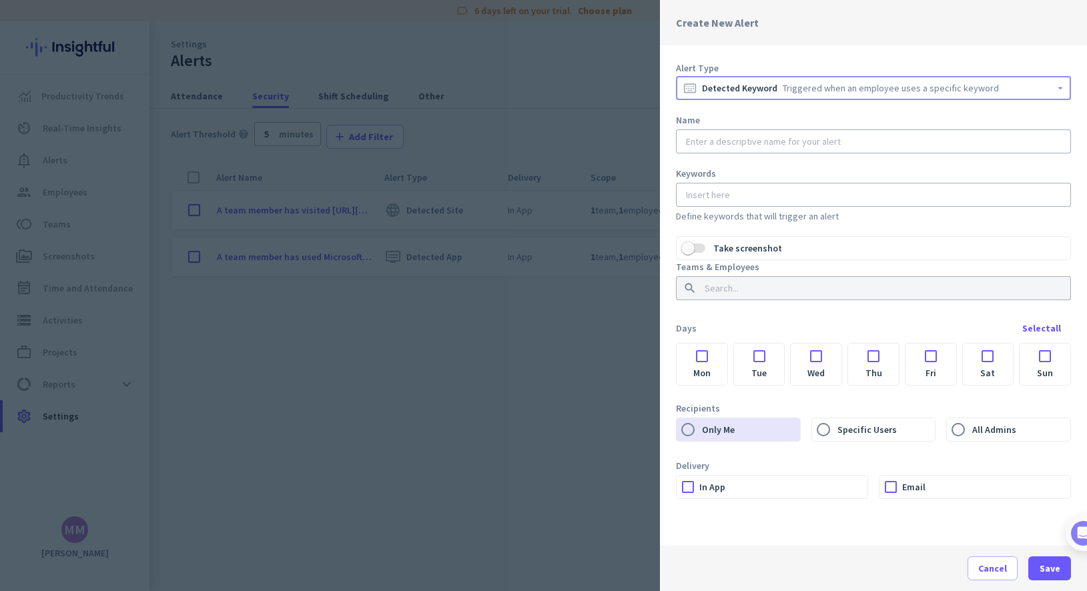
click at [756, 144] on input "text" at bounding box center [874, 141] width 380 height 13
click at [702, 245] on span "button" at bounding box center [694, 248] width 24 height 9
click at [722, 286] on input at bounding box center [869, 288] width 335 height 13
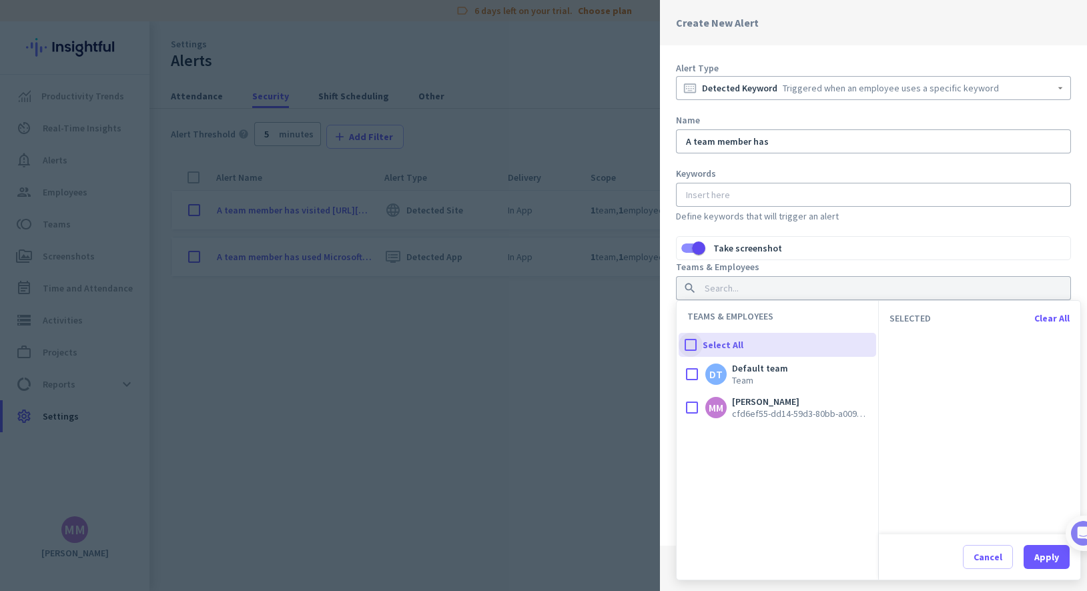
click at [692, 354] on div at bounding box center [691, 345] width 24 height 24
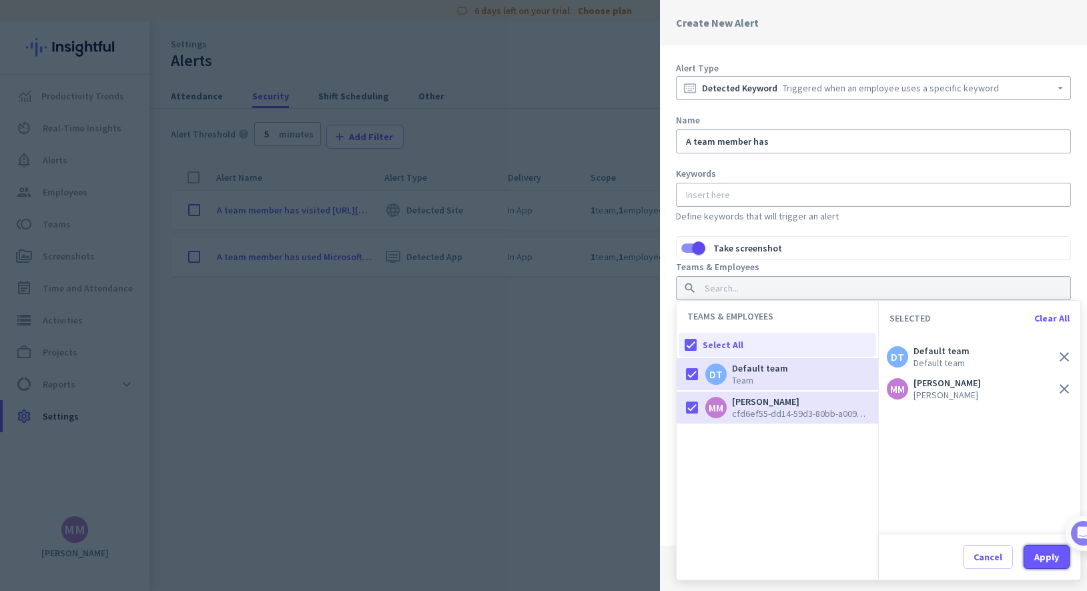
click at [784, 561] on div "Apply" at bounding box center [1047, 557] width 25 height 9
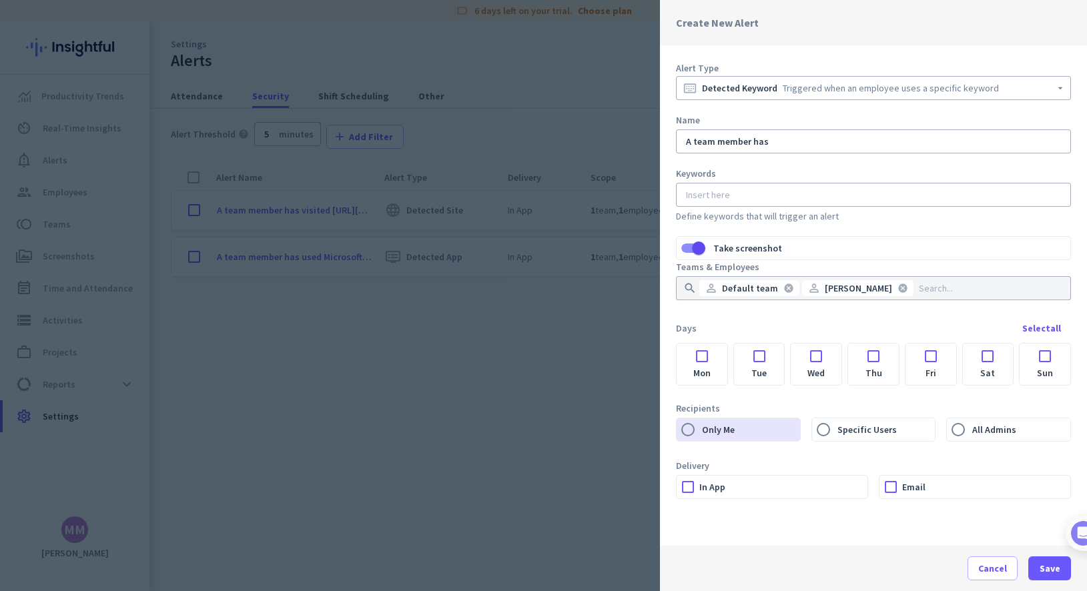
click at [707, 355] on div at bounding box center [702, 353] width 51 height 18
click at [761, 357] on div at bounding box center [759, 353] width 51 height 18
click at [784, 358] on div at bounding box center [816, 353] width 51 height 18
click at [784, 358] on div at bounding box center [873, 353] width 51 height 18
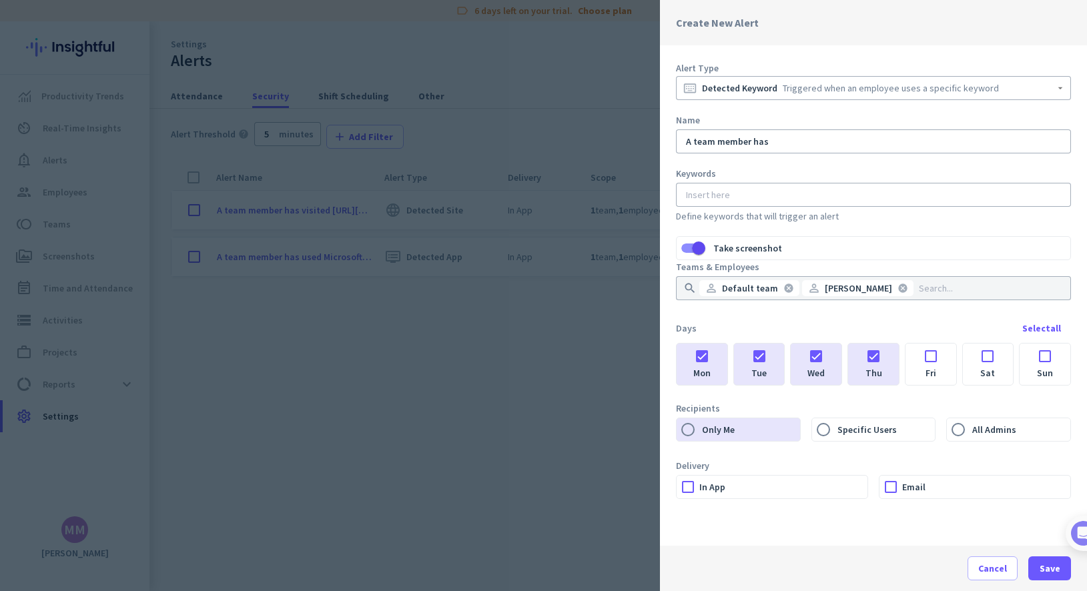
click at [784, 357] on div at bounding box center [931, 353] width 51 height 18
click at [784, 149] on div "A team member has" at bounding box center [874, 141] width 380 height 24
type input "A team member has used the keyword "OMS""
click at [758, 193] on input at bounding box center [871, 194] width 375 height 13
type input "OMS"
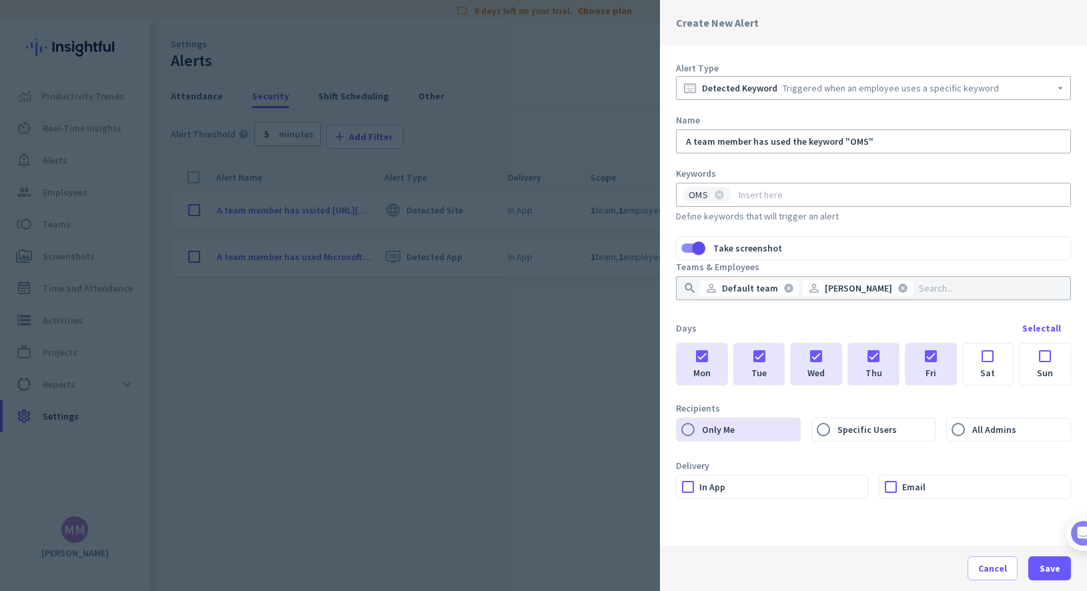
click at [784, 491] on label "In App" at bounding box center [784, 487] width 168 height 23
click at [0, 0] on input "In App" at bounding box center [0, 0] width 0 height 0
click at [784, 568] on span "Save" at bounding box center [1050, 568] width 21 height 13
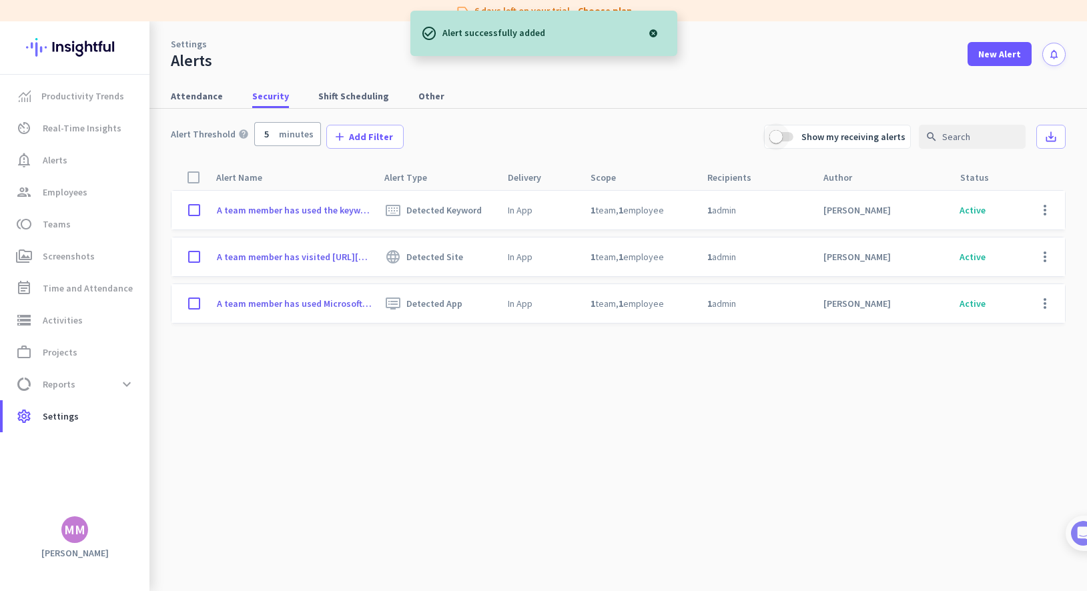
click at [784, 139] on span "button" at bounding box center [782, 136] width 24 height 9
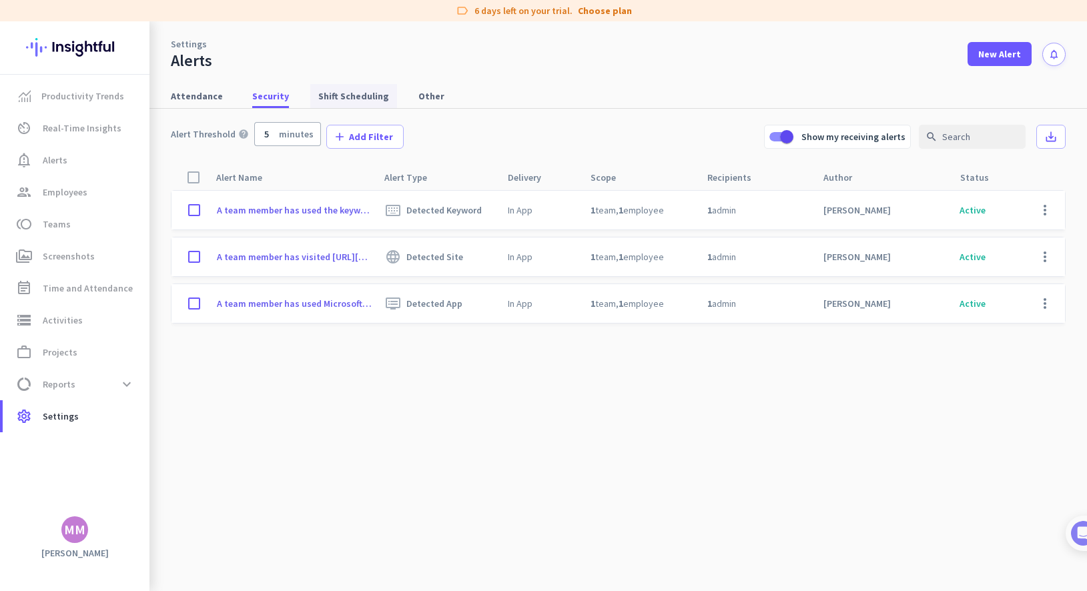
click at [353, 93] on span "Shift Scheduling" at bounding box center [353, 95] width 71 height 13
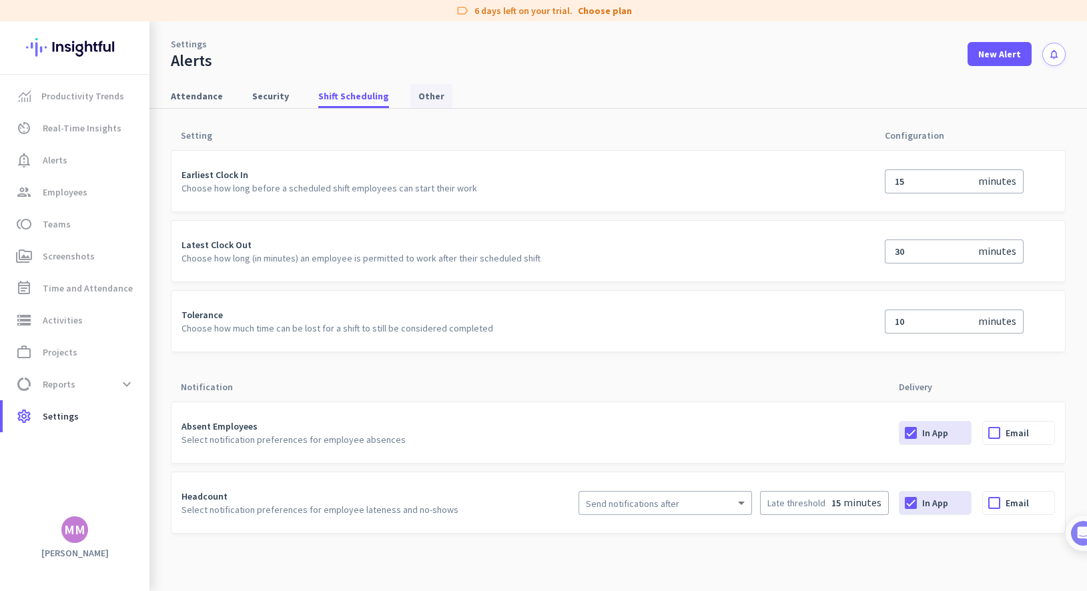
click at [419, 85] on span "Other" at bounding box center [432, 96] width 26 height 24
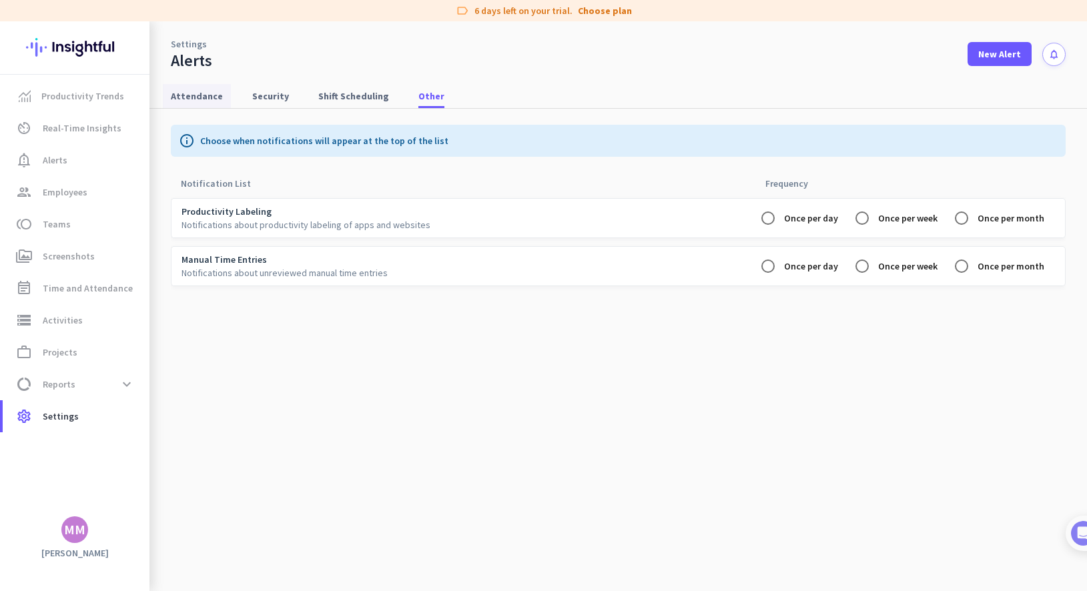
click at [190, 99] on span "Attendance" at bounding box center [197, 95] width 52 height 13
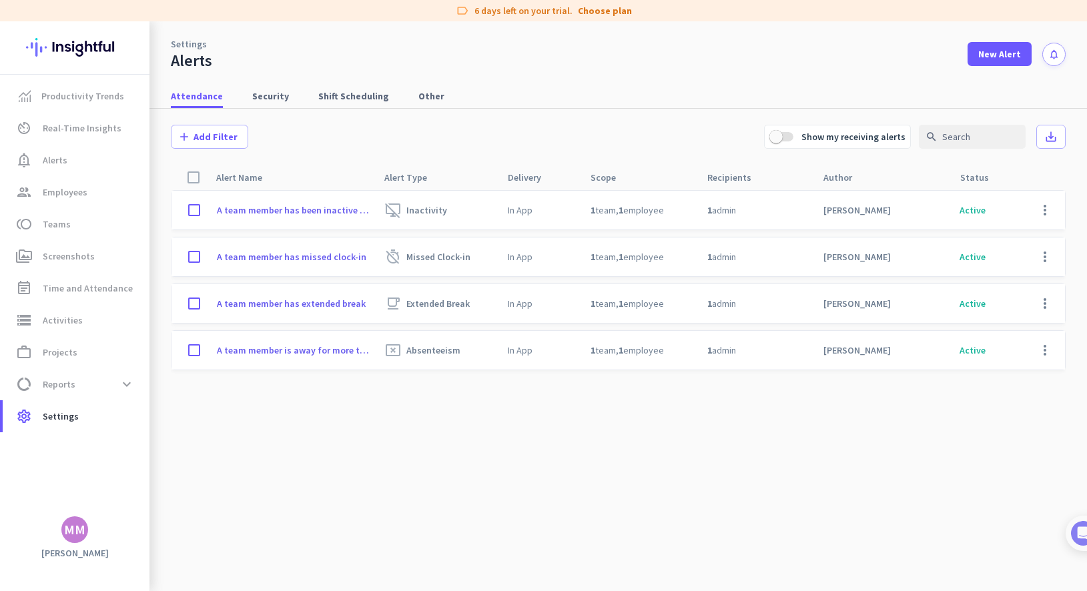
click at [182, 47] on link "Settings" at bounding box center [189, 43] width 36 height 13
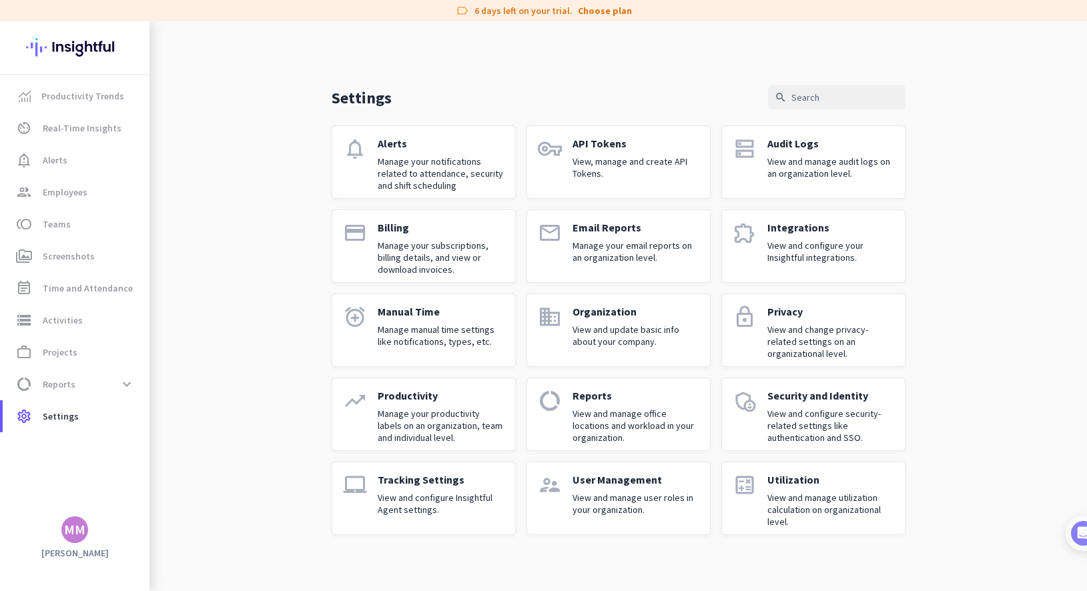
click at [559, 150] on icon "vpn_key" at bounding box center [550, 149] width 24 height 24
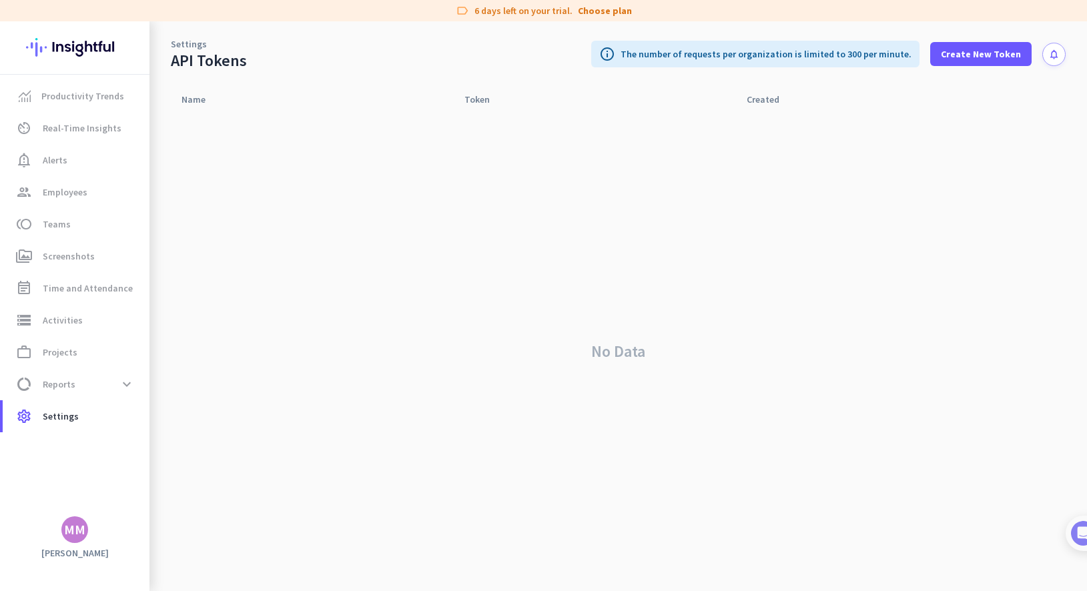
click at [183, 41] on link "Settings" at bounding box center [189, 43] width 36 height 13
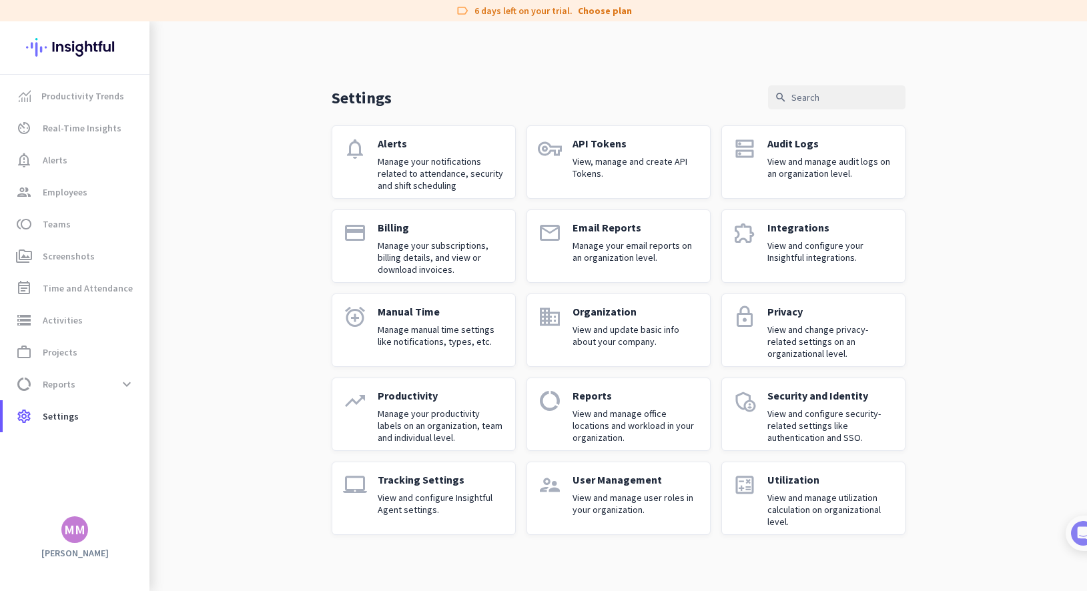
click at [784, 144] on p "Audit Logs" at bounding box center [831, 143] width 127 height 13
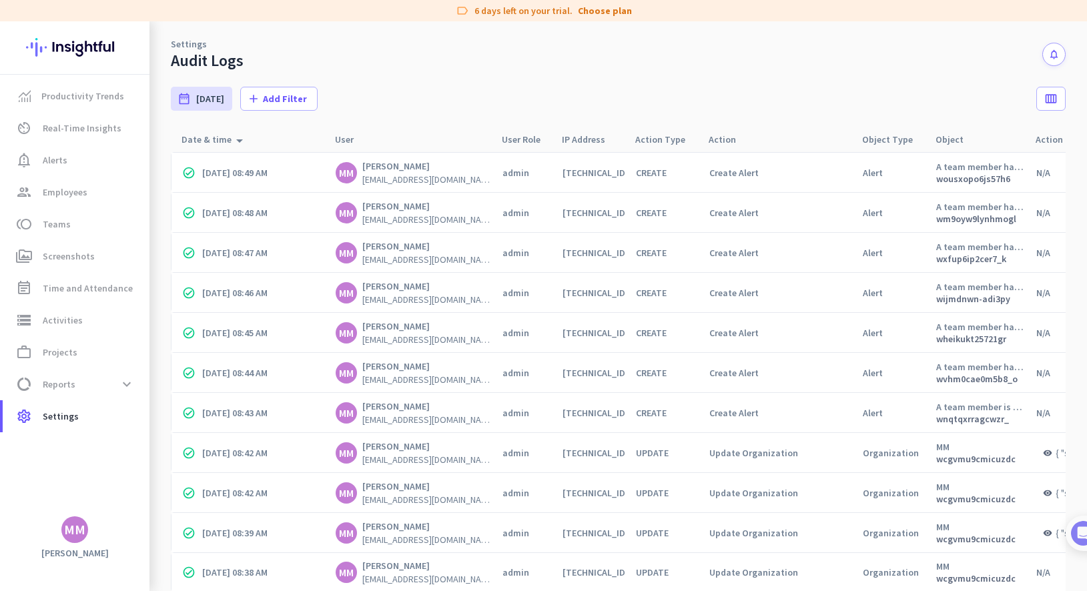
click at [784, 142] on div "Action arrow_drop_up" at bounding box center [775, 139] width 154 height 25
drag, startPoint x: 850, startPoint y: 142, endPoint x: 821, endPoint y: 142, distance: 29.4
click at [784, 142] on div "Action arrow_drop_up" at bounding box center [775, 139] width 154 height 25
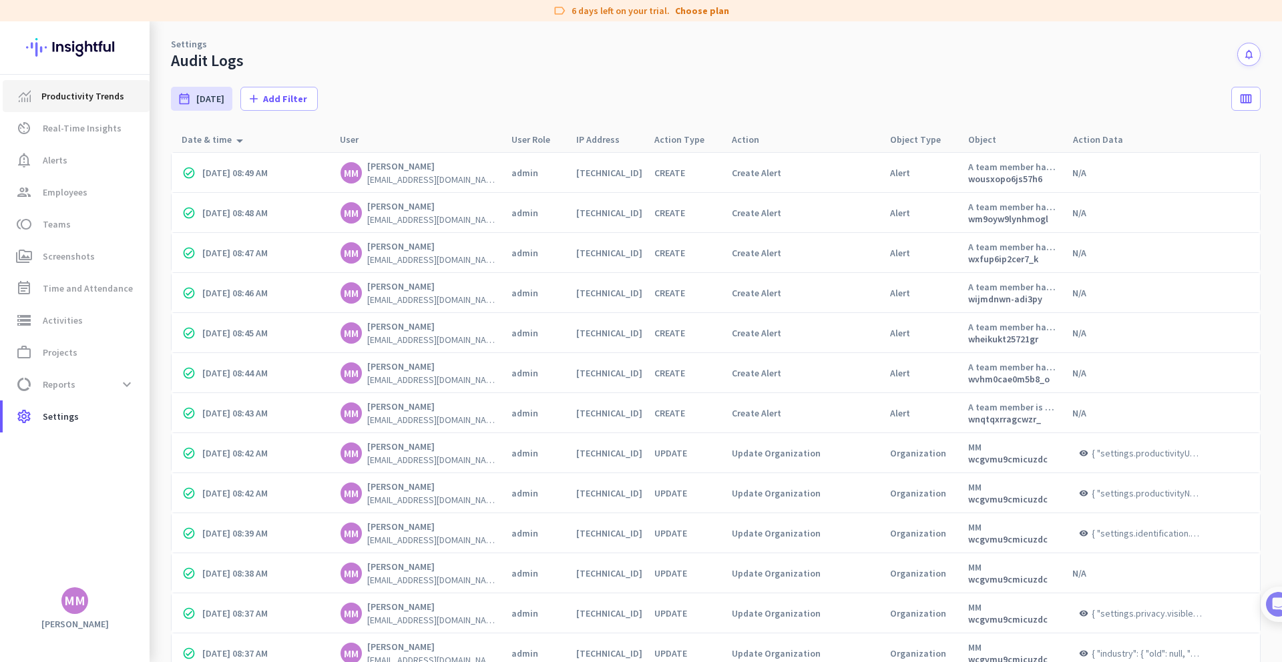
click at [101, 96] on span "Productivity Trends" at bounding box center [82, 96] width 83 height 16
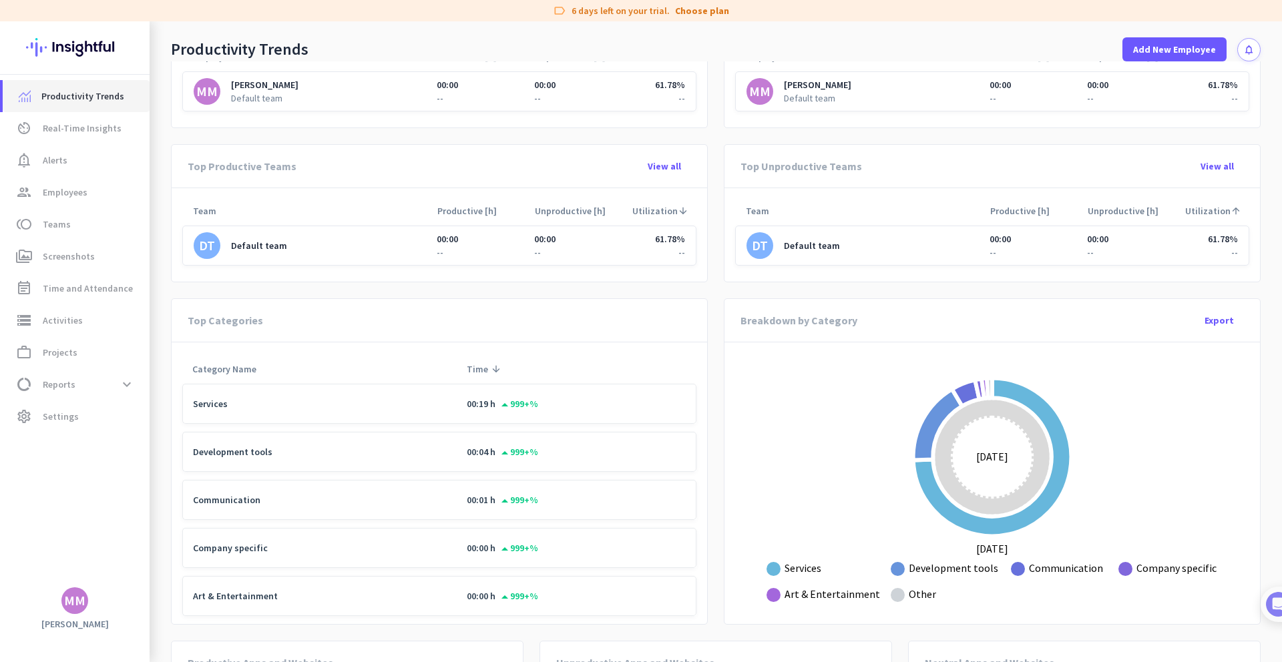
scroll to position [592, 0]
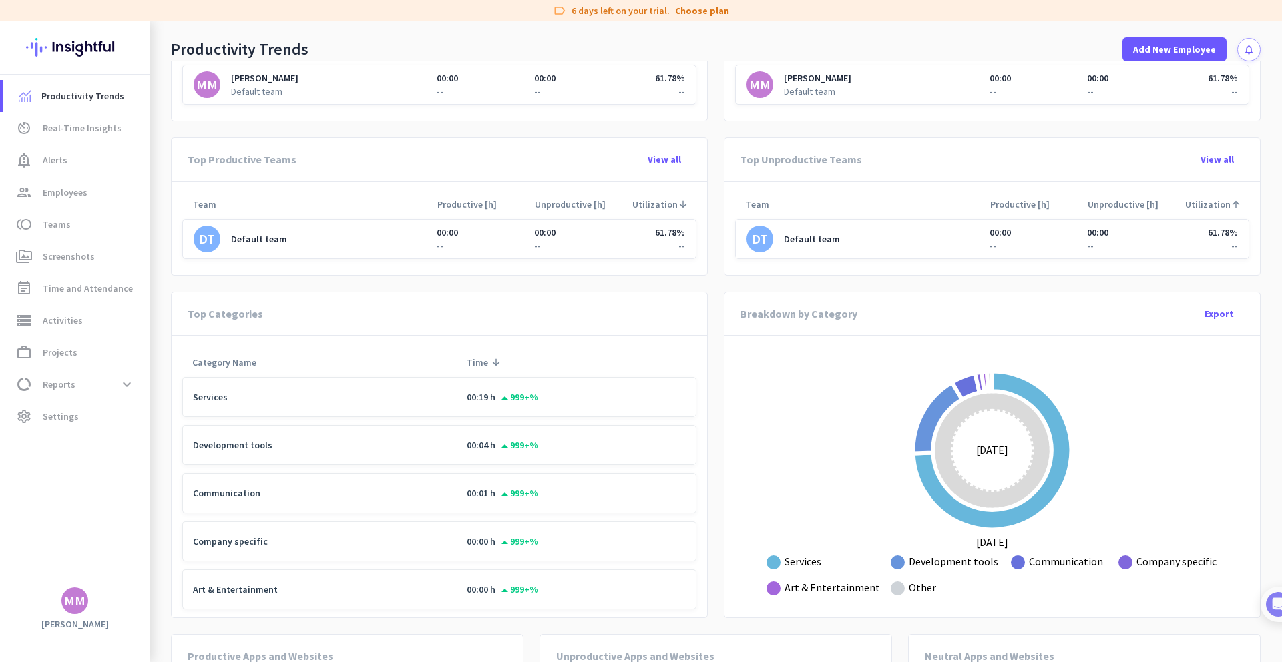
click at [363, 406] on td "Services" at bounding box center [319, 397] width 274 height 40
click at [363, 391] on td "Services" at bounding box center [319, 397] width 274 height 40
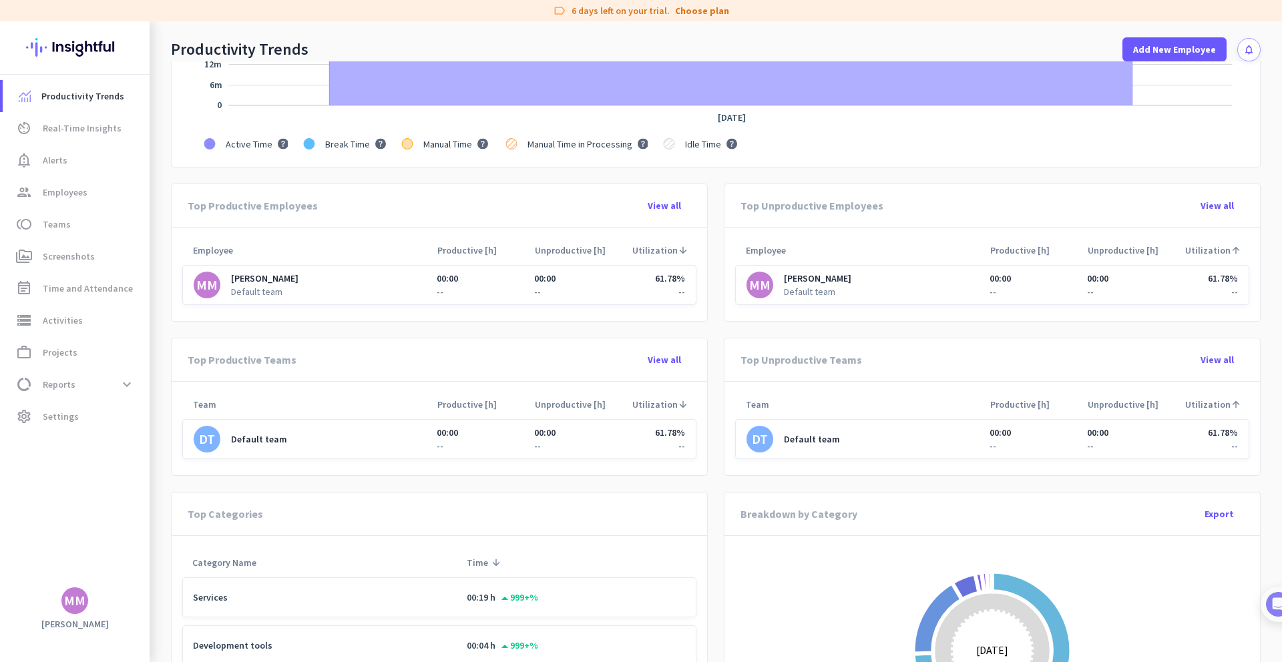
scroll to position [0, 0]
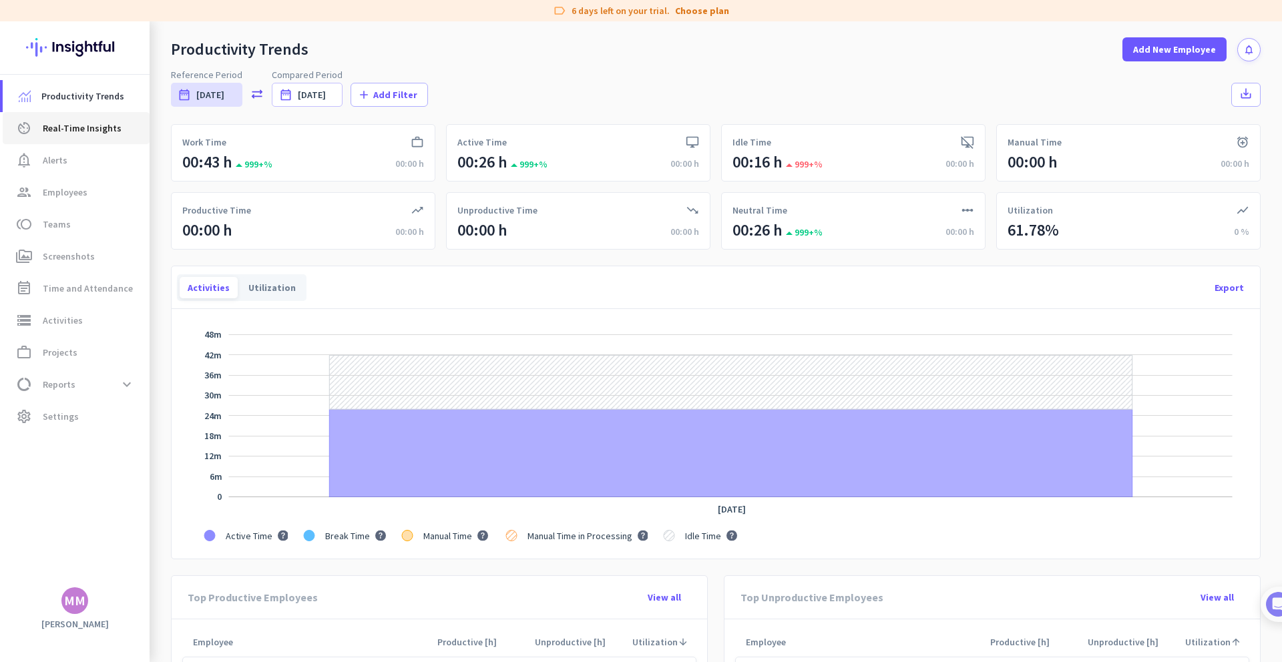
click at [77, 127] on span "Real-Time Insights" at bounding box center [82, 128] width 79 height 16
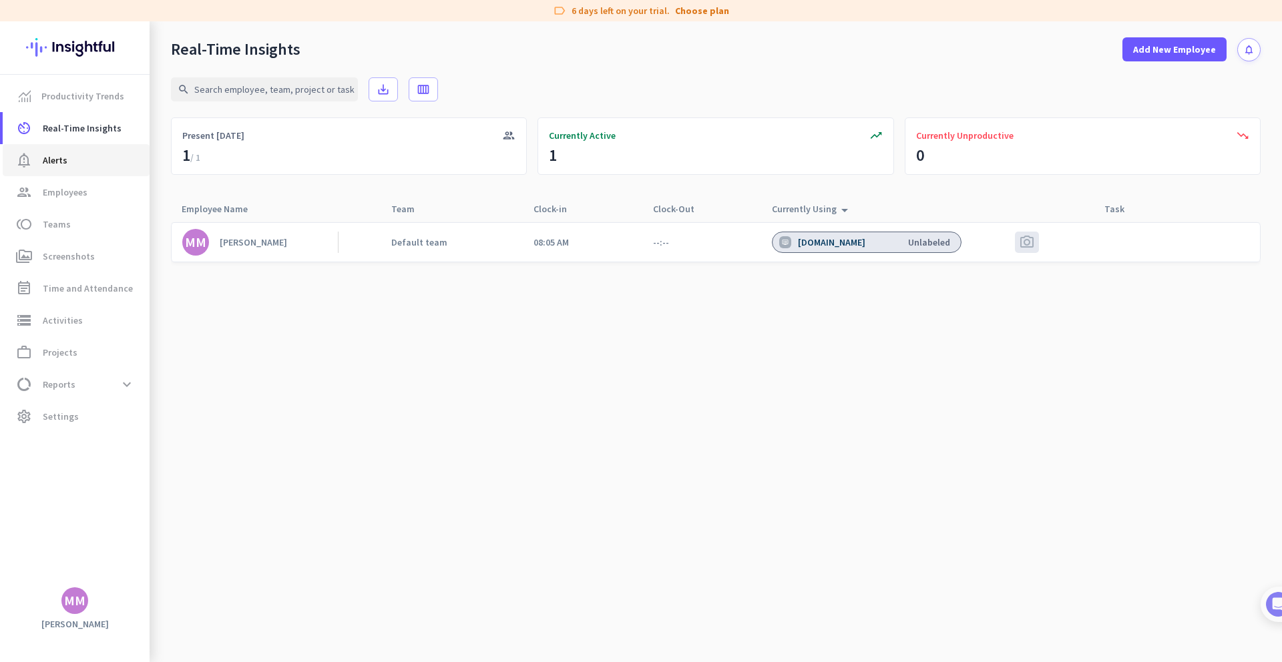
click at [75, 164] on span "notification_important Alerts" at bounding box center [75, 160] width 125 height 16
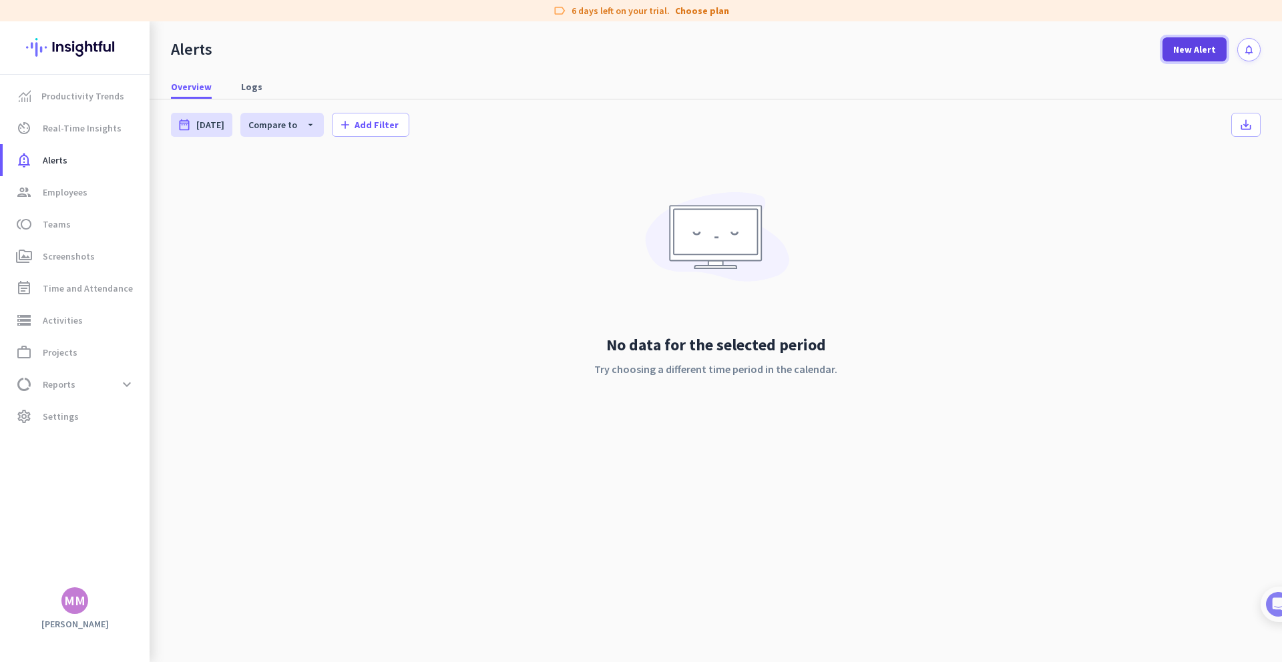
click at [784, 50] on span "New Alert" at bounding box center [1194, 49] width 43 height 13
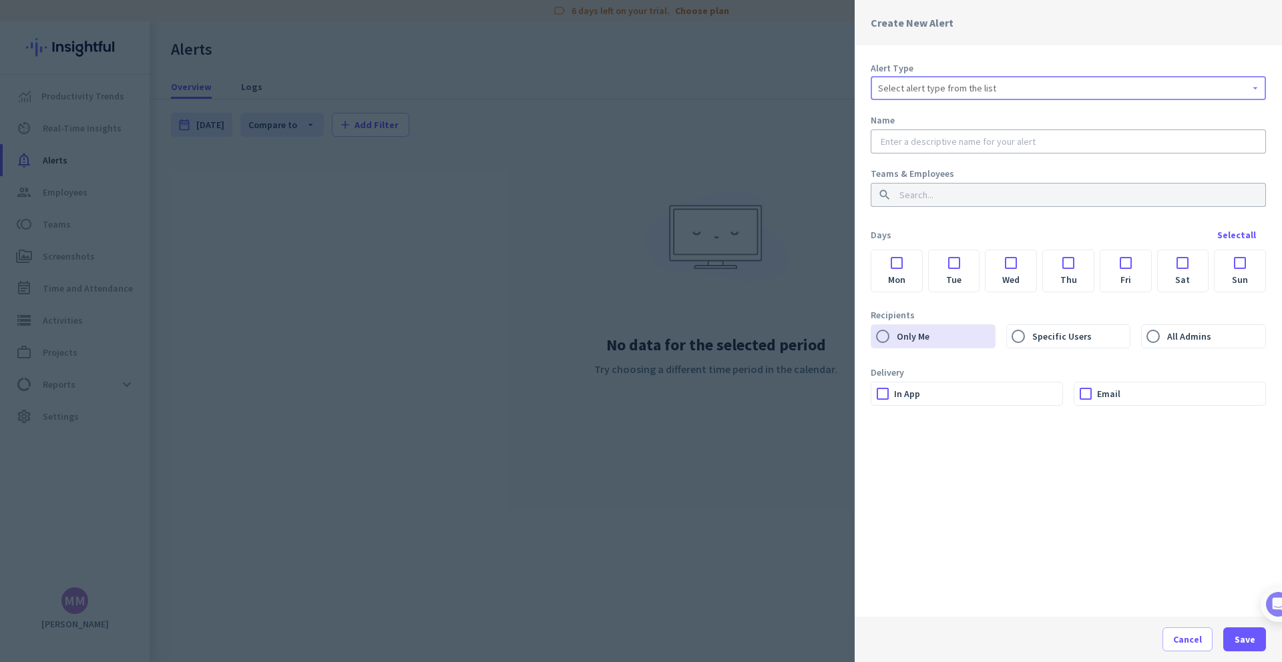
click at [784, 87] on span "Select alert type from the list" at bounding box center [937, 87] width 118 height 13
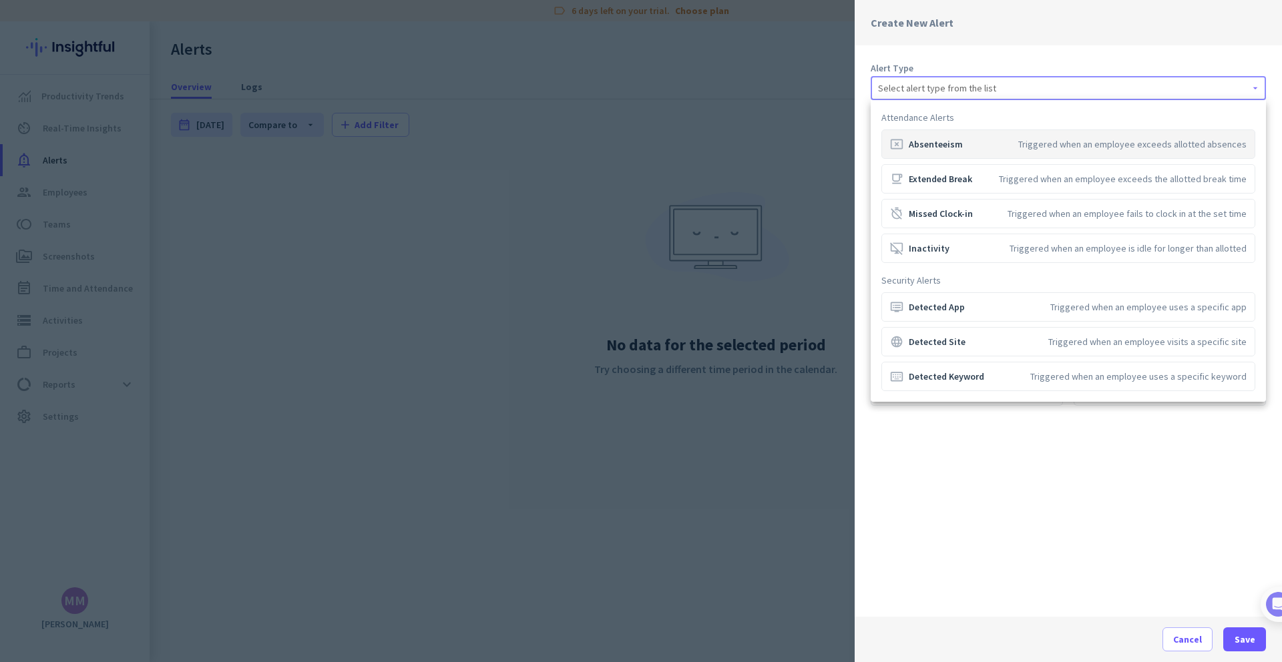
click at [784, 368] on div at bounding box center [641, 331] width 1282 height 662
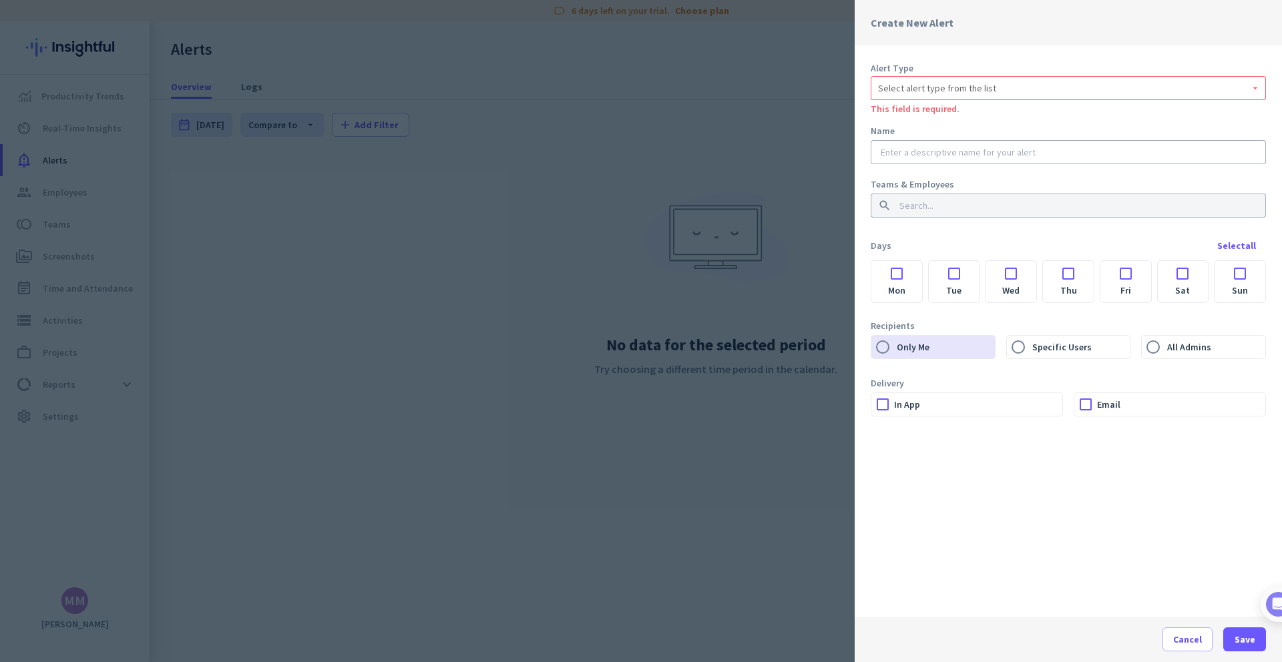
click at [784, 368] on div at bounding box center [641, 331] width 1282 height 662
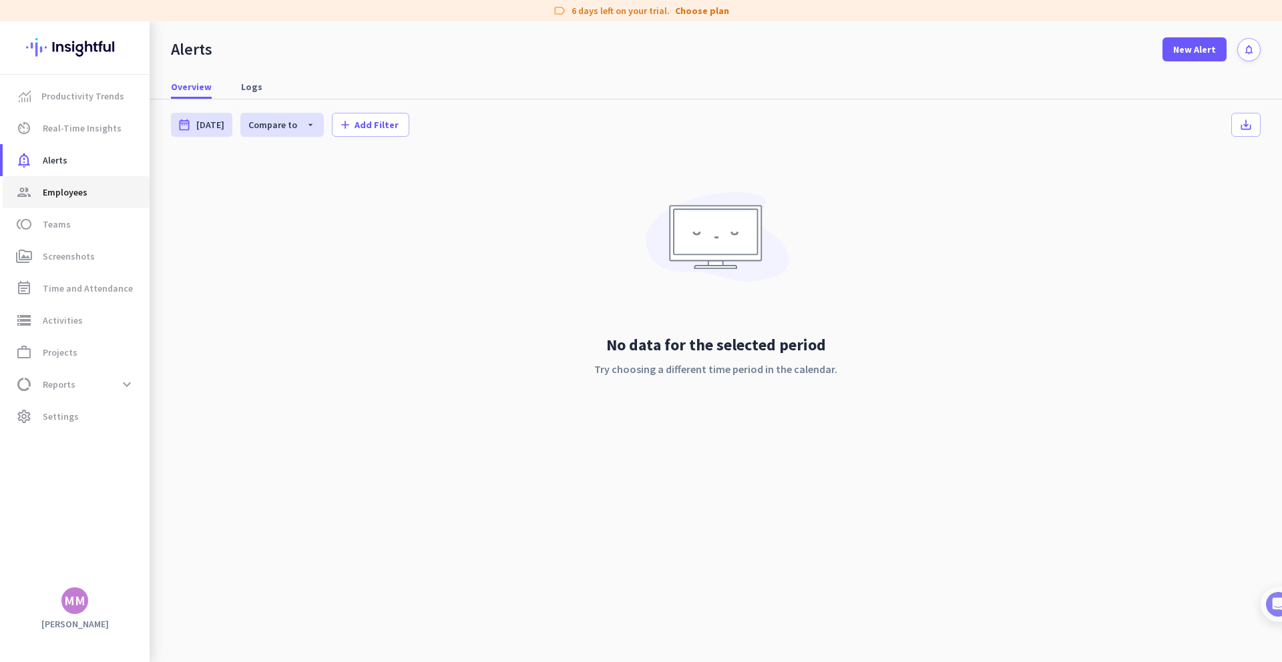
click at [72, 186] on span "Employees" at bounding box center [65, 192] width 45 height 16
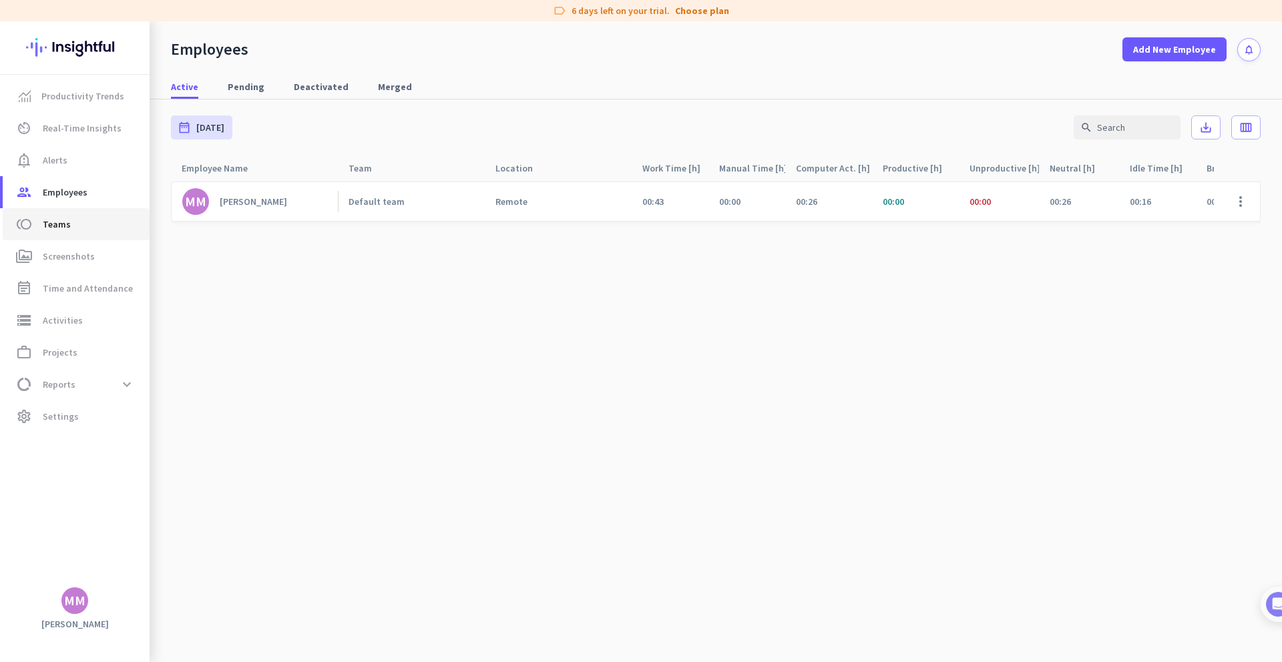
click at [61, 227] on span "Teams" at bounding box center [57, 224] width 28 height 16
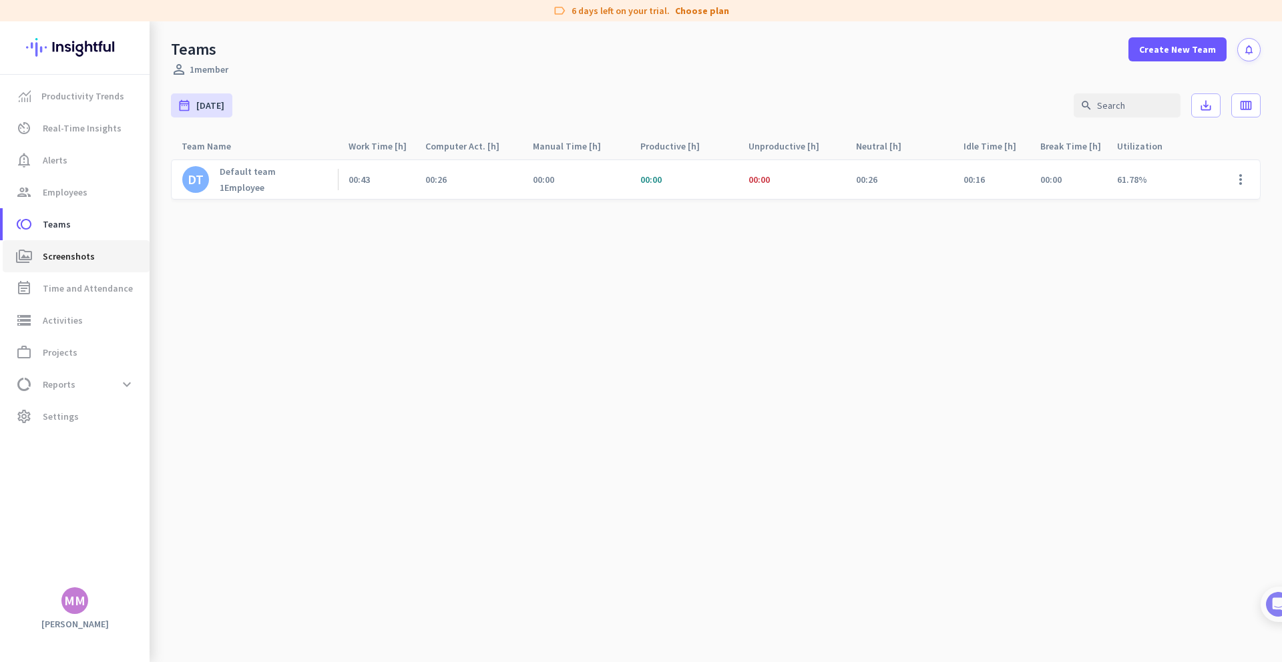
click at [53, 260] on span "Screenshots" at bounding box center [69, 256] width 52 height 16
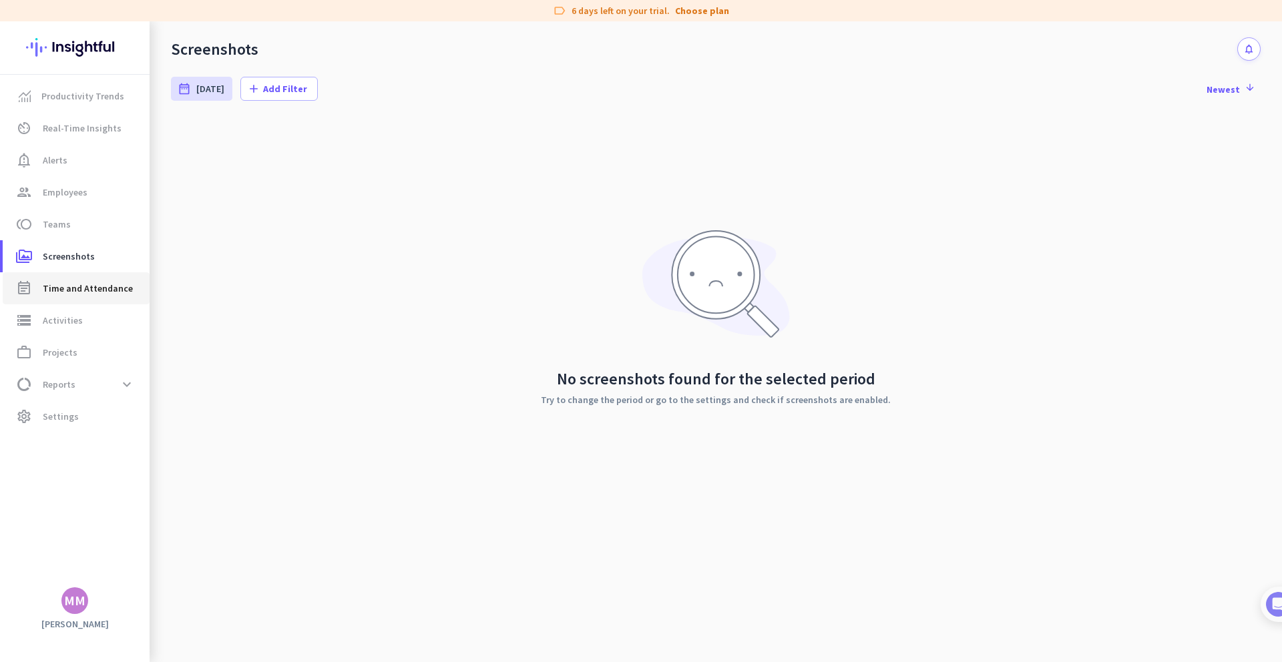
click at [53, 285] on span "Time and Attendance" at bounding box center [88, 288] width 90 height 16
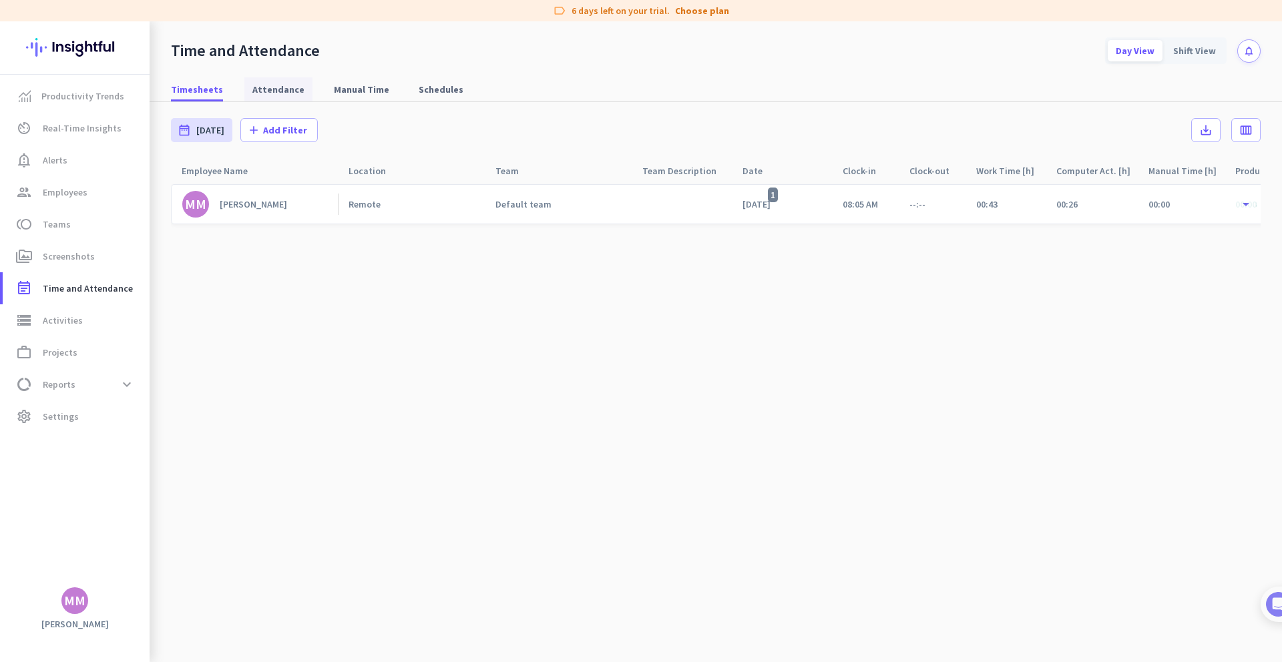
click at [252, 91] on body "label 6 days left on your trial. Choose plan Productivity Trends av_timer Real-…" at bounding box center [641, 331] width 1282 height 662
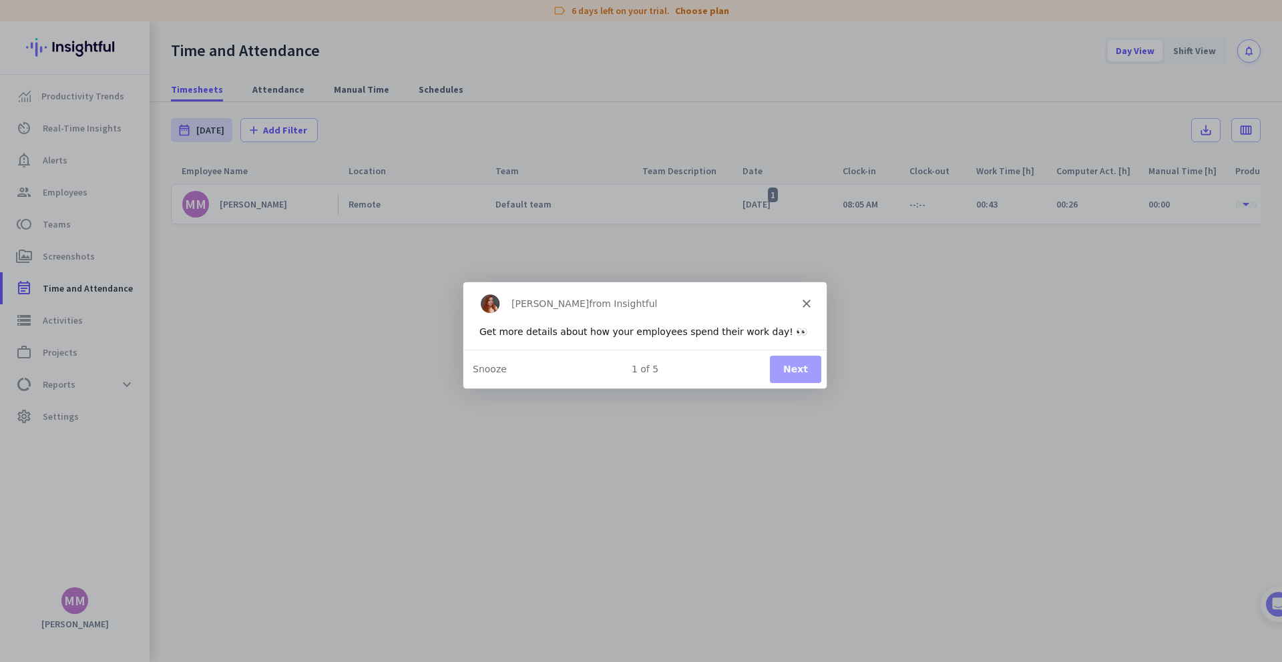
click at [784, 368] on button "Next" at bounding box center [794, 367] width 51 height 27
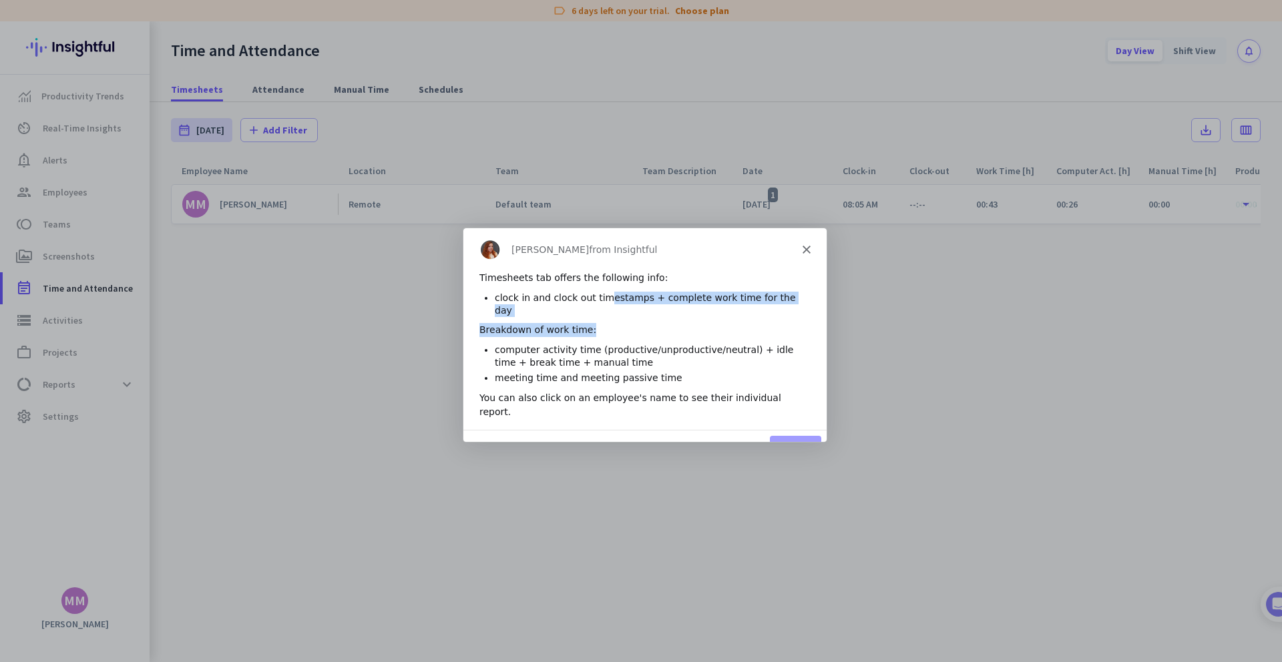
drag, startPoint x: 600, startPoint y: 298, endPoint x: 600, endPoint y: 320, distance: 22.7
click at [600, 320] on div "Timesheets tab offers the following info: clock in and clock out timestamps + c…" at bounding box center [644, 349] width 363 height 159
click at [579, 342] on li "computer activity time (productive/unproductive/neutral) + idle time + break ti…" at bounding box center [652, 354] width 316 height 25
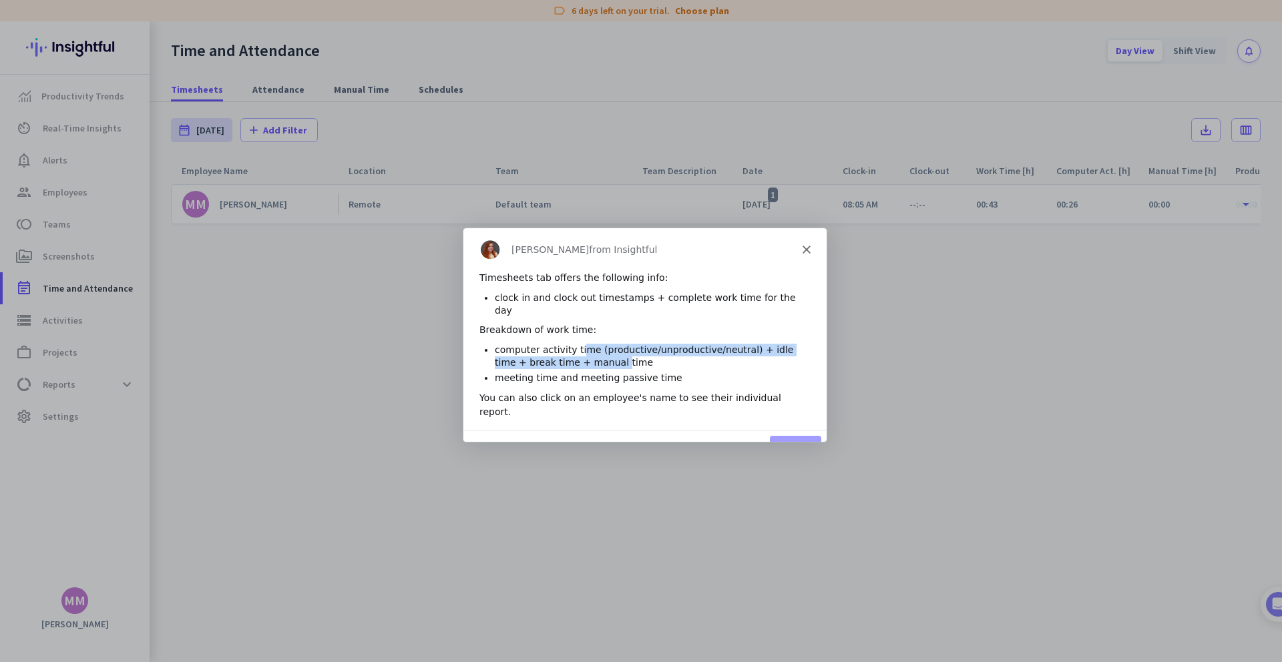
drag, startPoint x: 579, startPoint y: 336, endPoint x: 583, endPoint y: 346, distance: 11.4
click at [583, 346] on li "computer activity time (productive/unproductive/neutral) + idle time + break ti…" at bounding box center [652, 354] width 316 height 25
click at [784, 435] on button "Next" at bounding box center [794, 448] width 51 height 27
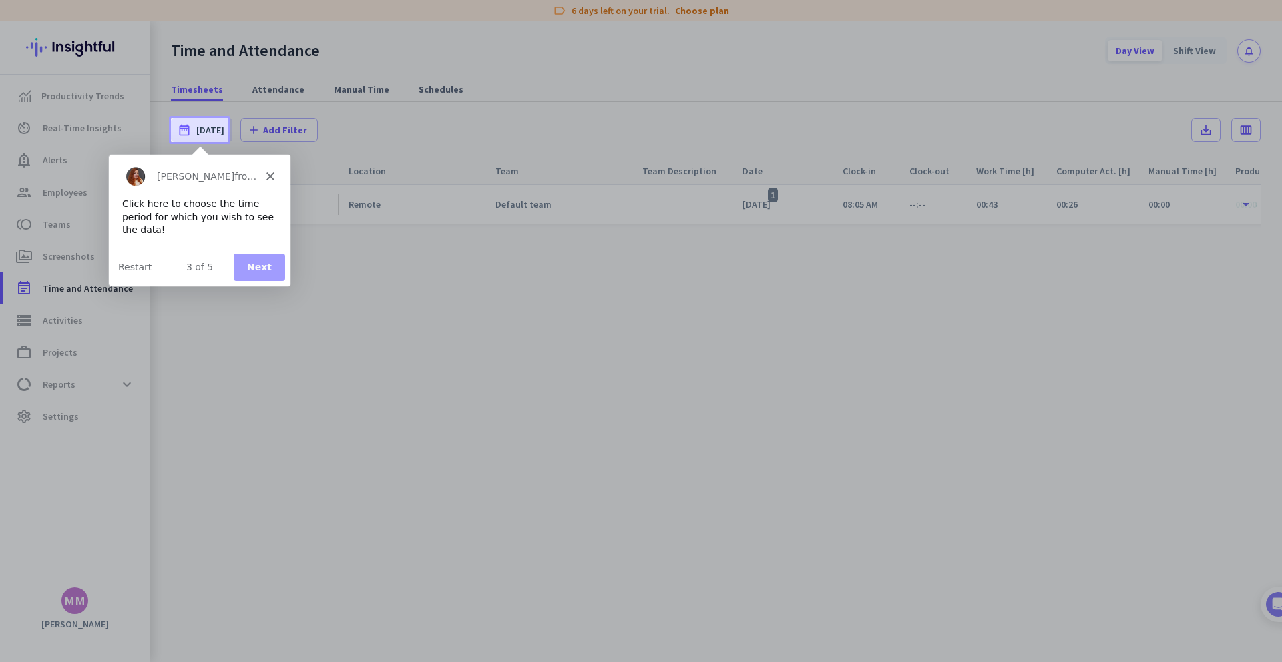
click at [264, 268] on button "Next" at bounding box center [258, 266] width 51 height 27
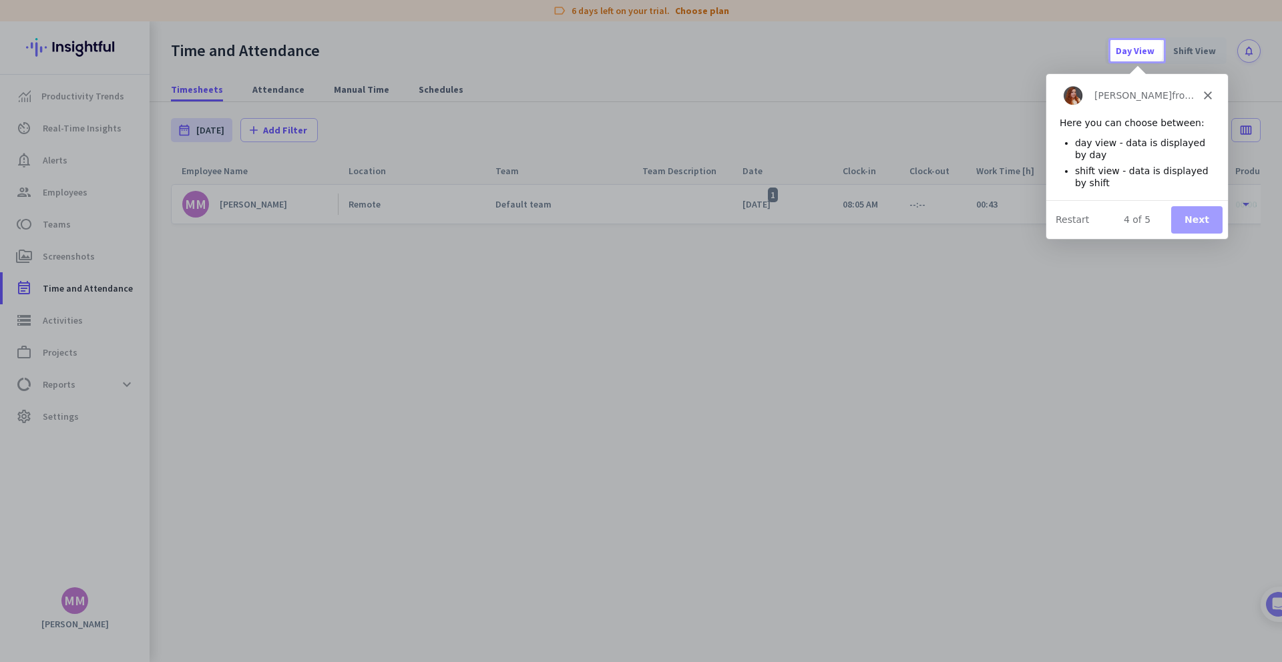
click at [784, 220] on button "Next" at bounding box center [1195, 219] width 51 height 27
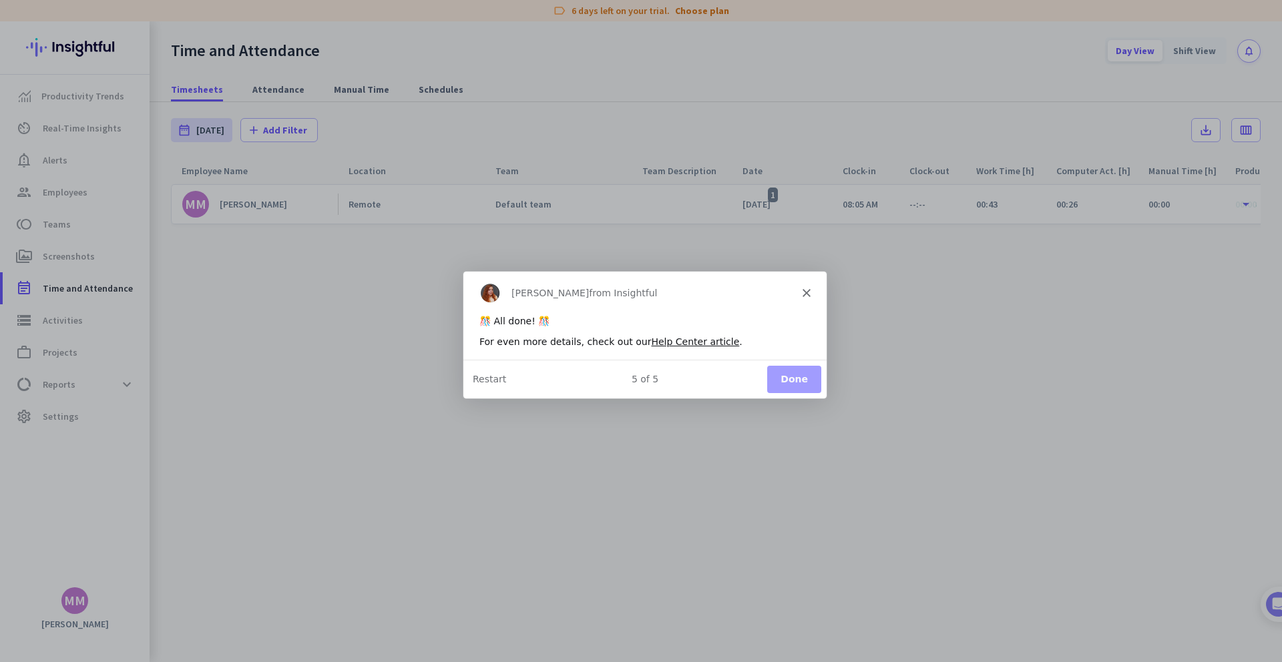
click at [784, 378] on button "Done" at bounding box center [793, 378] width 54 height 27
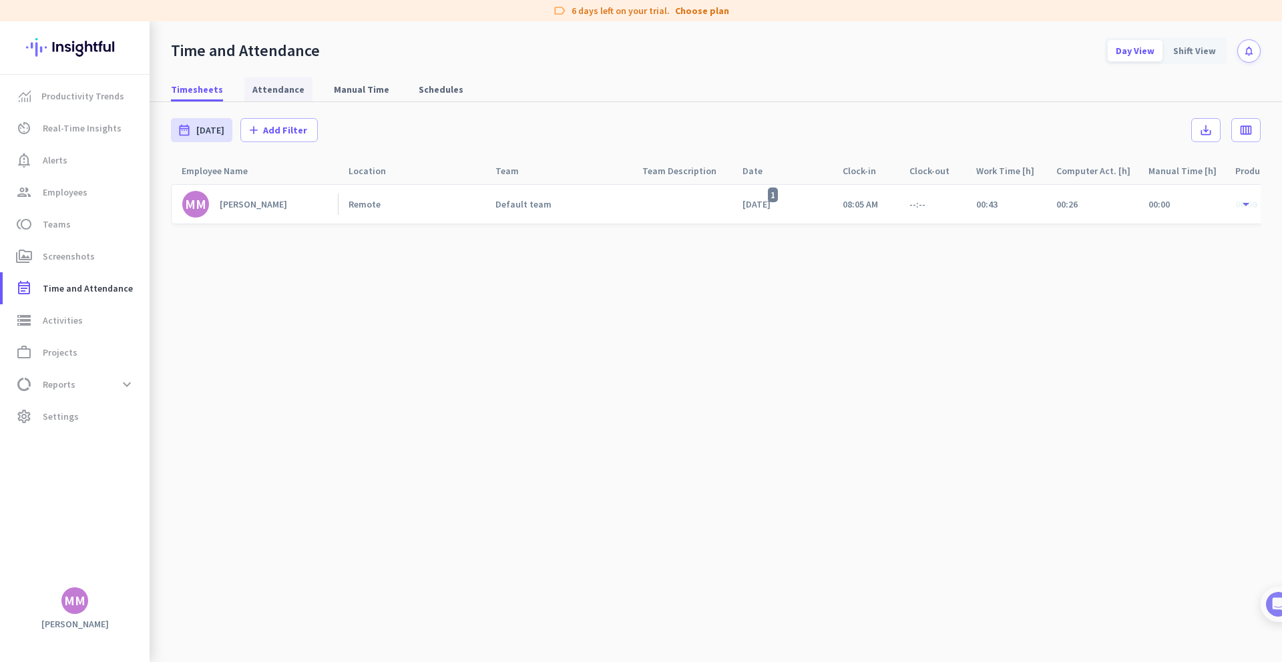
click at [276, 91] on span "Attendance" at bounding box center [278, 89] width 52 height 13
type input "[DATE] - [DATE]"
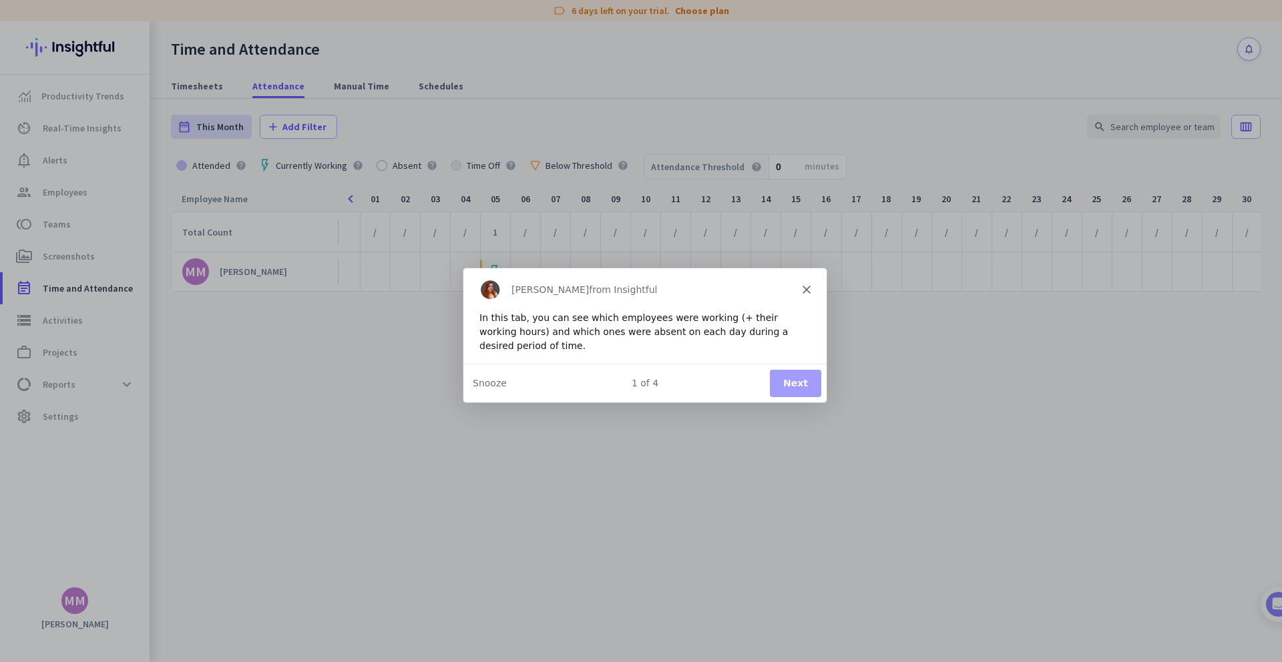
click at [784, 380] on button "Next" at bounding box center [794, 381] width 51 height 27
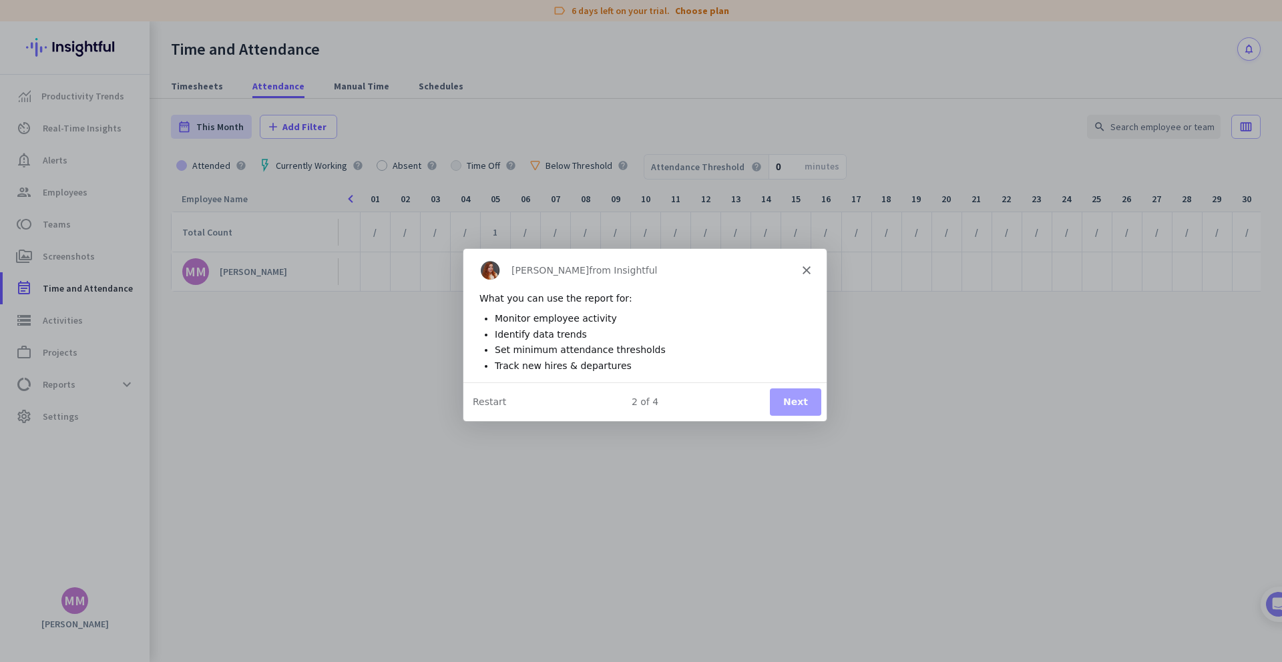
click at [784, 397] on button "Next" at bounding box center [794, 400] width 51 height 27
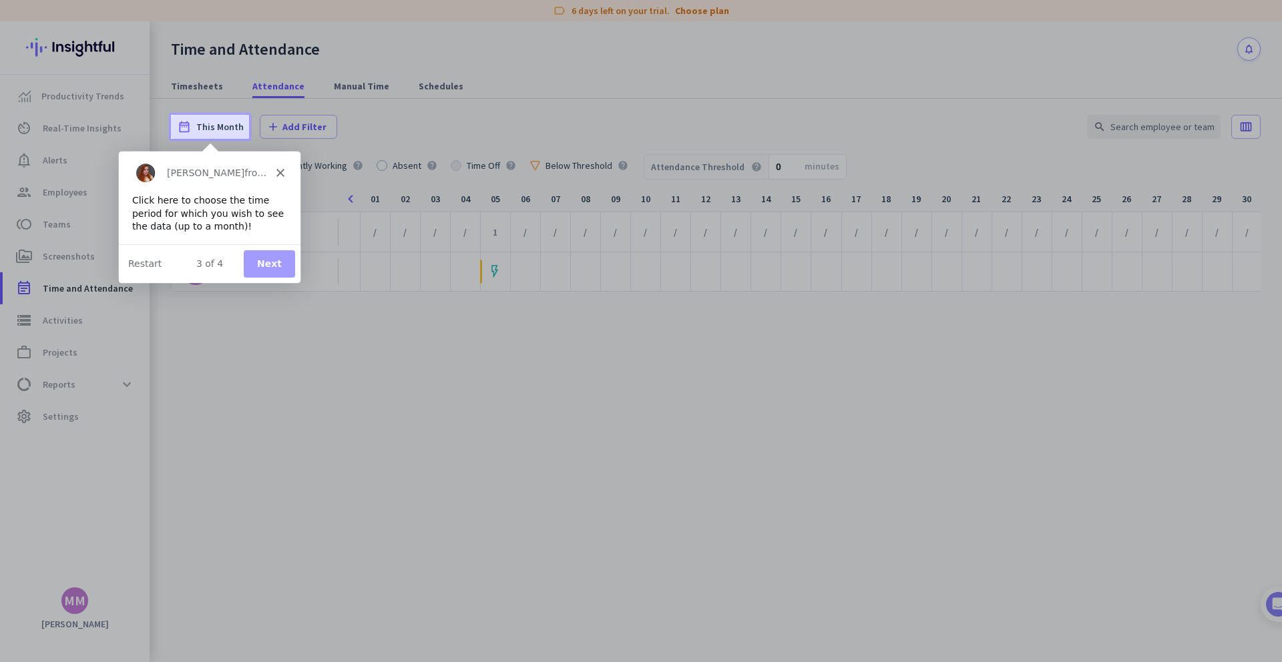
click at [272, 258] on button "Next" at bounding box center [268, 263] width 51 height 27
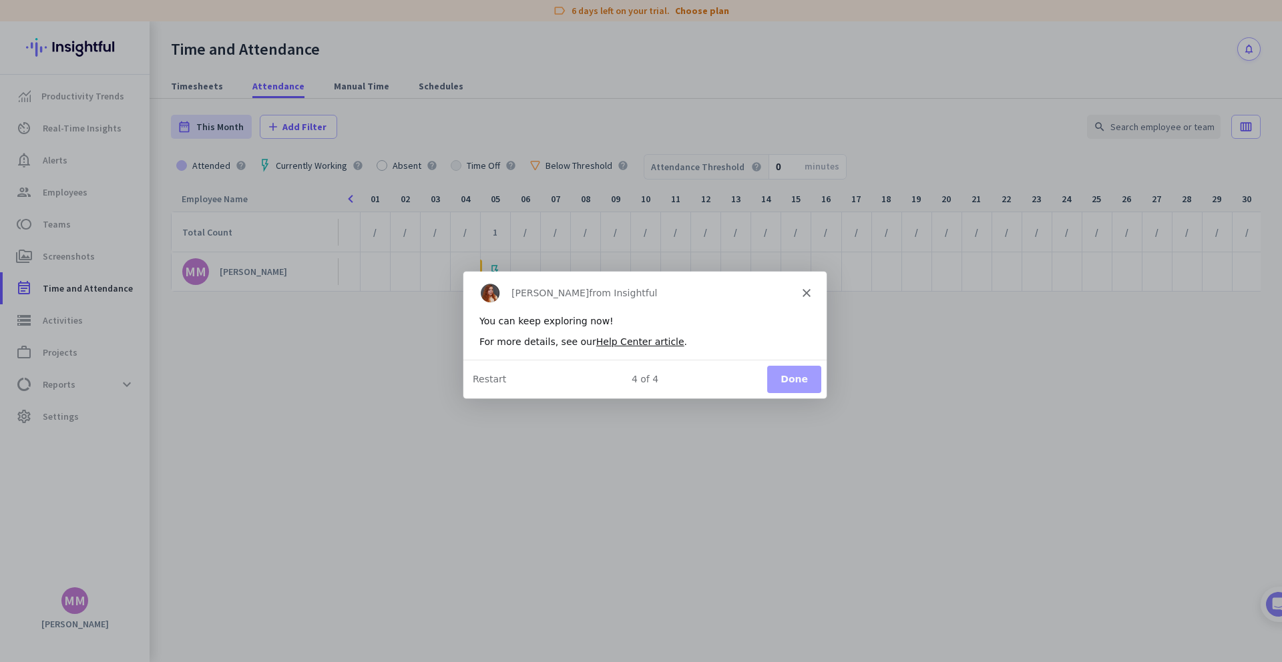
click at [784, 388] on button "Done" at bounding box center [793, 378] width 54 height 27
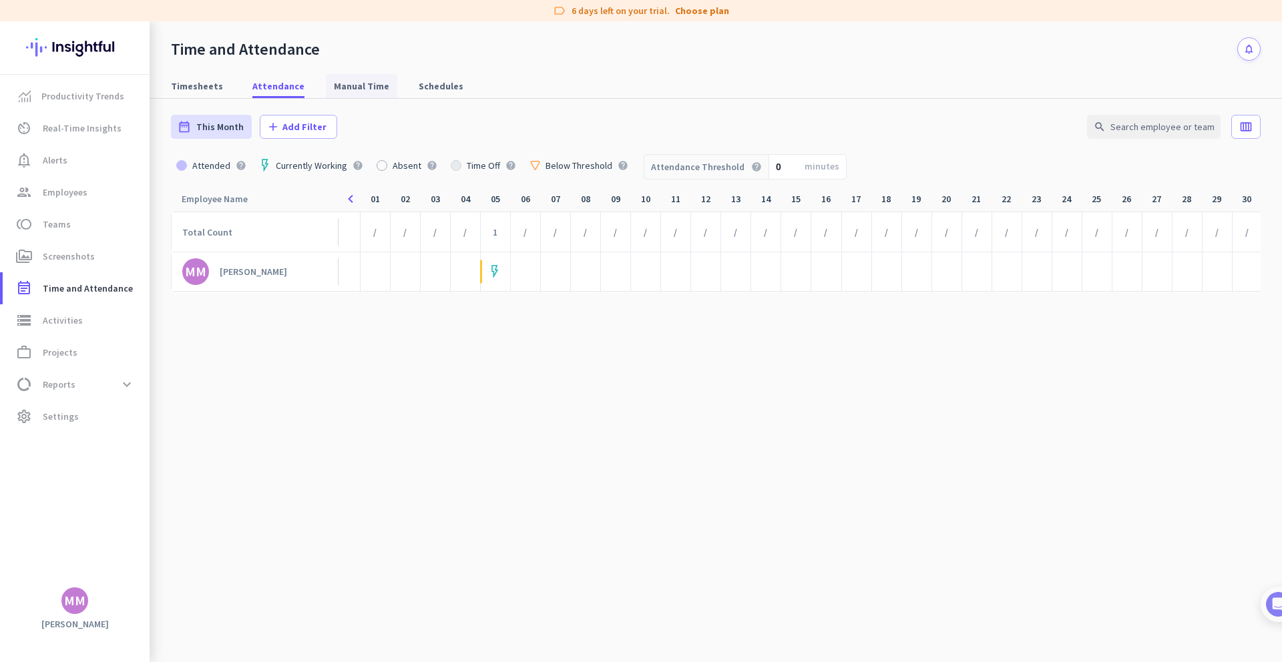
click at [344, 91] on span "Manual Time" at bounding box center [361, 85] width 55 height 13
type input "[DATE] - [DATE]"
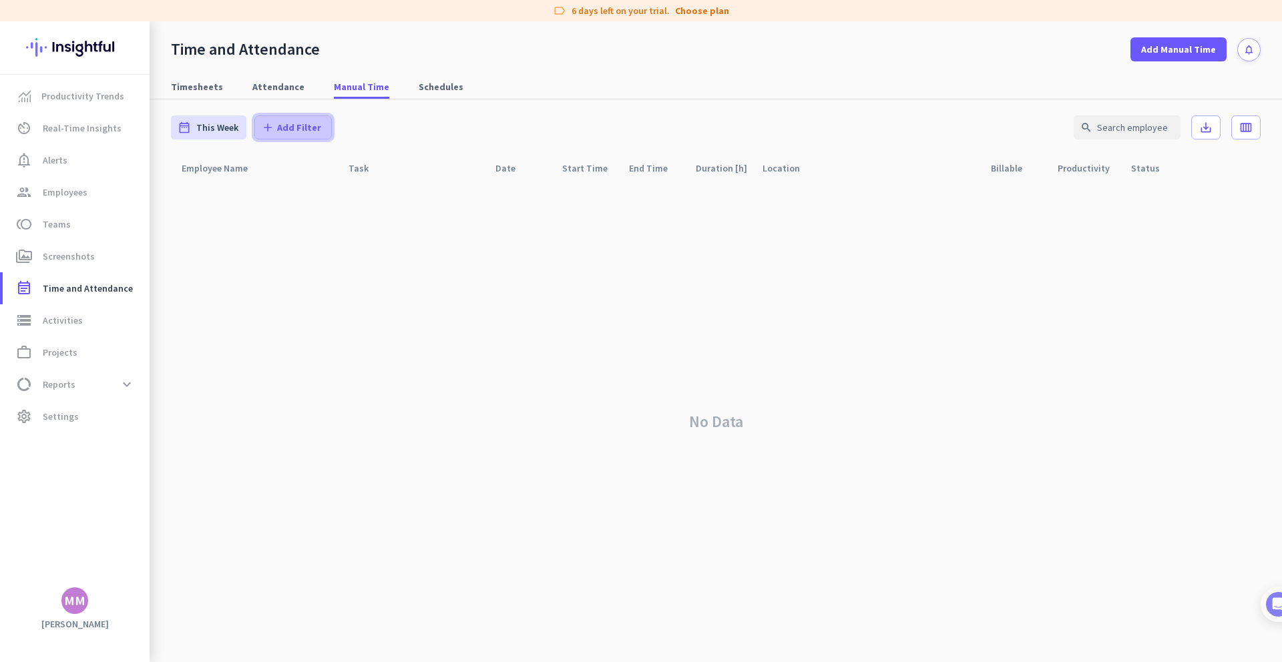
click at [277, 130] on span "Add Filter" at bounding box center [299, 127] width 44 height 13
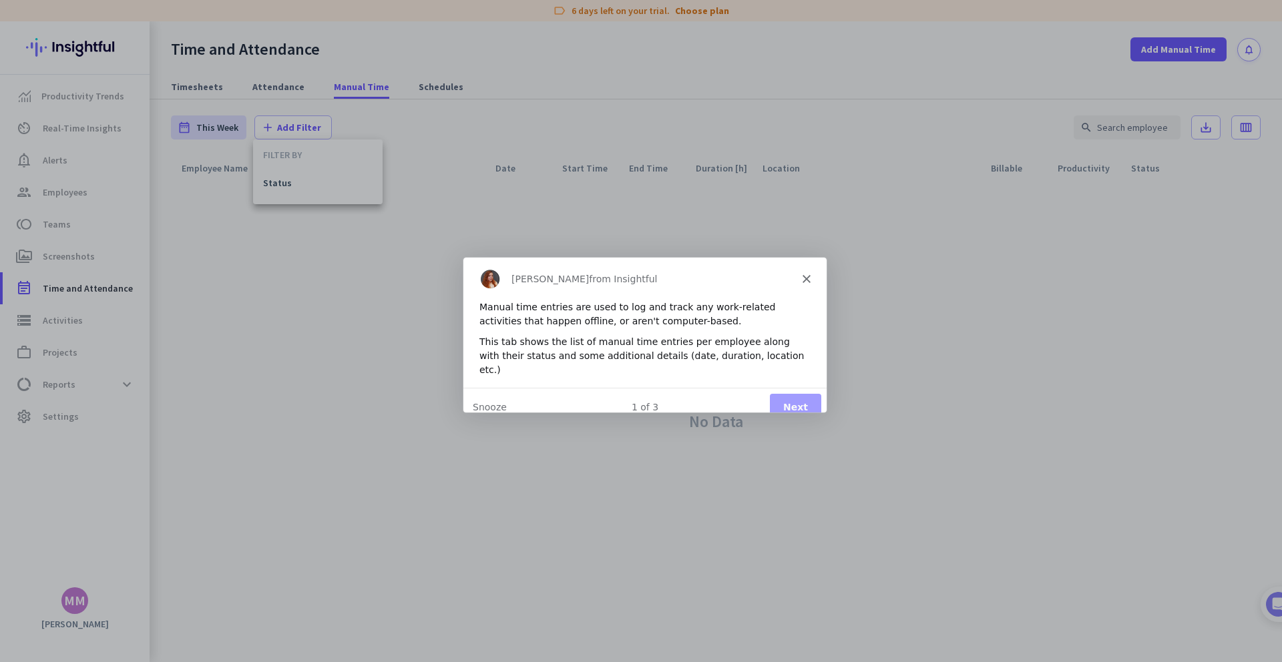
click at [784, 397] on button "Next" at bounding box center [794, 406] width 51 height 27
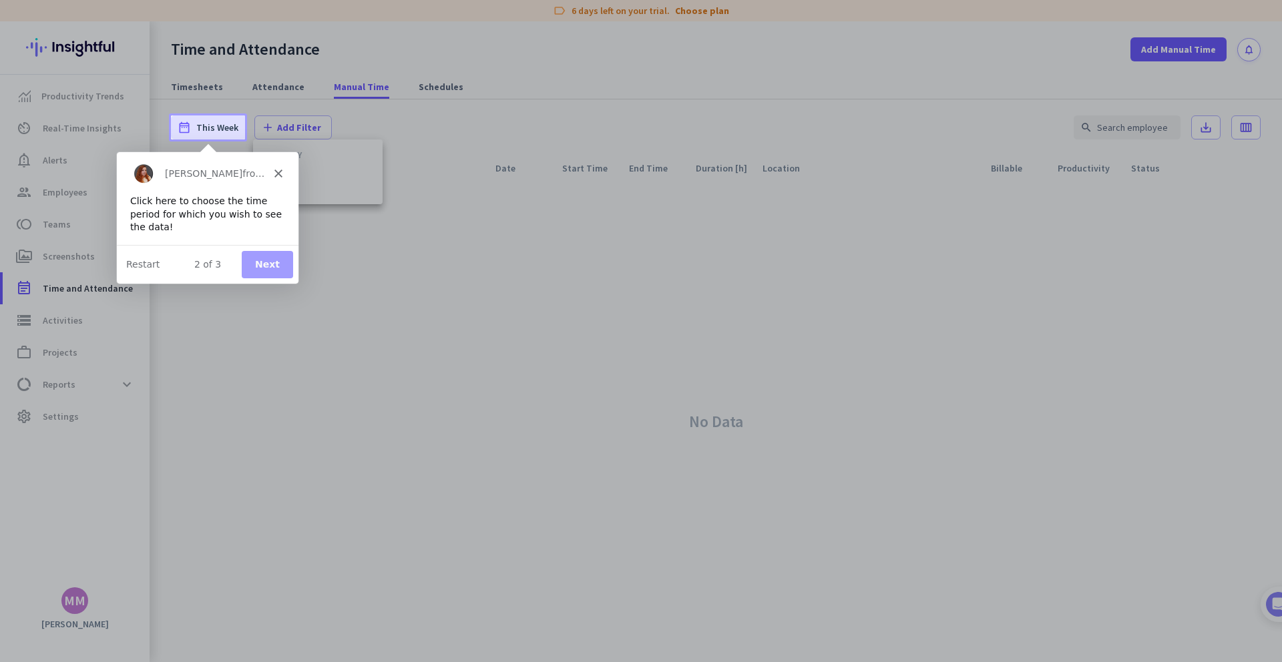
click at [260, 258] on button "Next" at bounding box center [266, 263] width 51 height 27
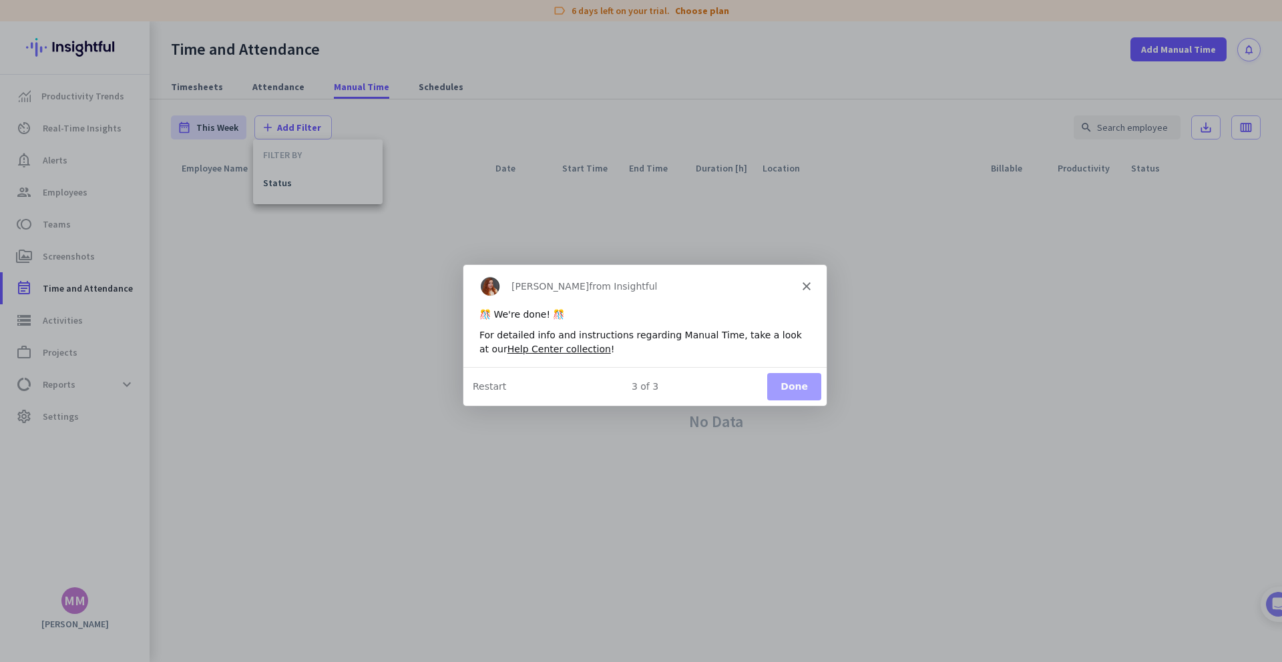
click at [784, 382] on button "Done" at bounding box center [793, 385] width 54 height 27
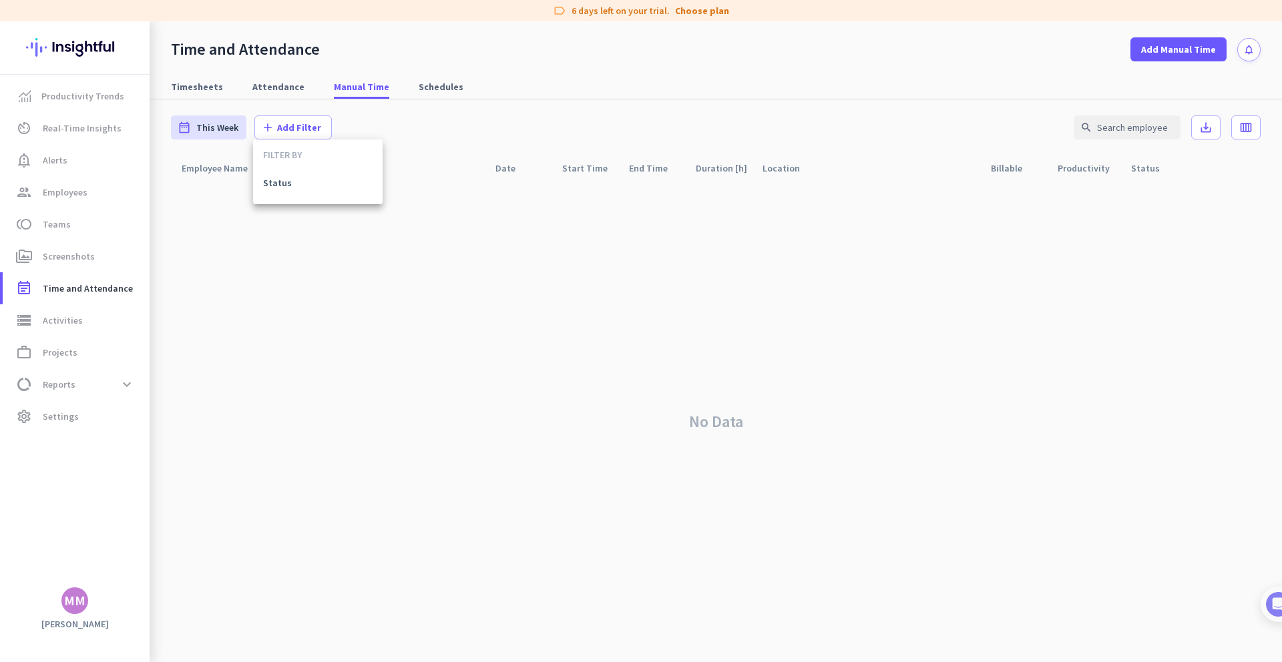
click at [334, 250] on div at bounding box center [641, 331] width 1282 height 662
click at [446, 75] on span "Schedules" at bounding box center [441, 87] width 45 height 24
type input "[DATE] - [DATE]"
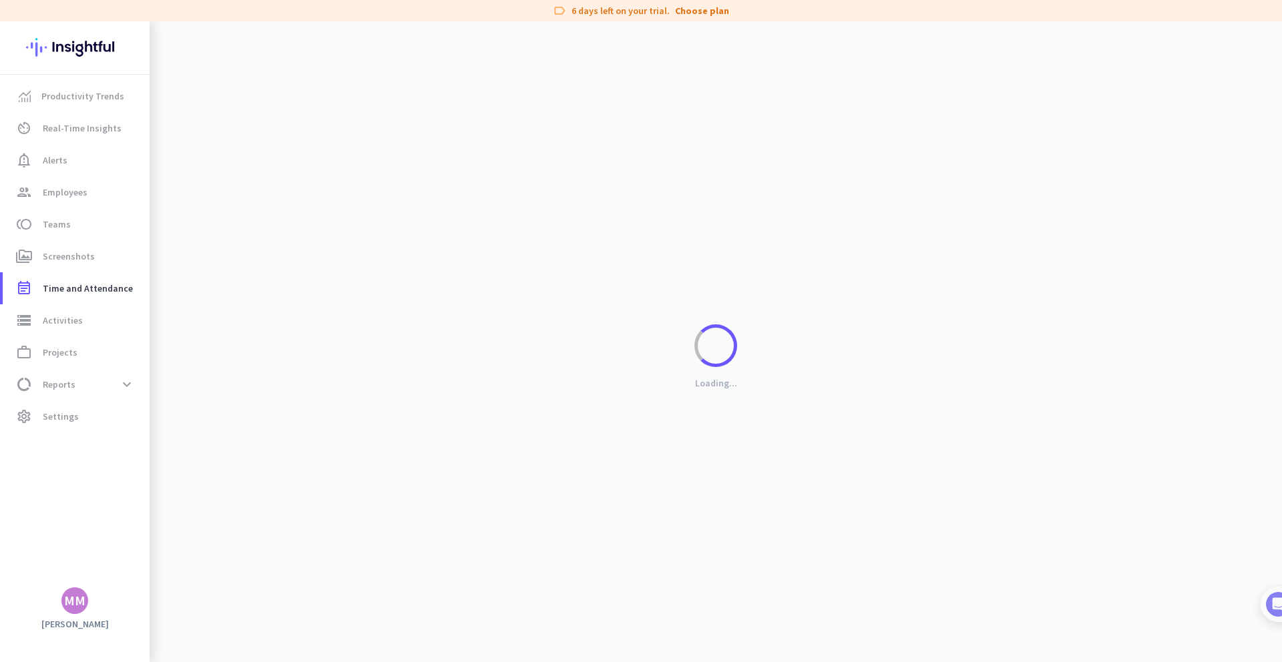
click at [430, 82] on div "Loading..." at bounding box center [716, 352] width 1132 height 662
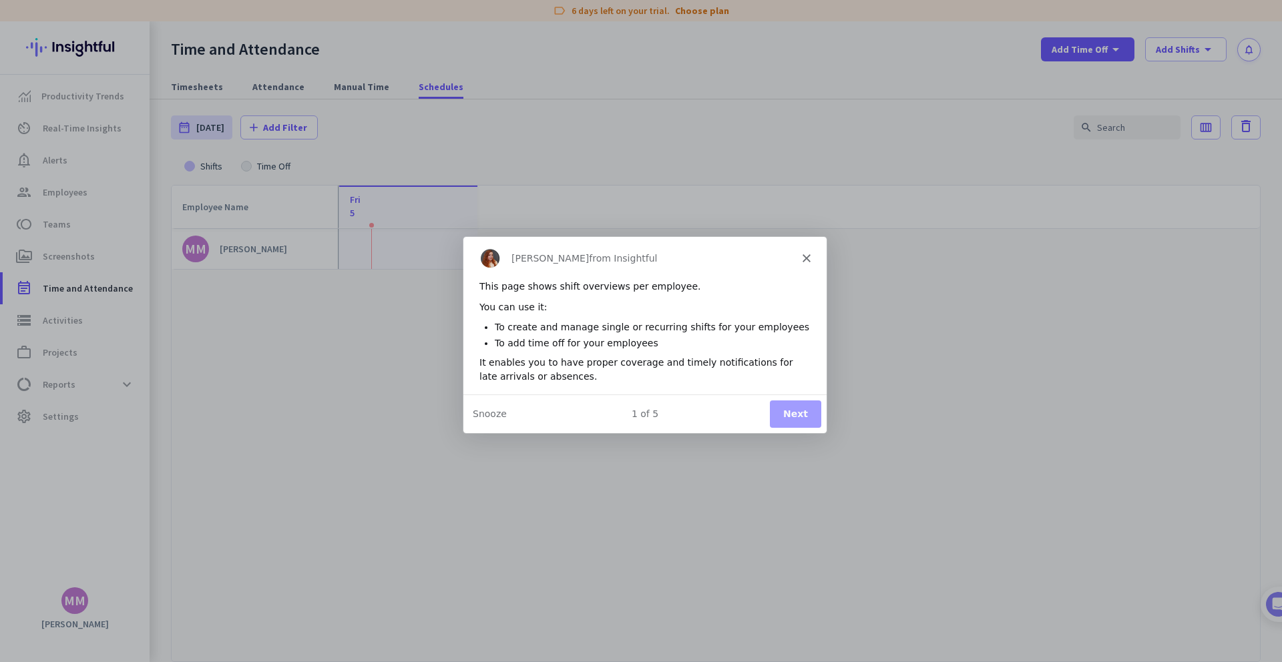
click at [784, 417] on button "Next" at bounding box center [794, 412] width 51 height 27
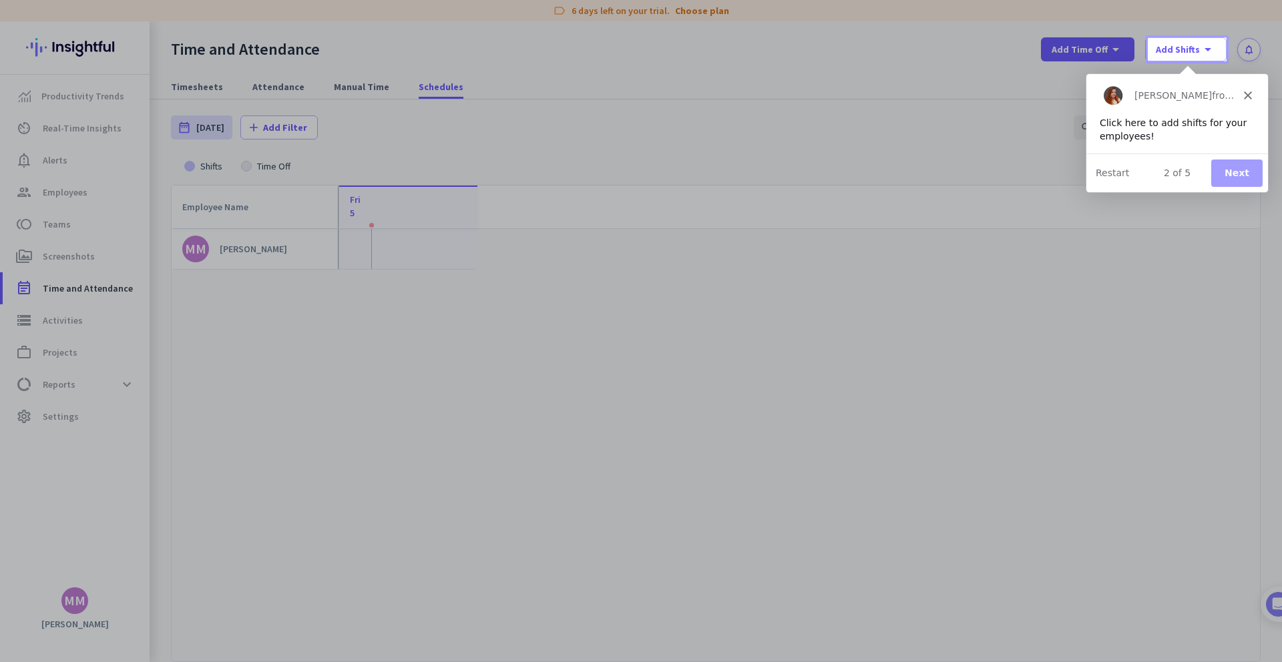
click at [784, 181] on button "Next" at bounding box center [1235, 172] width 51 height 27
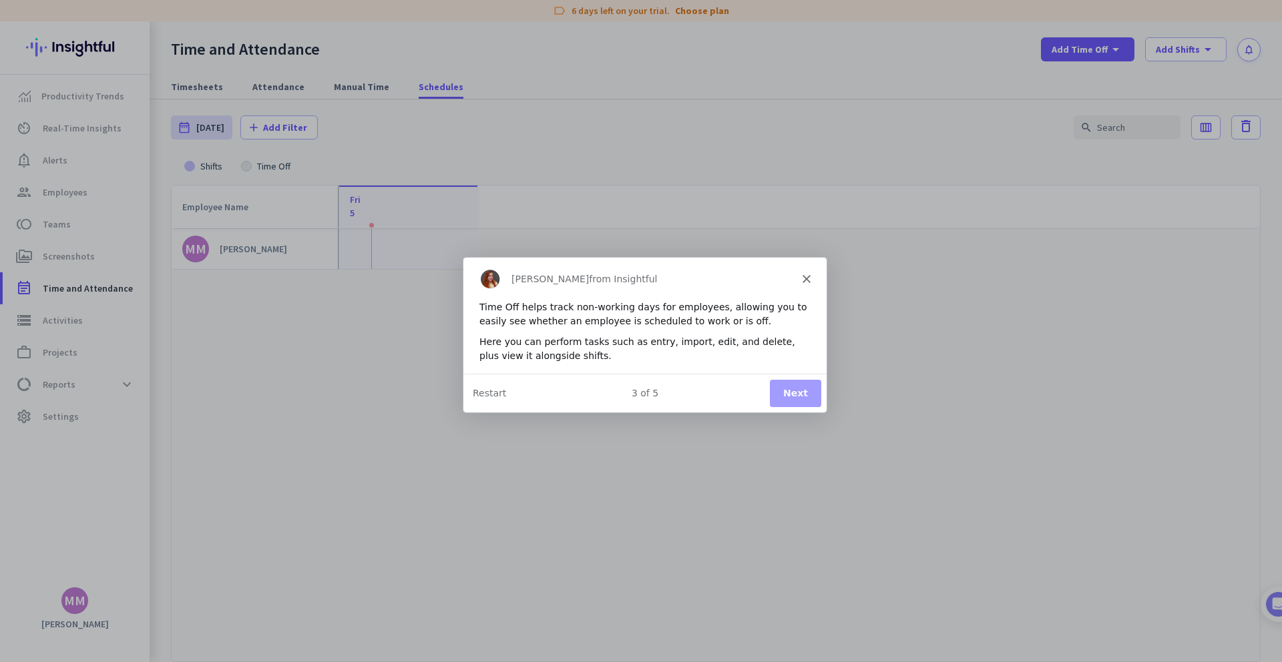
click at [784, 395] on button "Next" at bounding box center [794, 392] width 51 height 27
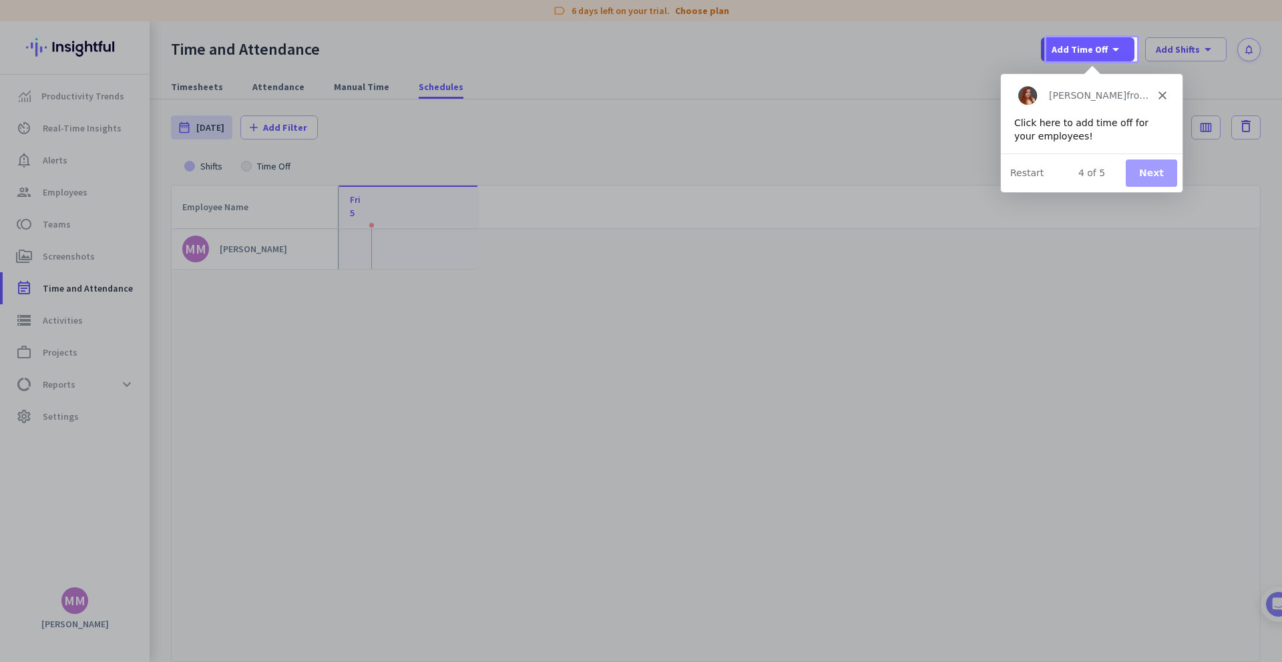
click at [784, 170] on button "Next" at bounding box center [1150, 172] width 51 height 27
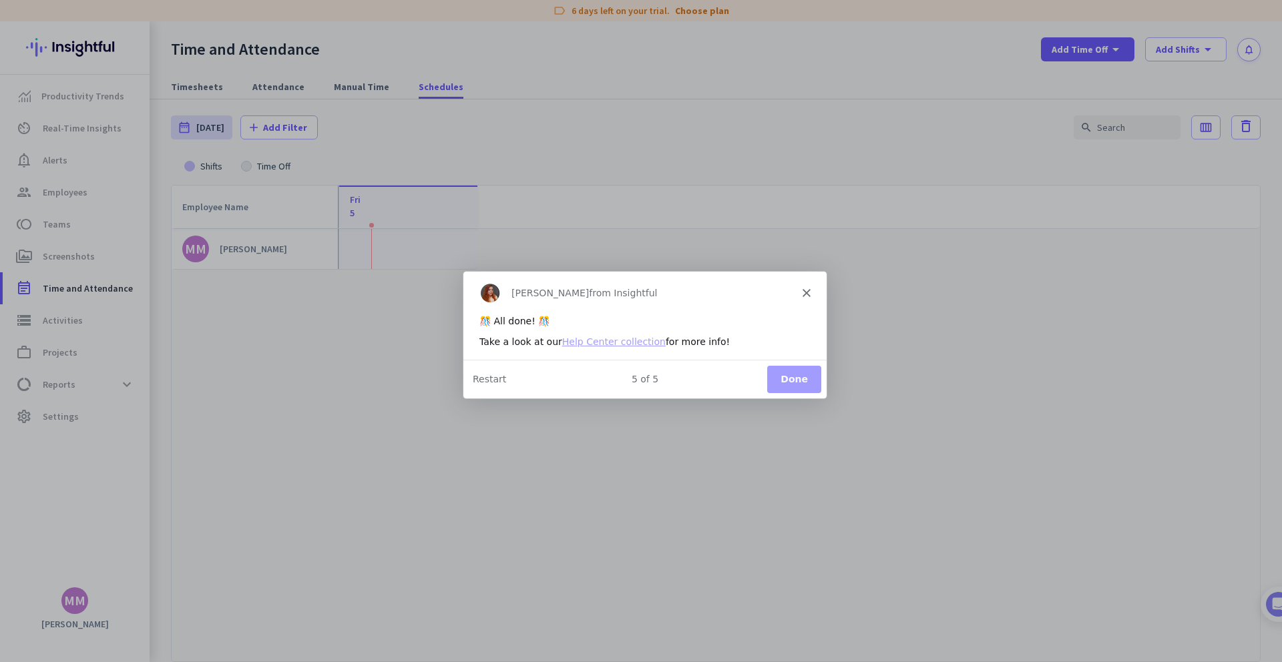
click at [784, 380] on button "Done" at bounding box center [793, 378] width 54 height 27
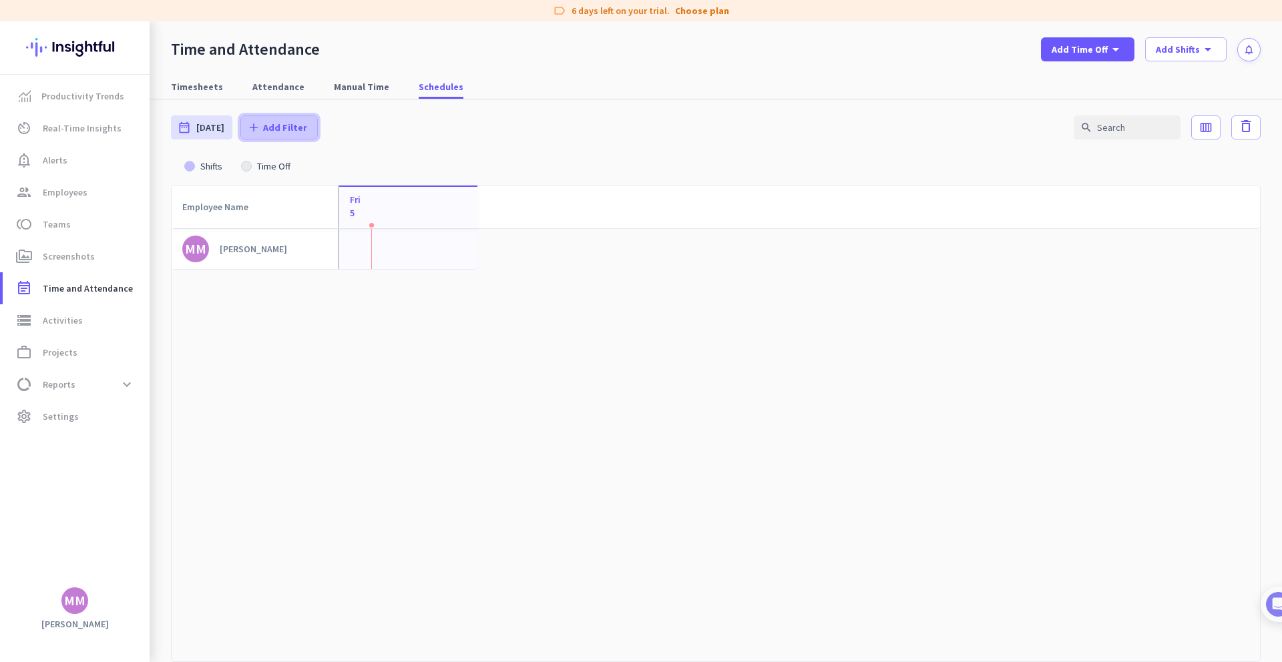
click at [284, 136] on span at bounding box center [279, 127] width 76 height 32
click at [274, 178] on span "Employees" at bounding box center [300, 182] width 109 height 13
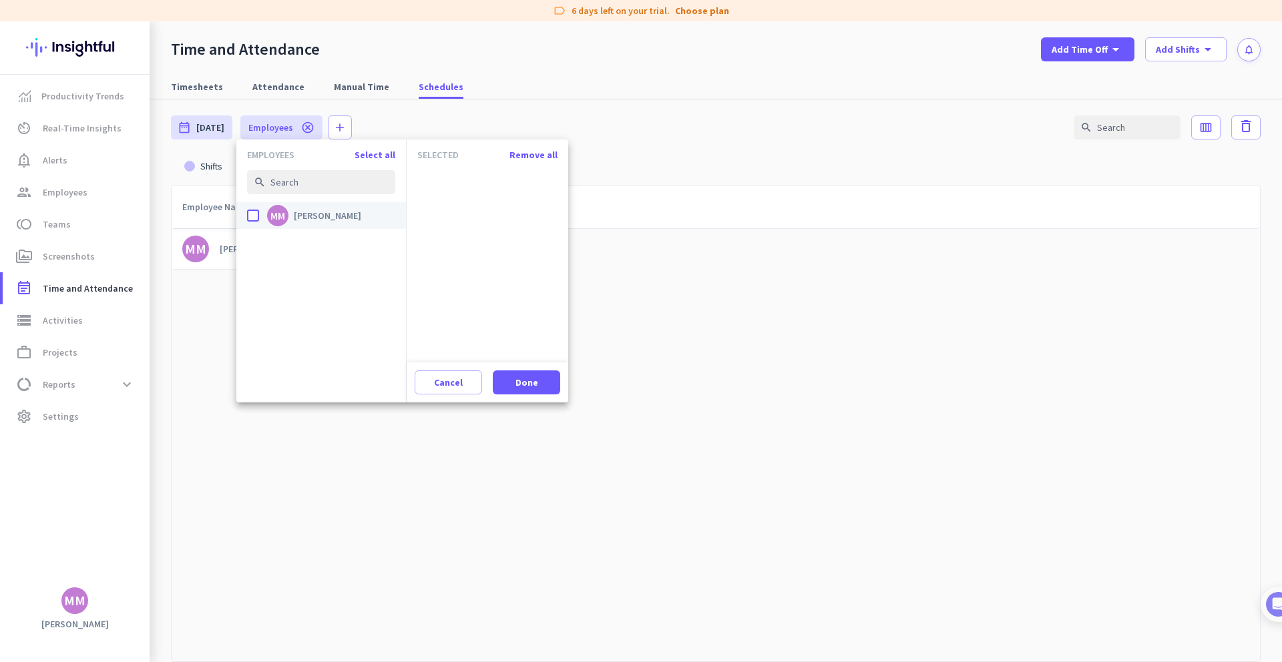
click at [310, 215] on span "[PERSON_NAME]" at bounding box center [327, 216] width 67 height 12
click at [0, 0] on input "done MM [PERSON_NAME]" at bounding box center [0, 0] width 0 height 0
click at [518, 381] on span "Done" at bounding box center [526, 382] width 23 height 13
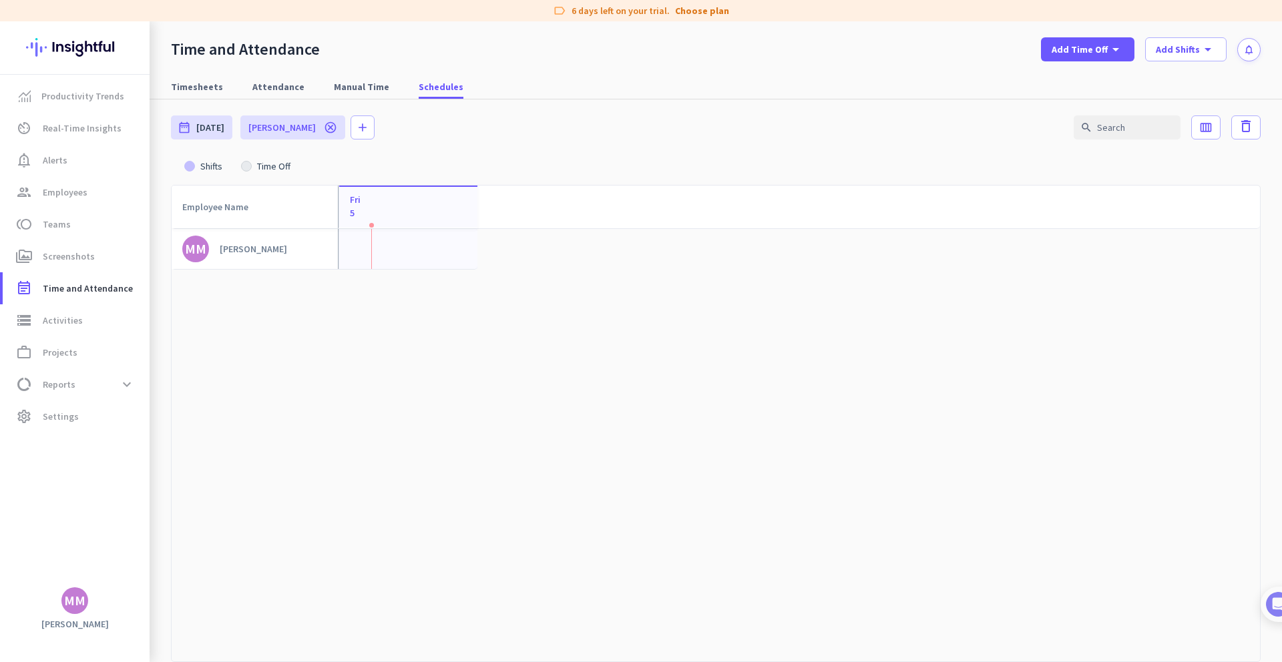
click at [246, 167] on div at bounding box center [246, 166] width 11 height 11
click at [246, 170] on div at bounding box center [246, 166] width 11 height 11
click at [262, 168] on div "Time Off" at bounding box center [274, 166] width 44 height 9
click at [324, 127] on icon "cancel" at bounding box center [330, 127] width 13 height 13
click at [194, 125] on div "date_range [DATE]" at bounding box center [201, 127] width 61 height 24
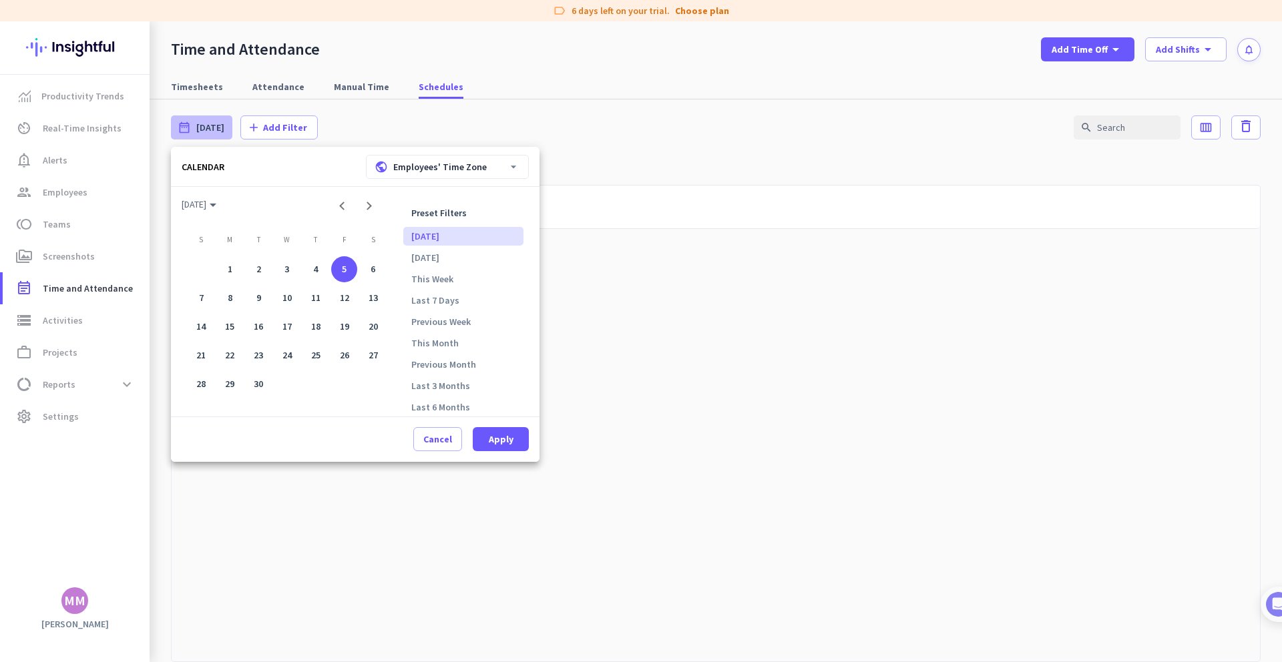
click at [498, 171] on div "public Employees' Time Zone arrow_drop_down" at bounding box center [447, 167] width 163 height 24
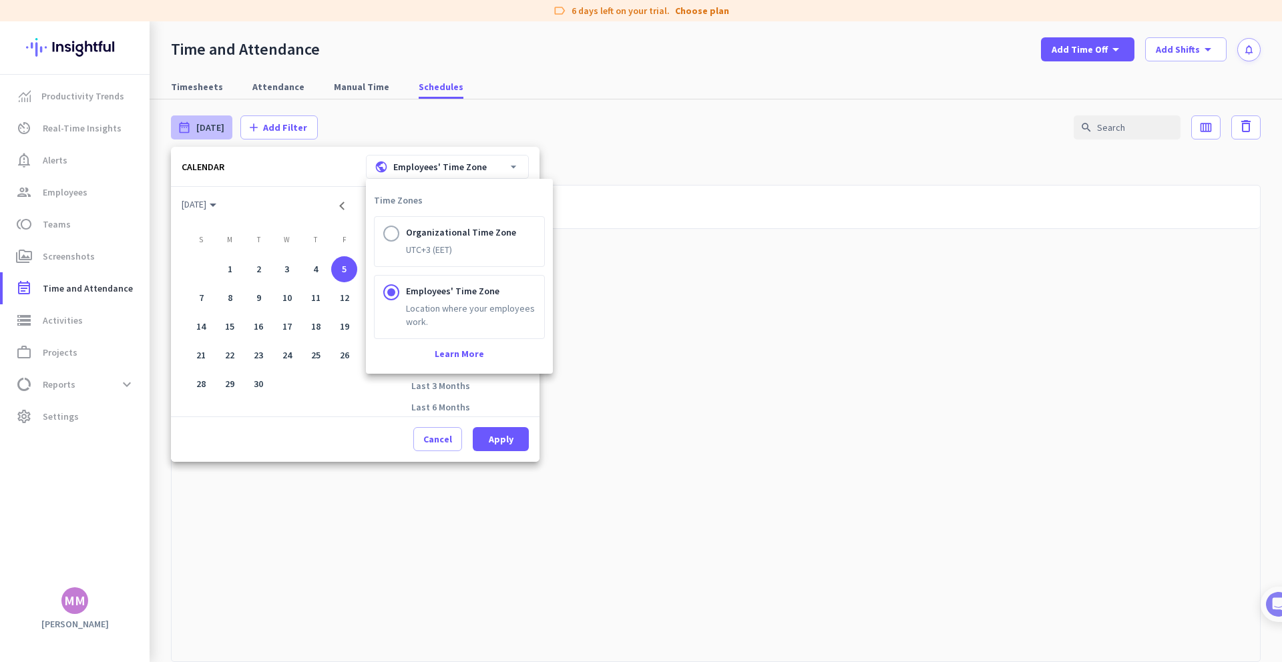
click at [584, 119] on div at bounding box center [641, 331] width 1282 height 662
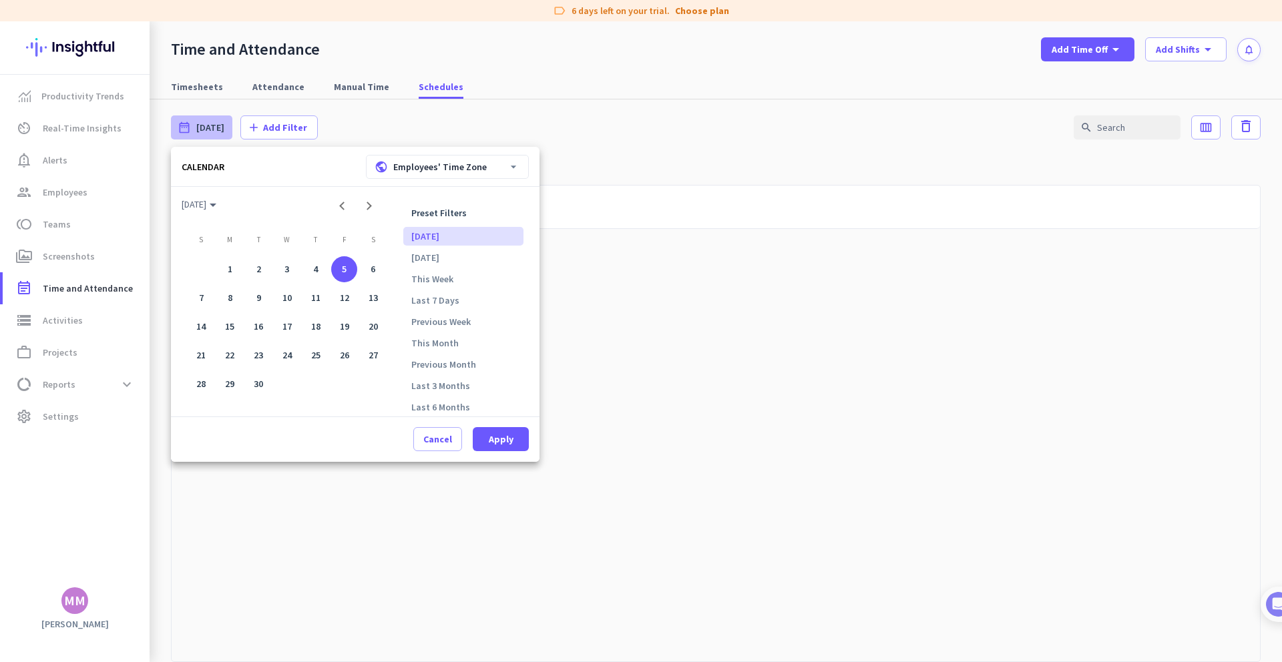
click at [784, 128] on div at bounding box center [641, 331] width 1282 height 662
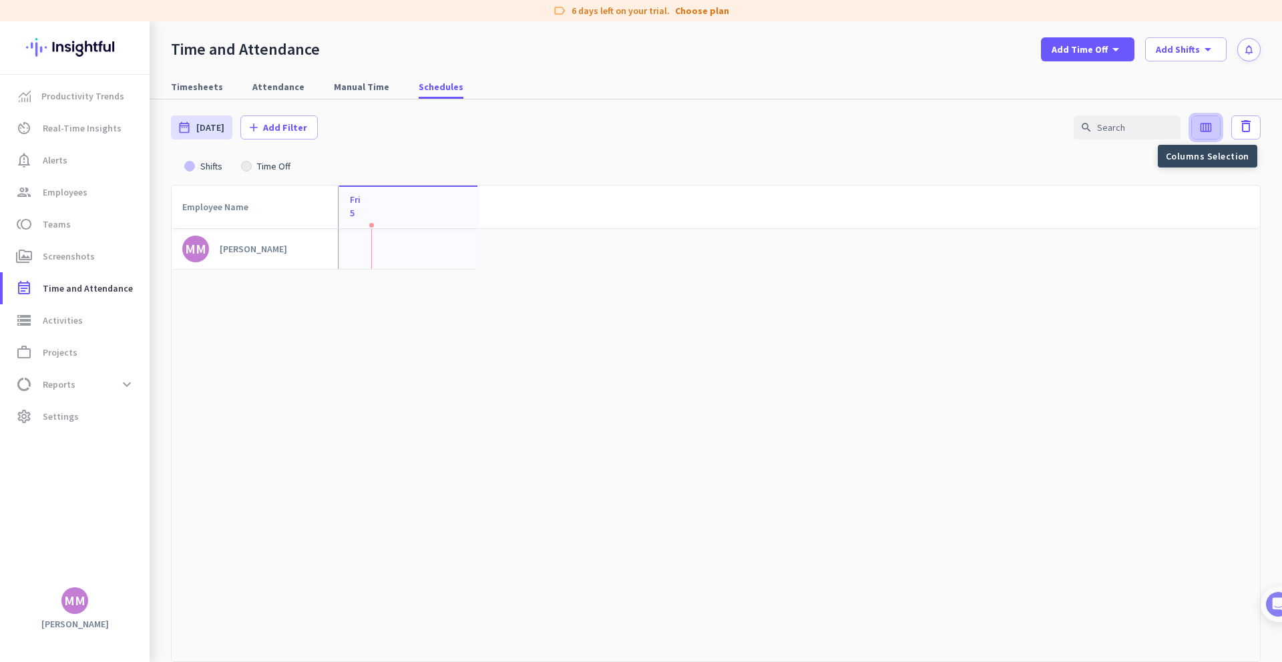
click at [784, 128] on icon "calendar_view_week" at bounding box center [1205, 127] width 13 height 13
click at [784, 192] on div at bounding box center [1105, 186] width 27 height 27
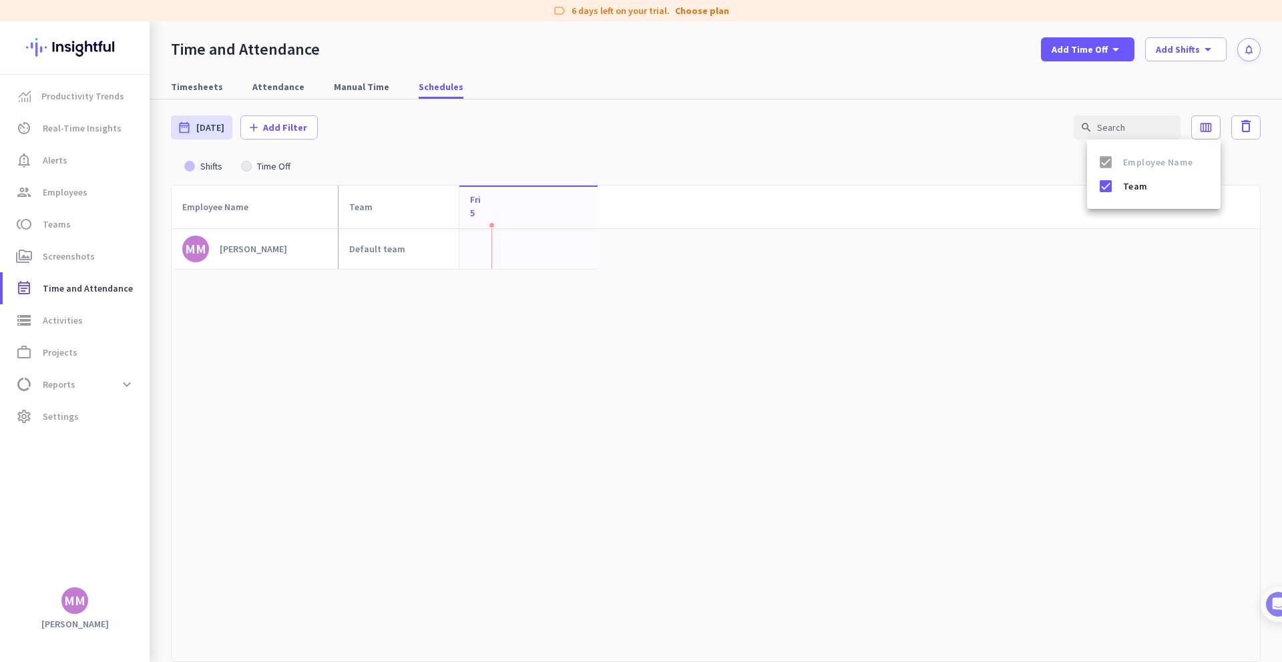
click at [184, 88] on div at bounding box center [641, 331] width 1282 height 662
click at [193, 87] on span "Timesheets" at bounding box center [197, 86] width 52 height 13
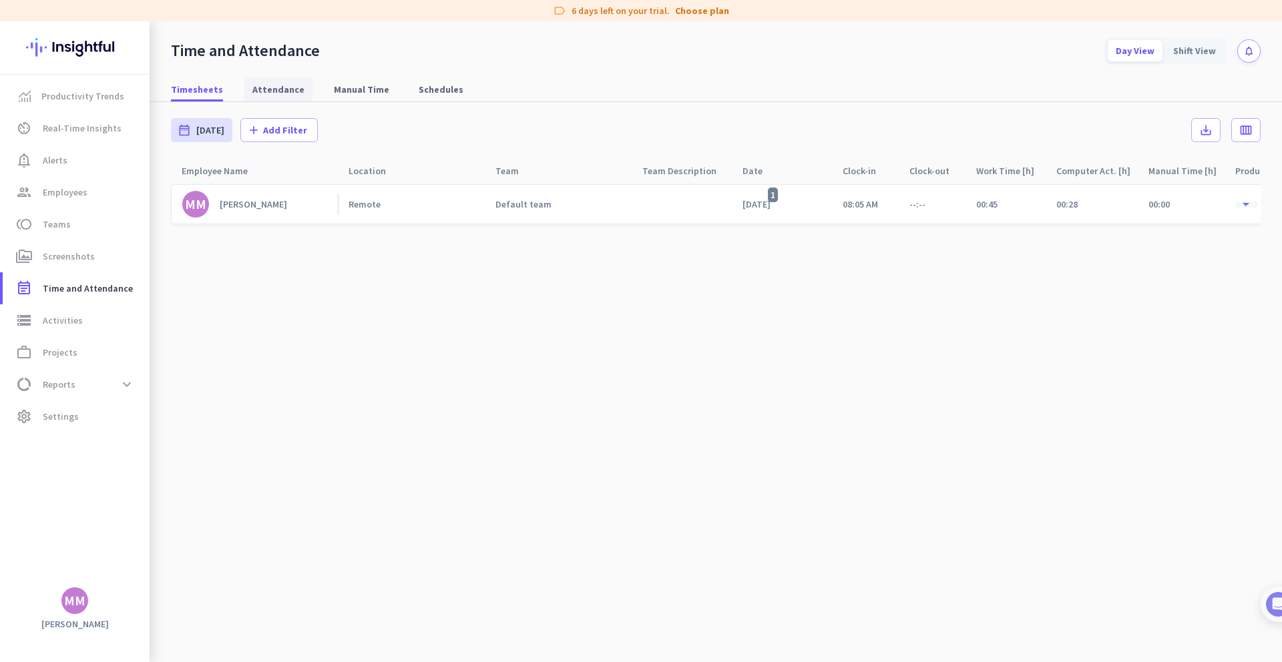
click at [261, 87] on span "Attendance" at bounding box center [278, 89] width 52 height 13
type input "[DATE] - [DATE]"
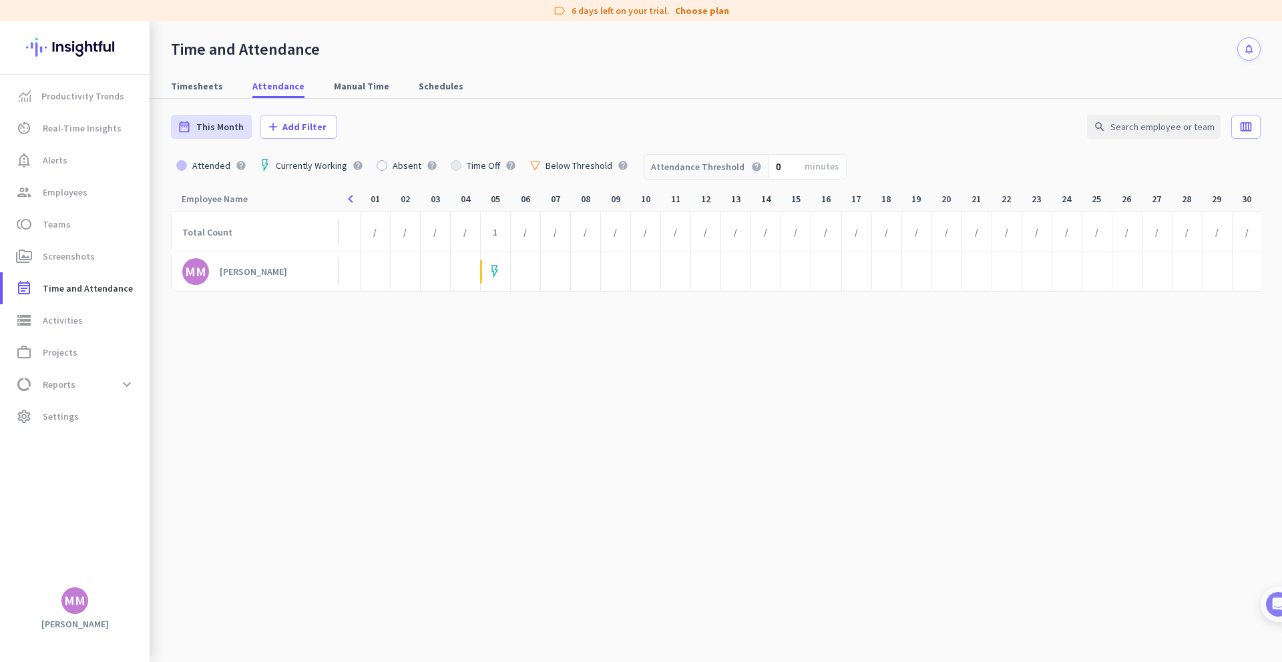
click at [382, 167] on div at bounding box center [381, 165] width 11 height 11
click at [378, 167] on div at bounding box center [381, 165] width 11 height 11
click at [296, 125] on span "Add Filter" at bounding box center [304, 126] width 44 height 13
click at [298, 244] on span "Work Locations" at bounding box center [321, 246] width 109 height 13
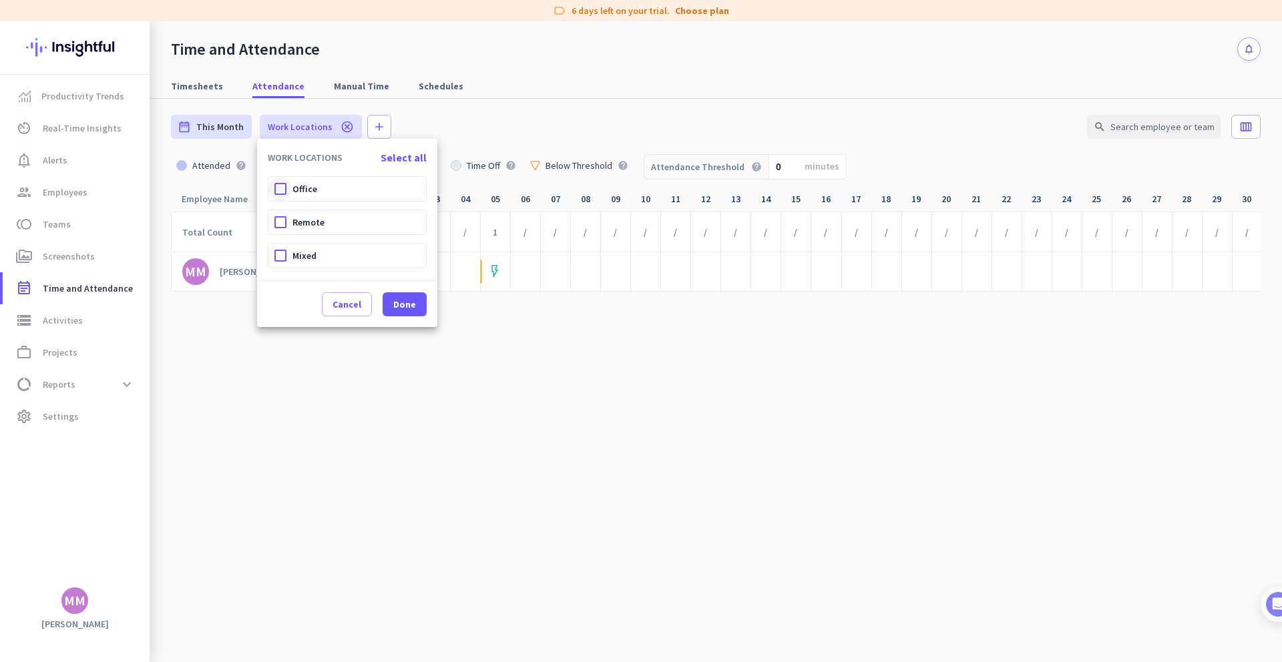
click at [278, 188] on div at bounding box center [280, 189] width 24 height 24
click at [278, 186] on div at bounding box center [280, 189] width 24 height 24
click at [279, 258] on div at bounding box center [280, 256] width 24 height 24
click at [401, 302] on span "Done" at bounding box center [404, 304] width 23 height 13
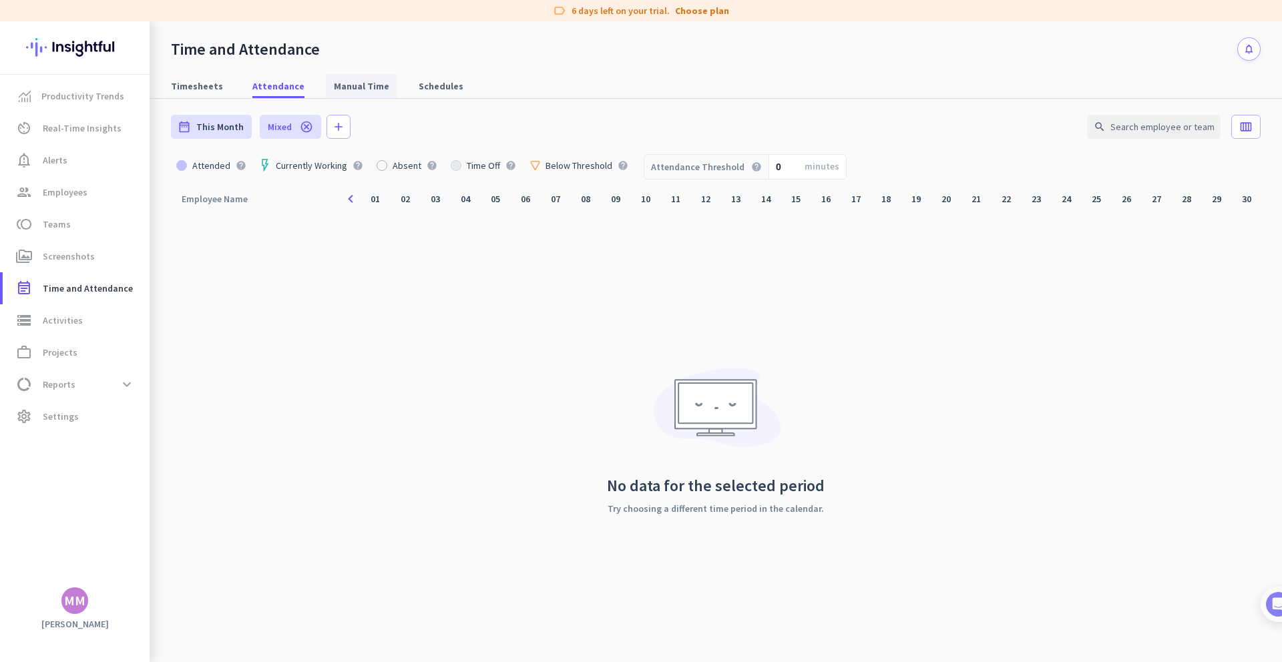
click at [326, 87] on link "Manual Time" at bounding box center [361, 86] width 71 height 24
type input "[DATE] - [DATE]"
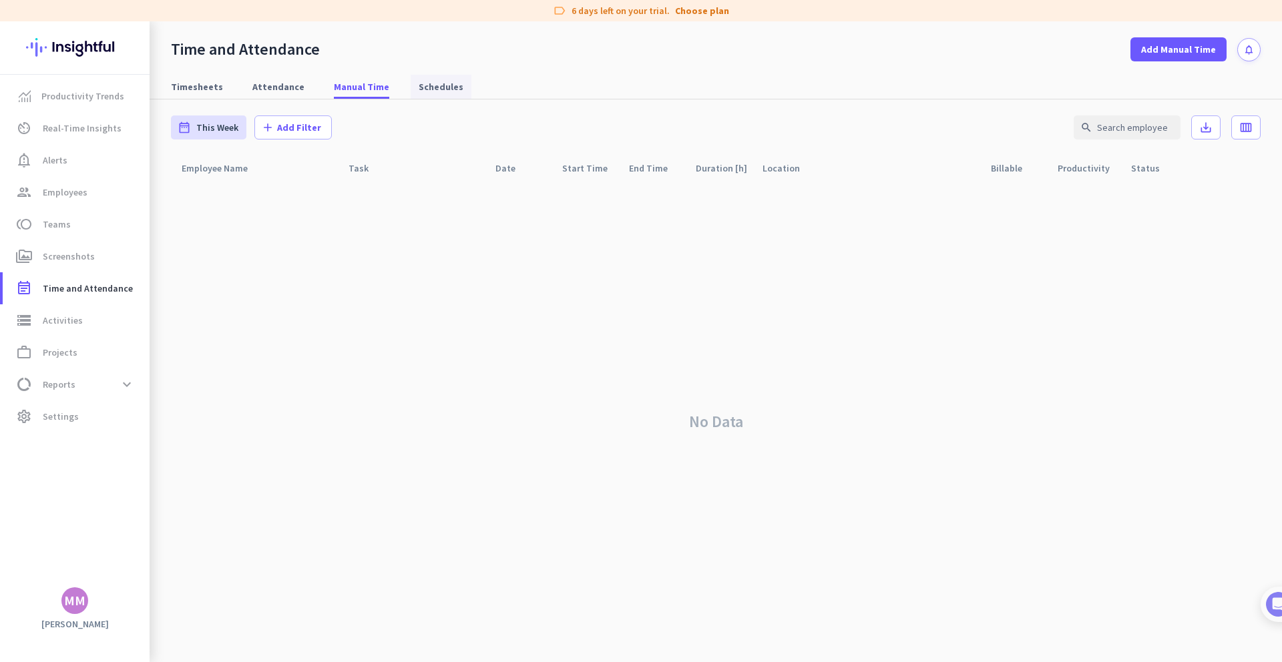
click at [419, 91] on span "Schedules" at bounding box center [441, 86] width 45 height 13
type input "[DATE] - [DATE]"
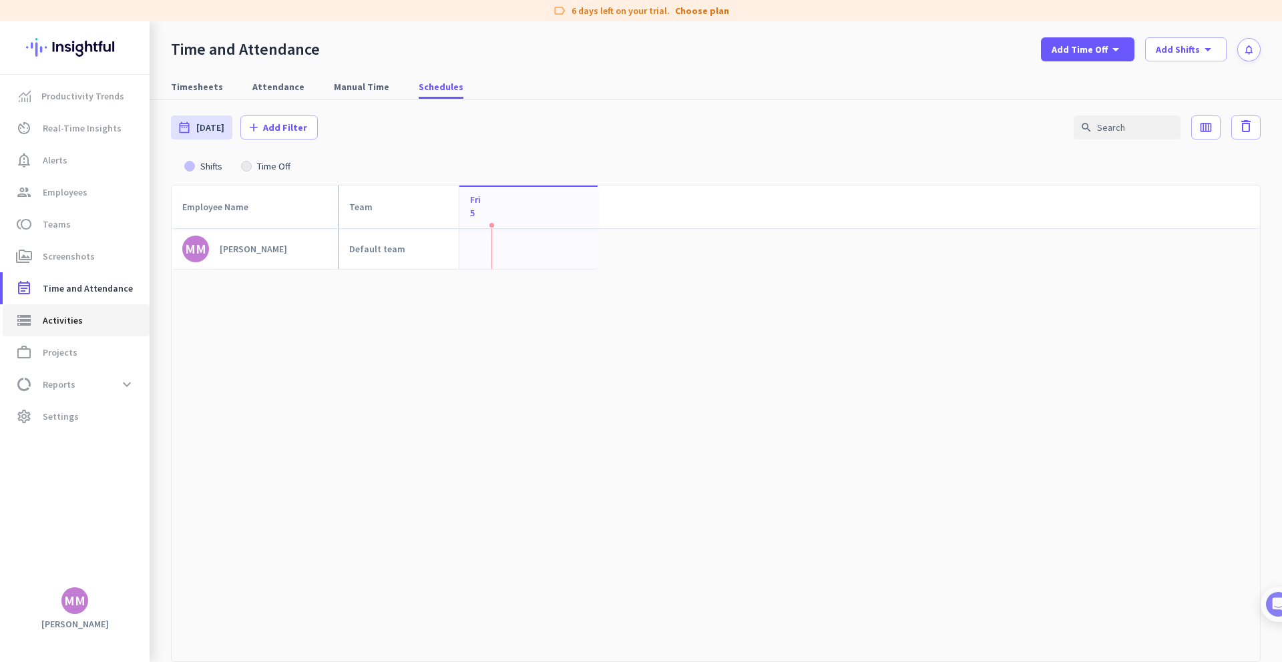
click at [62, 315] on span "Activities" at bounding box center [63, 320] width 40 height 16
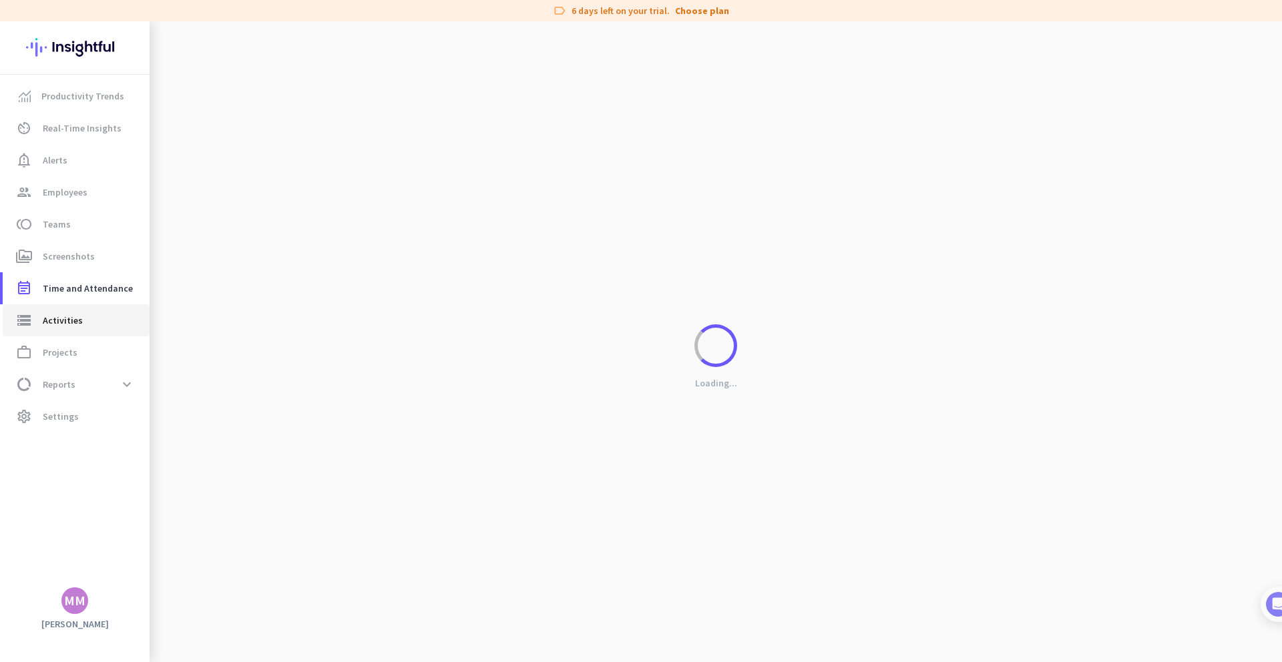
type input "[DATE]"
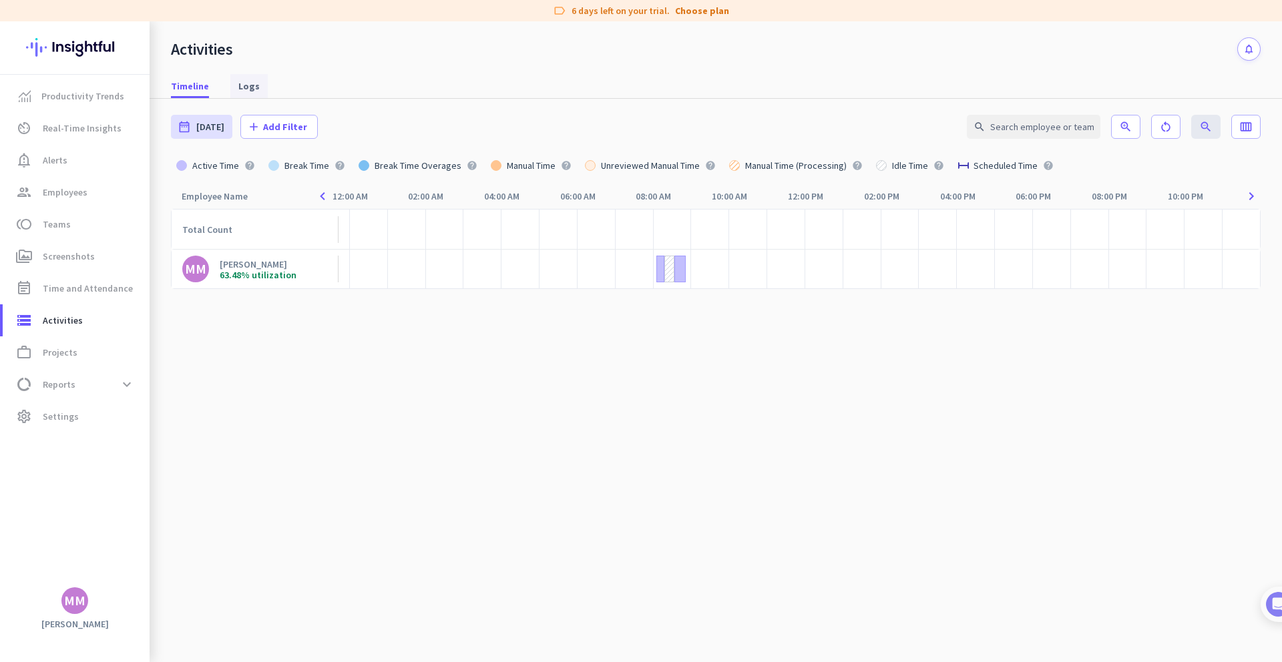
click at [247, 87] on span "Logs" at bounding box center [248, 85] width 21 height 13
type input "[DATE] - [DATE]"
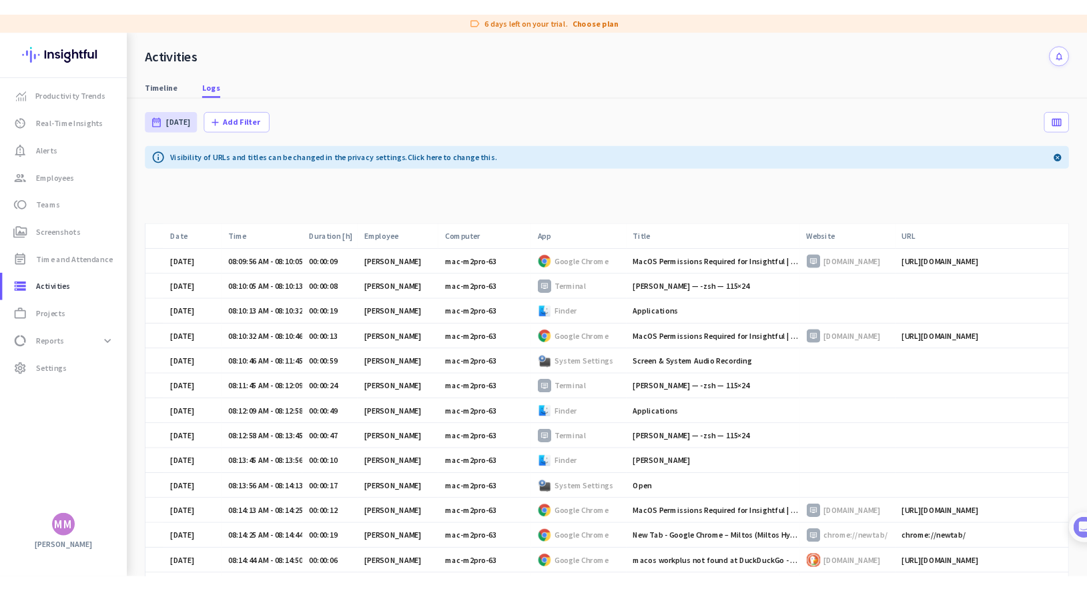
scroll to position [615, 0]
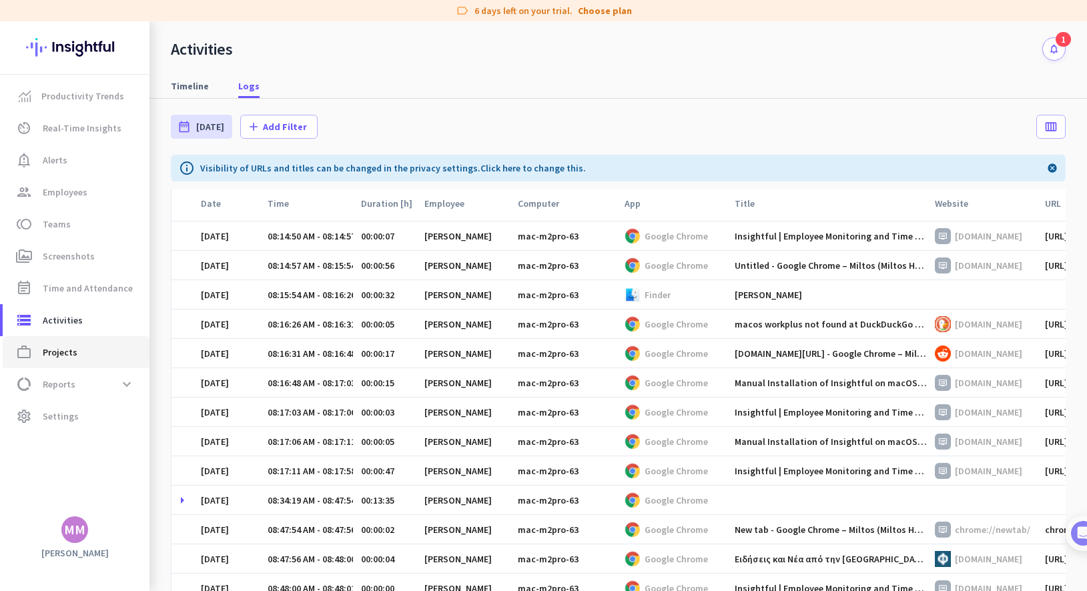
click at [62, 358] on span "Projects" at bounding box center [60, 352] width 35 height 16
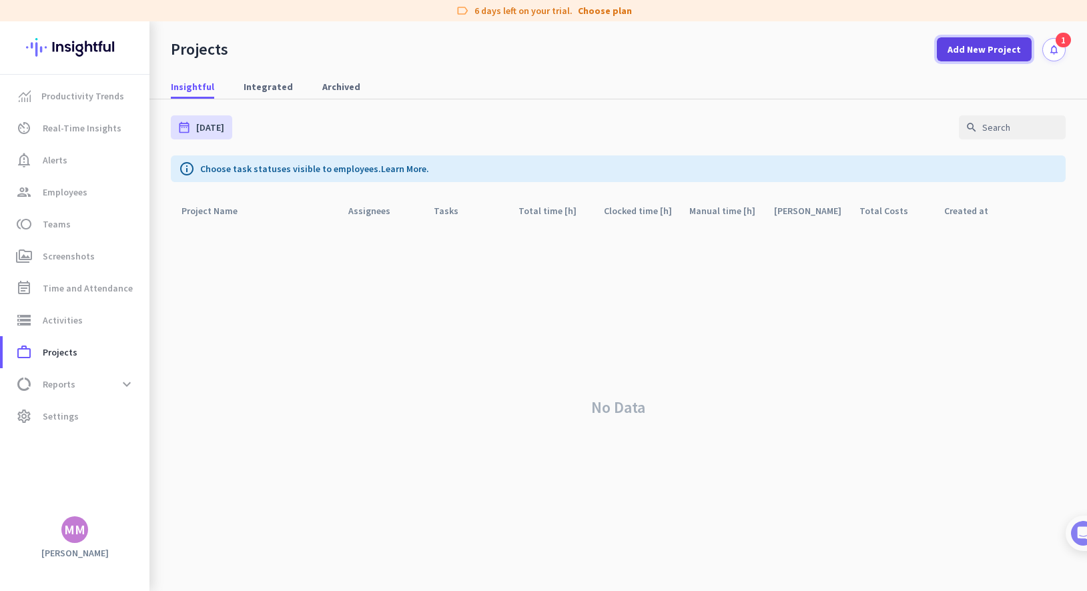
click at [784, 55] on span "Add New Project" at bounding box center [984, 49] width 73 height 13
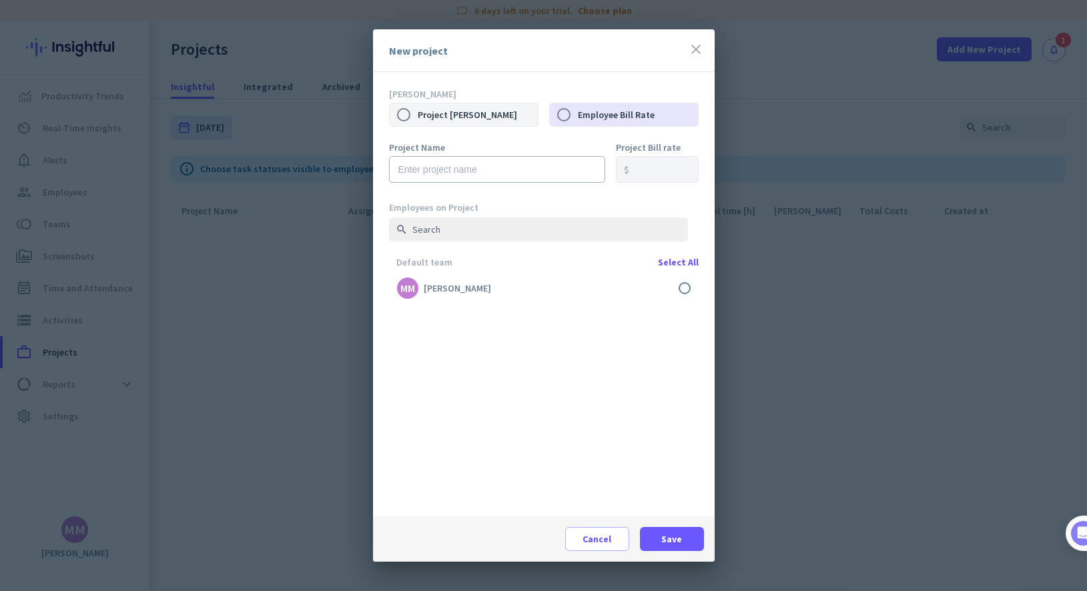
click at [469, 117] on label "Project [PERSON_NAME]" at bounding box center [478, 115] width 120 height 28
click at [418, 117] on input "Project [PERSON_NAME]" at bounding box center [404, 115] width 28 height 28
radio input "true"
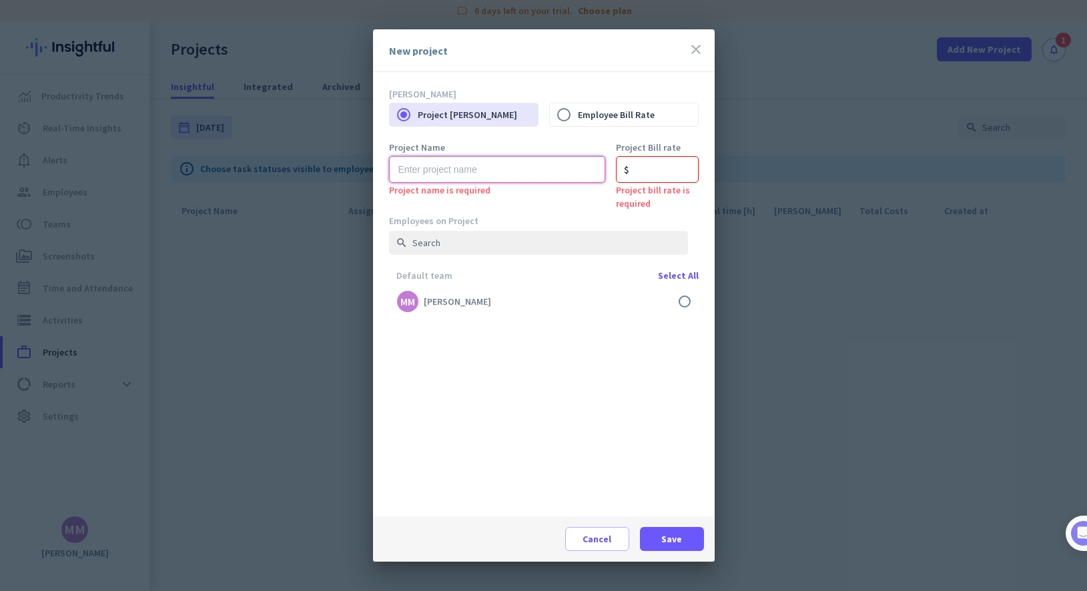
click at [457, 172] on input "text" at bounding box center [497, 169] width 216 height 27
type input "T"
type input "Miltos productivity project"
click at [657, 169] on input "number" at bounding box center [657, 169] width 83 height 27
click at [624, 170] on div "$" at bounding box center [626, 169] width 5 height 9
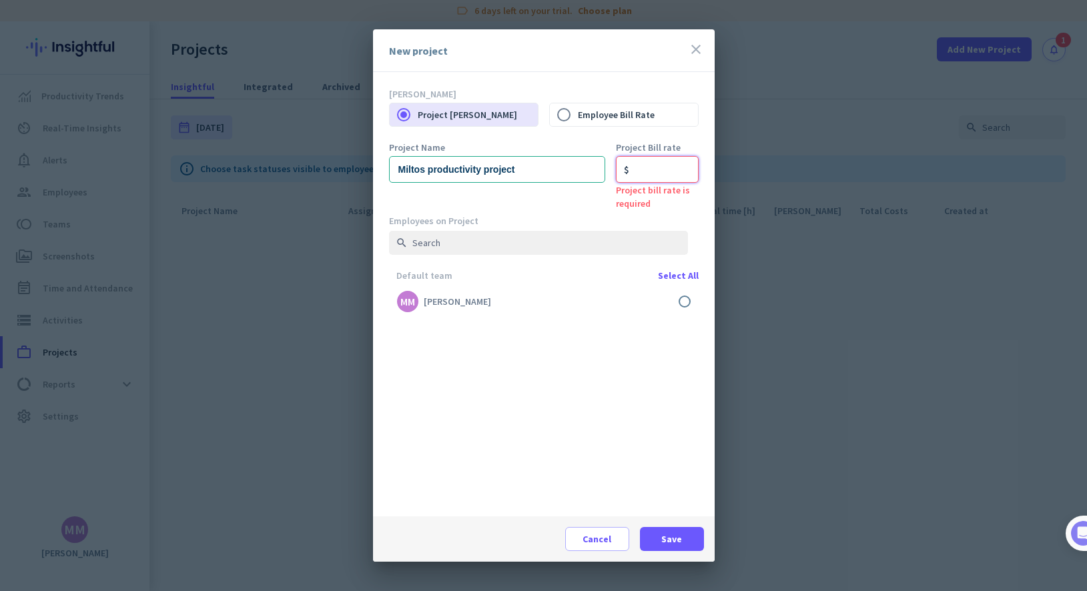
click at [638, 169] on input "number" at bounding box center [657, 169] width 83 height 27
click at [642, 298] on label at bounding box center [544, 302] width 310 height 32
click at [0, 0] on input "checkbox" at bounding box center [0, 0] width 0 height 0
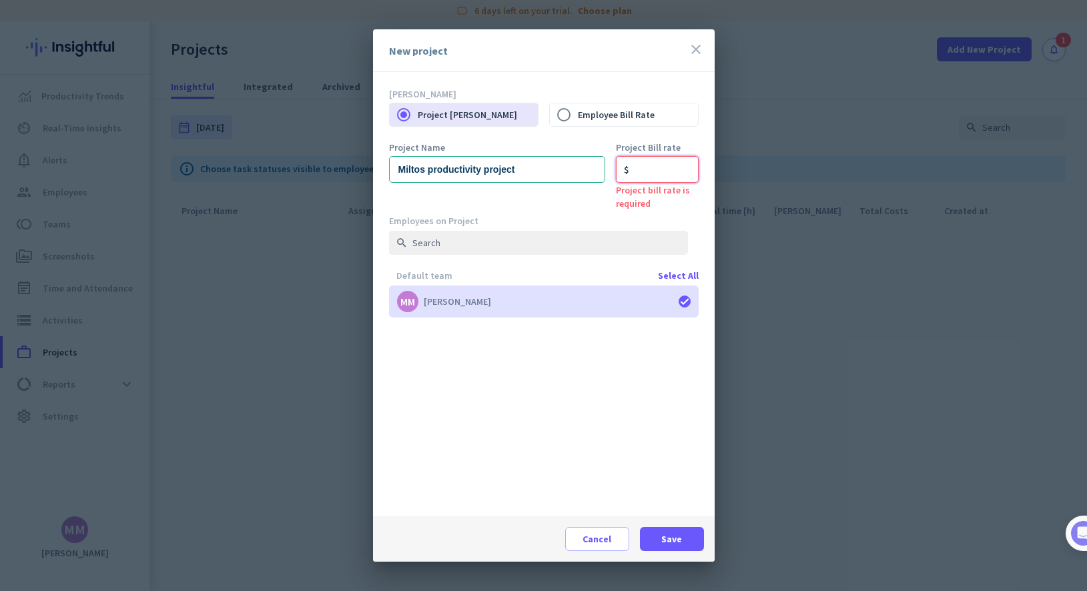
click at [639, 172] on input "number" at bounding box center [657, 169] width 83 height 27
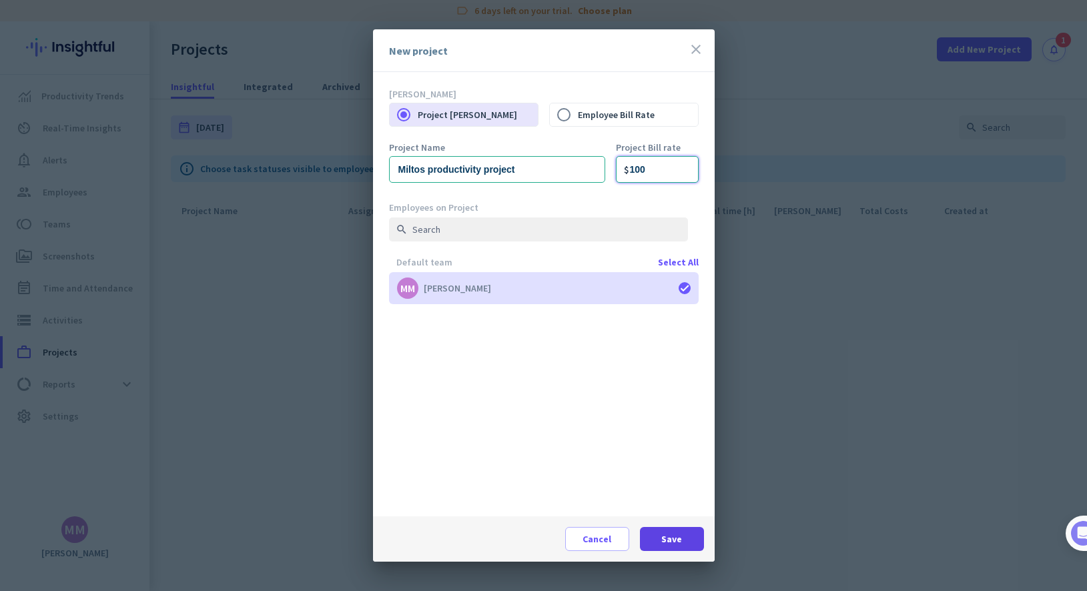
type input "100"
click at [657, 536] on span at bounding box center [672, 539] width 64 height 32
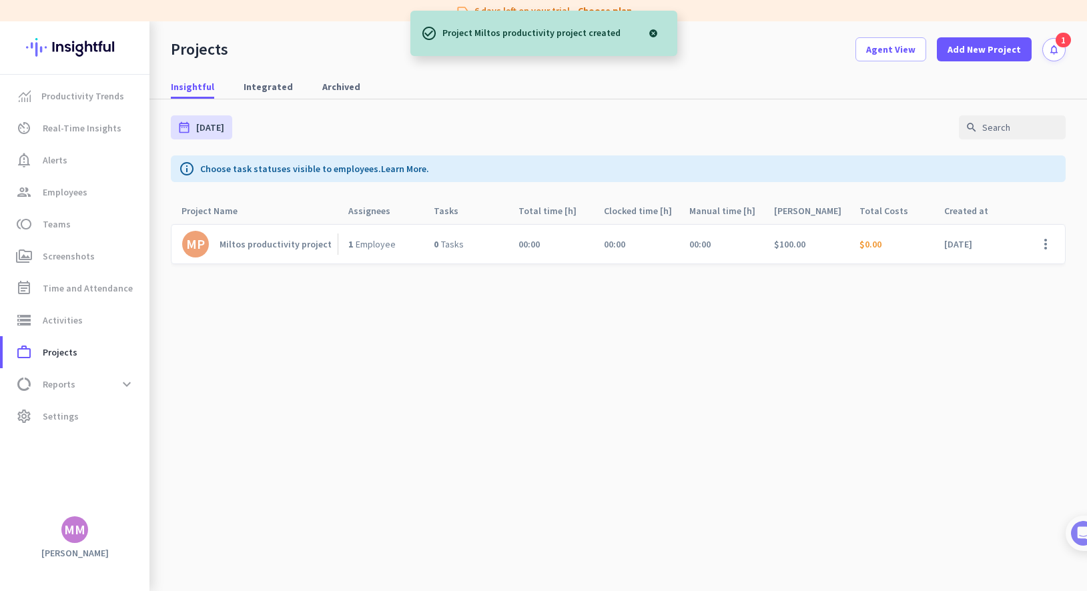
click at [784, 45] on div "1" at bounding box center [1063, 40] width 15 height 15
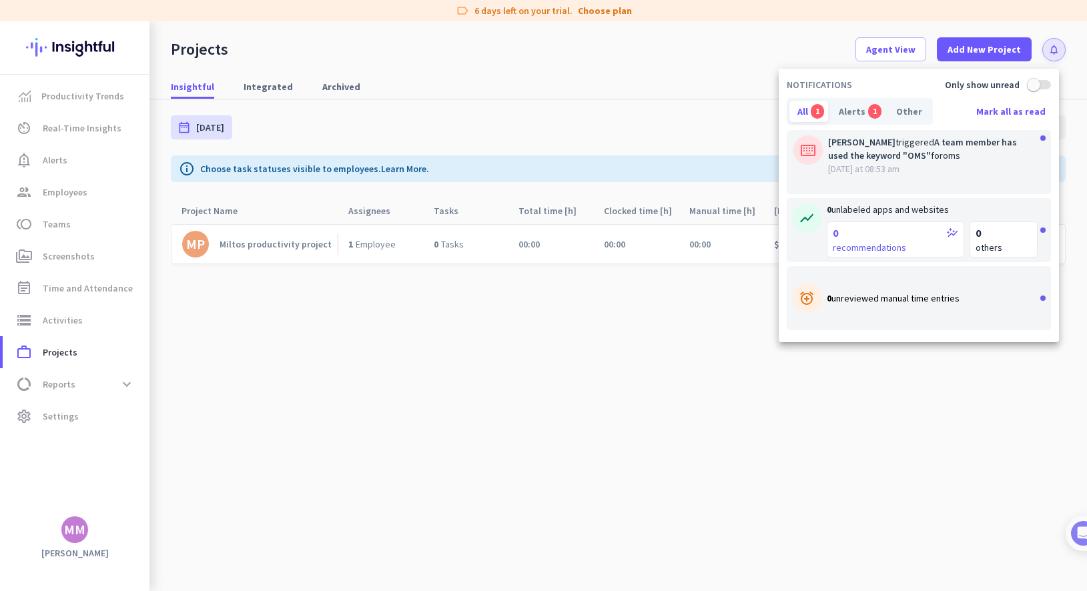
click at [76, 380] on div at bounding box center [543, 295] width 1087 height 591
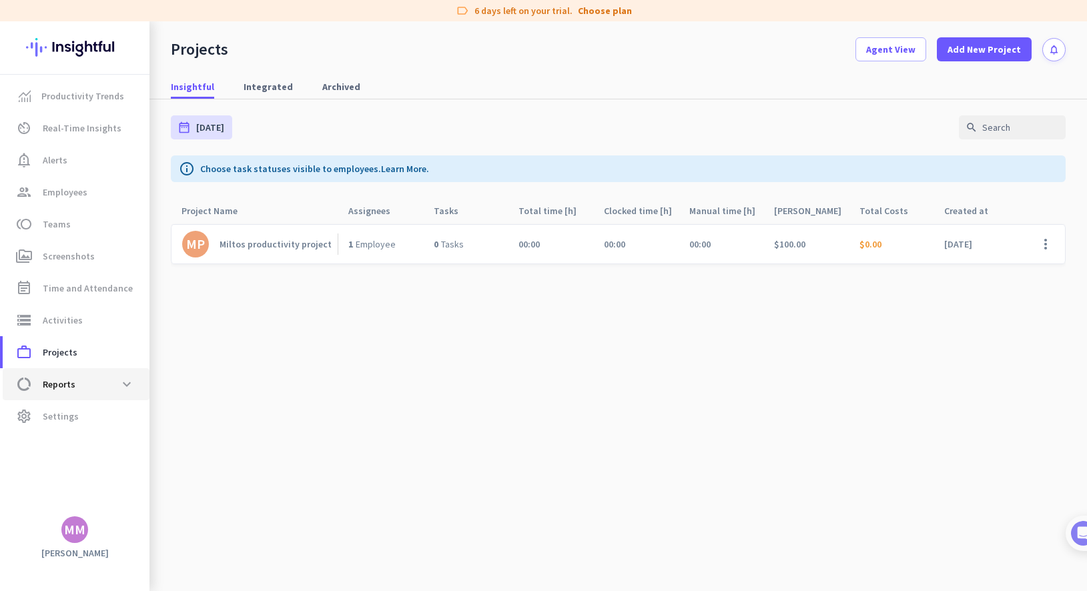
click at [57, 384] on span "Reports" at bounding box center [59, 384] width 33 height 16
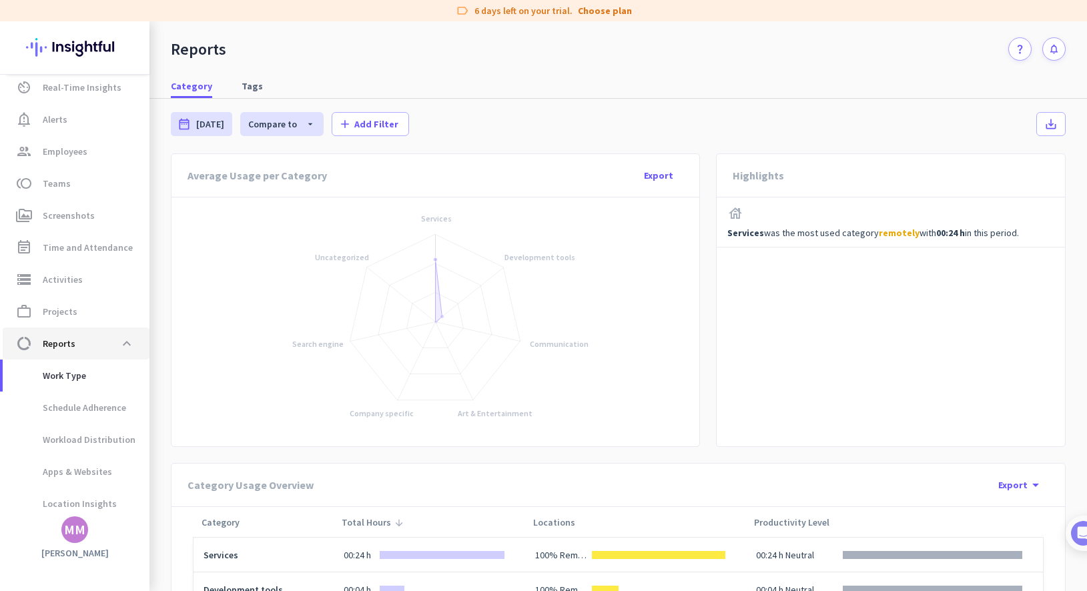
scroll to position [44, 0]
click at [53, 408] on span "Schedule Adherence" at bounding box center [69, 404] width 113 height 32
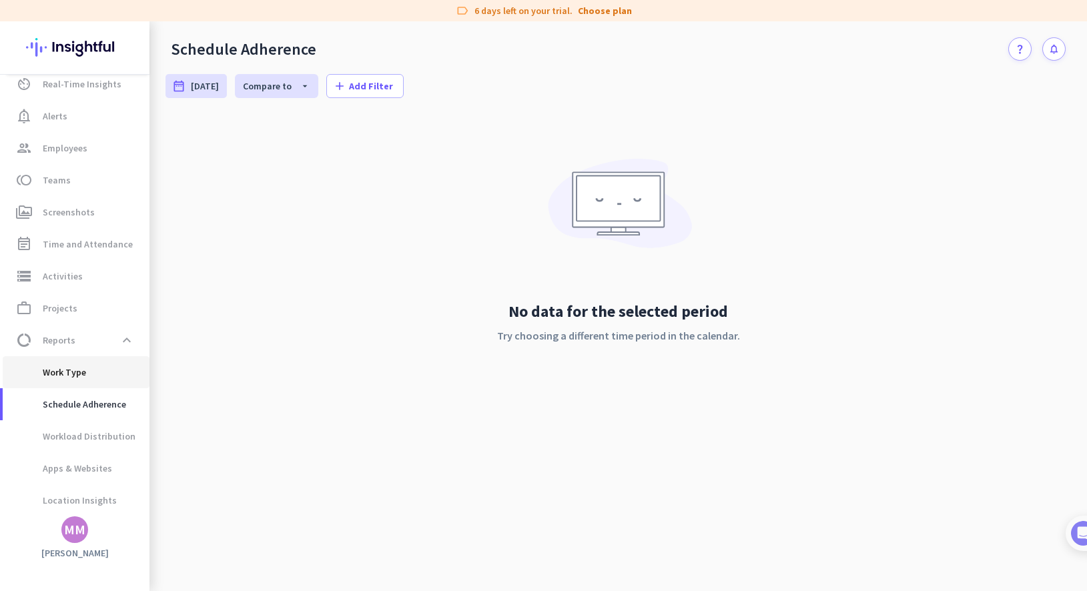
click at [52, 378] on span "Work Type" at bounding box center [49, 372] width 73 height 32
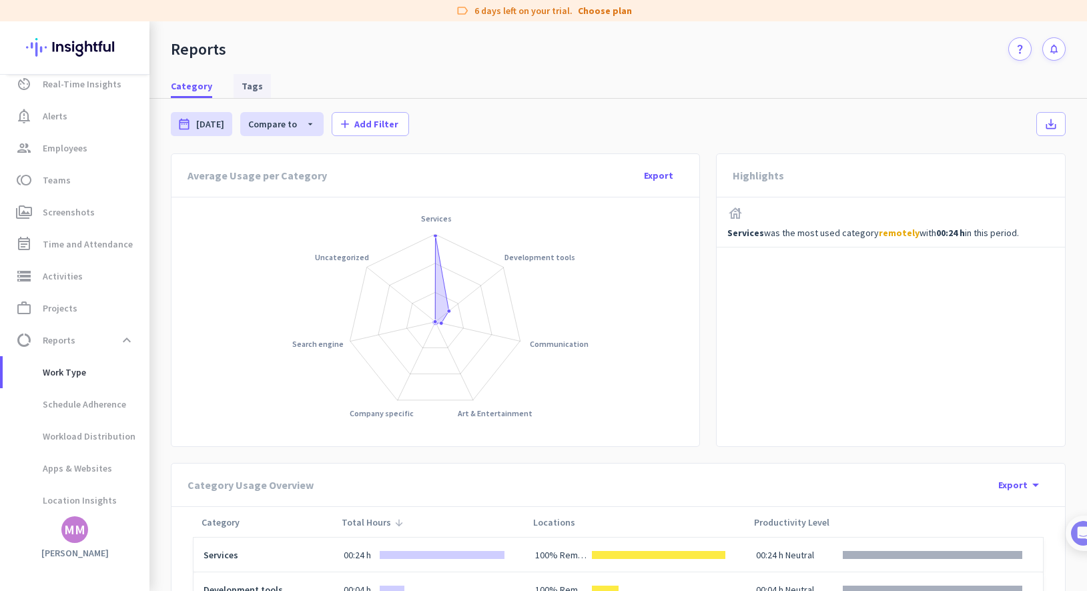
click at [245, 80] on span "Tags" at bounding box center [252, 85] width 21 height 13
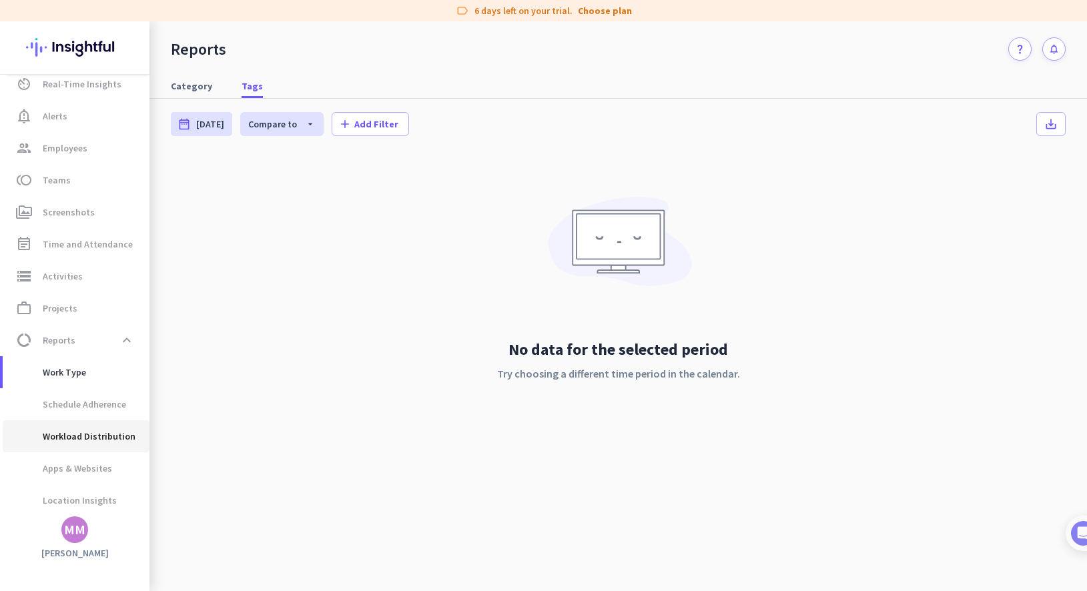
click at [87, 429] on span "Workload Distribution" at bounding box center [74, 437] width 122 height 32
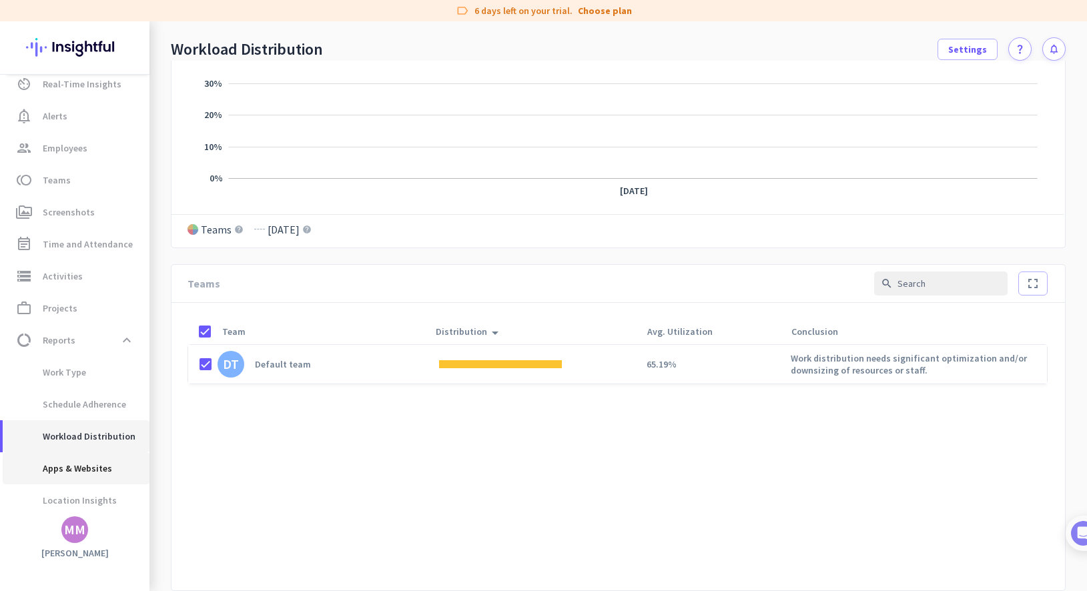
scroll to position [81, 0]
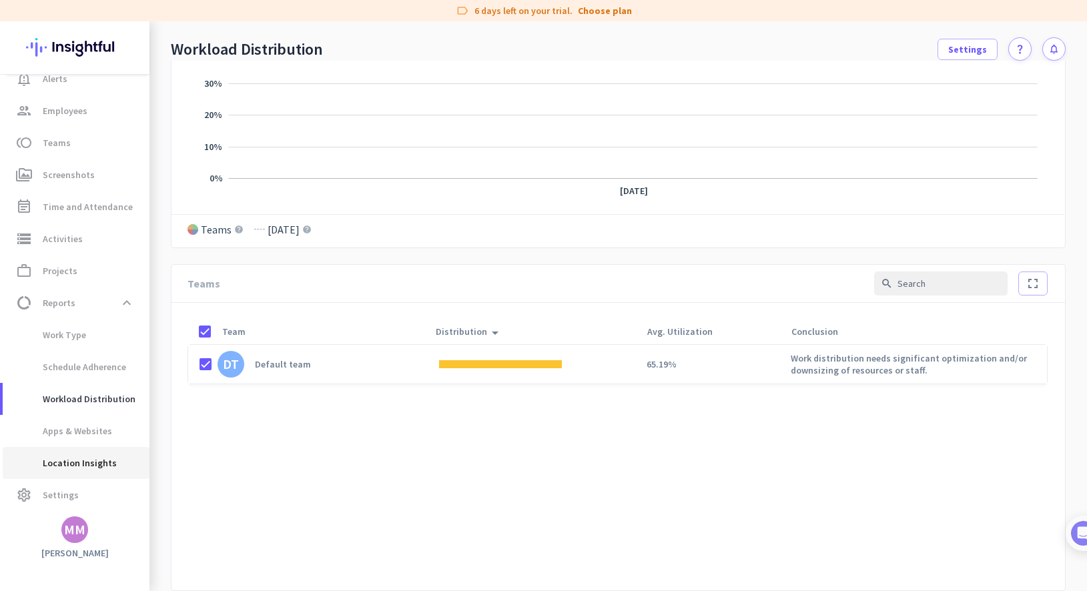
click at [65, 459] on span "Location Insights" at bounding box center [64, 463] width 103 height 32
type input "[DATE] - [DATE]"
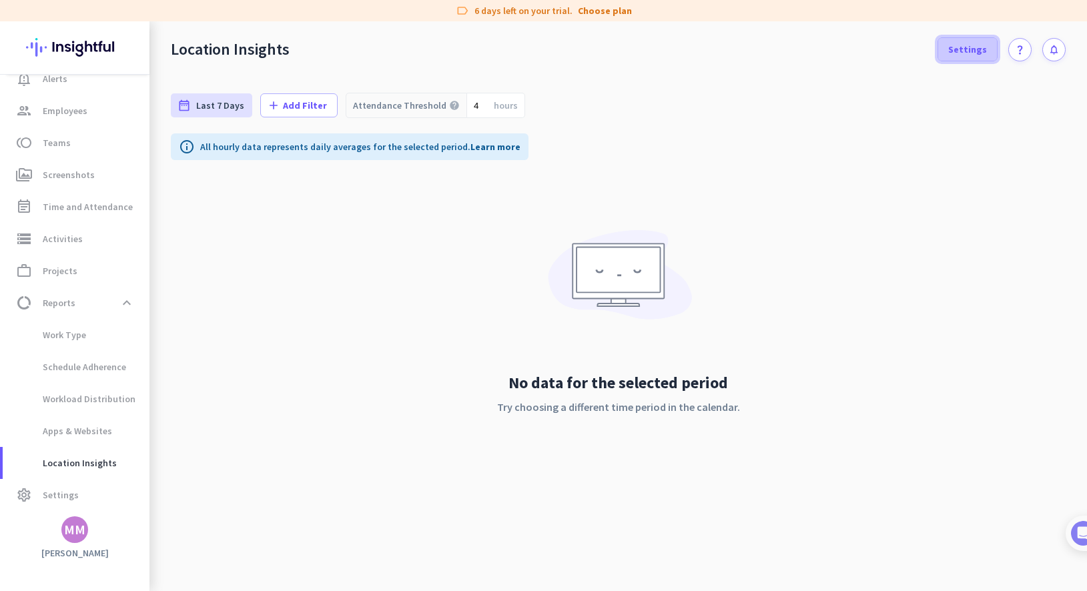
click at [784, 45] on span "Settings" at bounding box center [968, 49] width 39 height 13
type input "[DATE] - [DATE]"
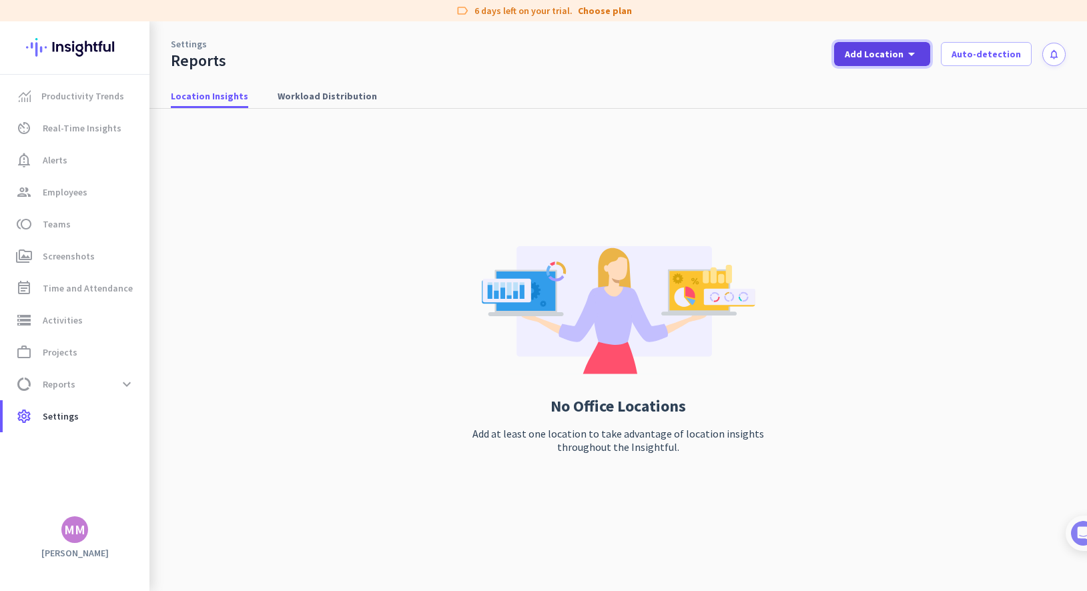
click at [784, 44] on span at bounding box center [882, 54] width 96 height 32
click at [784, 88] on div "Add New Location" at bounding box center [918, 83] width 85 height 13
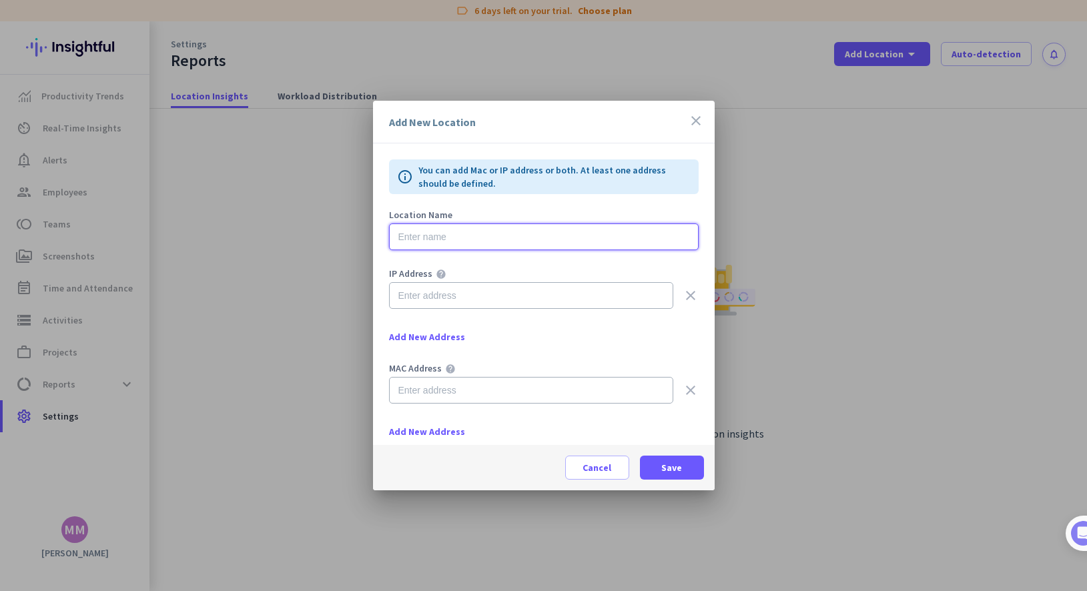
click at [440, 236] on input "text" at bounding box center [544, 237] width 310 height 27
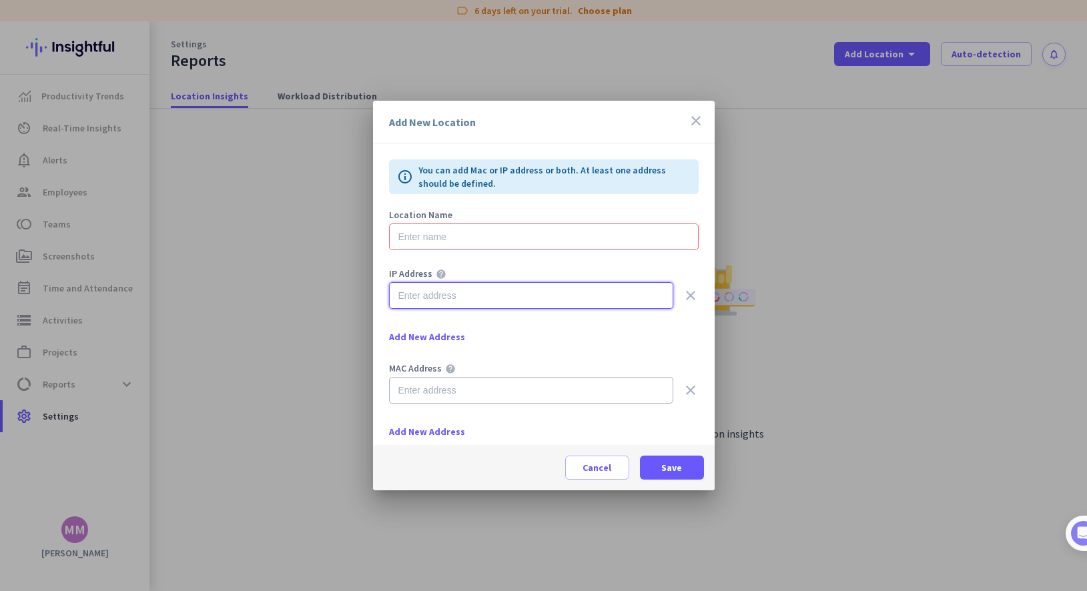
click at [432, 299] on input "text" at bounding box center [531, 295] width 284 height 27
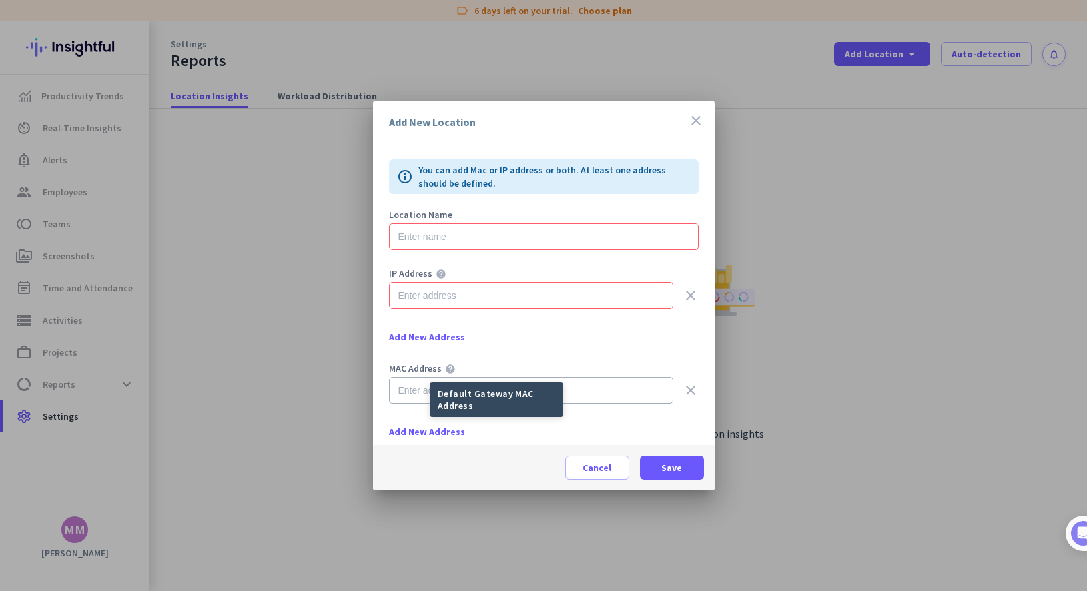
click at [420, 394] on mat-tooltip-component "Default Gateway MAC Address" at bounding box center [449, 399] width 134 height 35
click at [445, 234] on input "text" at bounding box center [544, 237] width 310 height 27
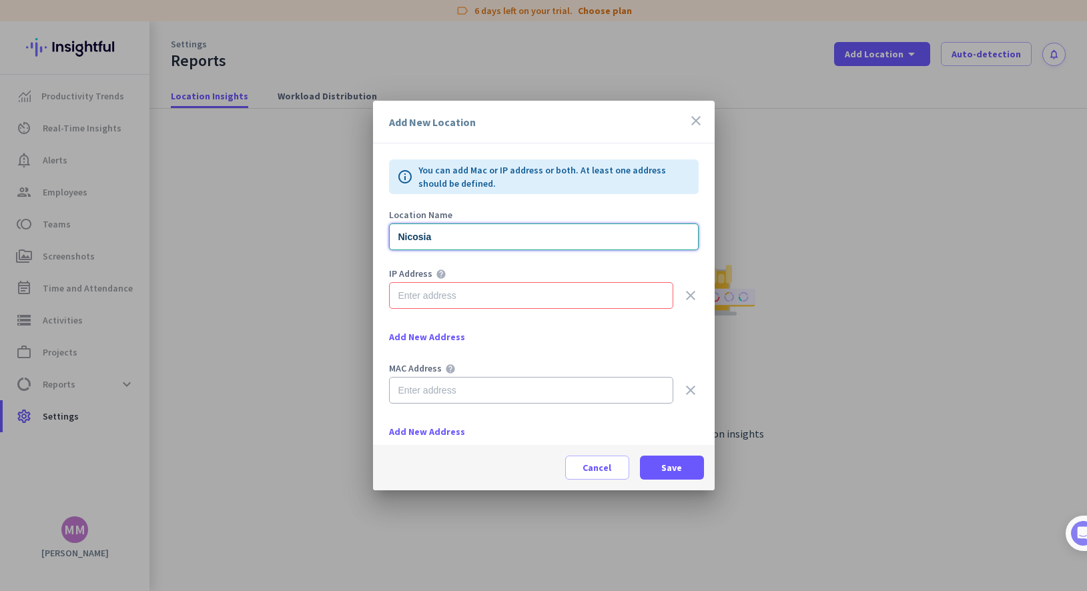
click at [415, 234] on input "Nicosia" at bounding box center [544, 237] width 310 height 27
click at [475, 239] on input "Miltos house IP" at bounding box center [544, 237] width 310 height 27
type input "Miltos house"
click at [446, 290] on input "text" at bounding box center [531, 295] width 284 height 27
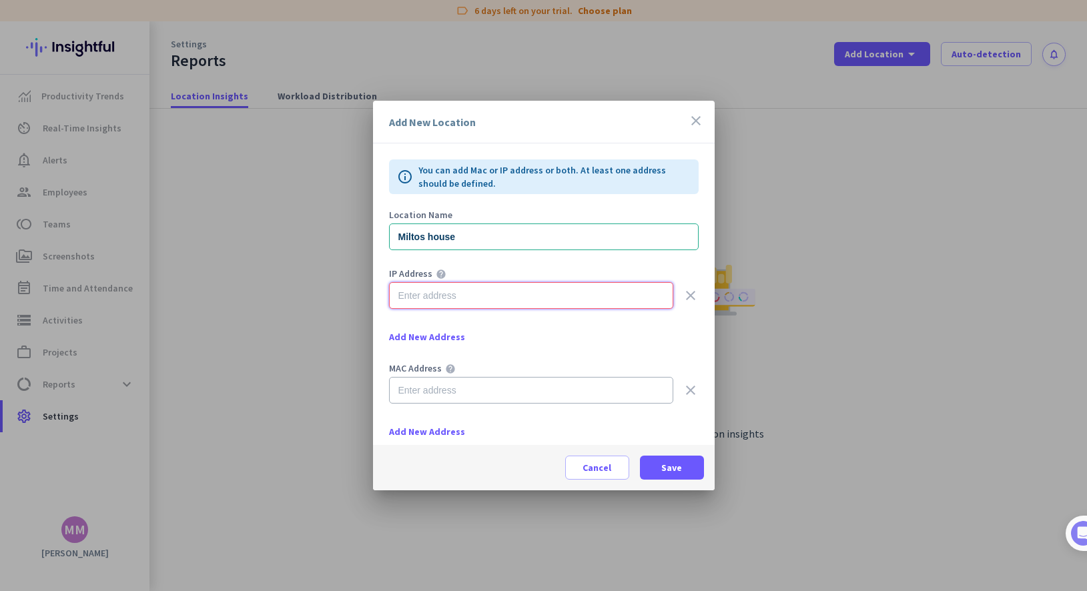
paste input "[TECHNICAL_ID]"
type input "[TECHNICAL_ID]"
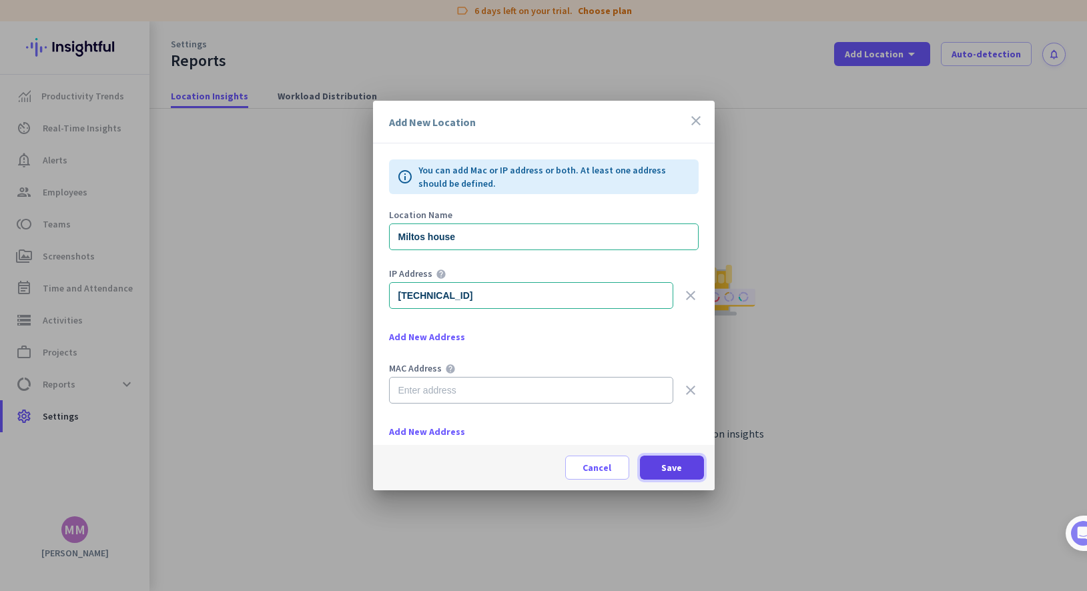
click at [668, 473] on span "Save" at bounding box center [672, 467] width 21 height 13
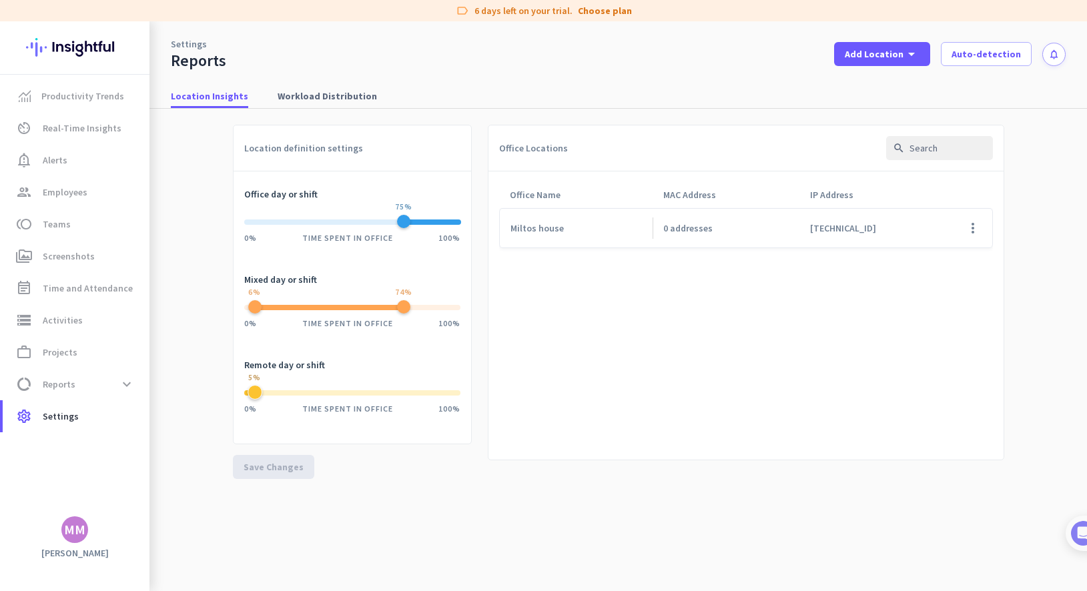
click at [334, 77] on nav "Location Insights Workload Distribution" at bounding box center [619, 90] width 938 height 38
click at [330, 98] on span "Workload Distribution" at bounding box center [327, 95] width 99 height 13
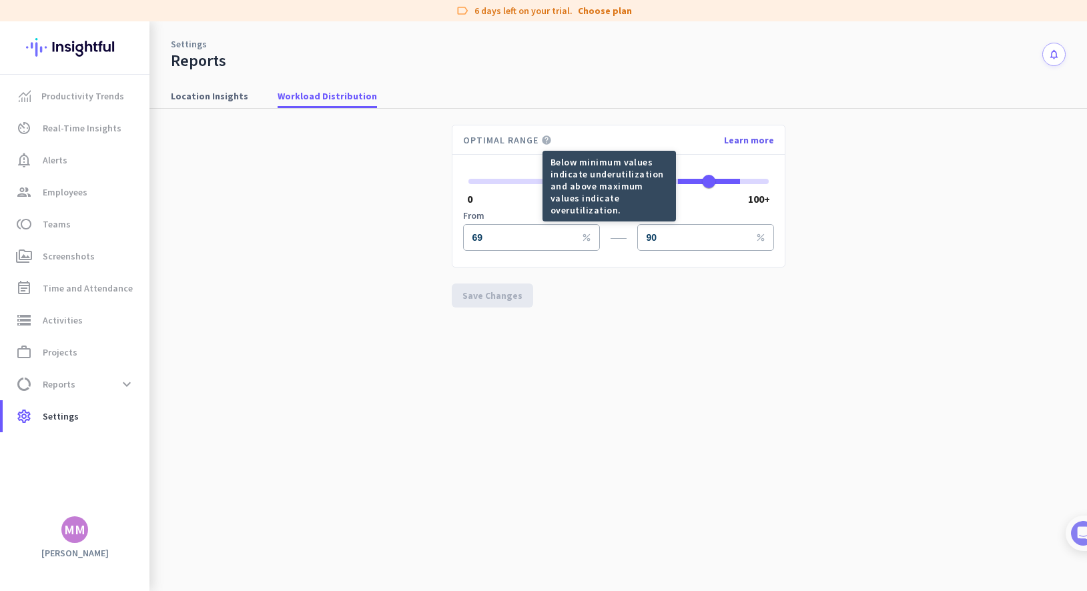
click at [552, 141] on icon "help" at bounding box center [546, 140] width 11 height 11
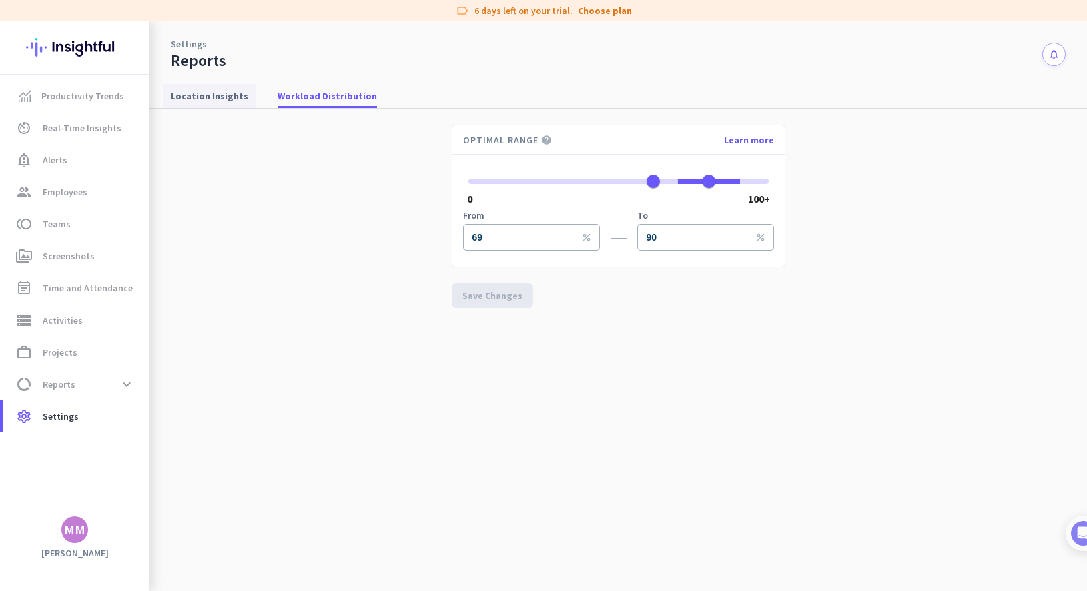
click at [218, 89] on span "Location Insights" at bounding box center [209, 95] width 77 height 13
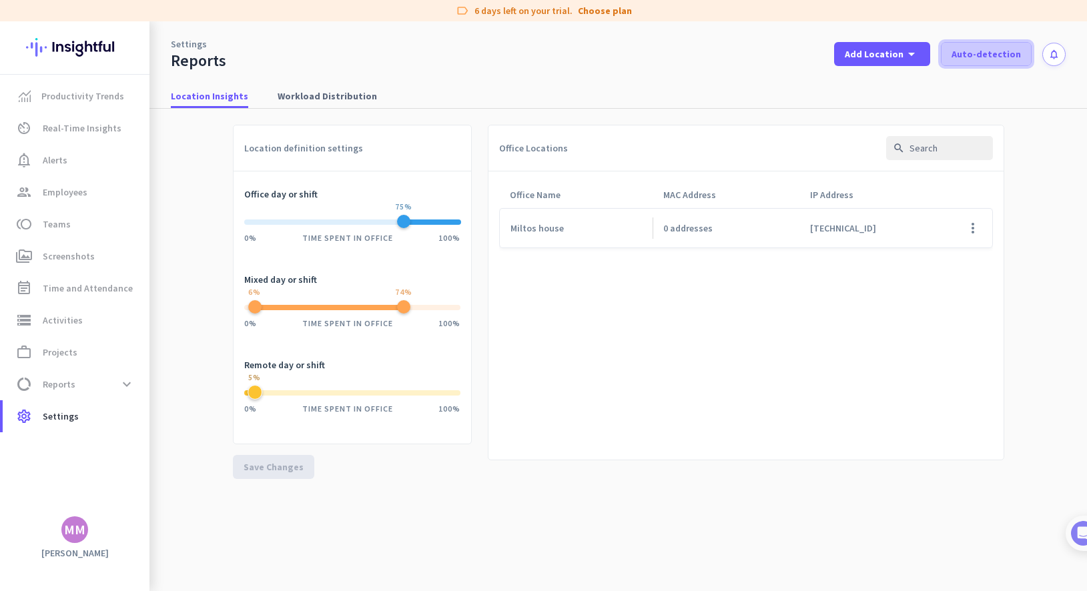
click at [784, 52] on span "Auto-detection" at bounding box center [986, 53] width 69 height 13
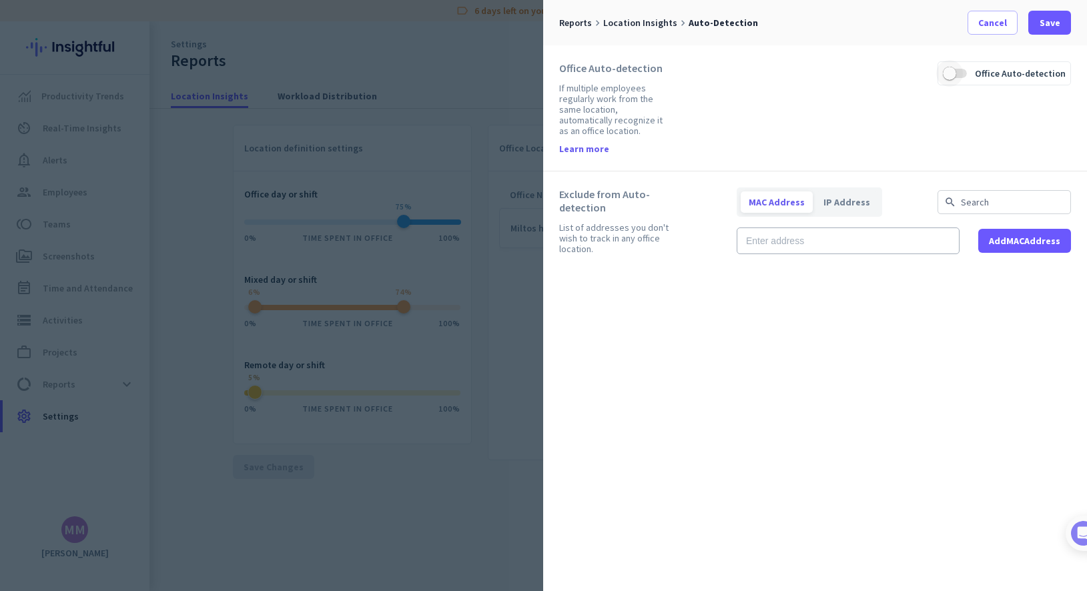
click at [784, 75] on span "button" at bounding box center [950, 73] width 27 height 27
click at [784, 256] on div "MAC Address IP Address search Add MAC Address" at bounding box center [904, 234] width 334 height 92
click at [784, 249] on input "text" at bounding box center [848, 241] width 223 height 27
click at [784, 209] on span "IP Address" at bounding box center [847, 202] width 63 height 21
click at [766, 206] on span "MAC Address" at bounding box center [777, 202] width 72 height 21
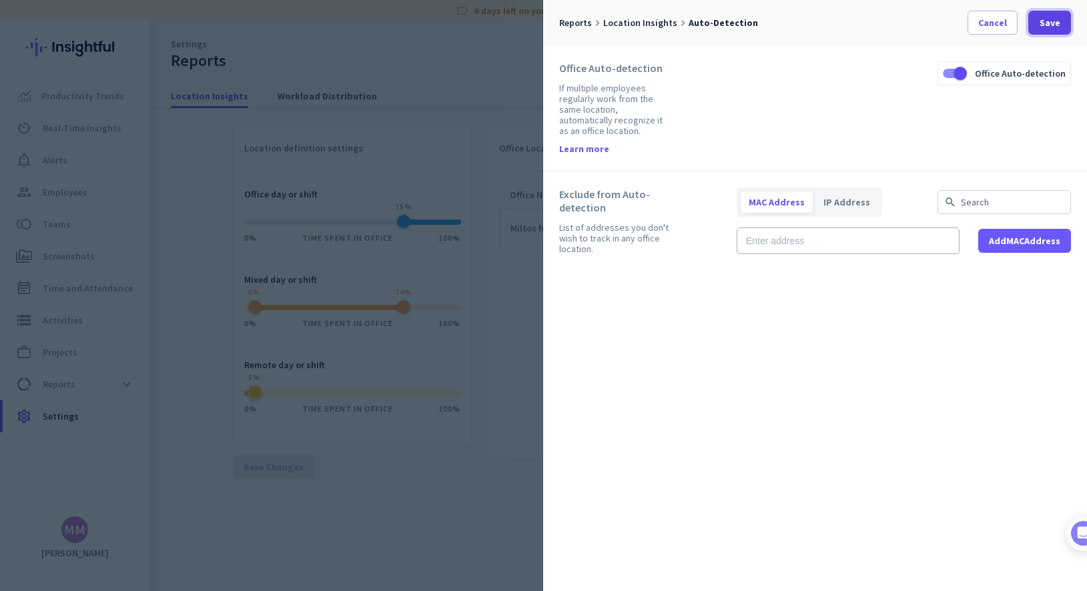
click at [784, 20] on span "Save" at bounding box center [1050, 22] width 21 height 13
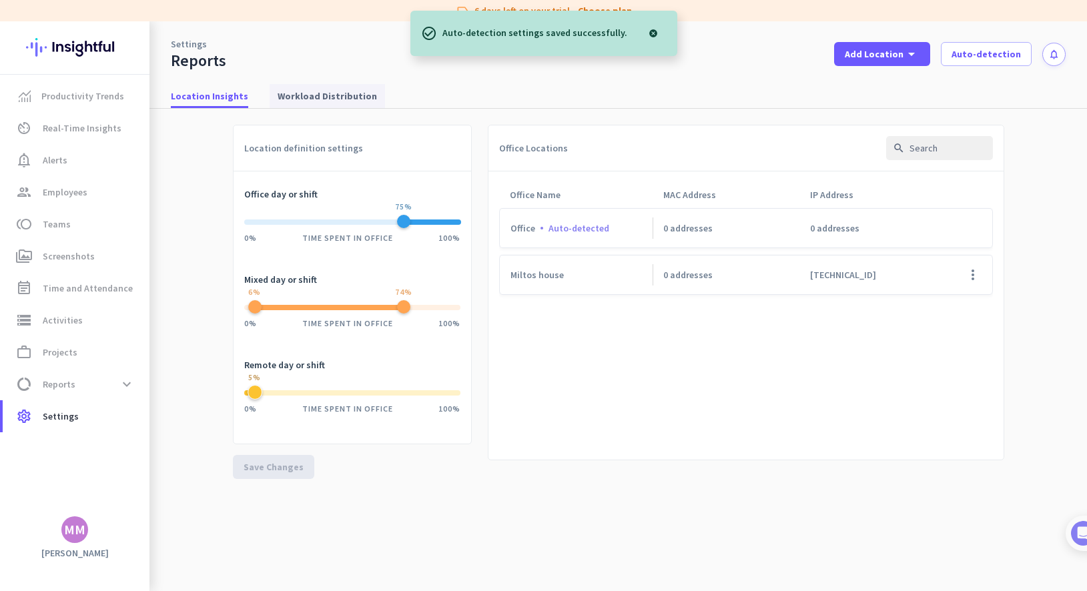
click at [294, 99] on span "Workload Distribution" at bounding box center [327, 95] width 99 height 13
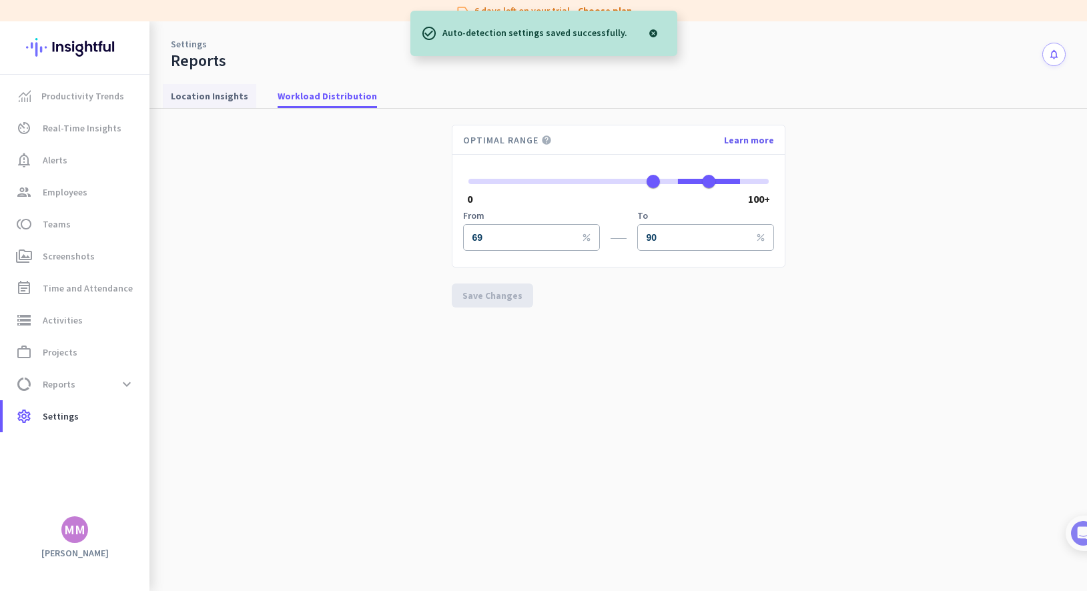
click at [224, 97] on span "Location Insights" at bounding box center [209, 95] width 77 height 13
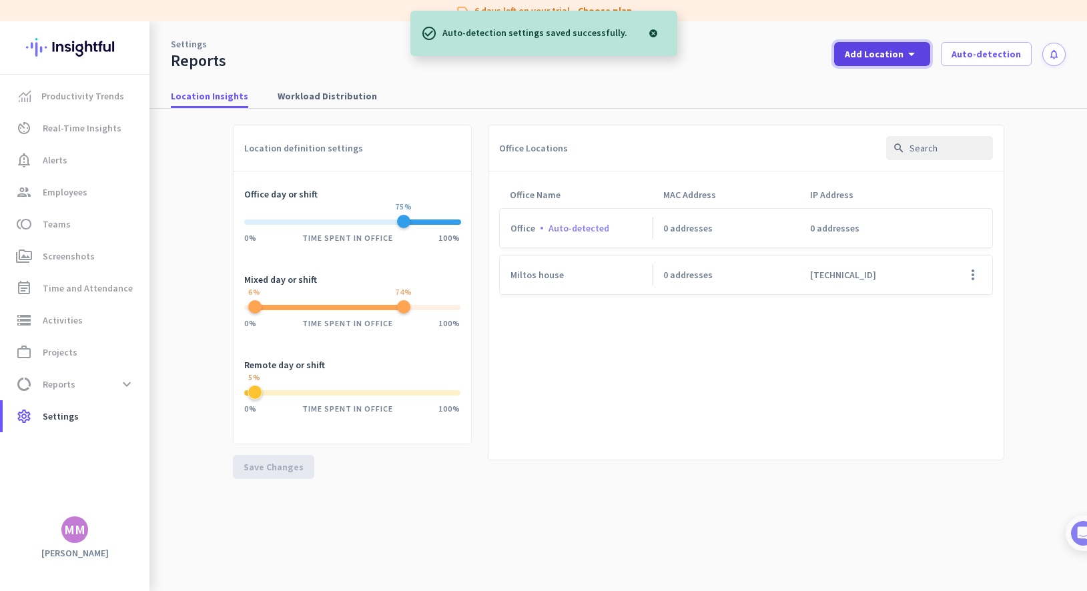
click at [784, 55] on icon "arrow_drop_down" at bounding box center [912, 54] width 16 height 16
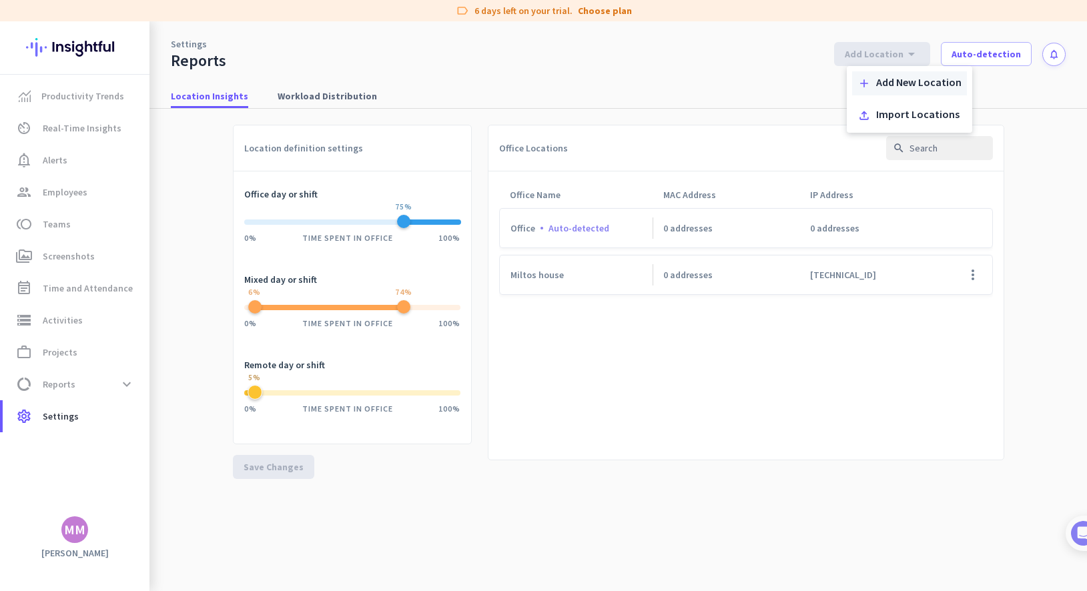
click at [784, 79] on div "Add New Location" at bounding box center [918, 83] width 85 height 13
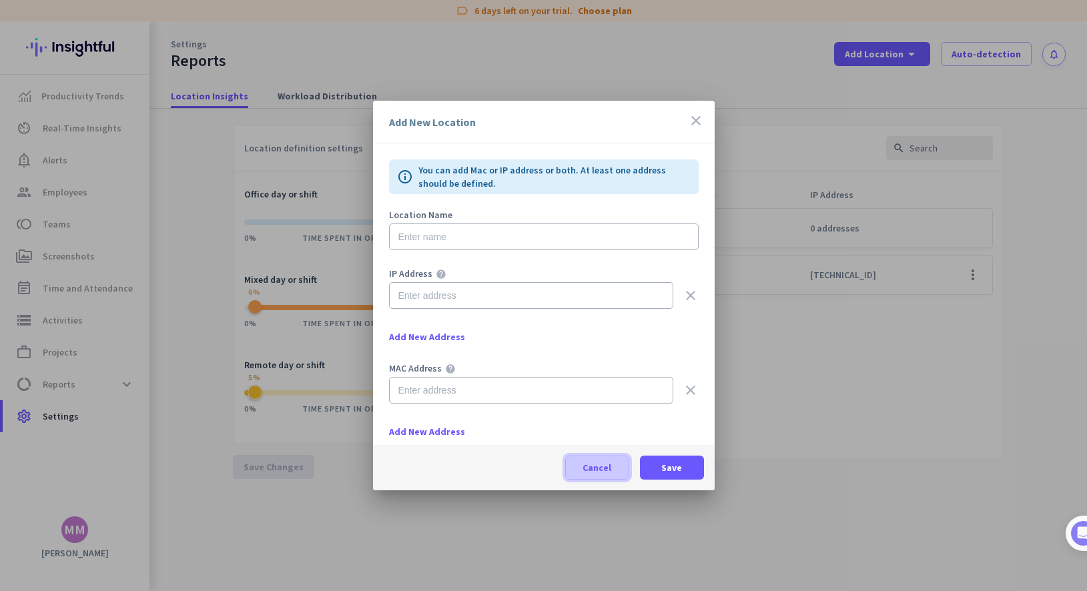
click at [593, 470] on span "Cancel" at bounding box center [597, 467] width 29 height 13
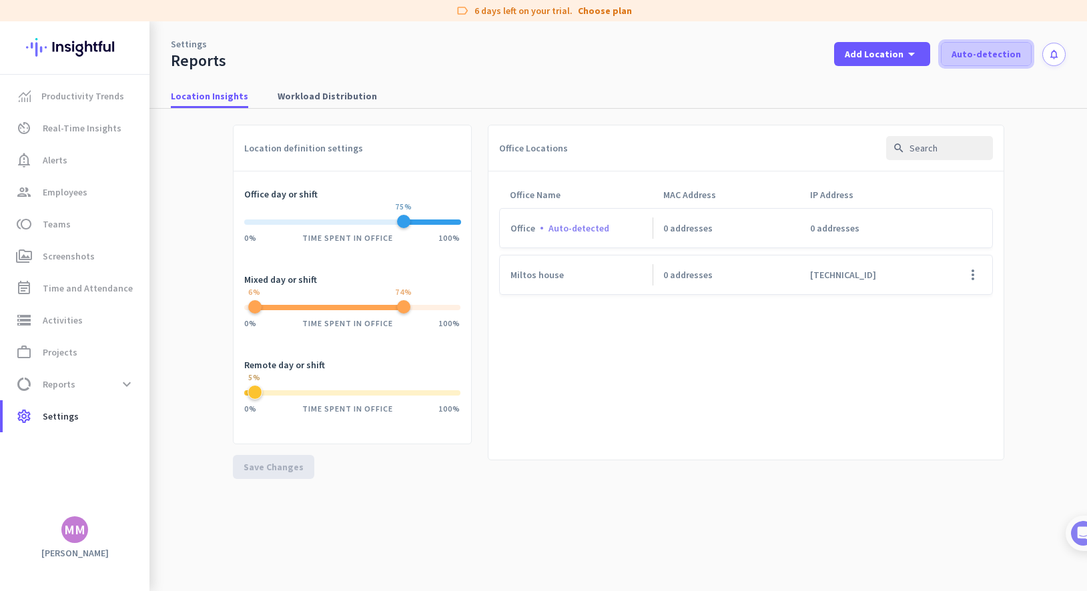
click at [784, 51] on span "Auto-detection" at bounding box center [986, 53] width 69 height 13
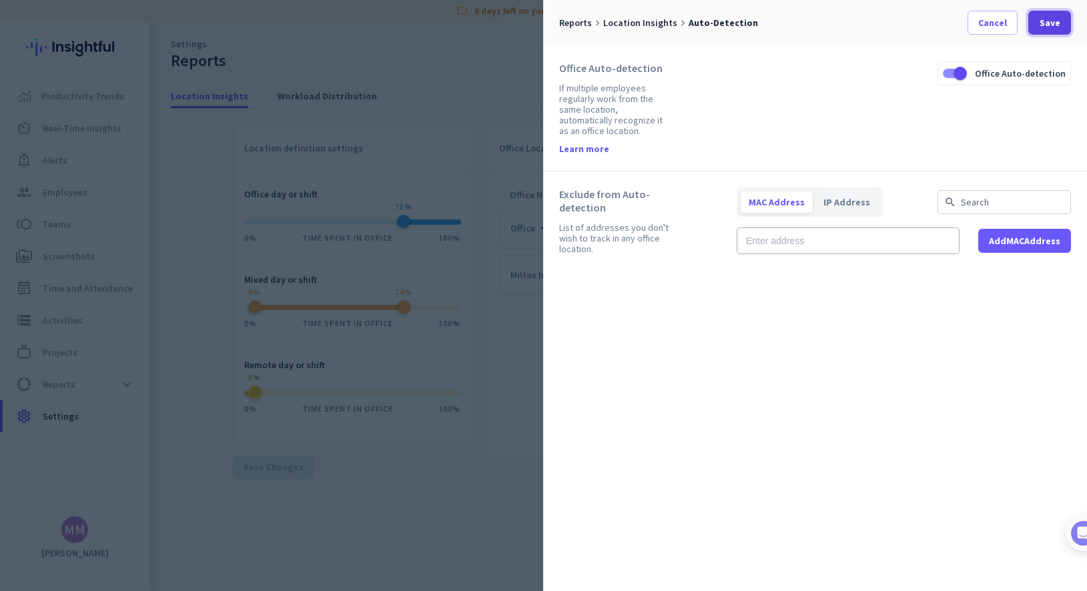
click at [784, 19] on span "Save" at bounding box center [1050, 22] width 21 height 13
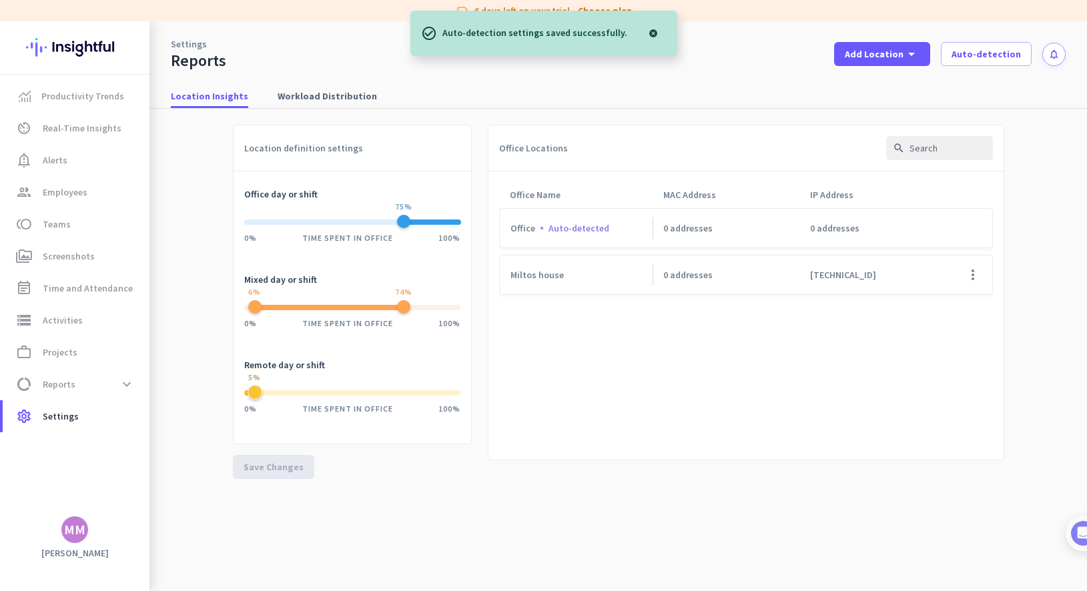
click at [191, 44] on link "Settings" at bounding box center [189, 43] width 36 height 13
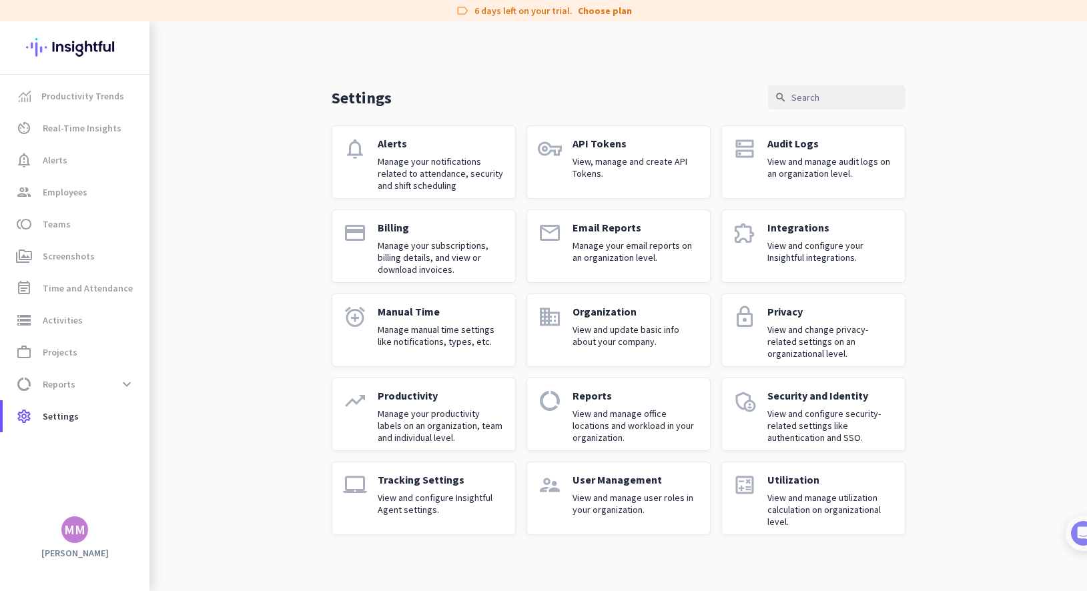
click at [420, 230] on p "Billing" at bounding box center [441, 227] width 127 height 13
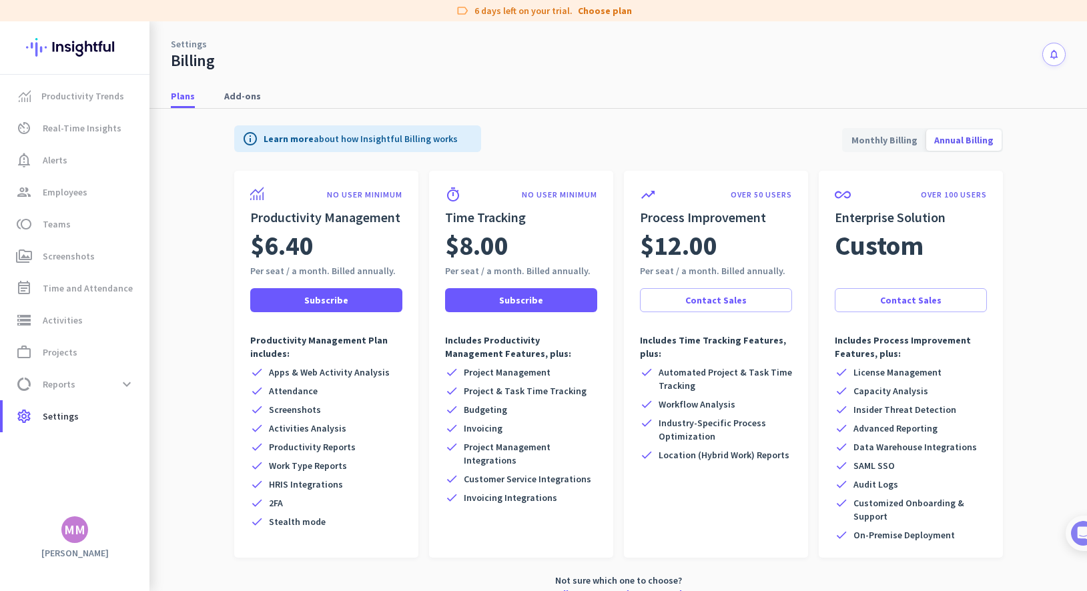
scroll to position [20, 0]
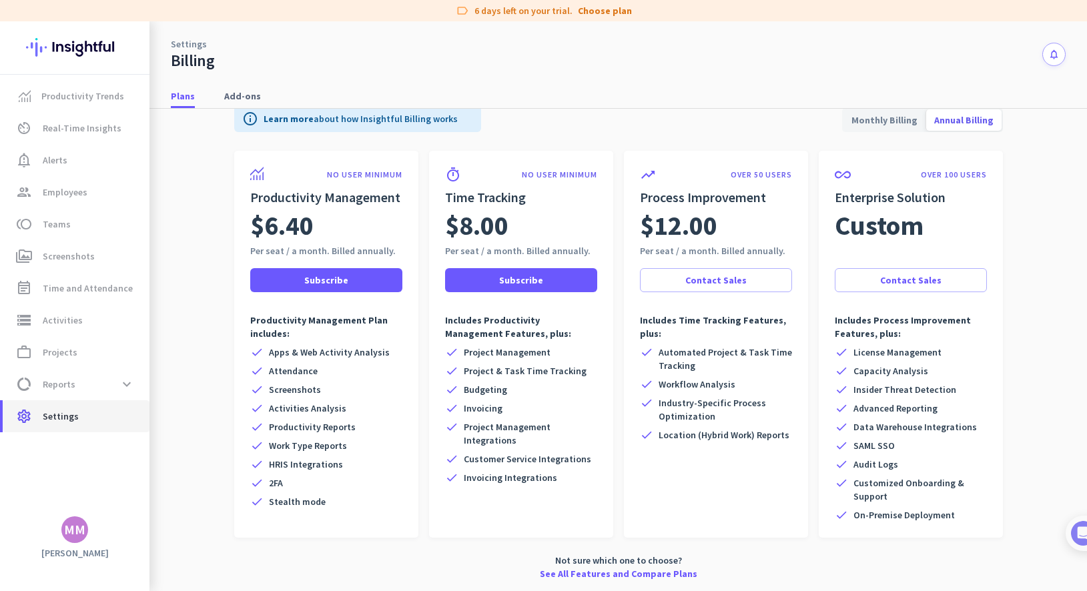
click at [39, 417] on span "settings Settings" at bounding box center [75, 417] width 125 height 16
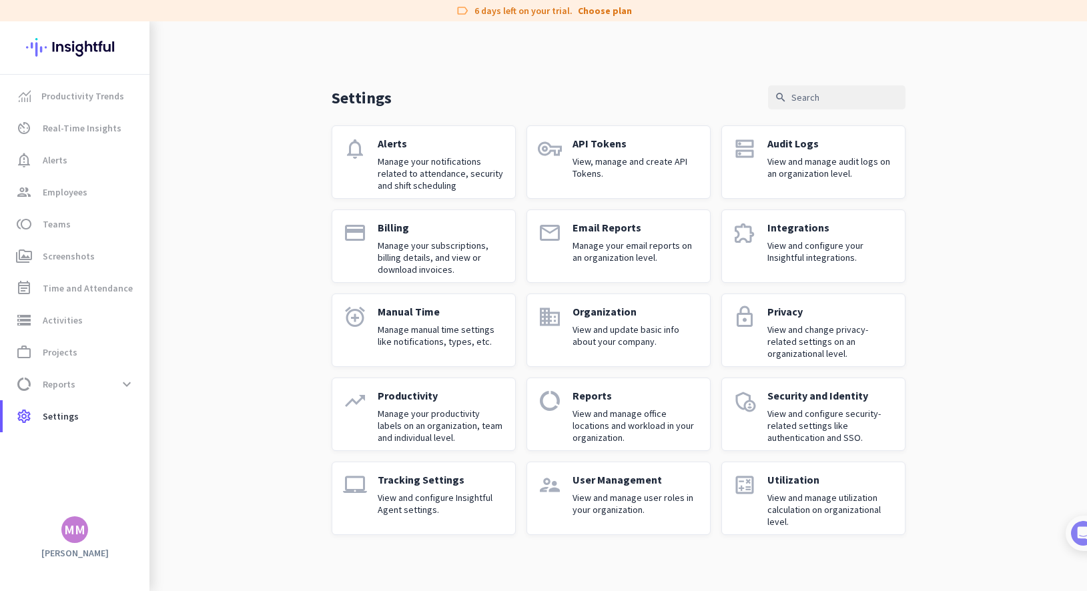
click at [563, 230] on link "email Email Reports Manage your email reports on an organization level." at bounding box center [619, 246] width 184 height 73
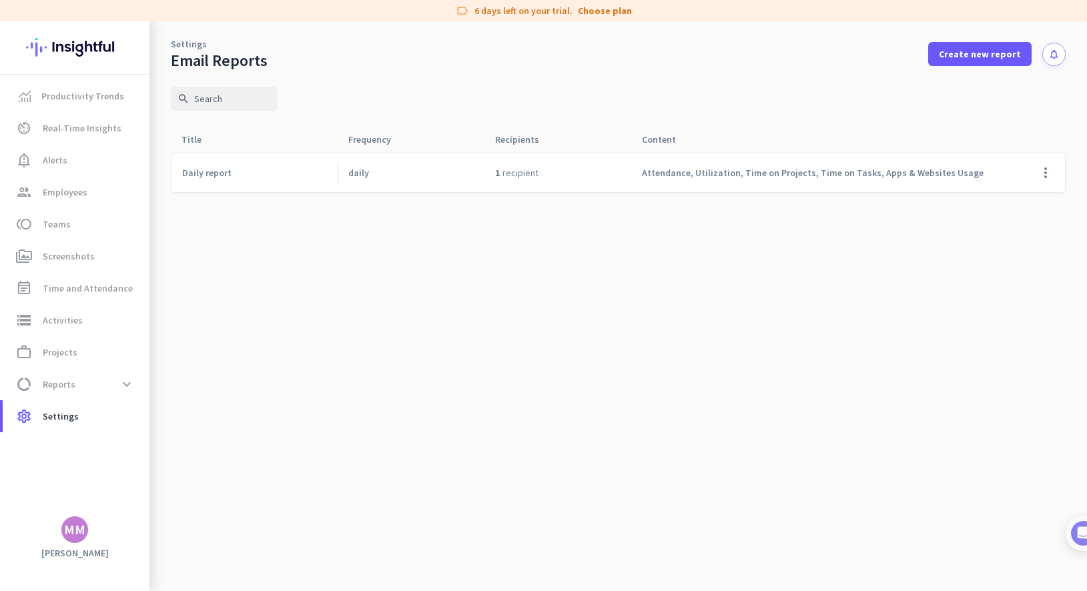
click at [784, 50] on button "notifications" at bounding box center [1054, 54] width 23 height 23
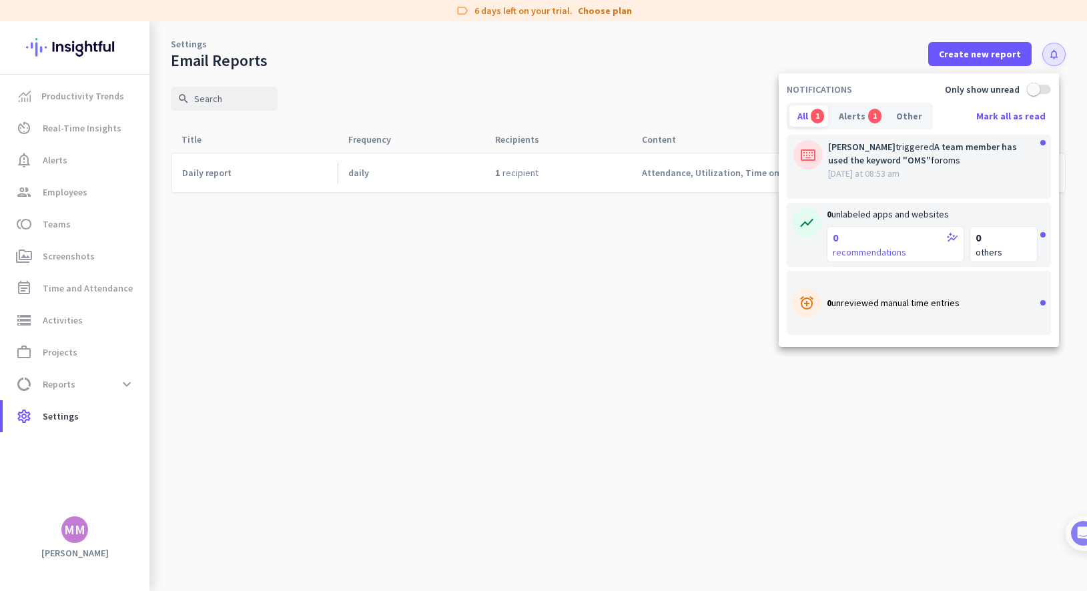
click at [63, 386] on div at bounding box center [543, 295] width 1087 height 591
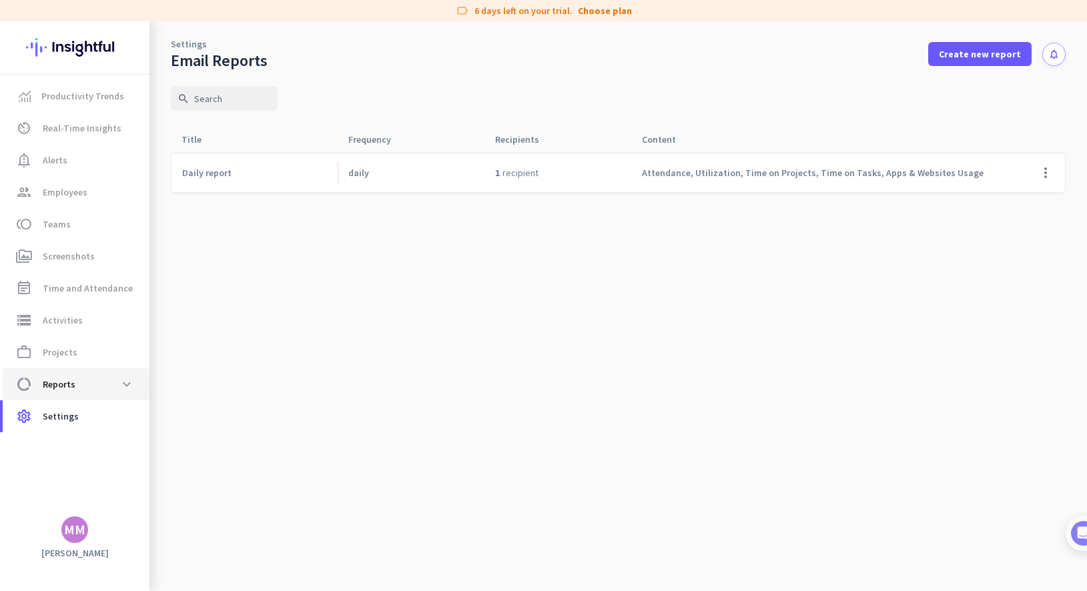
click at [53, 386] on span "Reports" at bounding box center [59, 384] width 33 height 16
